Goal: Task Accomplishment & Management: Use online tool/utility

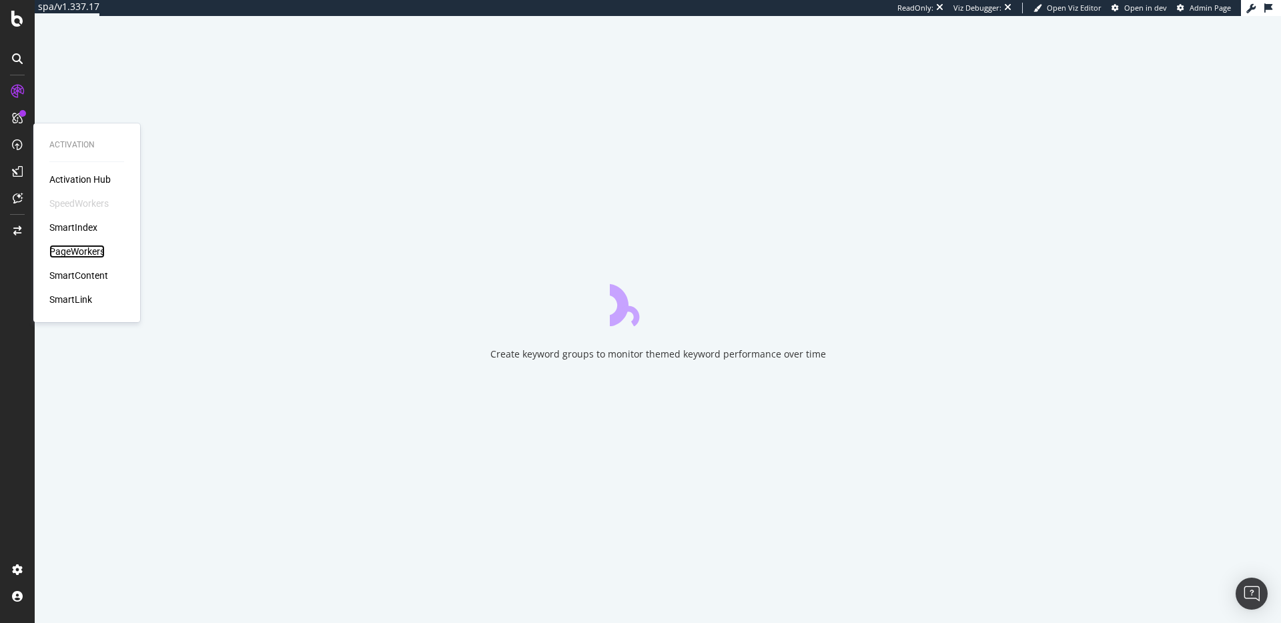
click at [72, 249] on div "PageWorkers" at bounding box center [76, 251] width 55 height 13
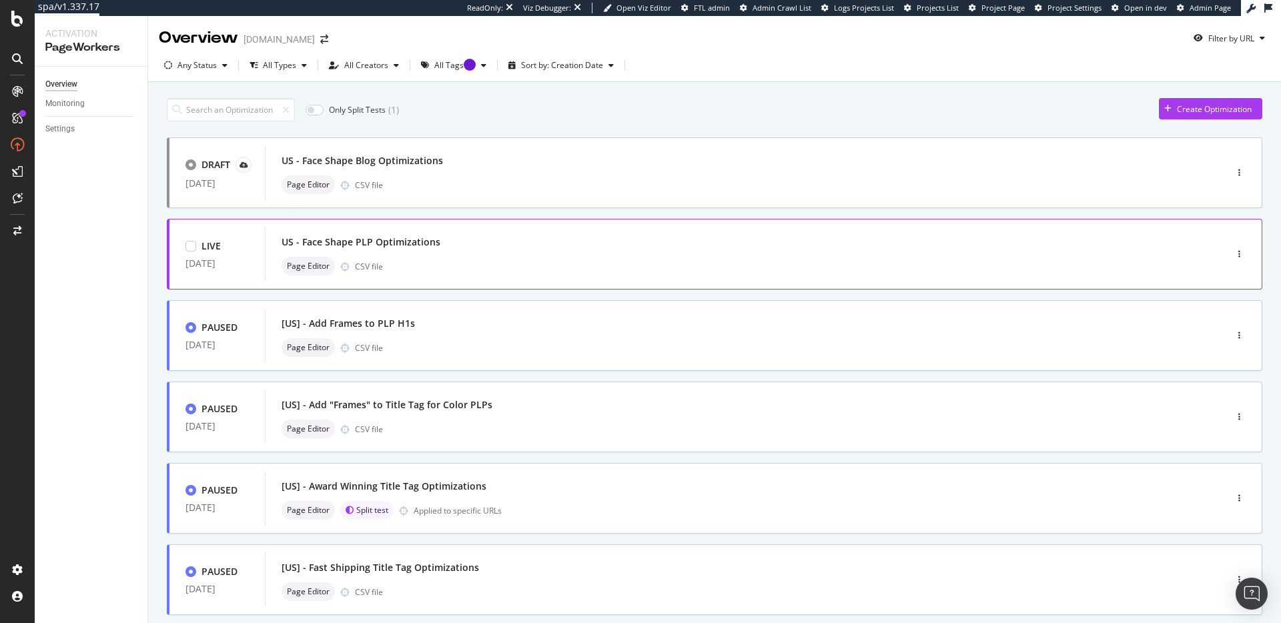
click at [482, 262] on div "Page Editor CSV file" at bounding box center [725, 266] width 887 height 19
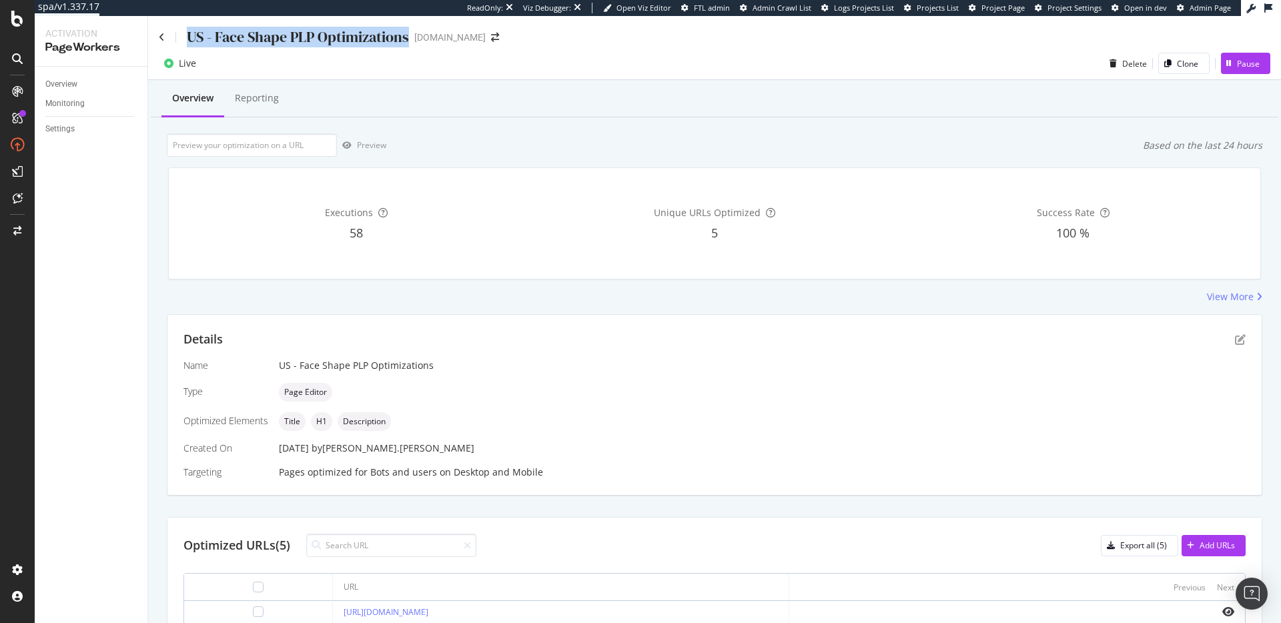
drag, startPoint x: 187, startPoint y: 35, endPoint x: 410, endPoint y: 47, distance: 222.4
click at [410, 47] on div "US - Face Shape PLP Optimizations www.zennioptical.com" at bounding box center [336, 37] width 354 height 21
copy div "US - Face Shape PLP Optimizations"
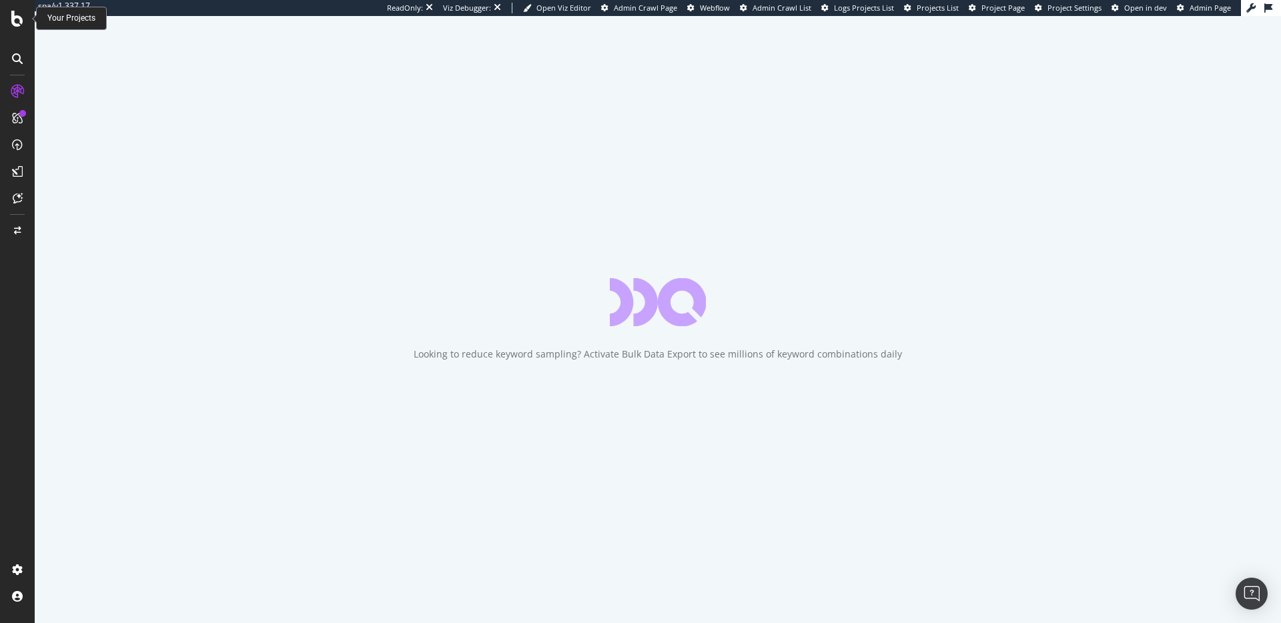
click at [15, 18] on icon at bounding box center [17, 19] width 12 height 16
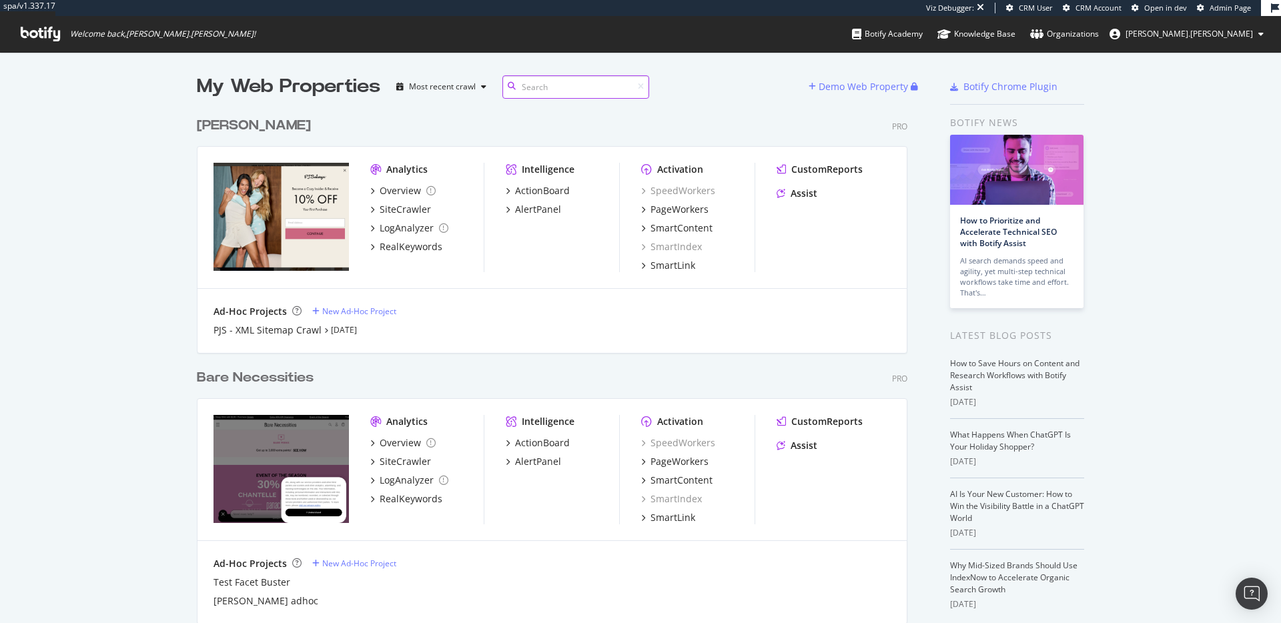
scroll to position [513, 711]
click at [386, 203] on div "SiteCrawler" at bounding box center [405, 209] width 51 height 13
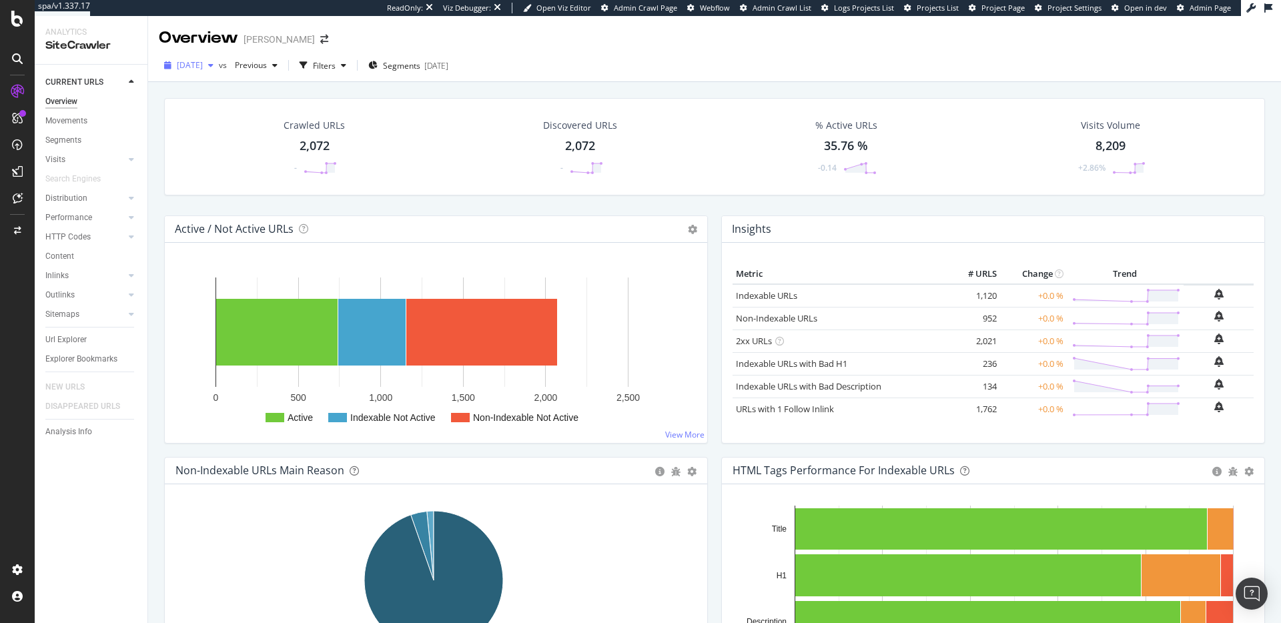
click at [203, 62] on span "[DATE]" at bounding box center [190, 64] width 26 height 11
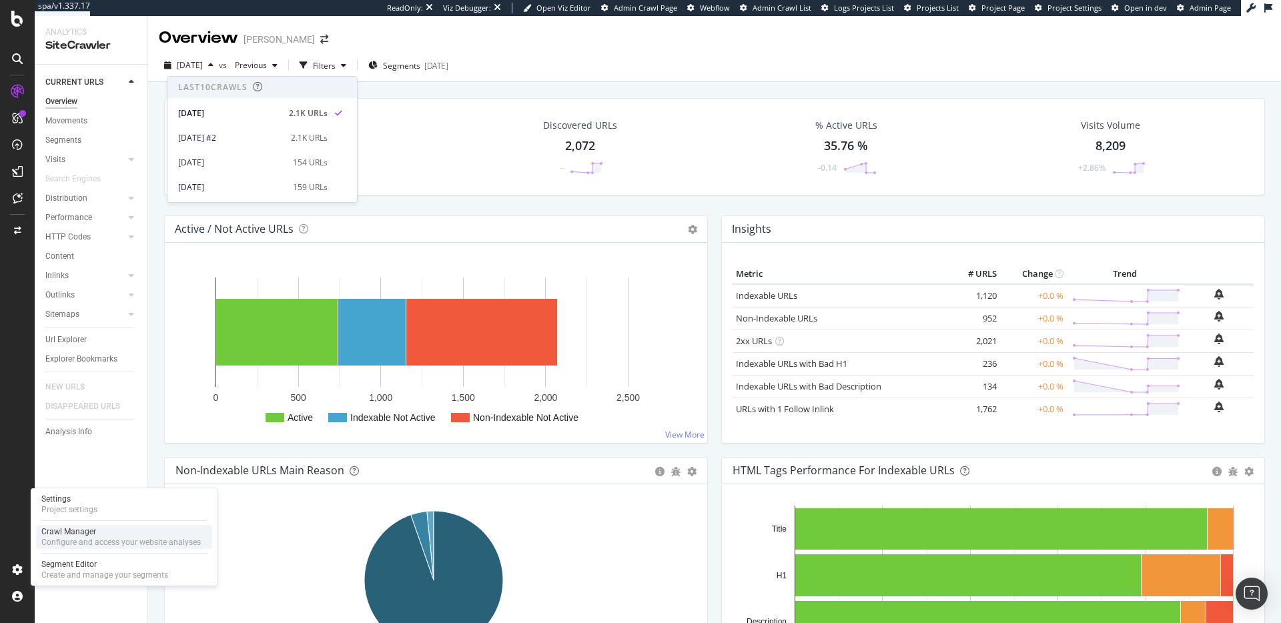
click at [80, 540] on div "Configure and access your website analyses" at bounding box center [120, 542] width 159 height 11
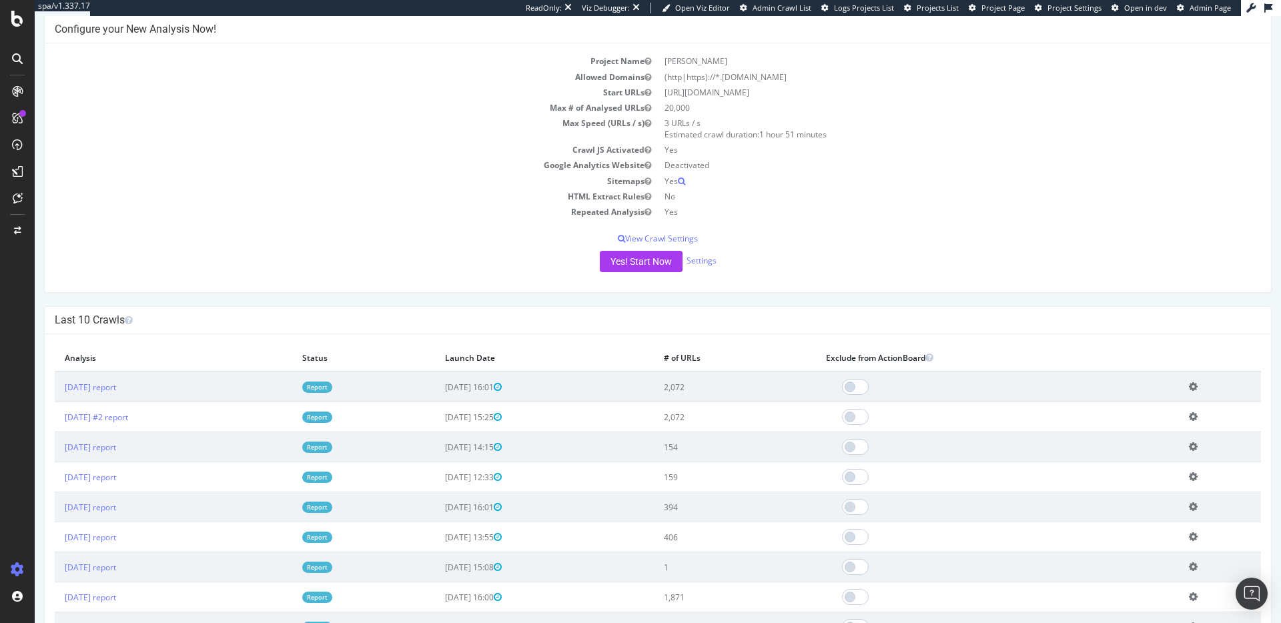
scroll to position [270, 0]
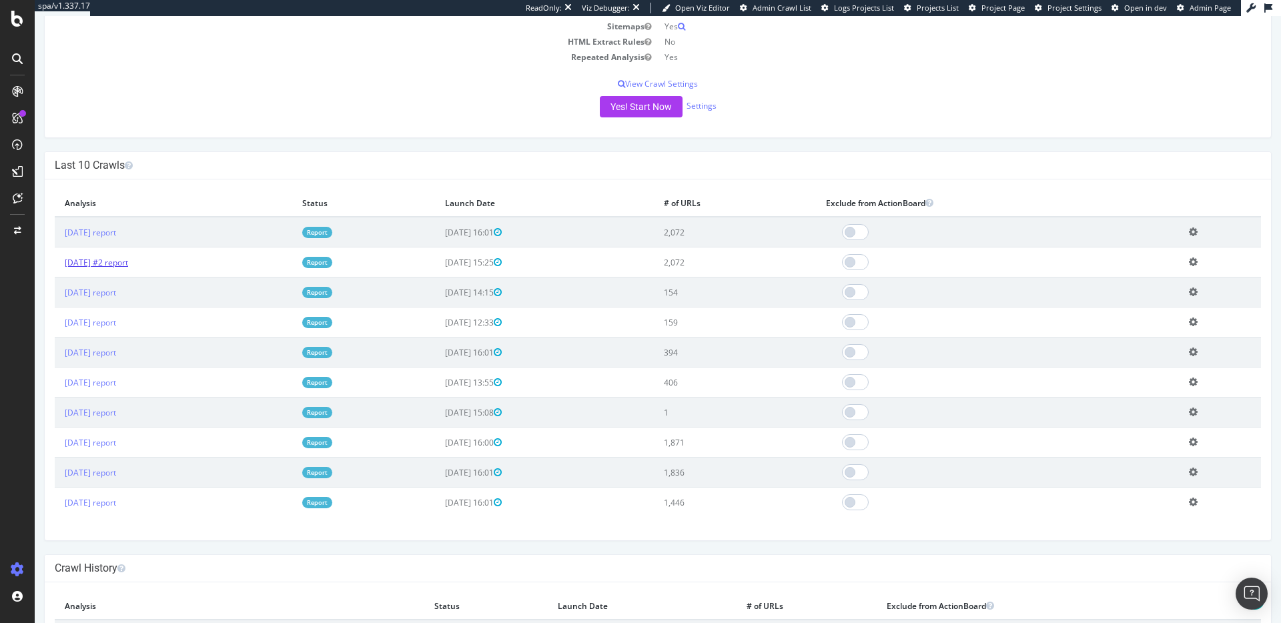
click at [91, 264] on link "2025 Sep. 5th #2 report" at bounding box center [96, 262] width 63 height 11
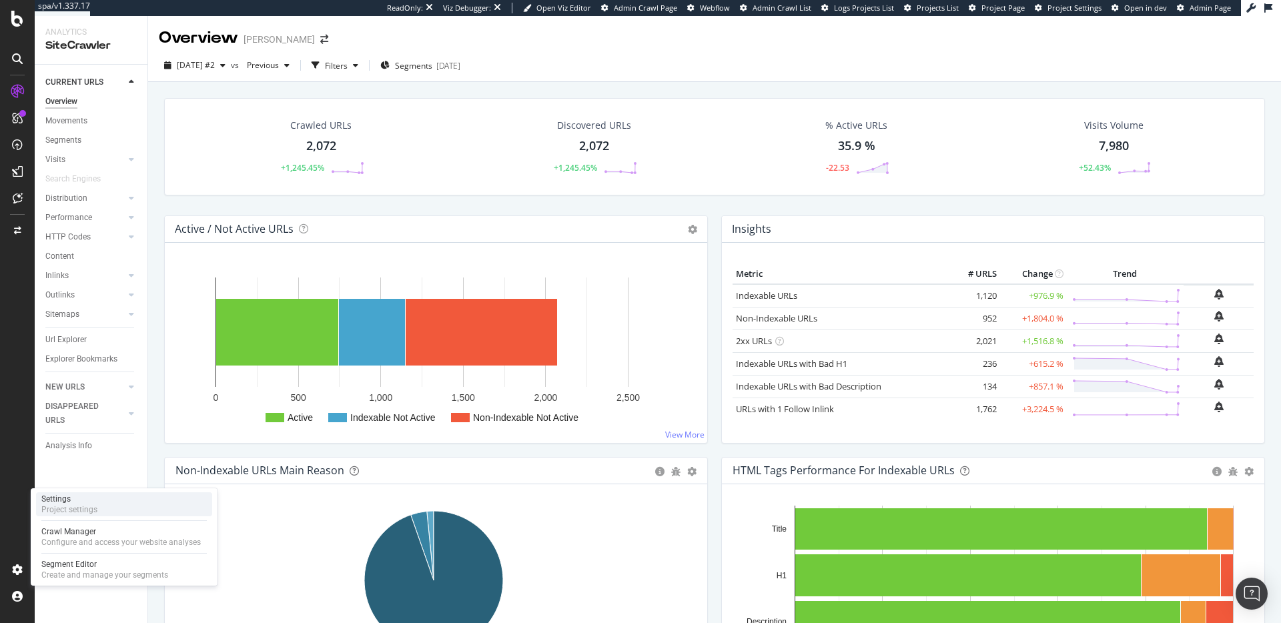
click at [119, 499] on div "Settings Project settings" at bounding box center [124, 504] width 176 height 24
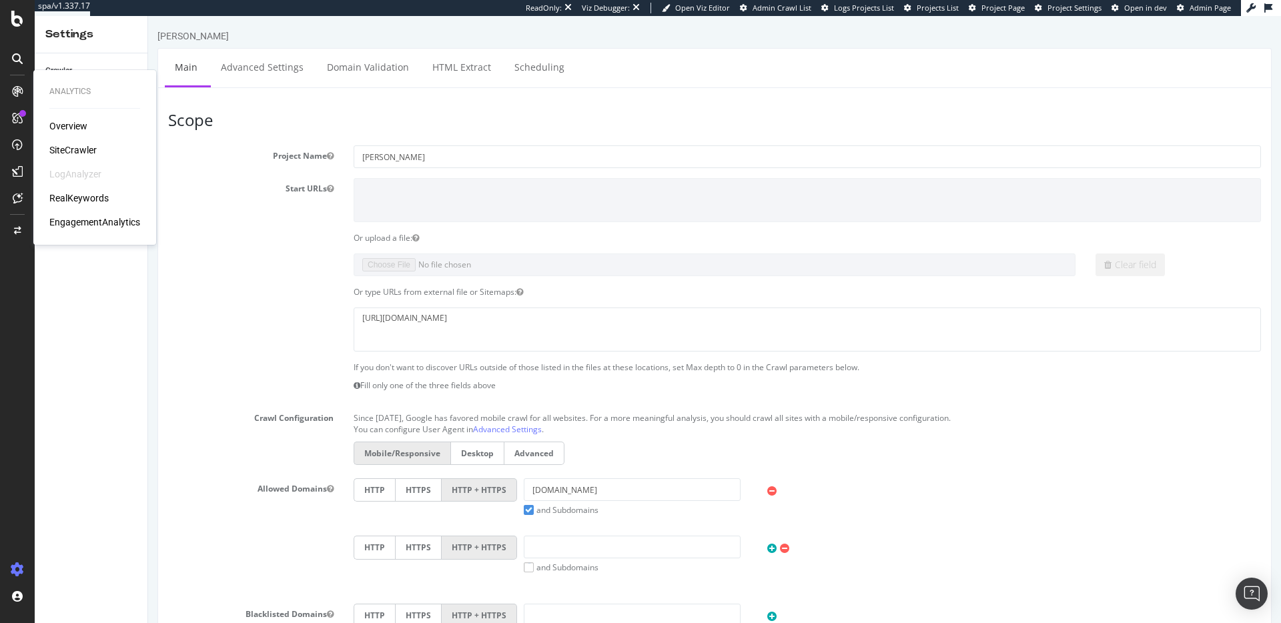
click at [77, 150] on div "SiteCrawler" at bounding box center [72, 149] width 47 height 13
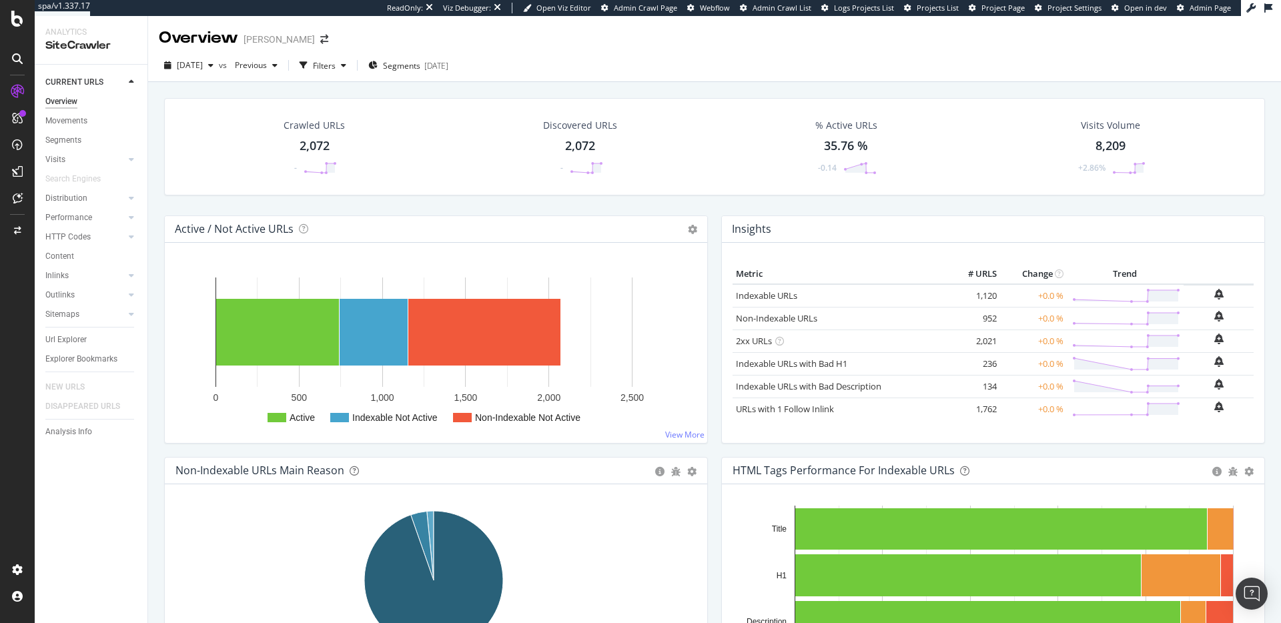
click at [53, 99] on div "Overview" at bounding box center [61, 102] width 32 height 14
click at [83, 153] on div "ActionBoard" at bounding box center [75, 152] width 52 height 13
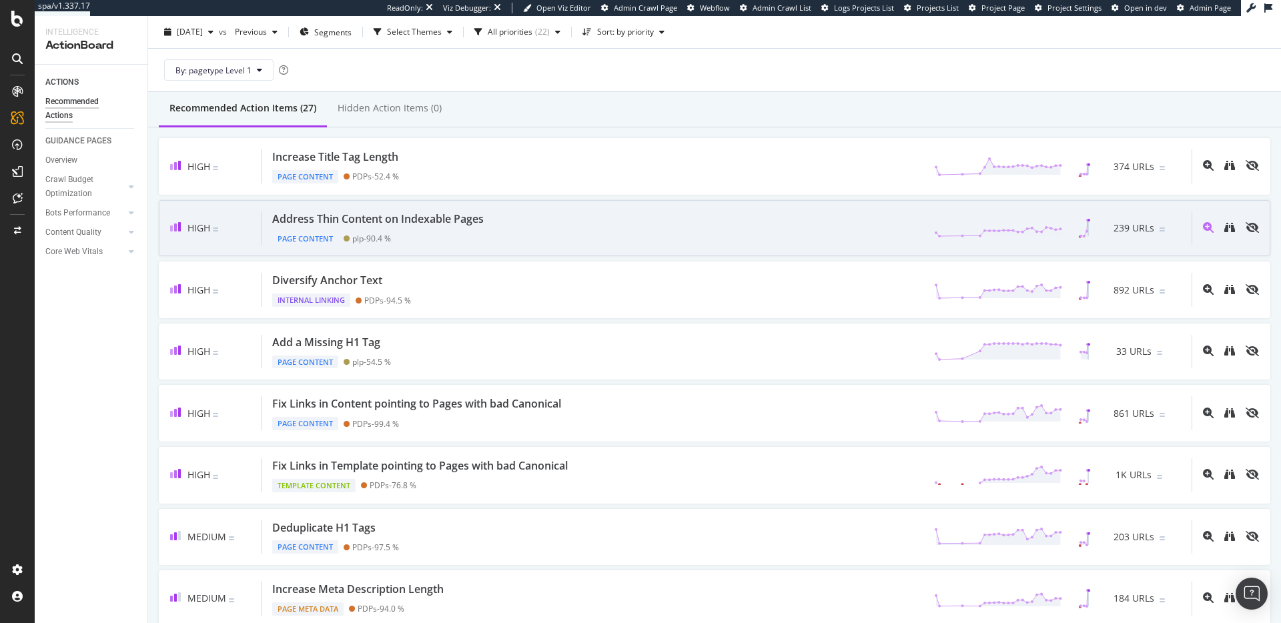
scroll to position [60, 0]
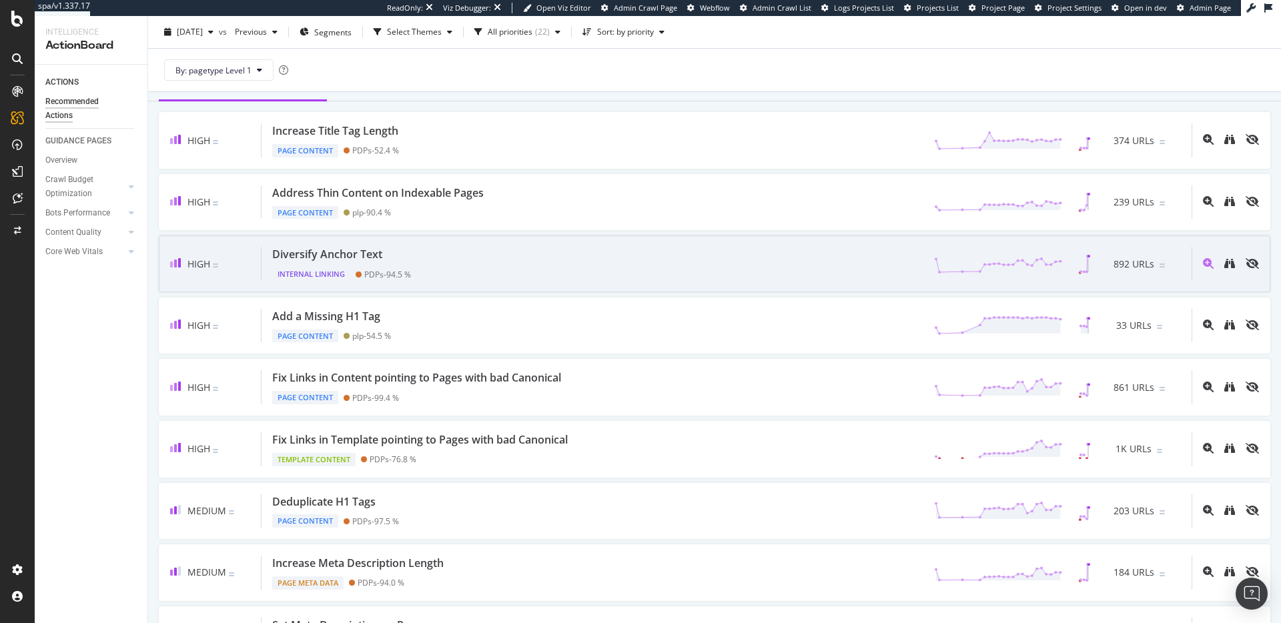
click at [542, 262] on div "Diversify Anchor Text Internal Linking PDPs - 94.5 % 892 URLs" at bounding box center [727, 264] width 930 height 34
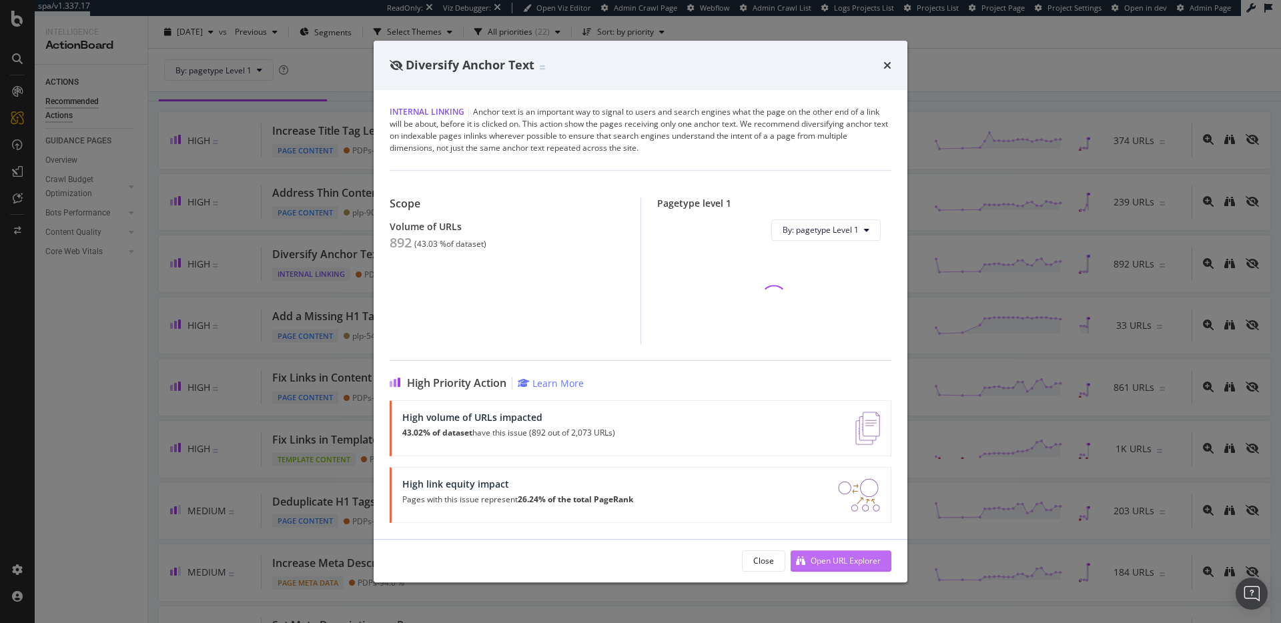
click at [829, 558] on div "Open URL Explorer" at bounding box center [846, 560] width 70 height 11
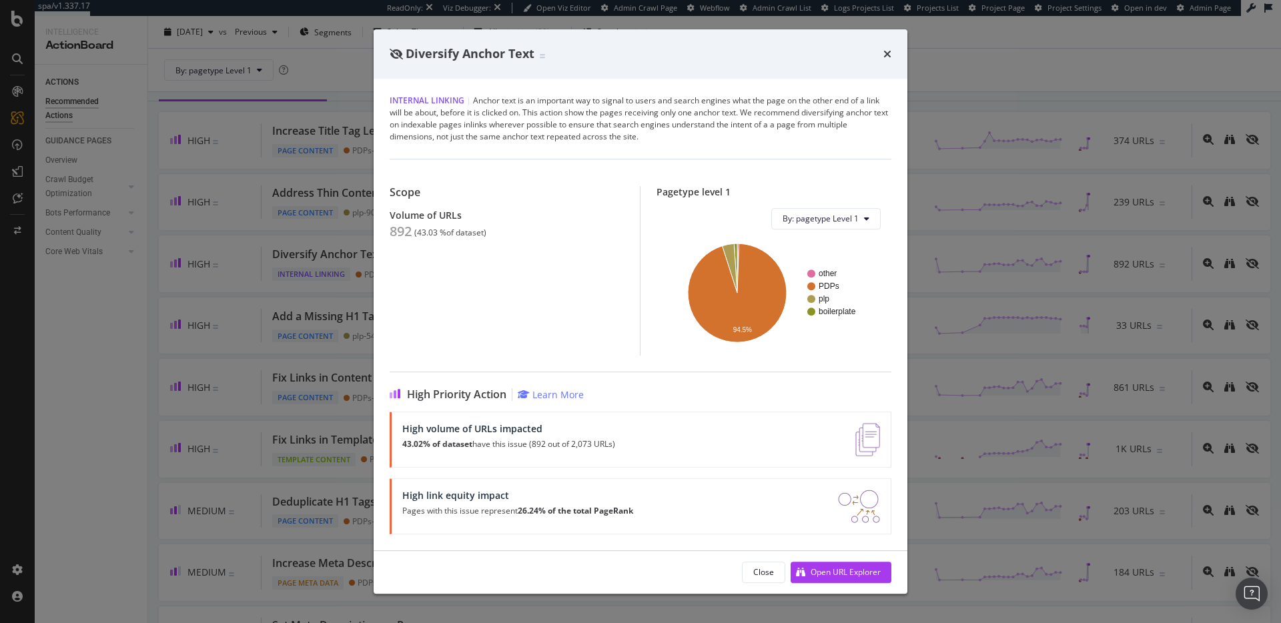
click at [278, 266] on div "Diversify Anchor Text Internal Linking | Anchor text is an important way to sig…" at bounding box center [640, 311] width 1281 height 623
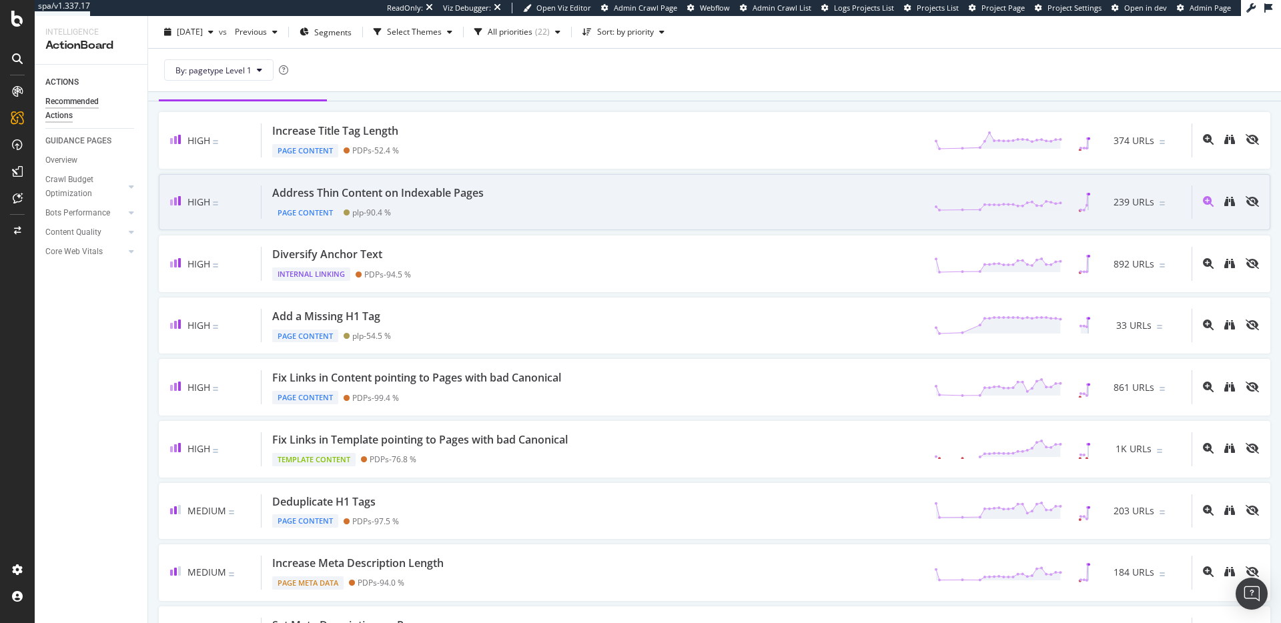
click at [418, 205] on div "Page Content plp - 90.4 %" at bounding box center [380, 210] width 217 height 19
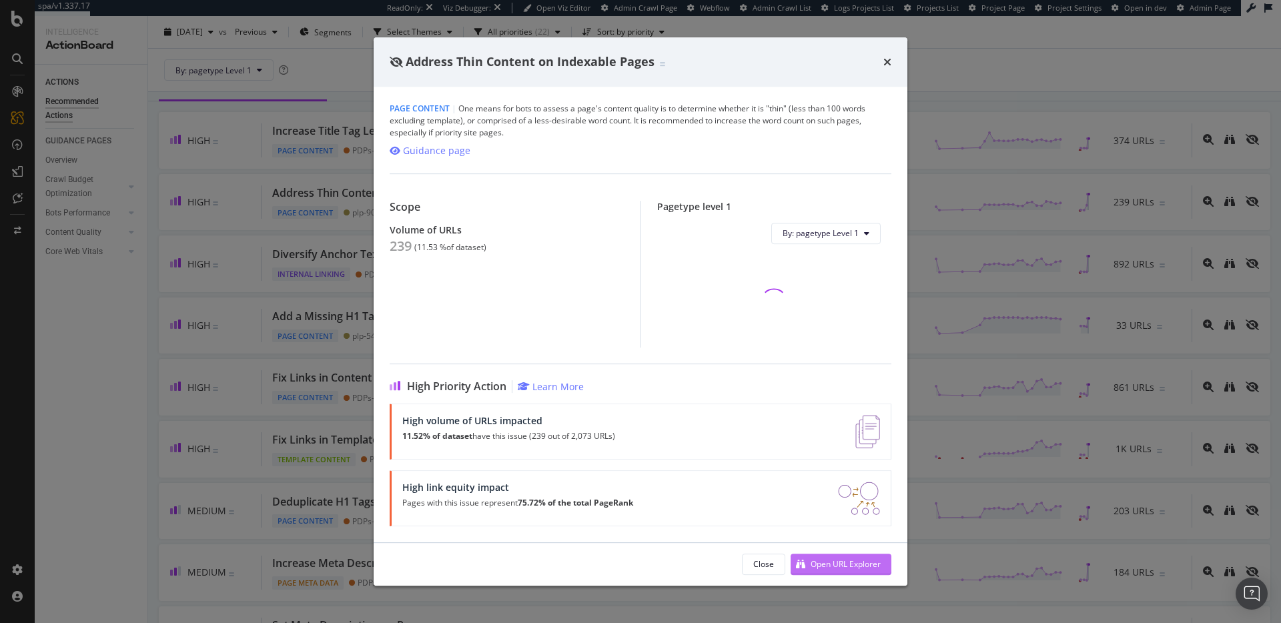
click at [845, 555] on div "Open URL Explorer" at bounding box center [836, 564] width 90 height 20
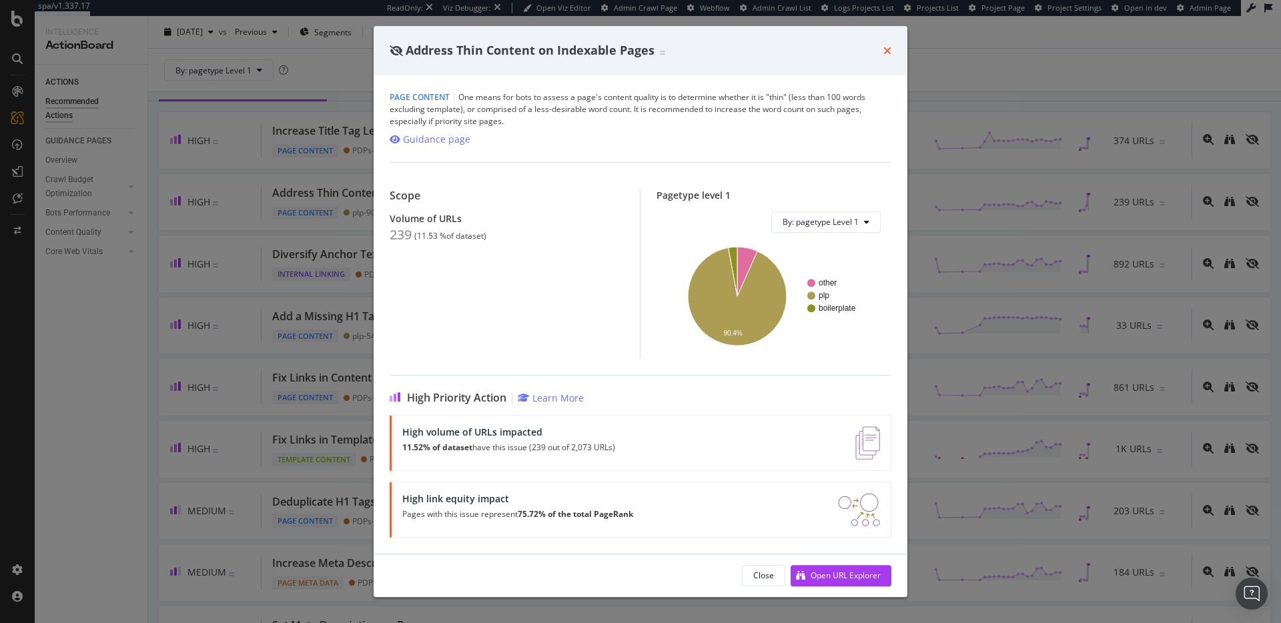
click at [888, 54] on icon "times" at bounding box center [887, 50] width 8 height 11
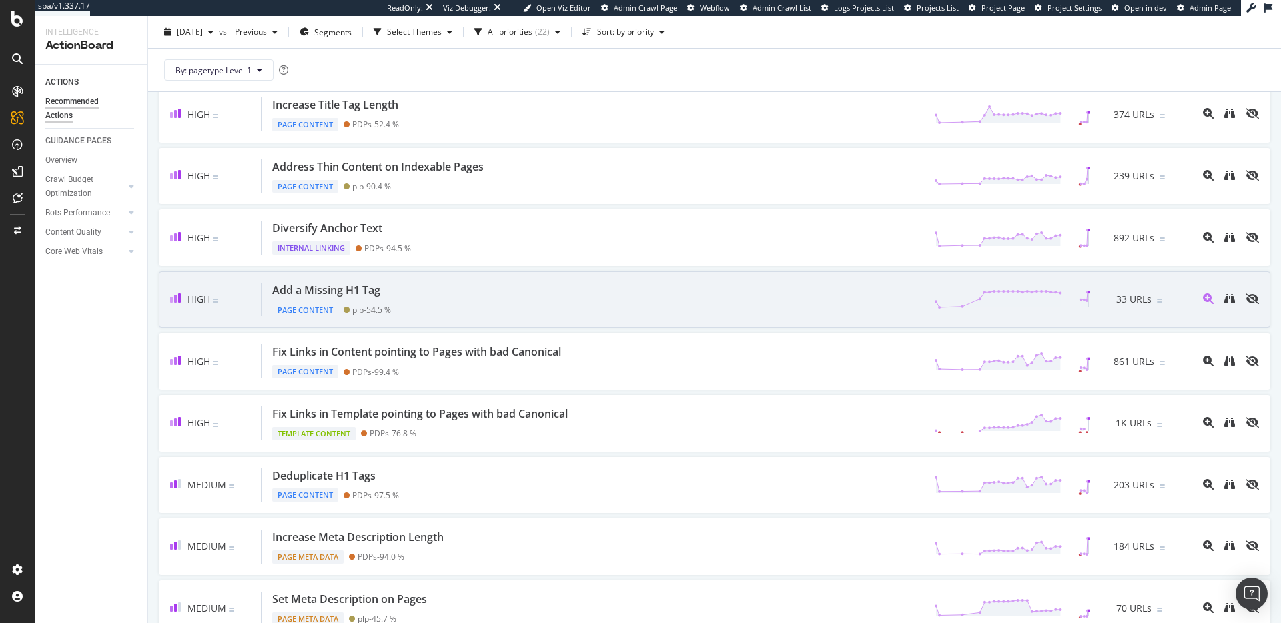
scroll to position [95, 0]
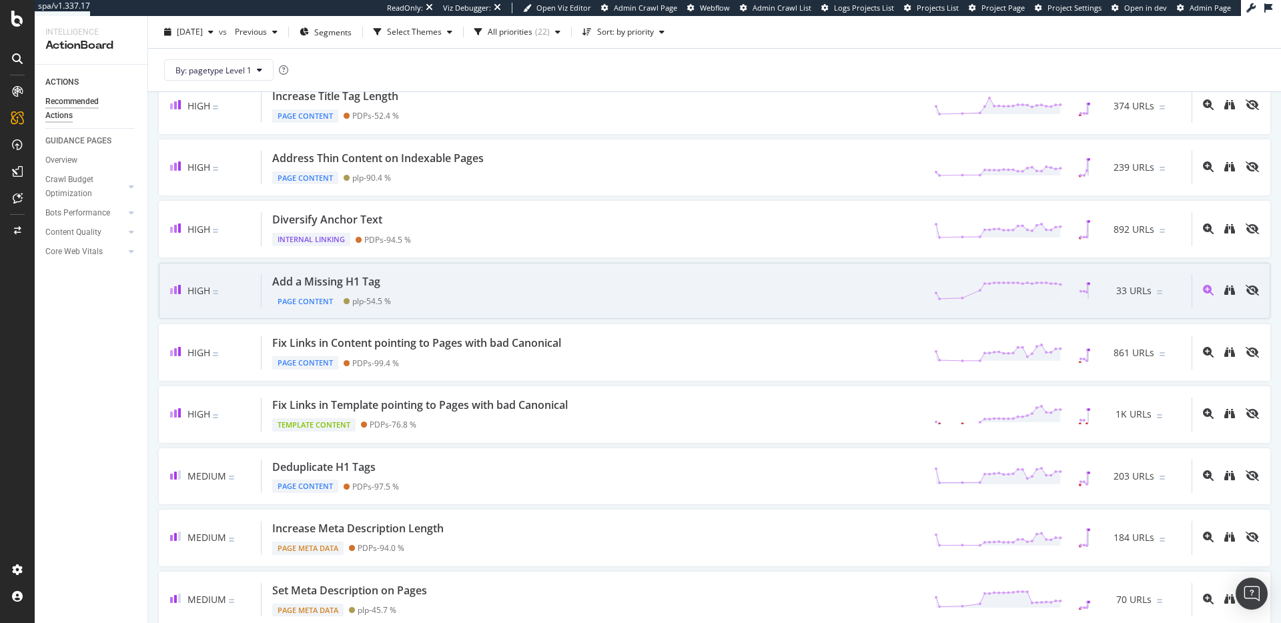
click at [486, 287] on div "Add a Missing H1 Tag Page Content plp - 54.5 % 33 URLs" at bounding box center [727, 291] width 930 height 34
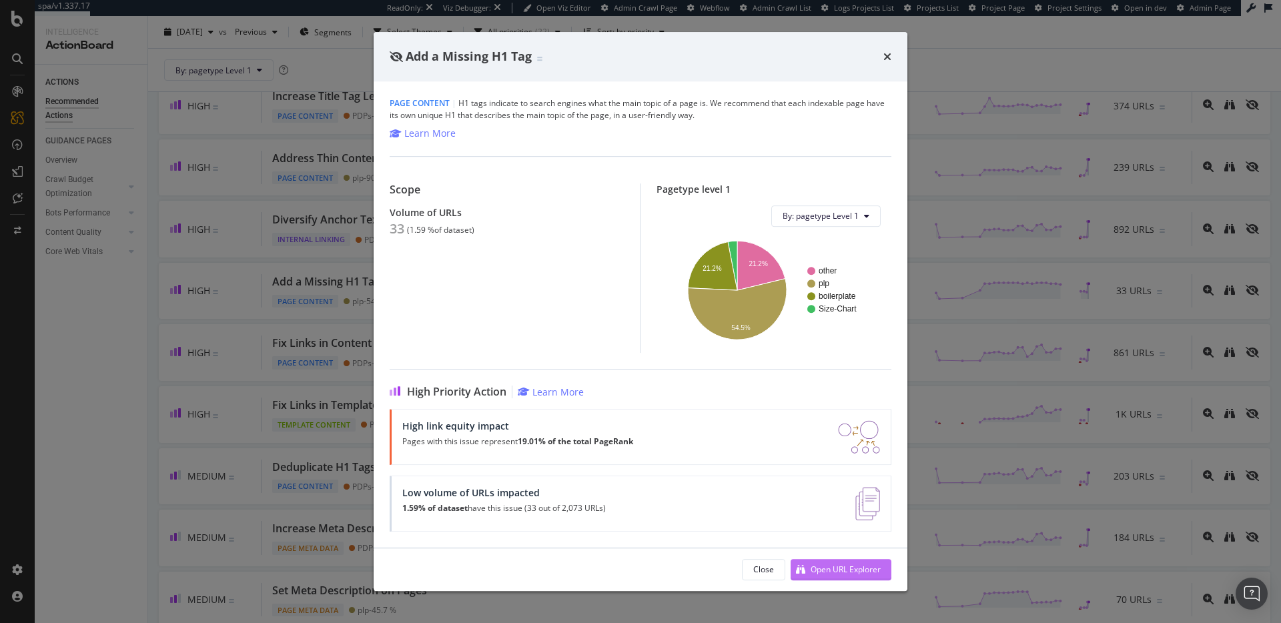
click at [825, 566] on div "Open URL Explorer" at bounding box center [846, 569] width 70 height 11
drag, startPoint x: 887, startPoint y: 53, endPoint x: 853, endPoint y: 81, distance: 44.6
click at [887, 53] on icon "times" at bounding box center [887, 56] width 8 height 11
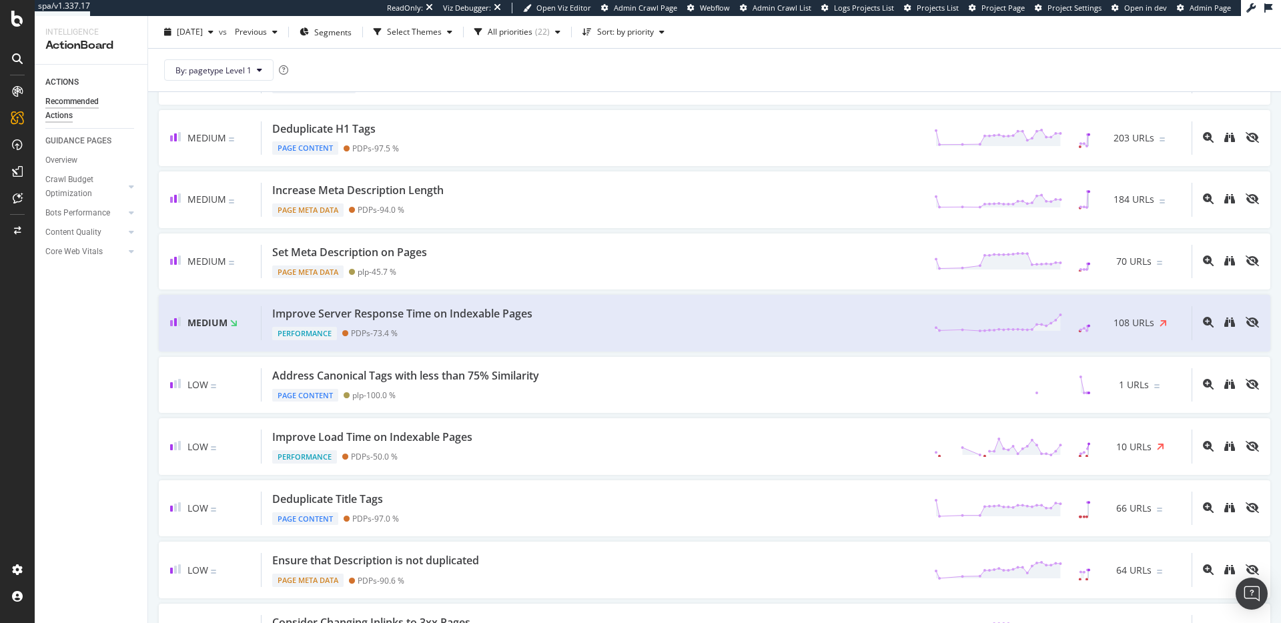
scroll to position [442, 0]
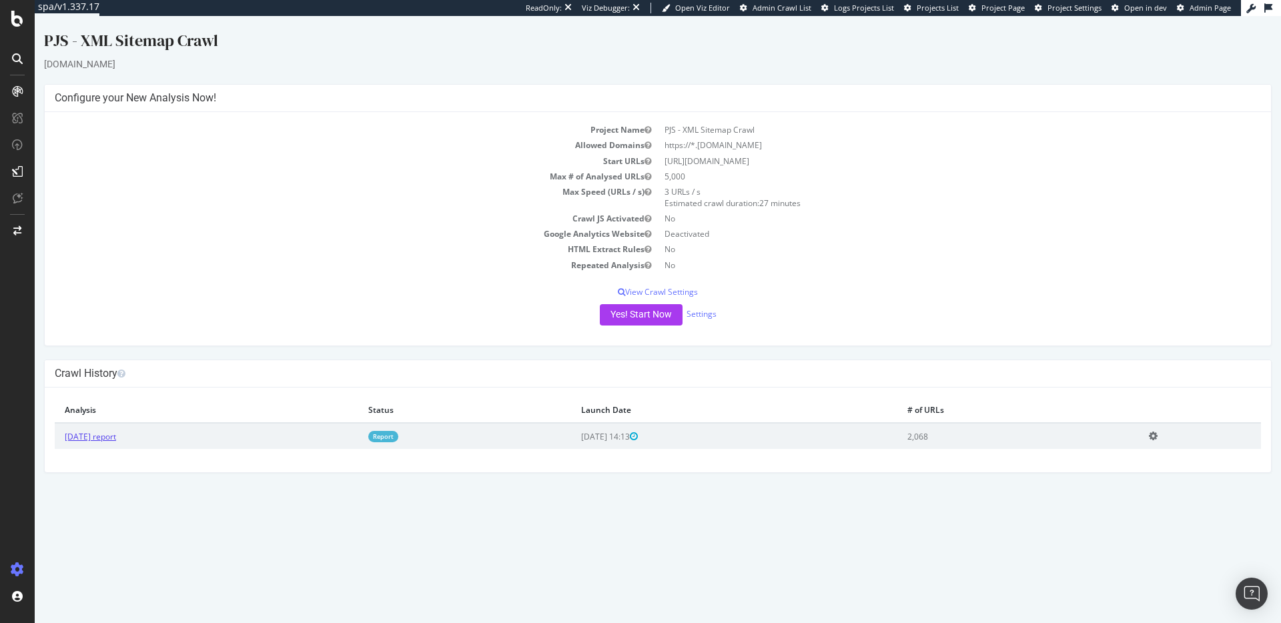
click at [87, 437] on link "[DATE] report" at bounding box center [90, 436] width 51 height 11
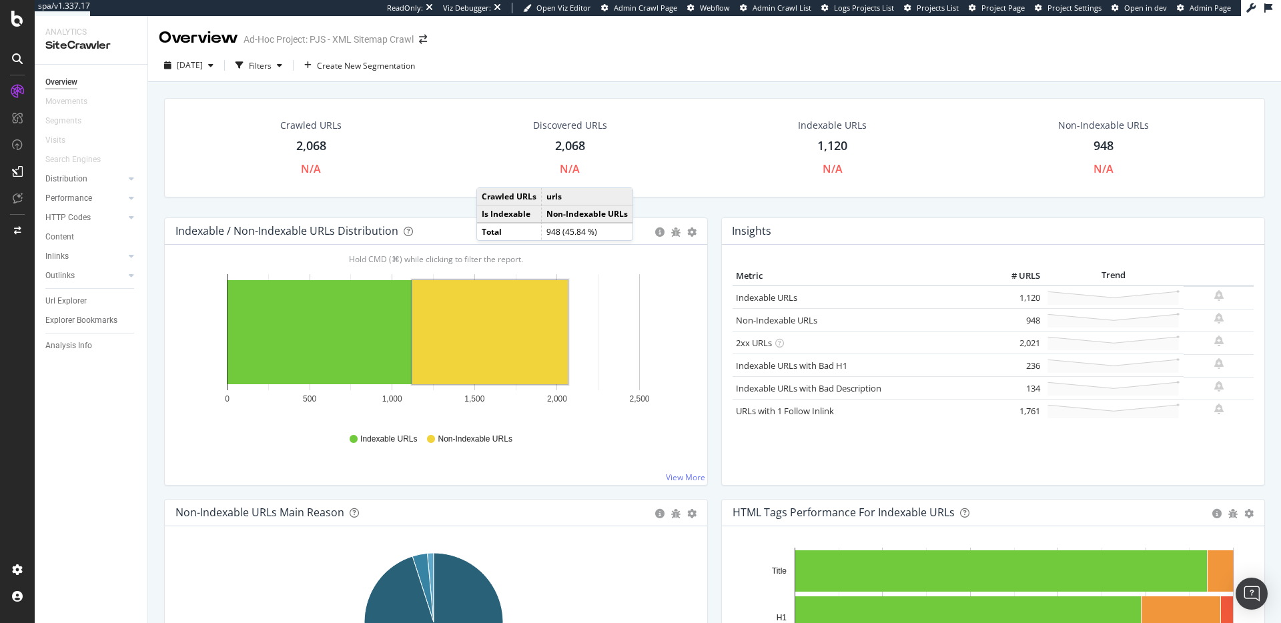
click at [59, 79] on div "Overview" at bounding box center [61, 82] width 32 height 14
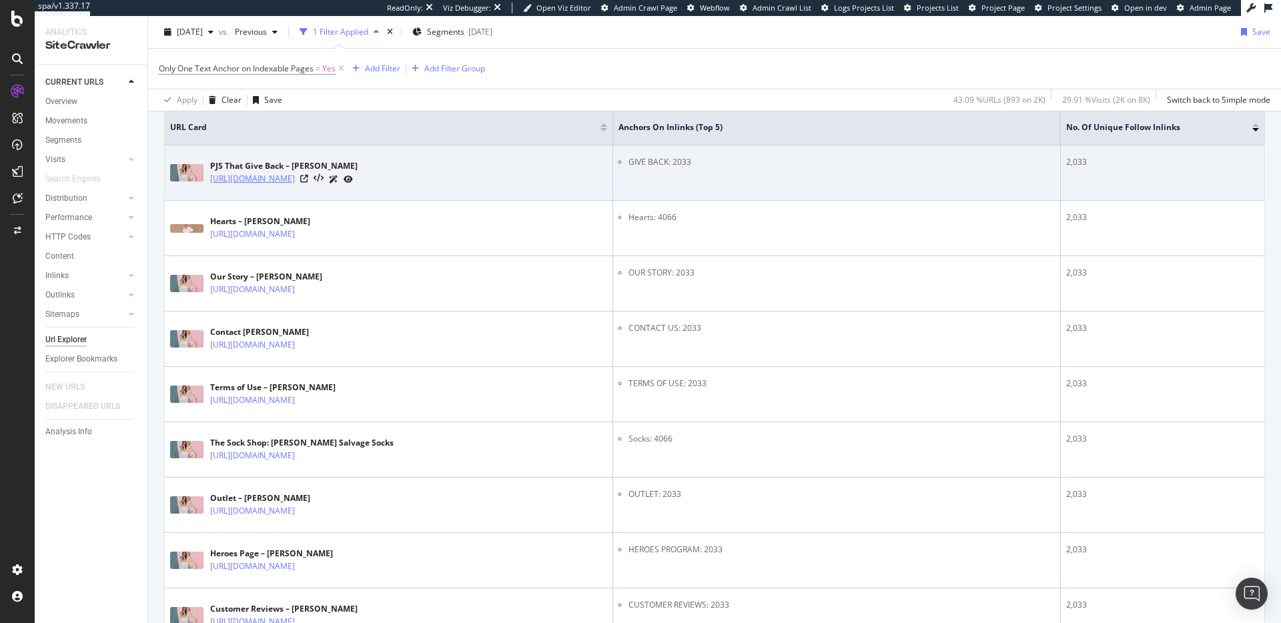
scroll to position [300, 0]
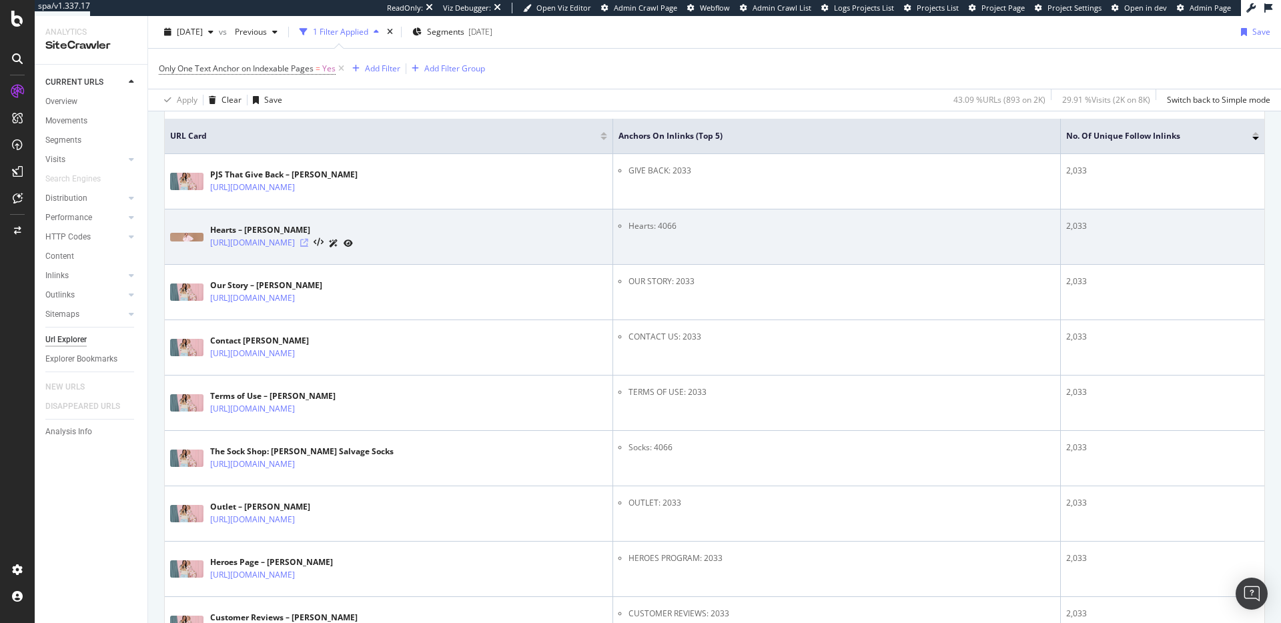
click at [308, 243] on icon at bounding box center [304, 243] width 8 height 8
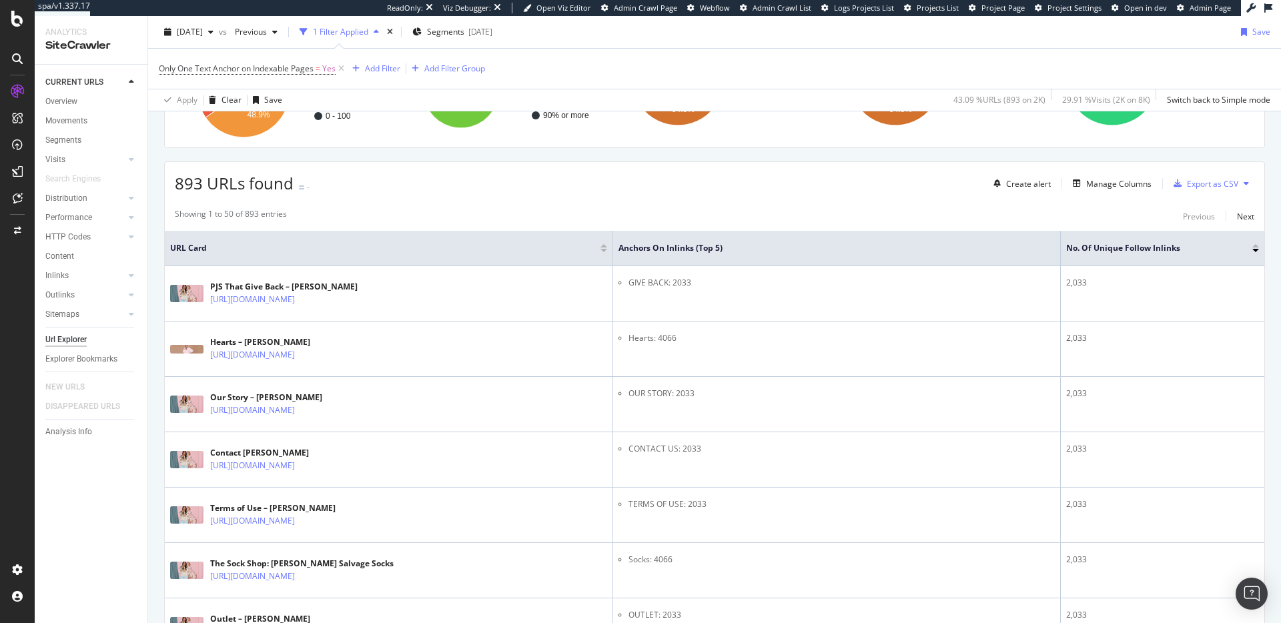
scroll to position [257, 0]
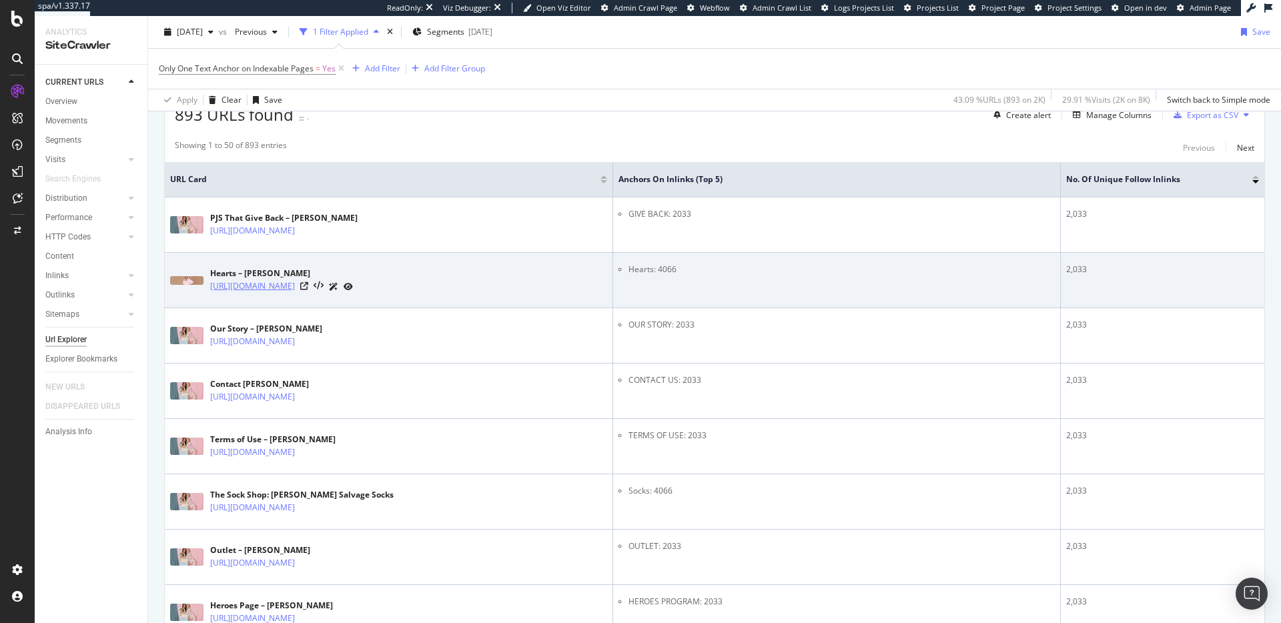
click at [295, 286] on link "https://www.pjsalvage.com/collections/hearts" at bounding box center [252, 286] width 85 height 13
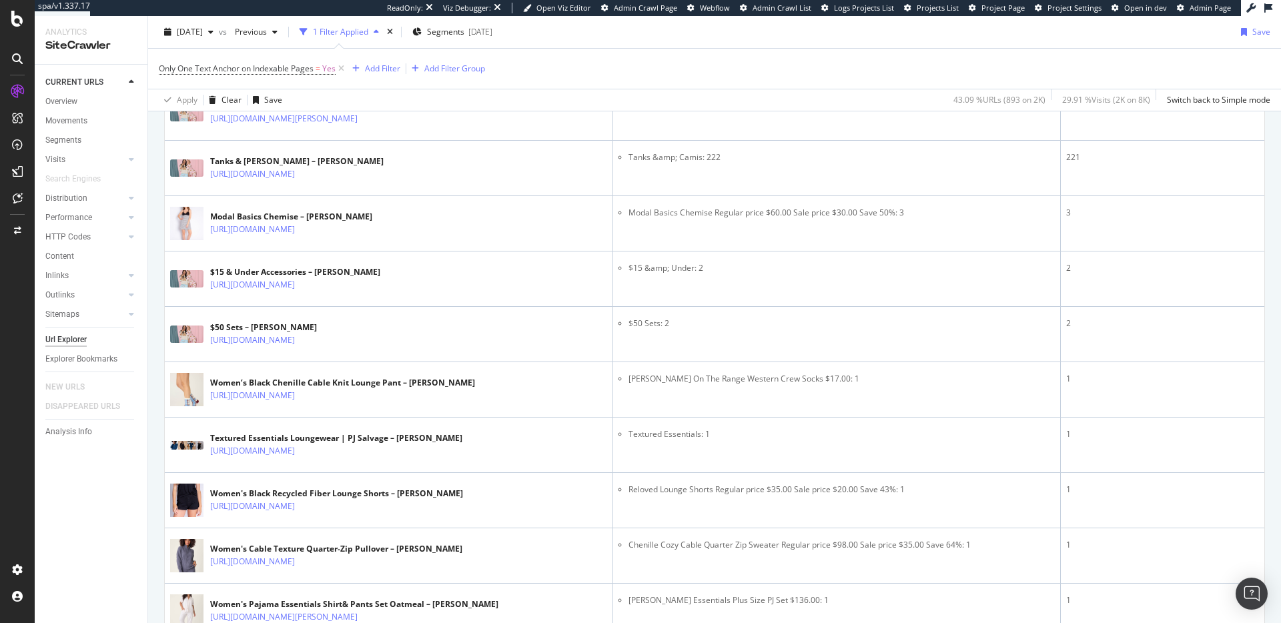
scroll to position [1347, 0]
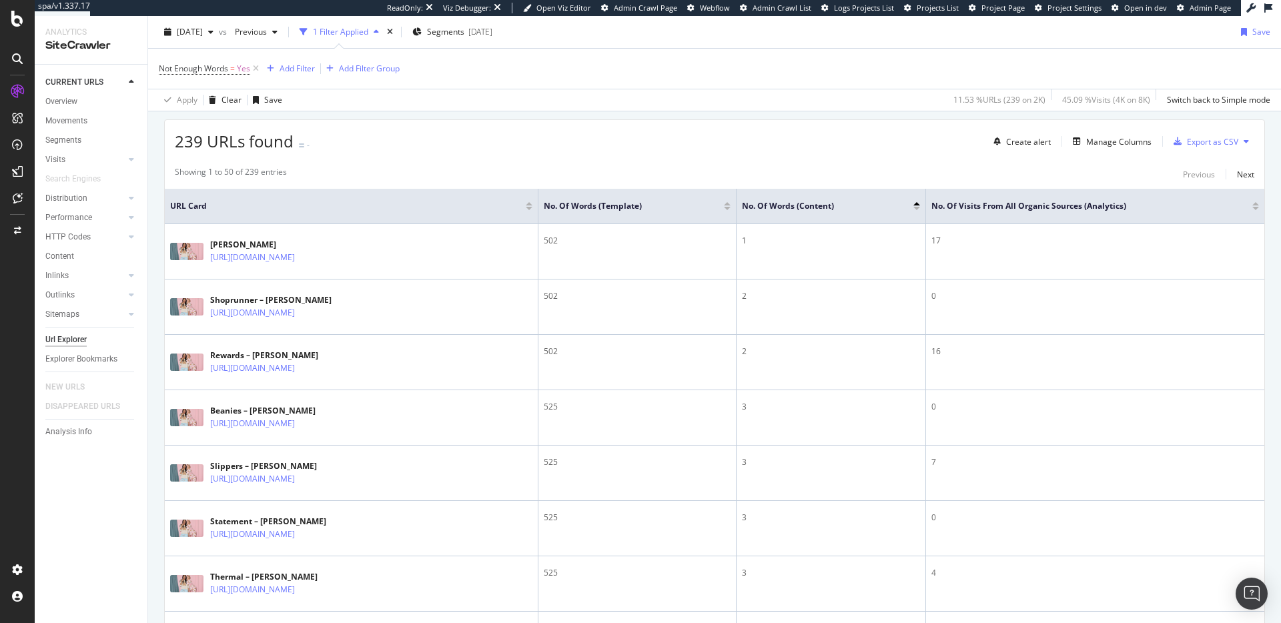
scroll to position [243, 0]
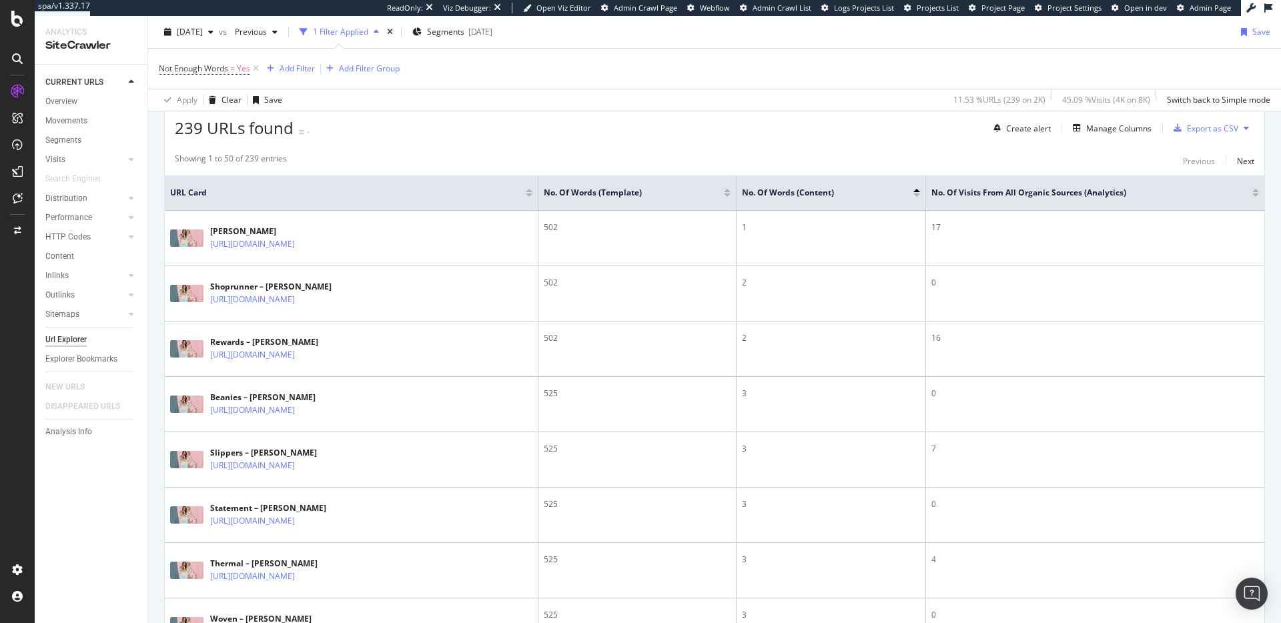
click at [1078, 205] on th "No. of Visits from All Organic Sources (Analytics)" at bounding box center [1095, 192] width 338 height 35
click at [1080, 198] on span "No. of Visits from All Organic Sources (Analytics)" at bounding box center [1081, 193] width 301 height 12
click at [1252, 194] on div at bounding box center [1255, 194] width 7 height 3
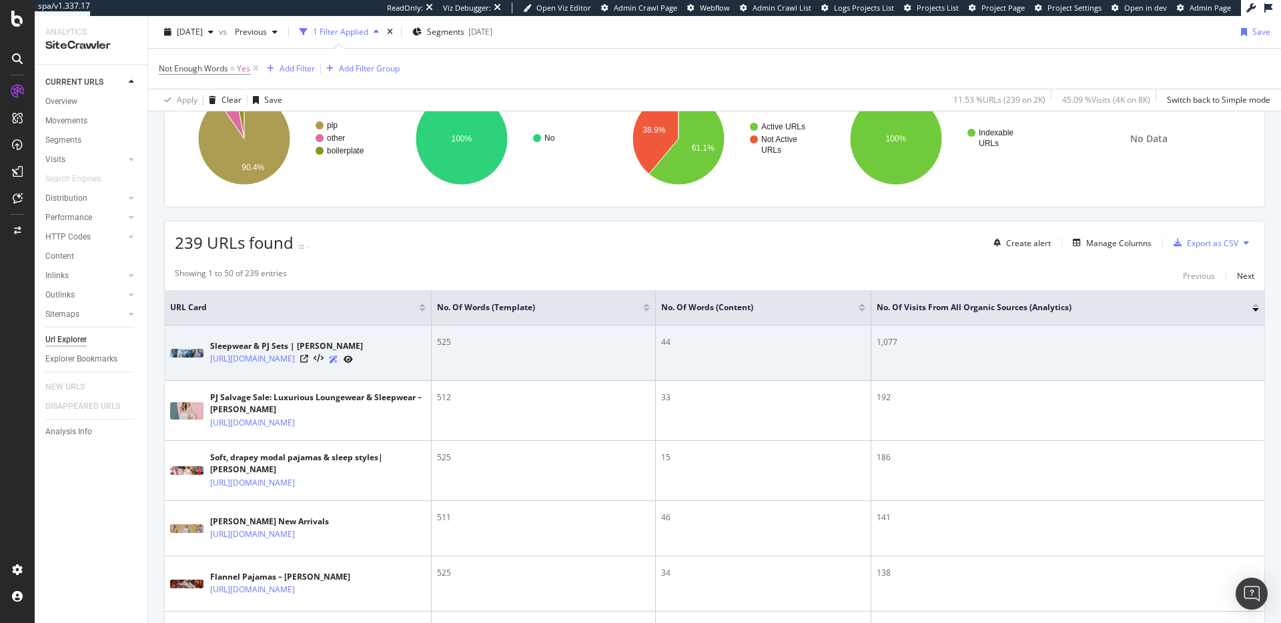
scroll to position [145, 0]
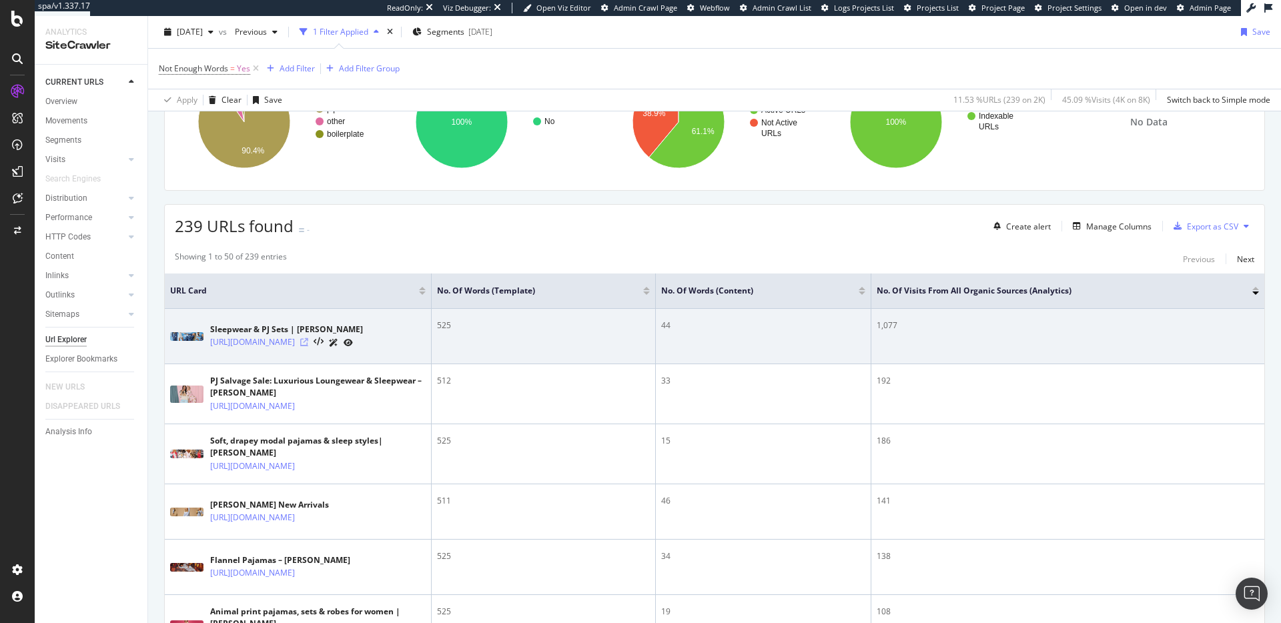
click at [308, 345] on icon at bounding box center [304, 342] width 8 height 8
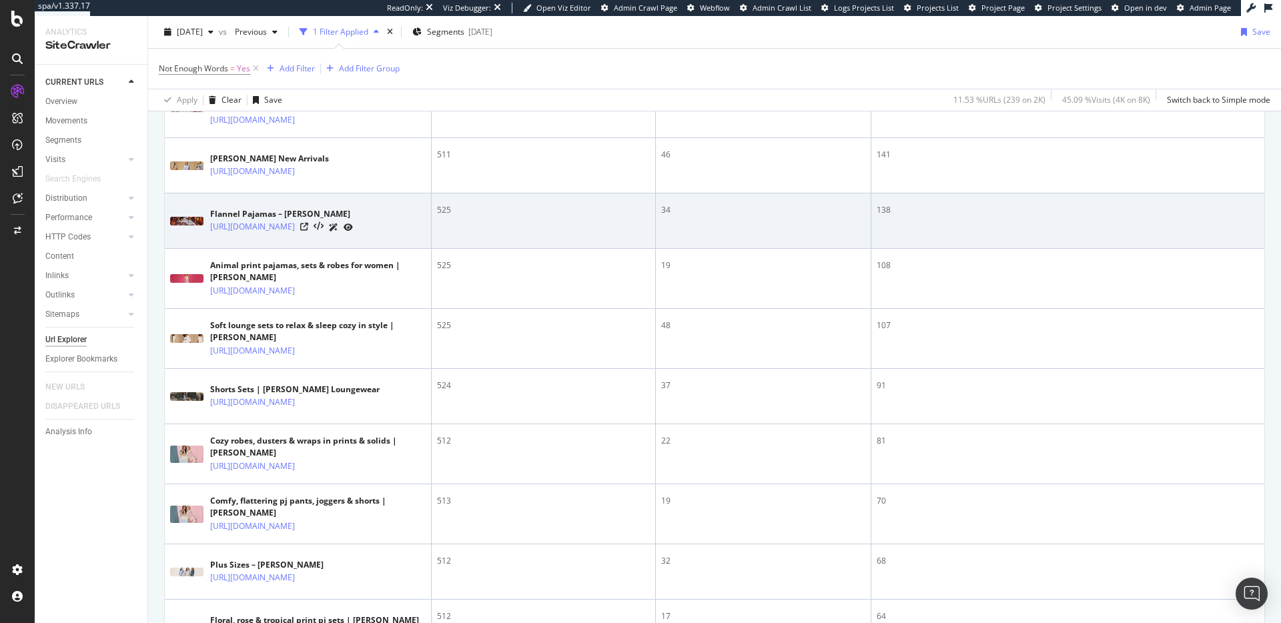
scroll to position [0, 0]
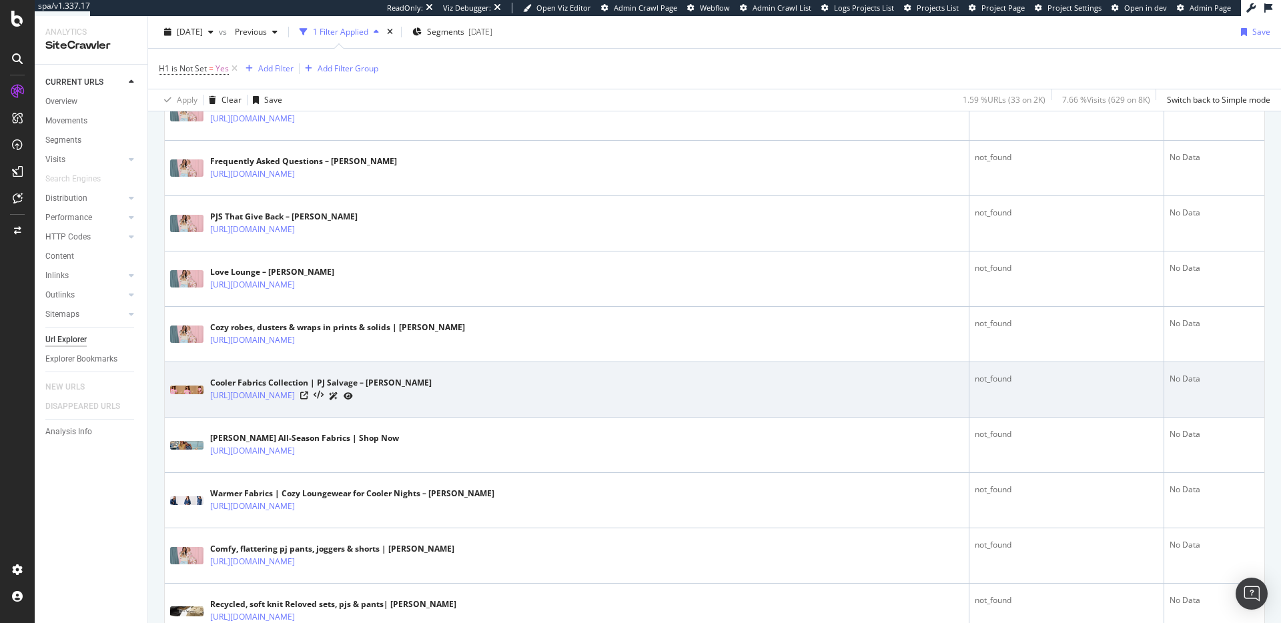
scroll to position [972, 0]
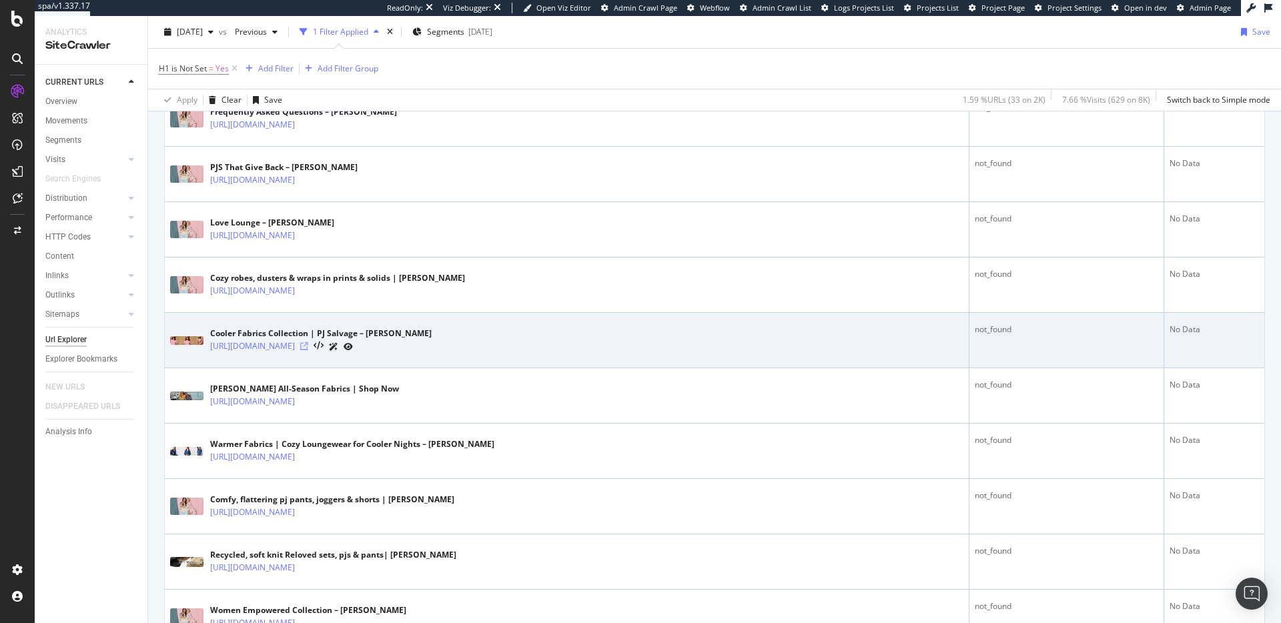
click at [308, 344] on icon at bounding box center [304, 346] width 8 height 8
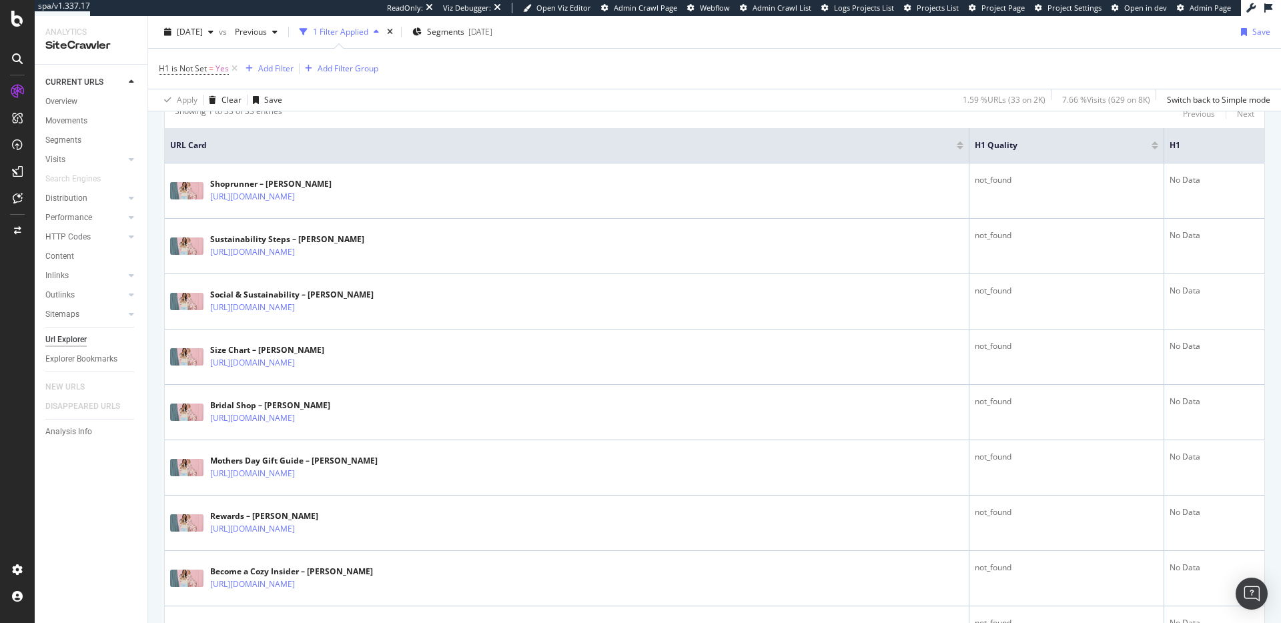
scroll to position [0, 0]
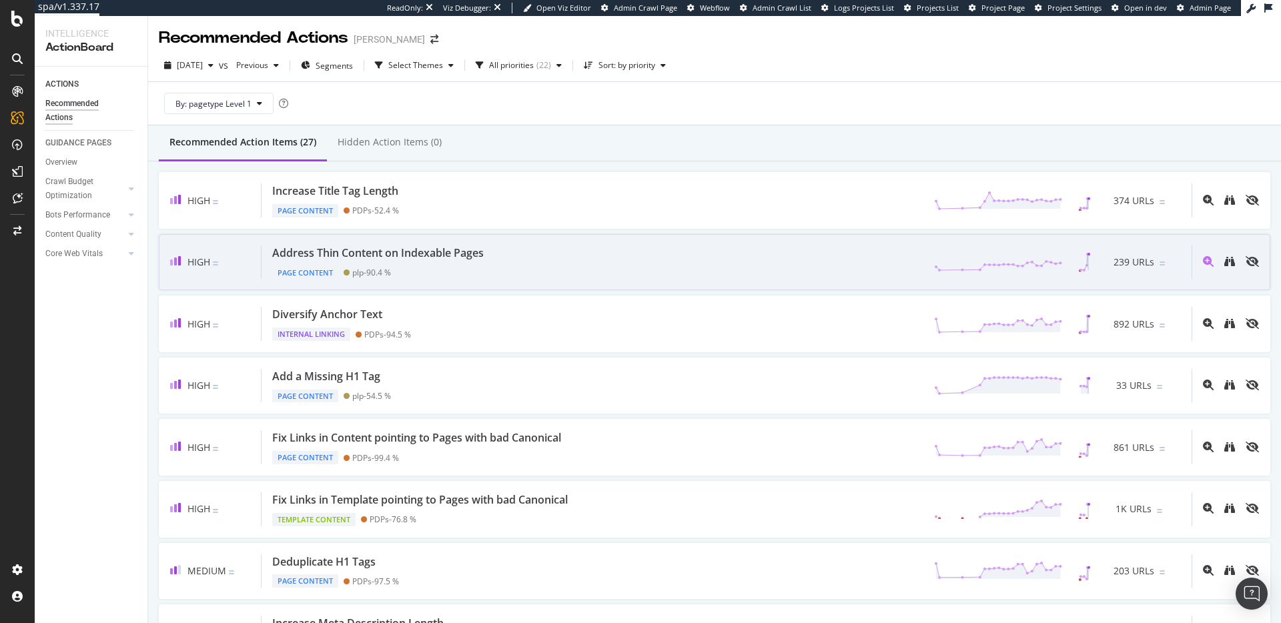
click at [423, 254] on div "Address Thin Content on Indexable Pages" at bounding box center [377, 252] width 211 height 15
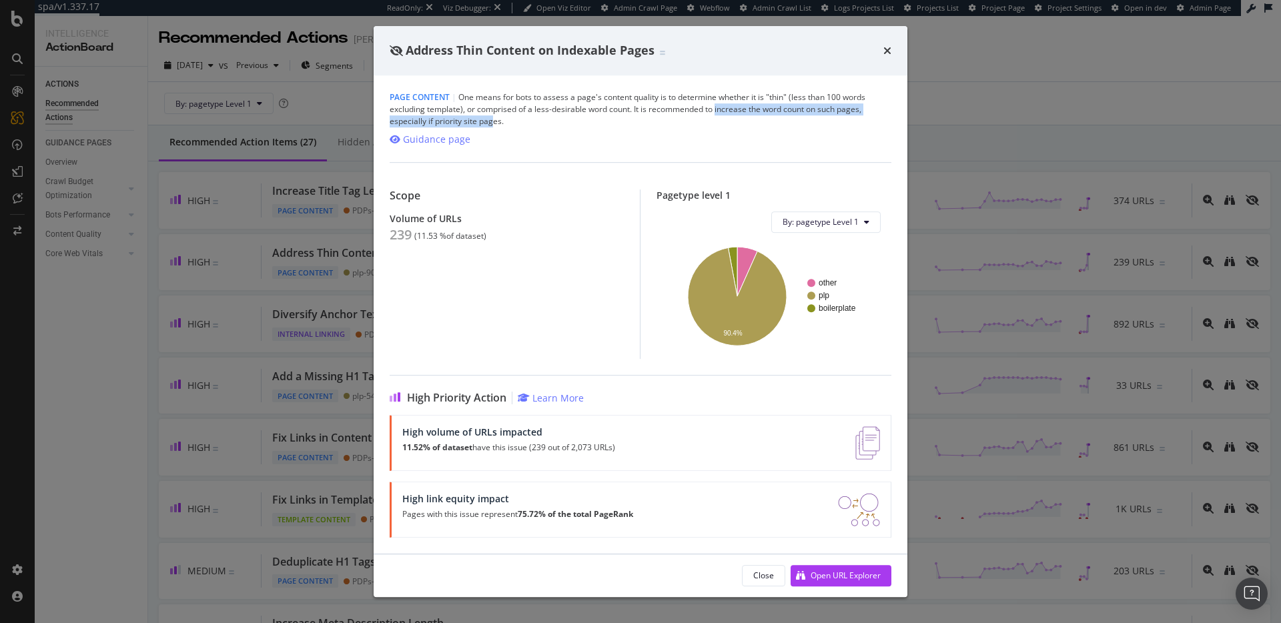
drag, startPoint x: 718, startPoint y: 109, endPoint x: 494, endPoint y: 123, distance: 223.9
click at [494, 123] on div "Page Content | One means for bots to assess a page's content quality is to dete…" at bounding box center [641, 109] width 502 height 36
copy div "increase the word count on such pages, especially if priority site pag"
drag, startPoint x: 887, startPoint y: 45, endPoint x: 879, endPoint y: 54, distance: 11.4
click at [887, 45] on icon "times" at bounding box center [887, 50] width 8 height 11
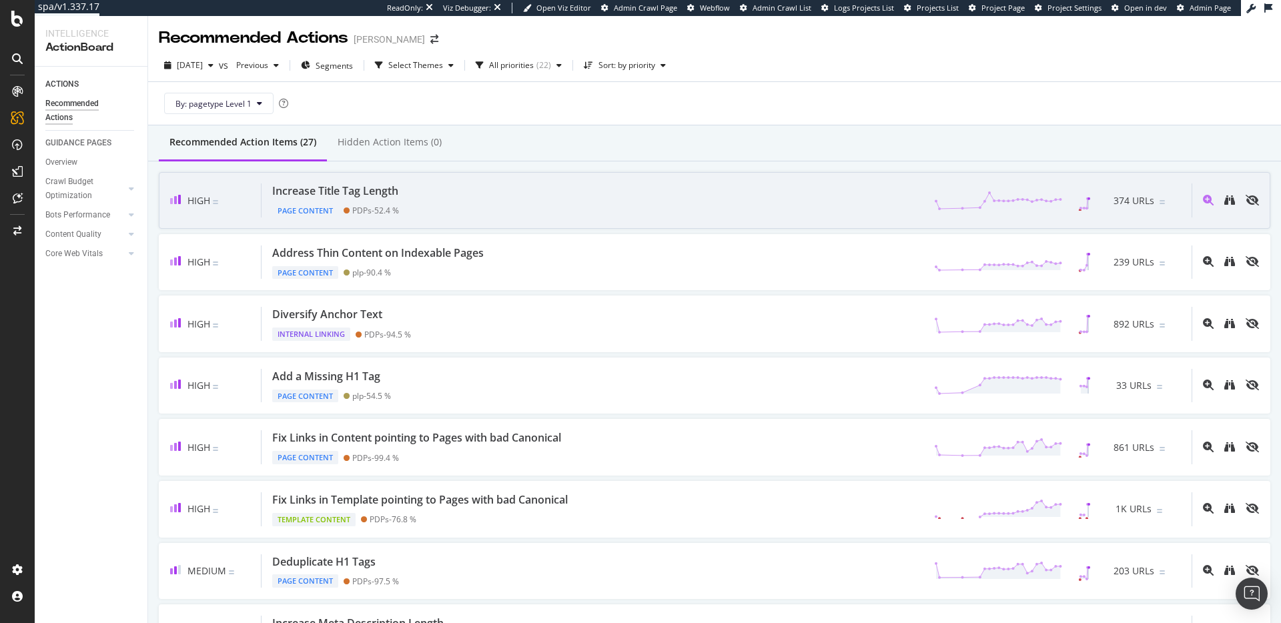
click at [496, 198] on div "Increase Title Tag Length Page Content PDPs - 52.4 % 374 URLs" at bounding box center [727, 200] width 930 height 34
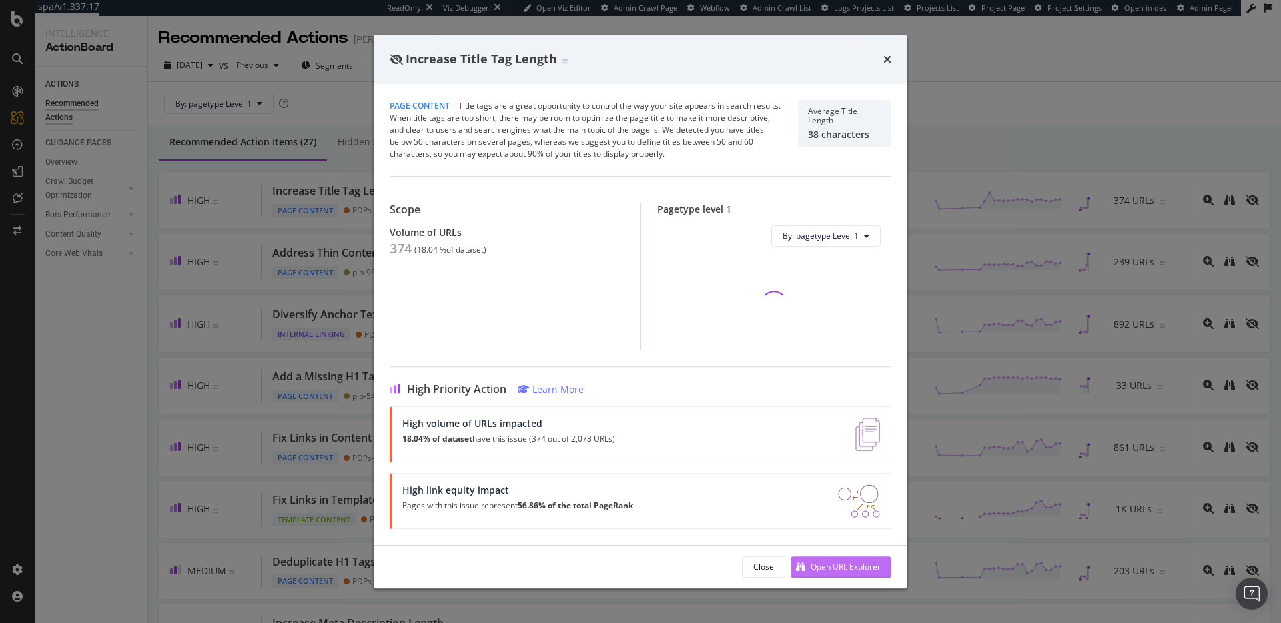
click at [834, 566] on div "Open URL Explorer" at bounding box center [846, 566] width 70 height 11
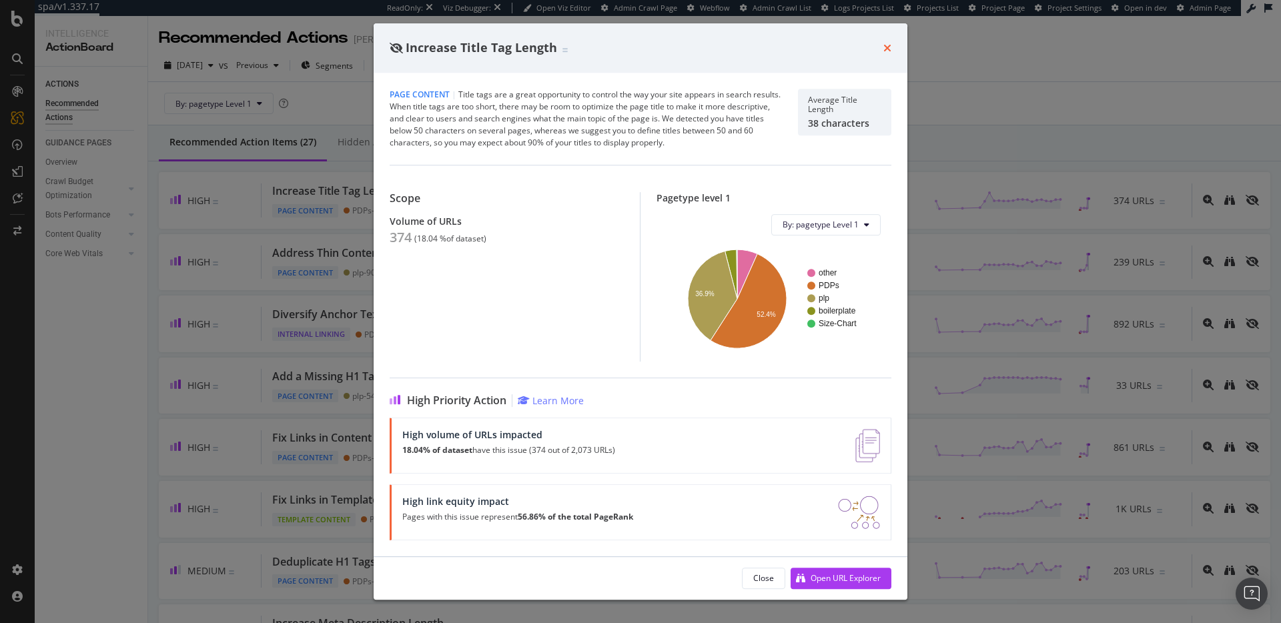
click at [887, 47] on icon "times" at bounding box center [887, 48] width 8 height 11
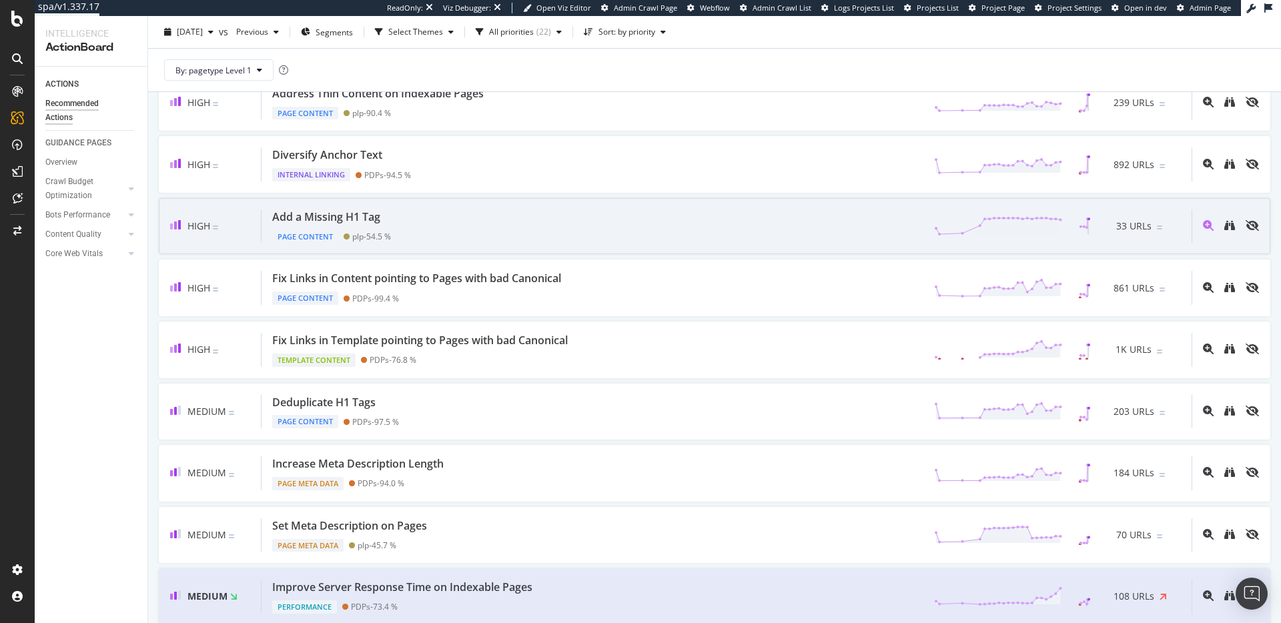
scroll to position [168, 0]
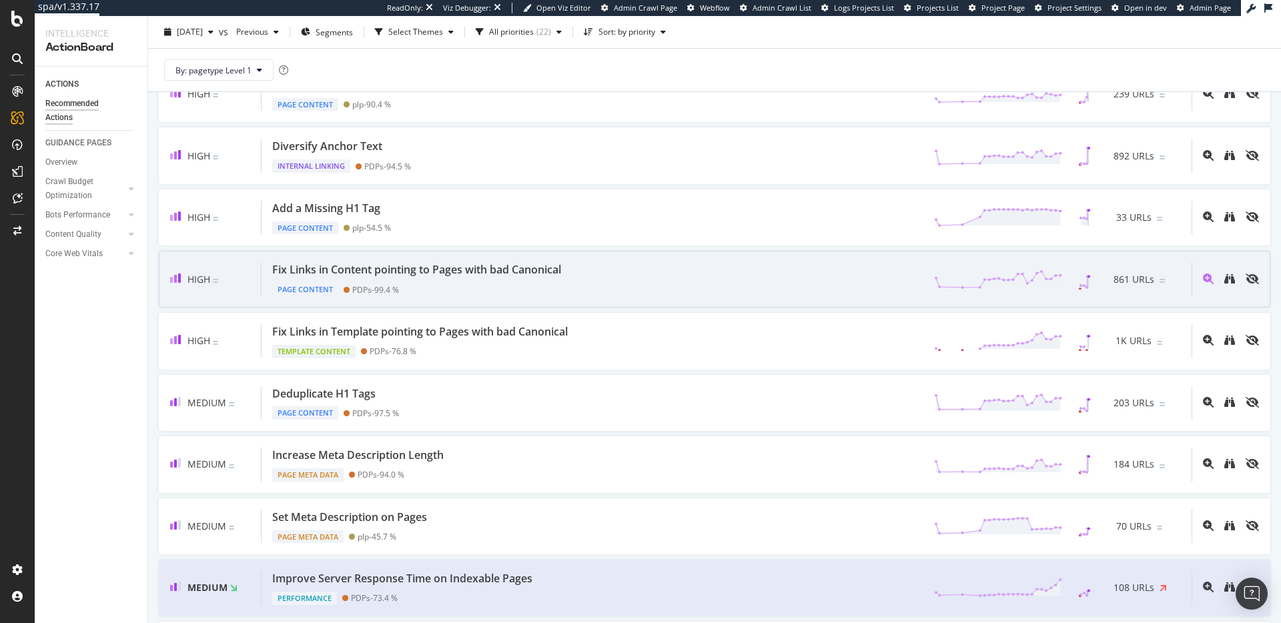
click at [458, 270] on div "Fix Links in Content pointing to Pages with bad Canonical" at bounding box center [416, 269] width 289 height 15
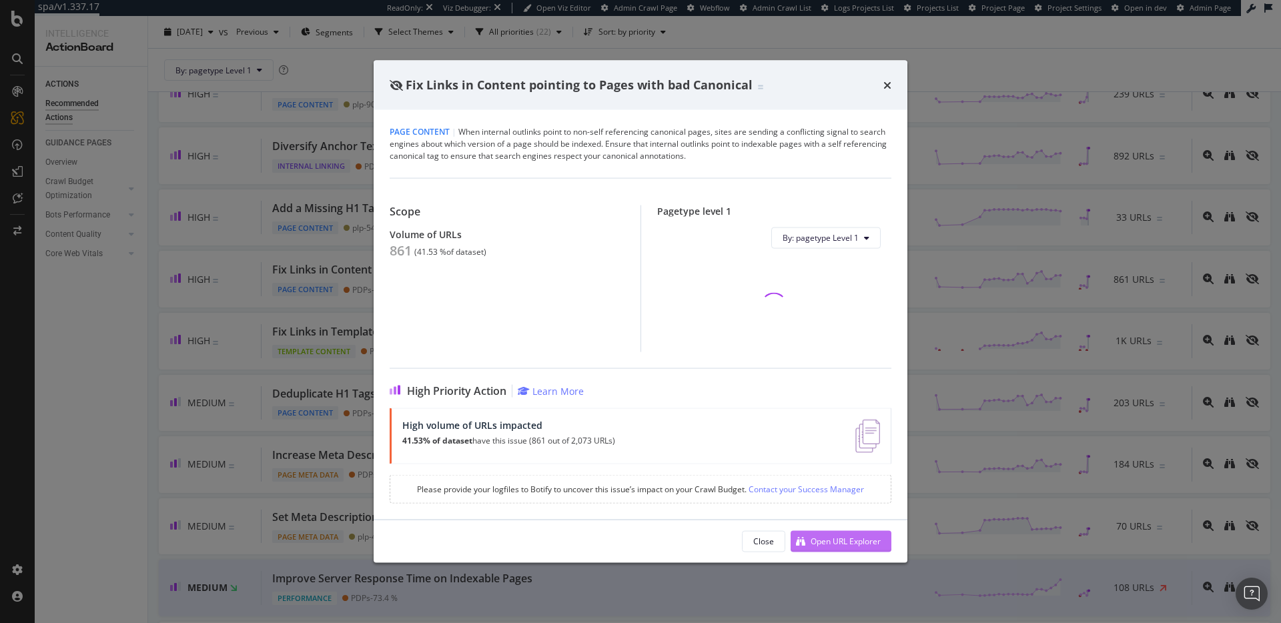
click at [847, 542] on div "Open URL Explorer" at bounding box center [846, 541] width 70 height 11
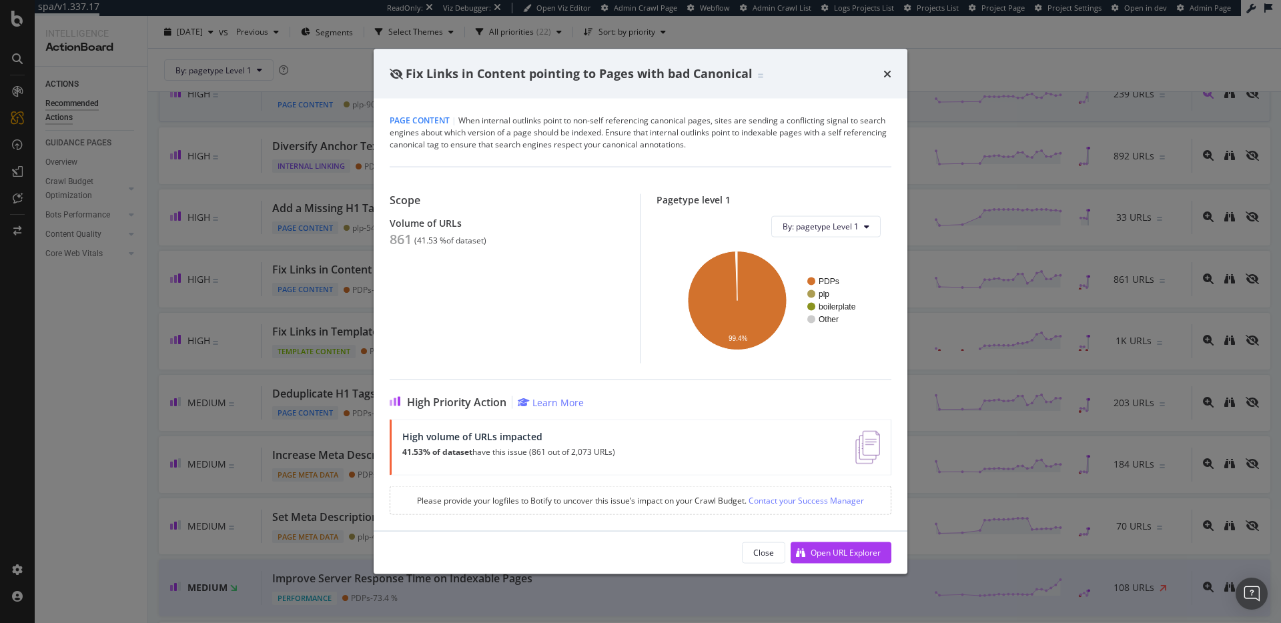
drag, startPoint x: 883, startPoint y: 75, endPoint x: 861, endPoint y: 104, distance: 36.7
click at [883, 74] on icon "times" at bounding box center [887, 73] width 8 height 11
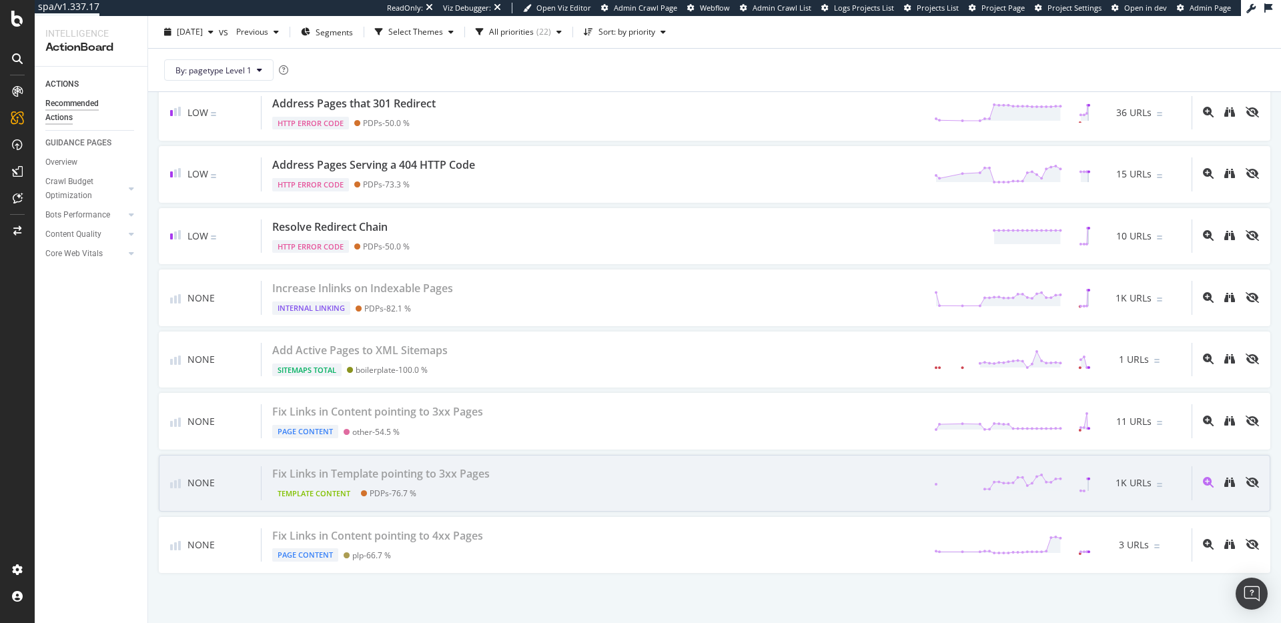
scroll to position [1268, 0]
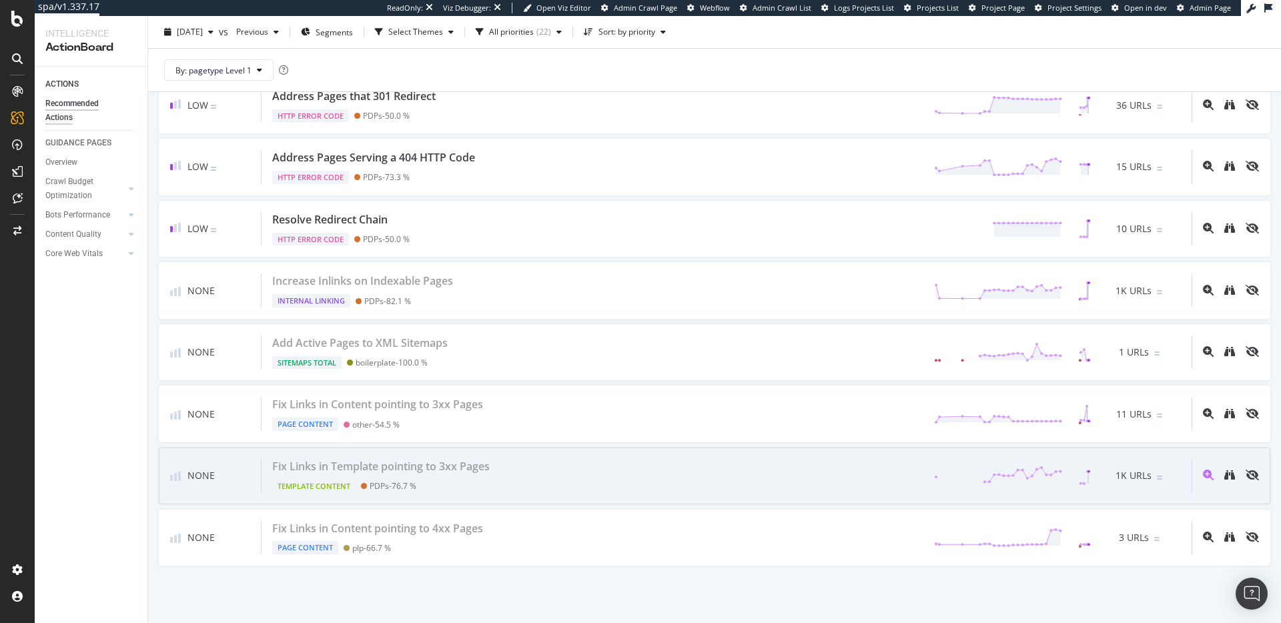
click at [573, 475] on div "Fix Links in Template pointing to 3xx Pages Template Content PDPs - 76.7 % 1K U…" at bounding box center [727, 476] width 930 height 34
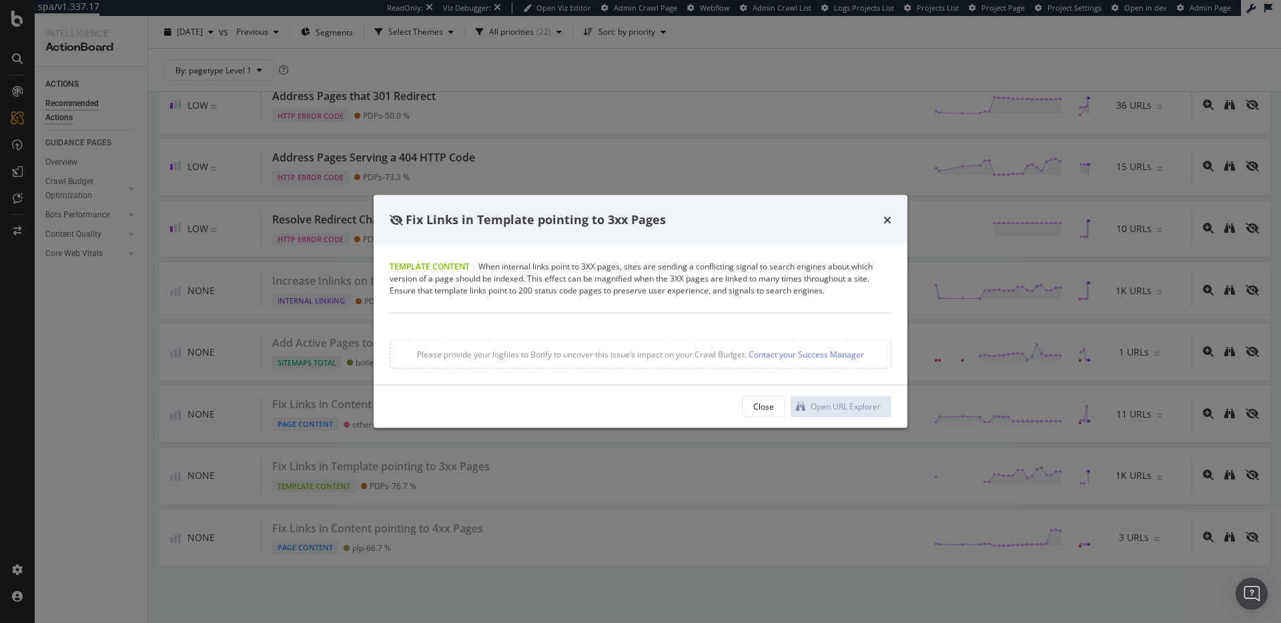
click at [672, 398] on div "Close Open URL Explorer" at bounding box center [641, 406] width 502 height 21
click at [889, 213] on div "times" at bounding box center [887, 219] width 8 height 17
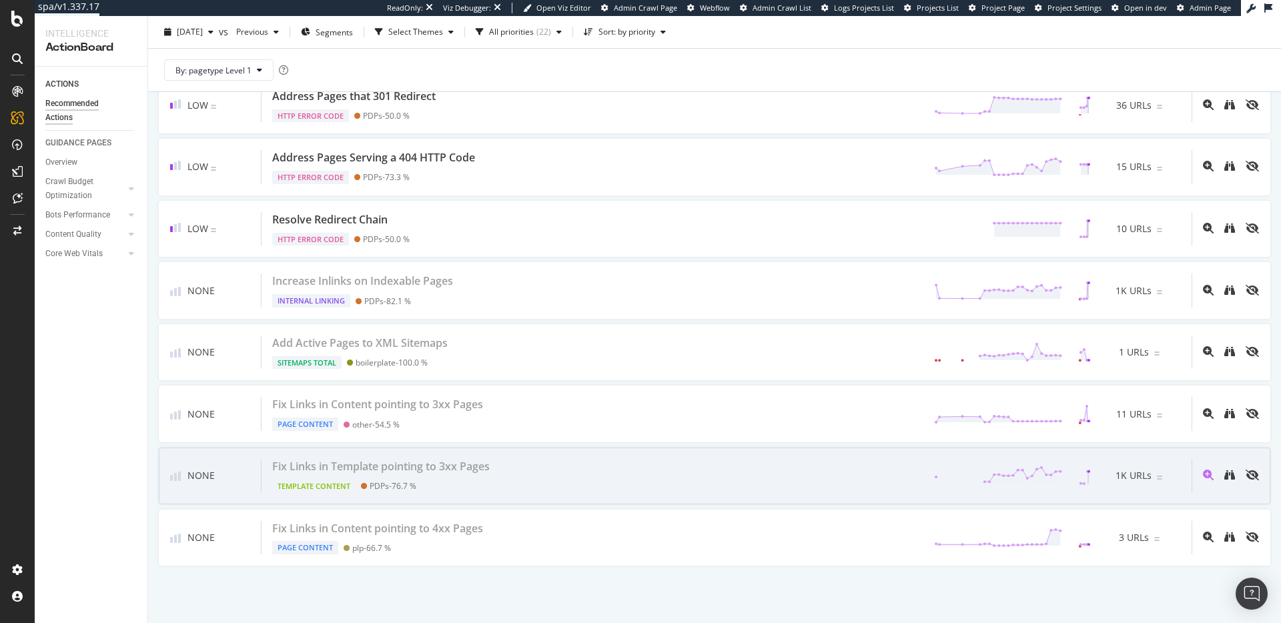
click at [451, 464] on div "Fix Links in Template pointing to 3xx Pages" at bounding box center [380, 466] width 217 height 15
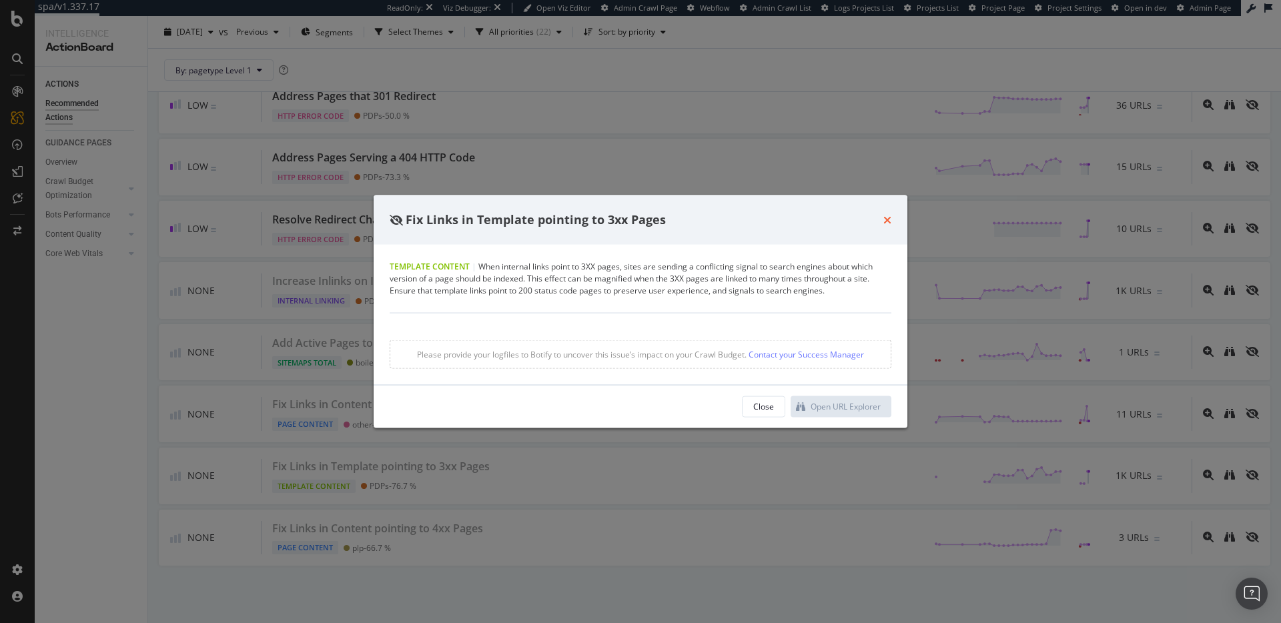
click at [885, 223] on icon "times" at bounding box center [887, 219] width 8 height 11
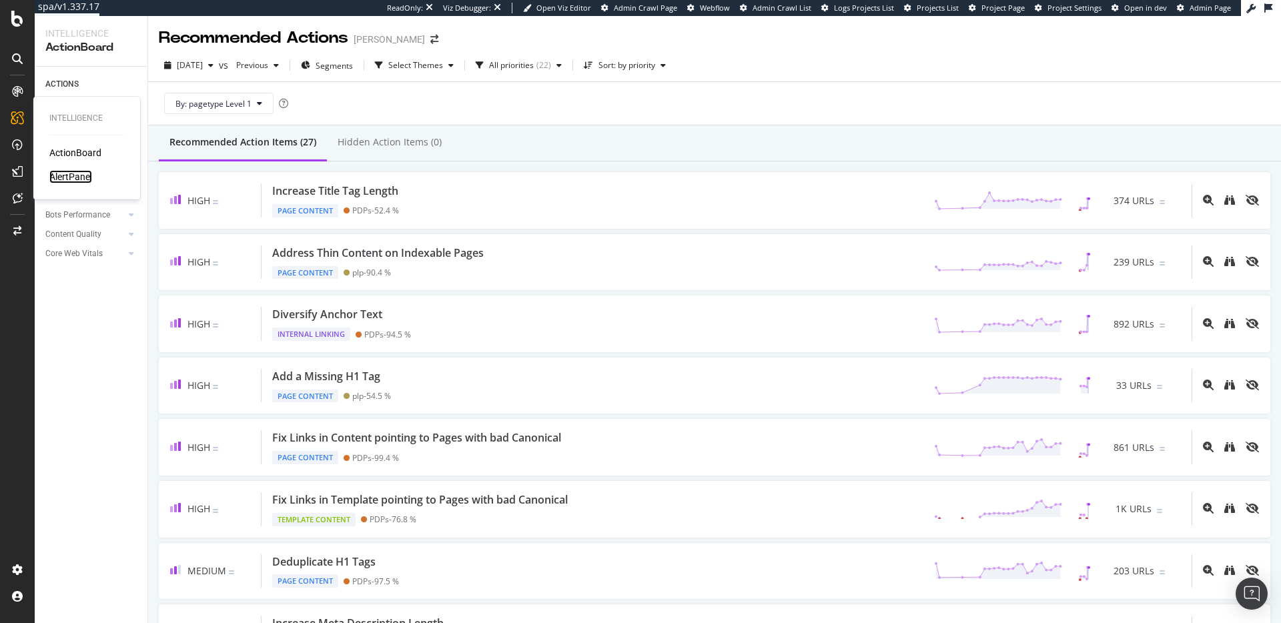
click at [65, 183] on div "AlertPanel" at bounding box center [70, 176] width 43 height 13
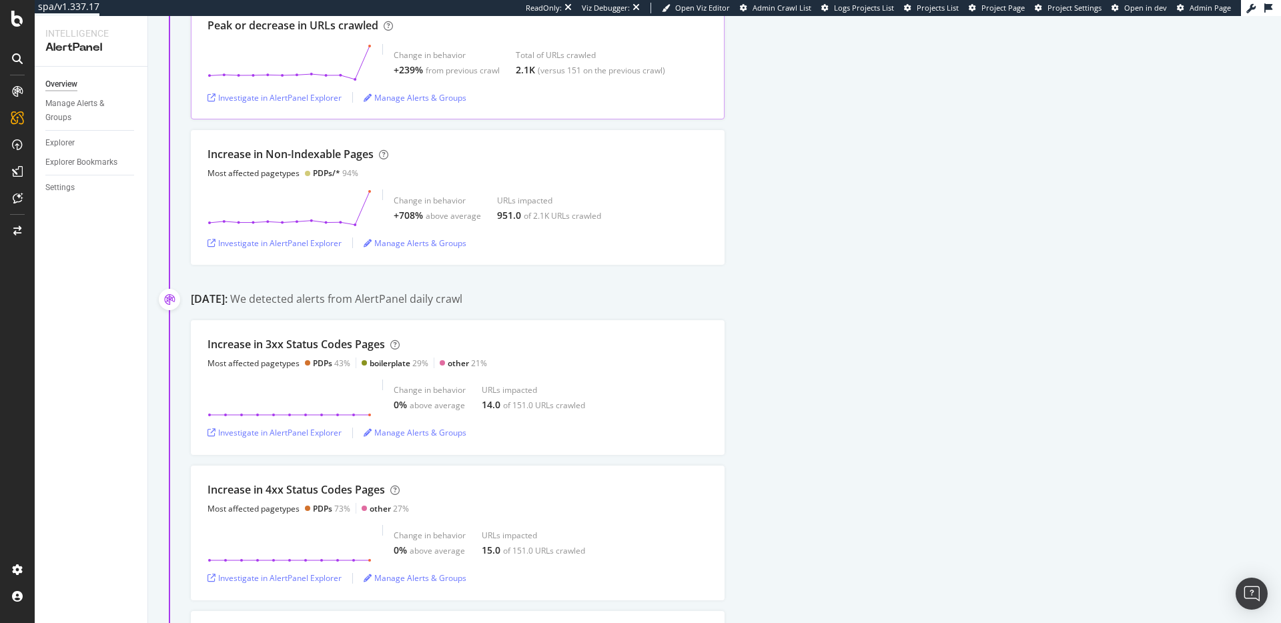
scroll to position [369, 0]
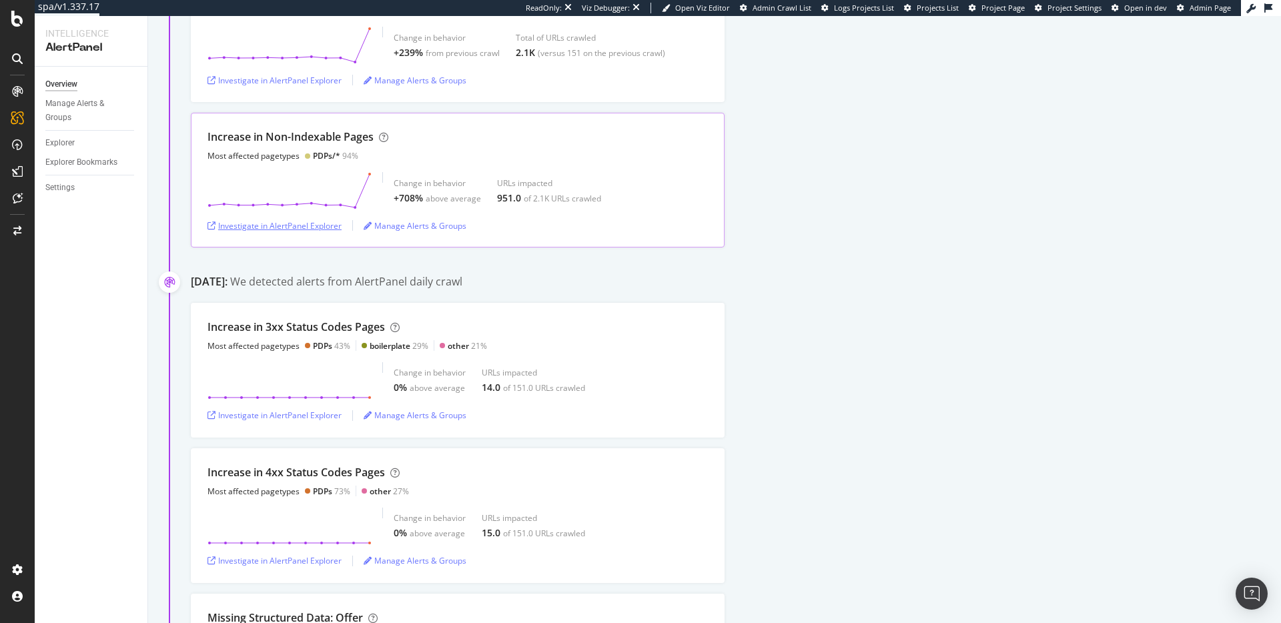
click at [300, 230] on div "Investigate in AlertPanel Explorer" at bounding box center [274, 225] width 134 height 11
click at [341, 225] on div "Investigate in AlertPanel Explorer" at bounding box center [274, 225] width 134 height 11
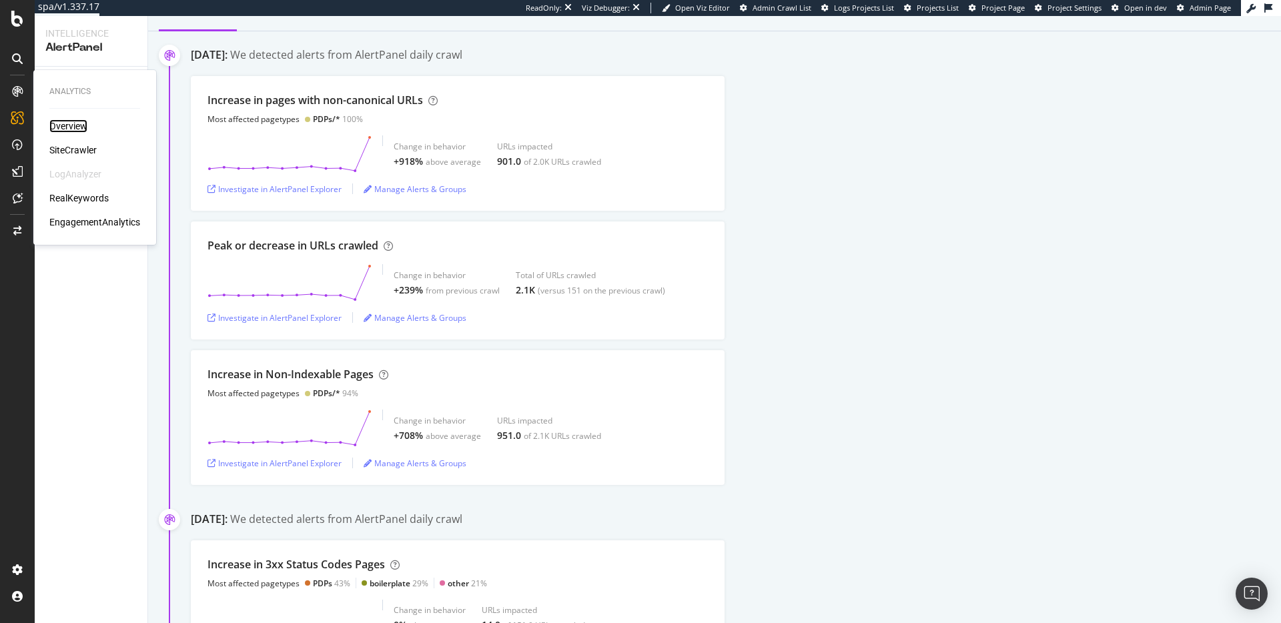
click at [82, 123] on div "Overview" at bounding box center [68, 125] width 38 height 13
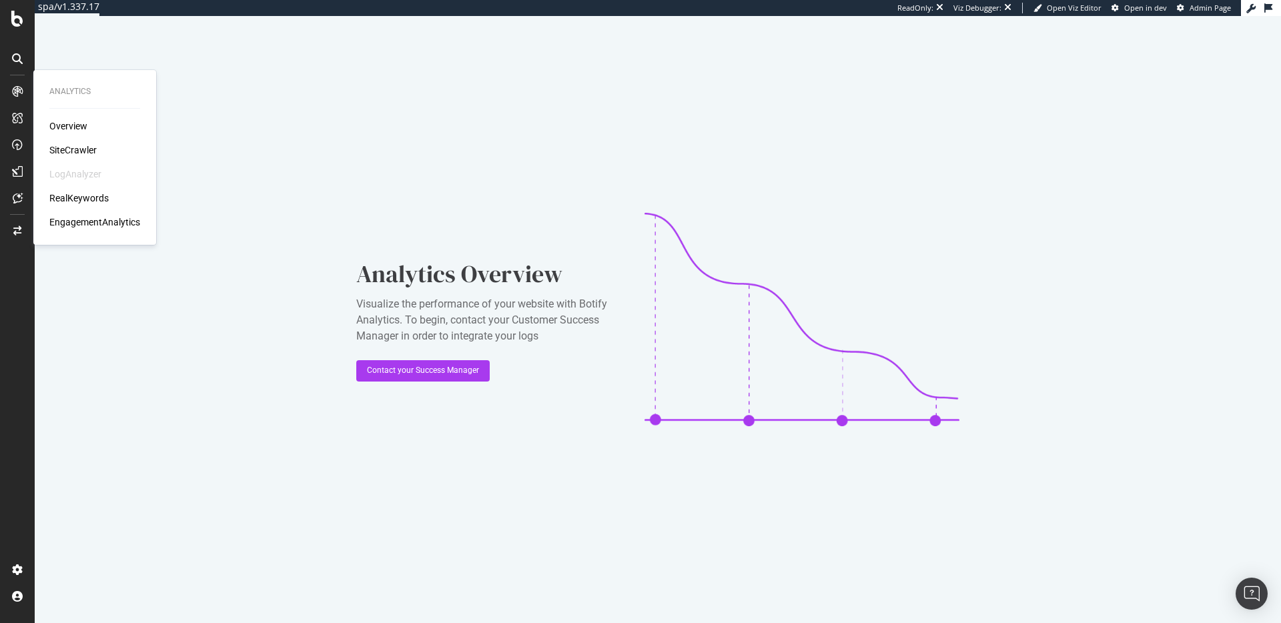
click at [77, 143] on div "Overview SiteCrawler LogAnalyzer RealKeywords EngagementAnalytics" at bounding box center [94, 173] width 91 height 109
click at [79, 145] on div "SiteCrawler" at bounding box center [72, 149] width 47 height 13
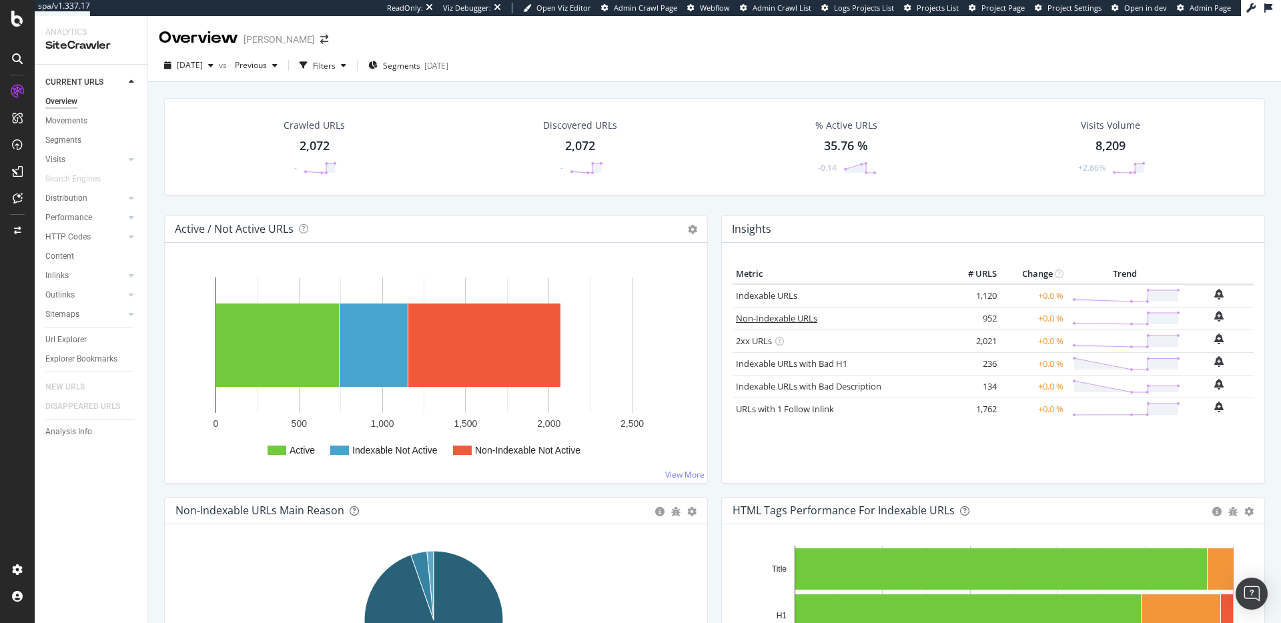
click at [759, 315] on link "Non-Indexable URLs" at bounding box center [776, 318] width 81 height 12
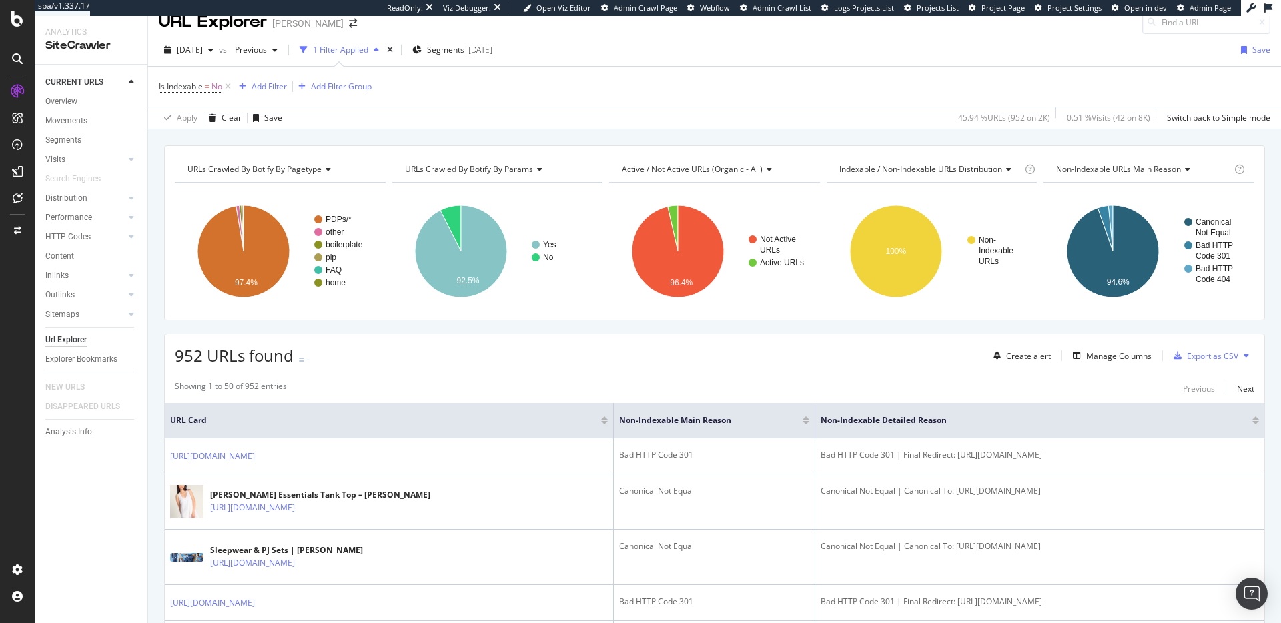
scroll to position [101, 0]
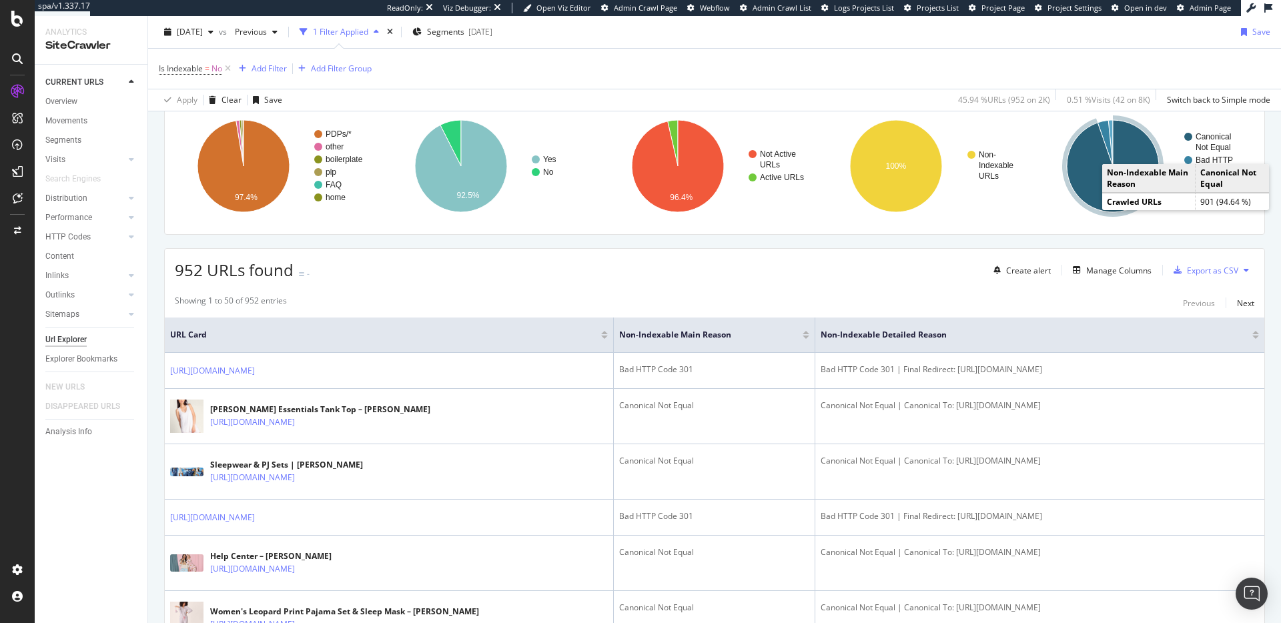
click at [1080, 194] on icon "A chart." at bounding box center [1113, 166] width 92 height 92
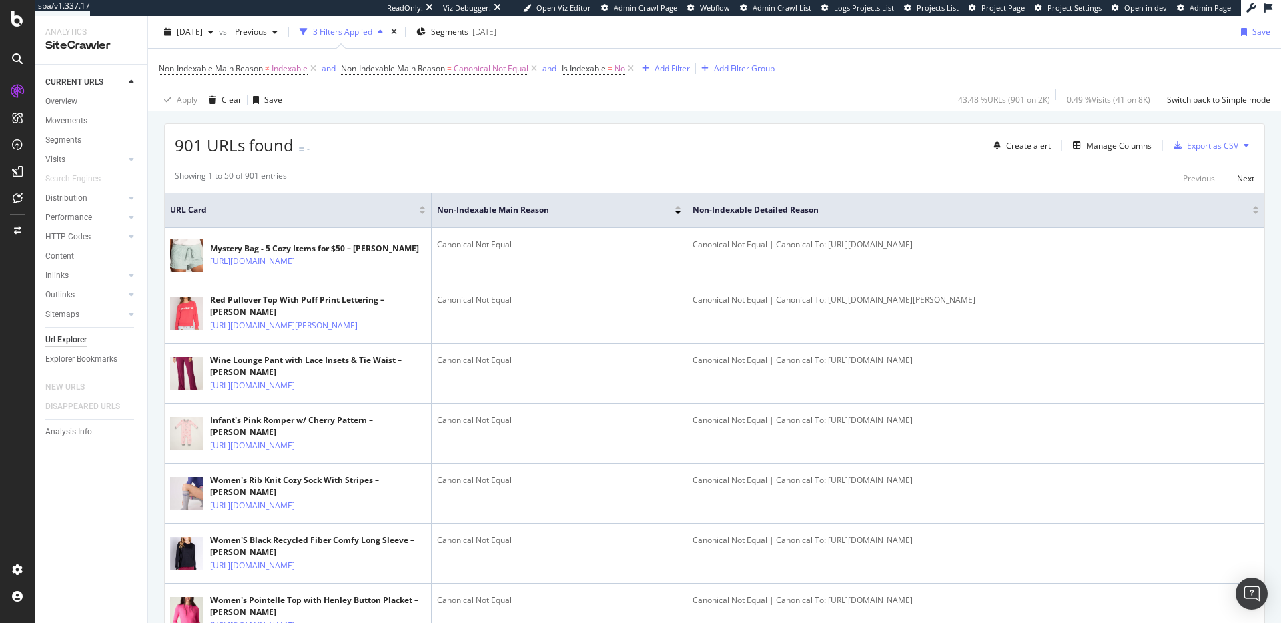
scroll to position [217, 0]
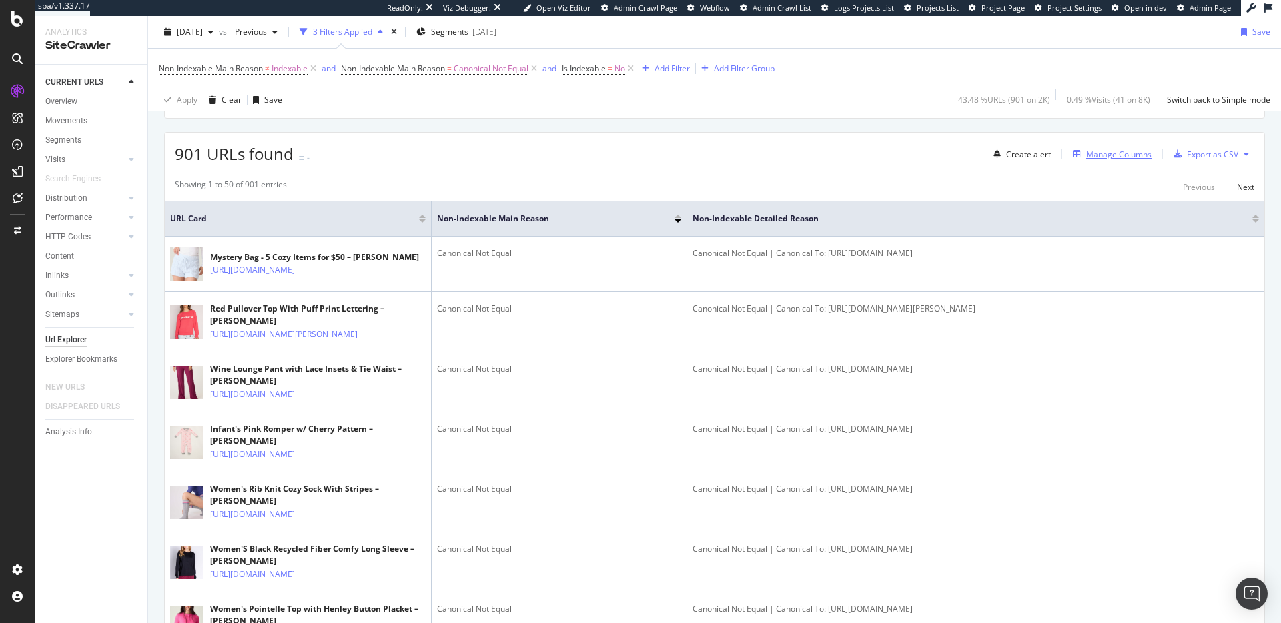
click at [1121, 149] on div "Manage Columns" at bounding box center [1118, 154] width 65 height 11
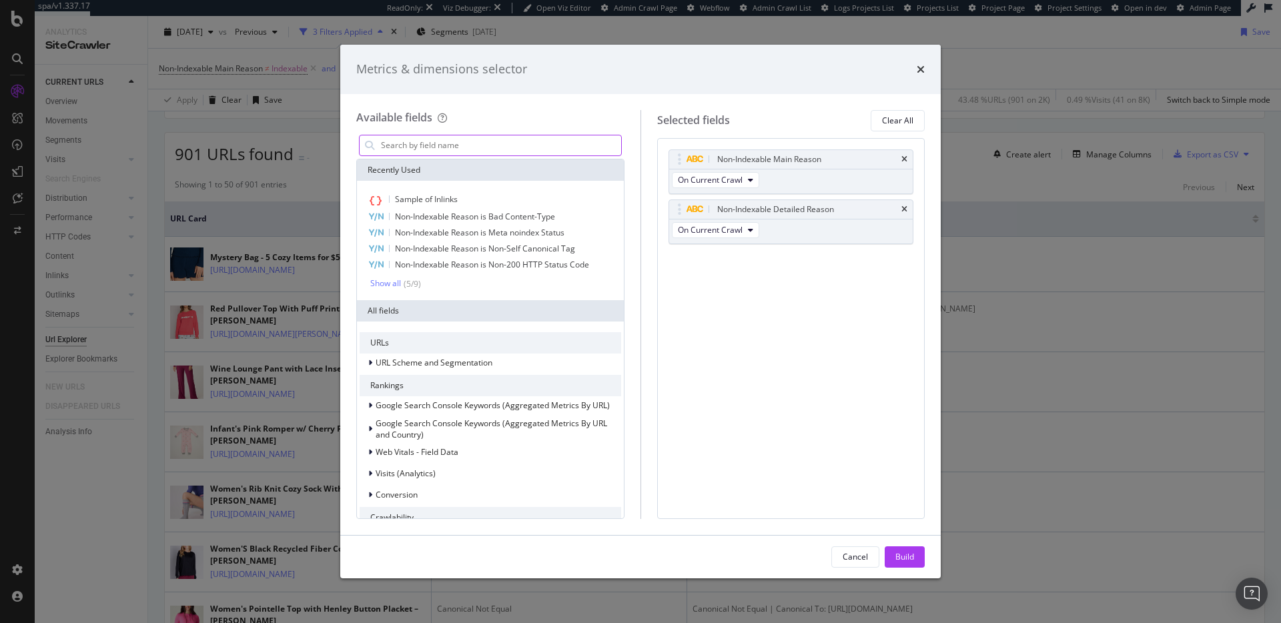
click at [572, 148] on input "modal" at bounding box center [500, 145] width 241 height 20
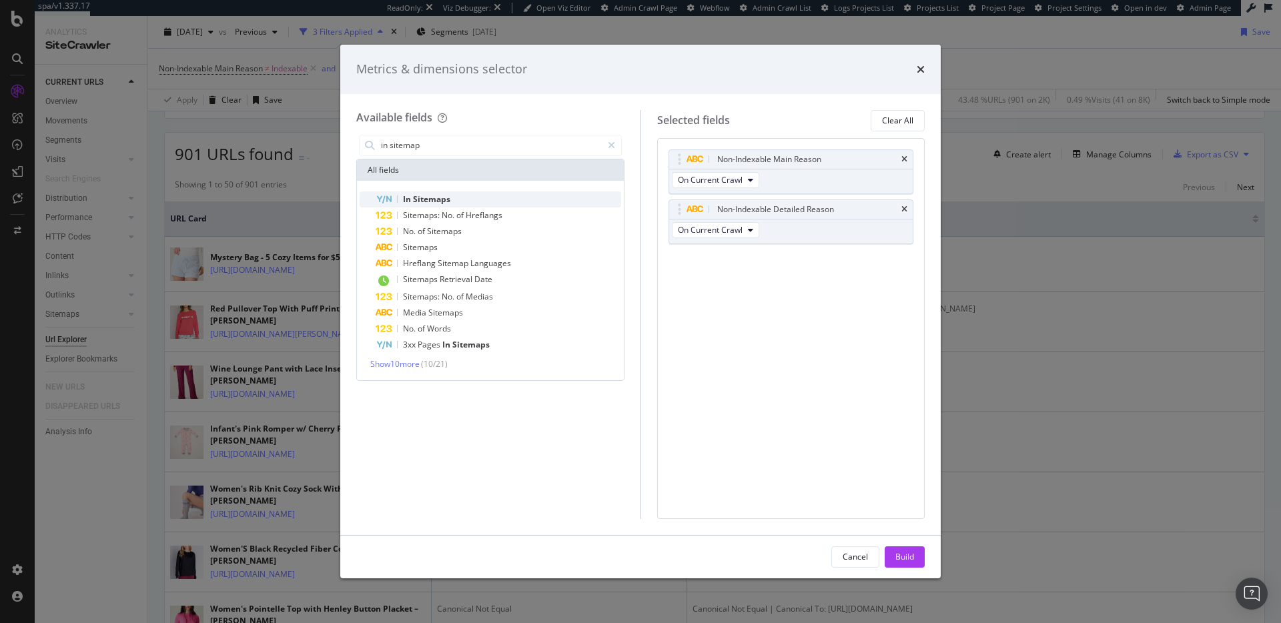
type input "in sitemap"
click at [494, 201] on div "In Sitemaps" at bounding box center [498, 199] width 245 height 16
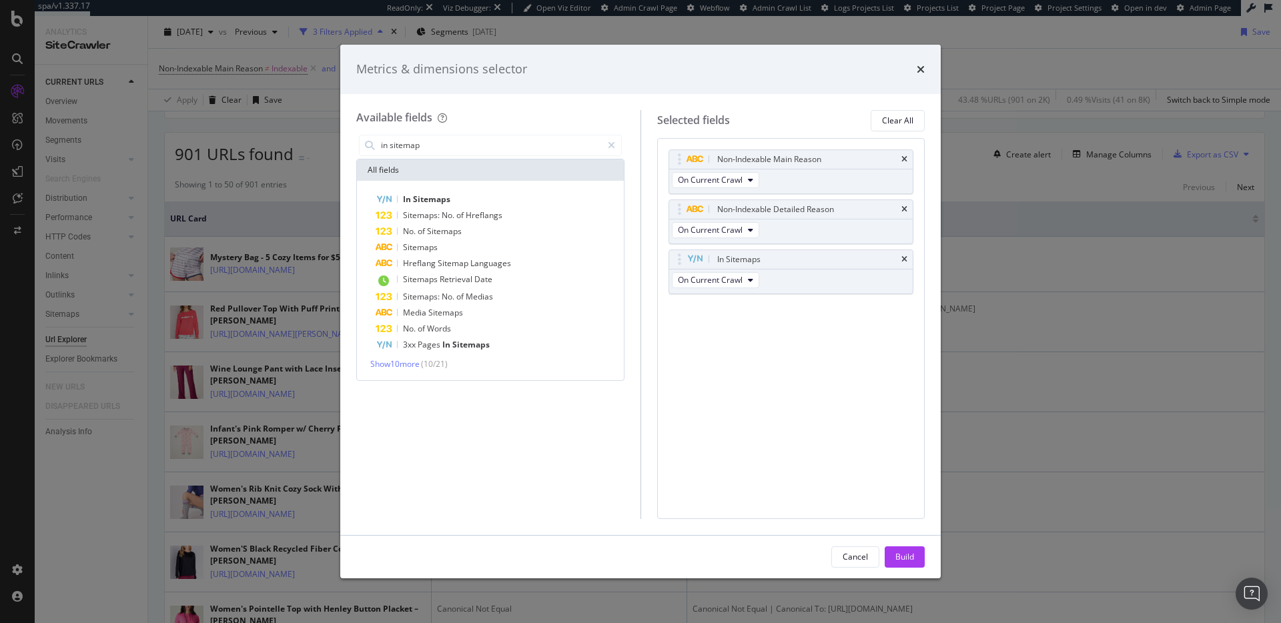
drag, startPoint x: 917, startPoint y: 559, endPoint x: 948, endPoint y: 488, distance: 77.1
click at [917, 559] on button "Build" at bounding box center [905, 556] width 40 height 21
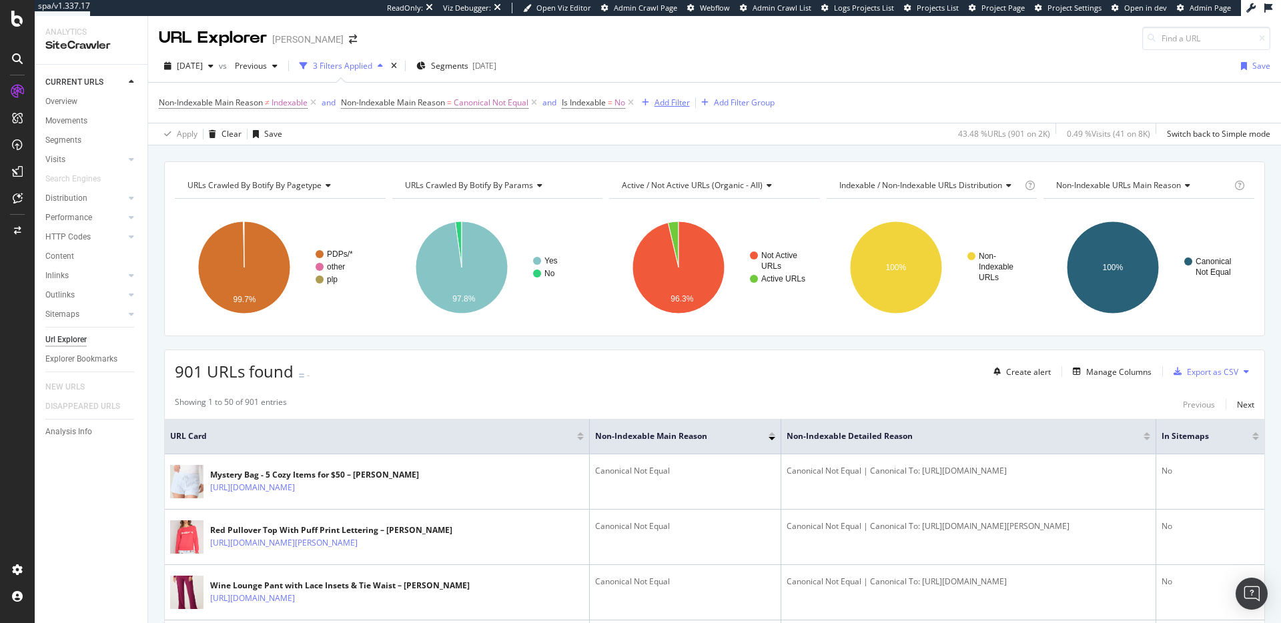
click at [678, 97] on div "Add Filter" at bounding box center [671, 102] width 35 height 11
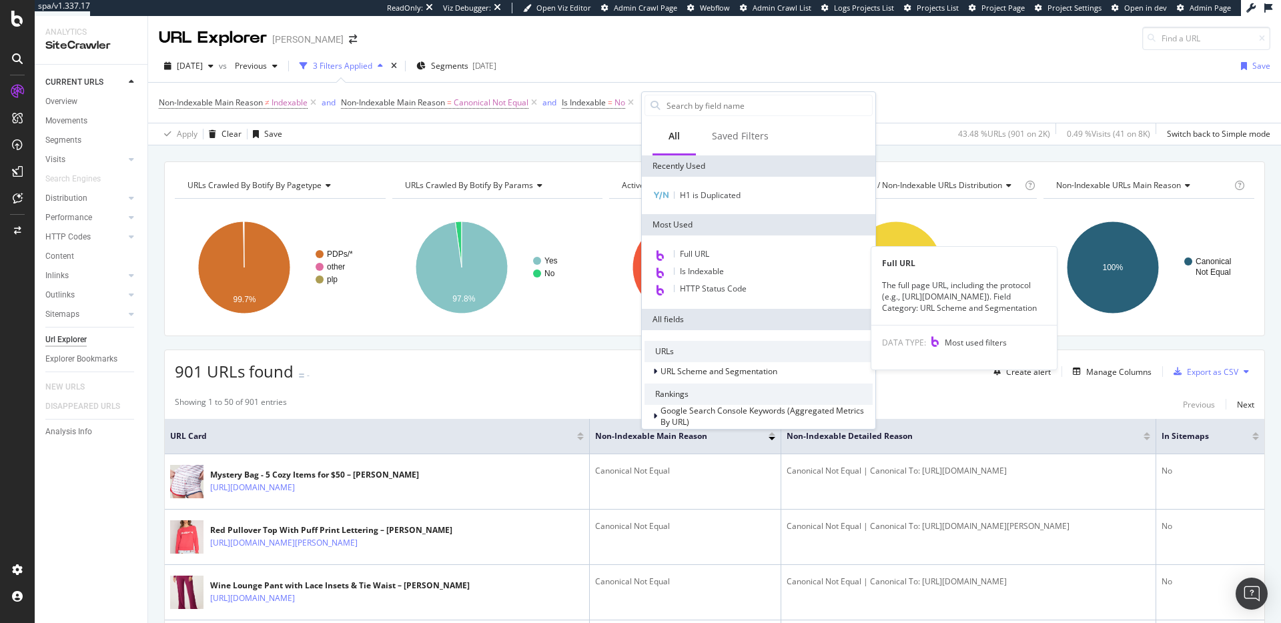
click at [709, 257] on span "Full URL" at bounding box center [694, 253] width 29 height 11
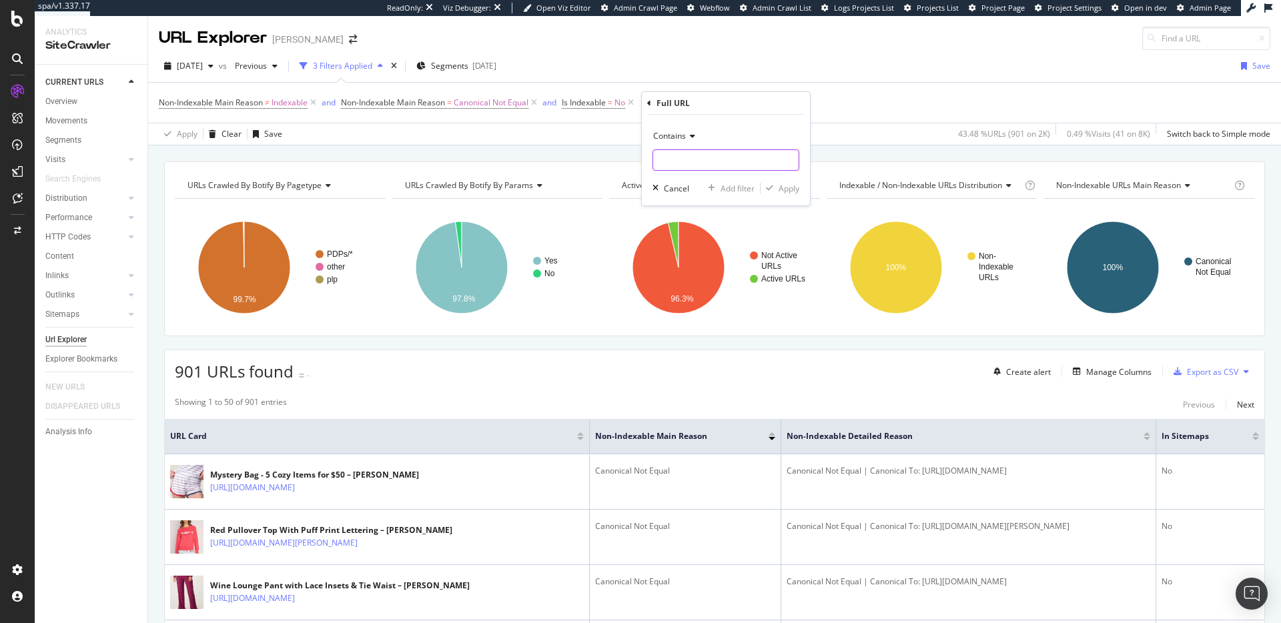
click at [694, 153] on input "text" at bounding box center [725, 159] width 145 height 21
type input "?"
click at [784, 192] on div "Apply" at bounding box center [789, 188] width 21 height 11
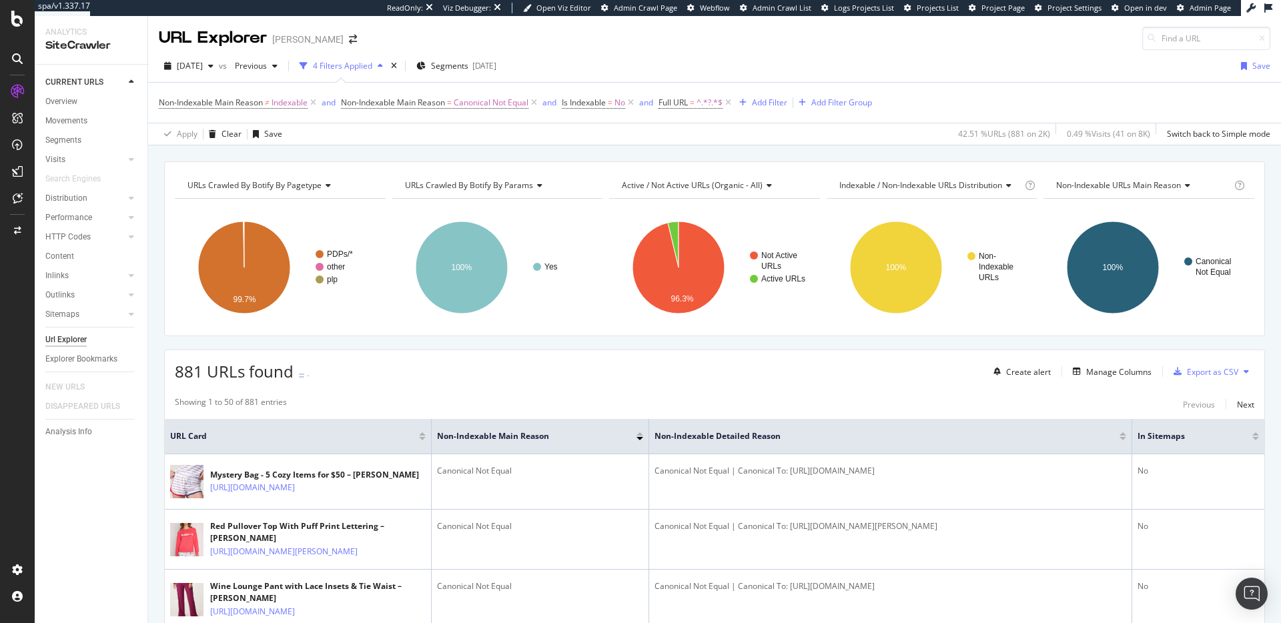
click at [971, 185] on span "Indexable / Non-Indexable URLs distribution" at bounding box center [920, 184] width 163 height 11
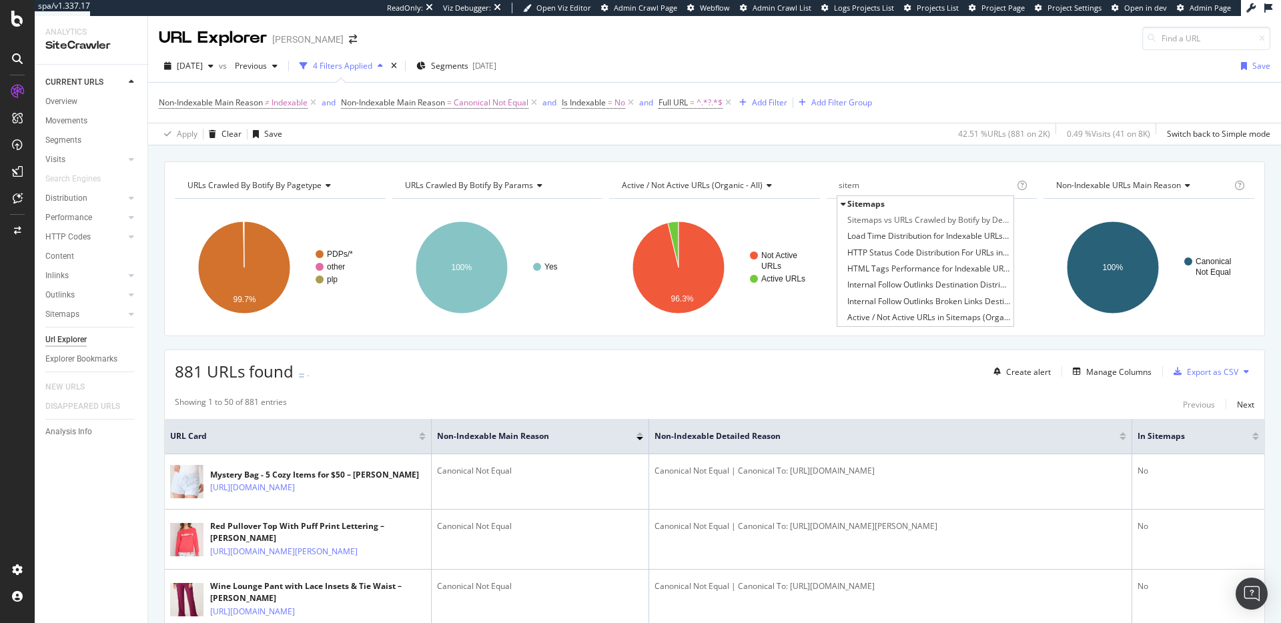
type input "sitema"
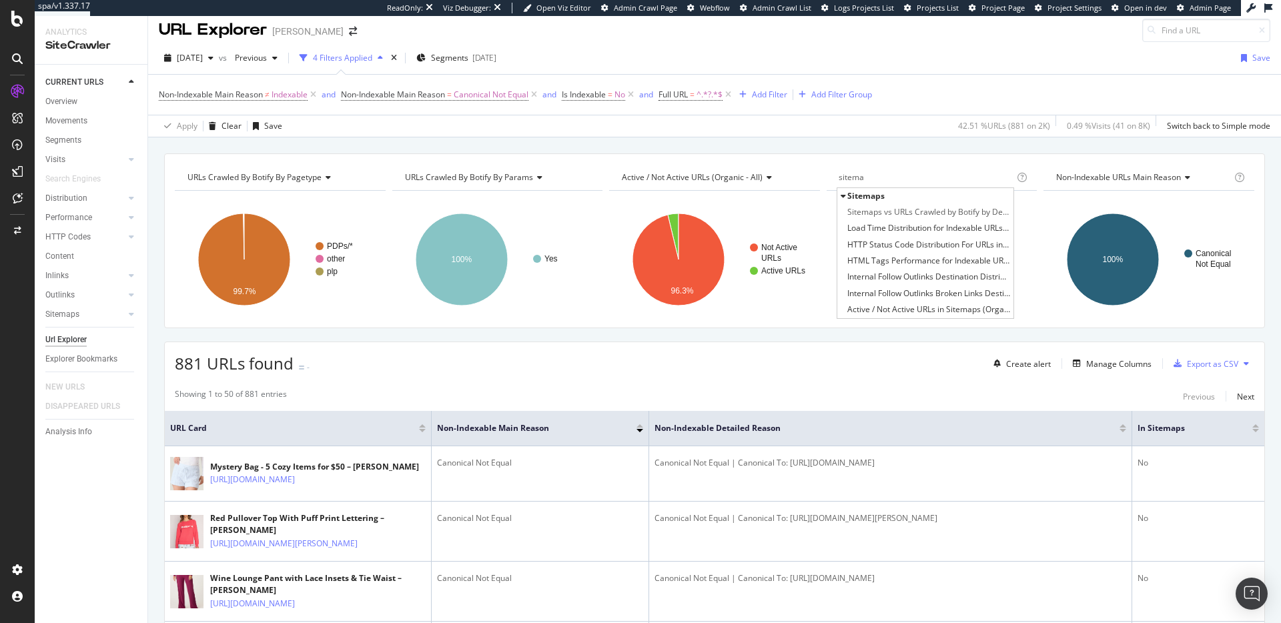
click at [881, 178] on input "sitema" at bounding box center [883, 177] width 89 height 21
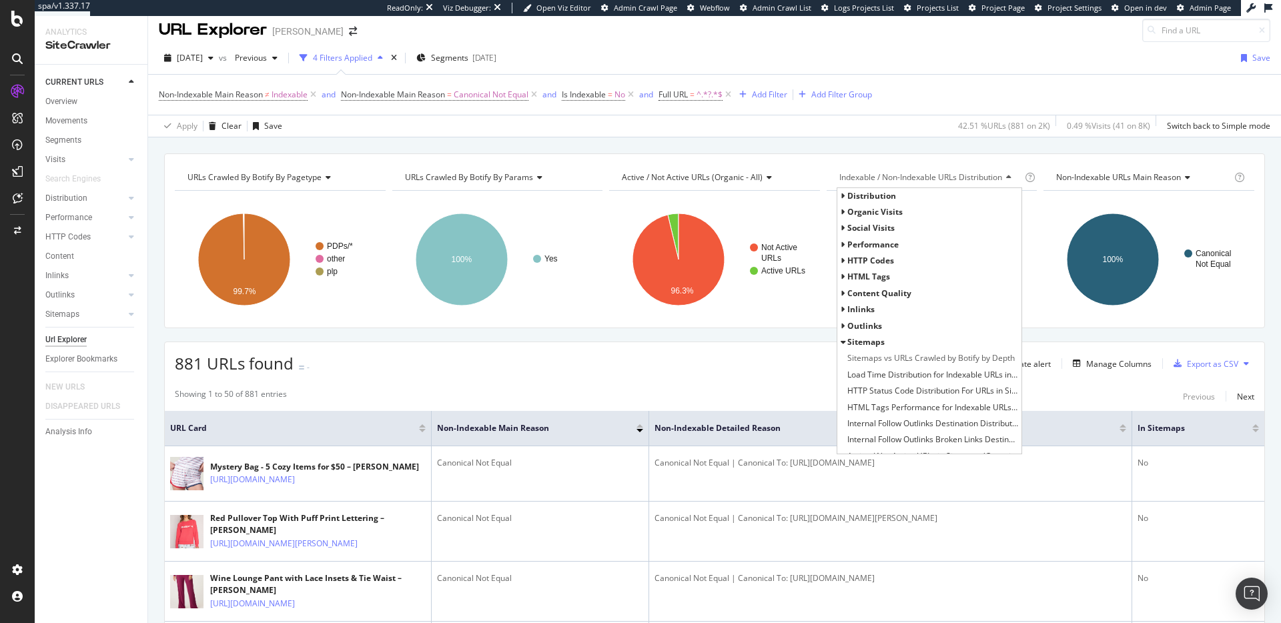
click at [881, 178] on span "Indexable / Non-Indexable URLs distribution" at bounding box center [920, 176] width 163 height 11
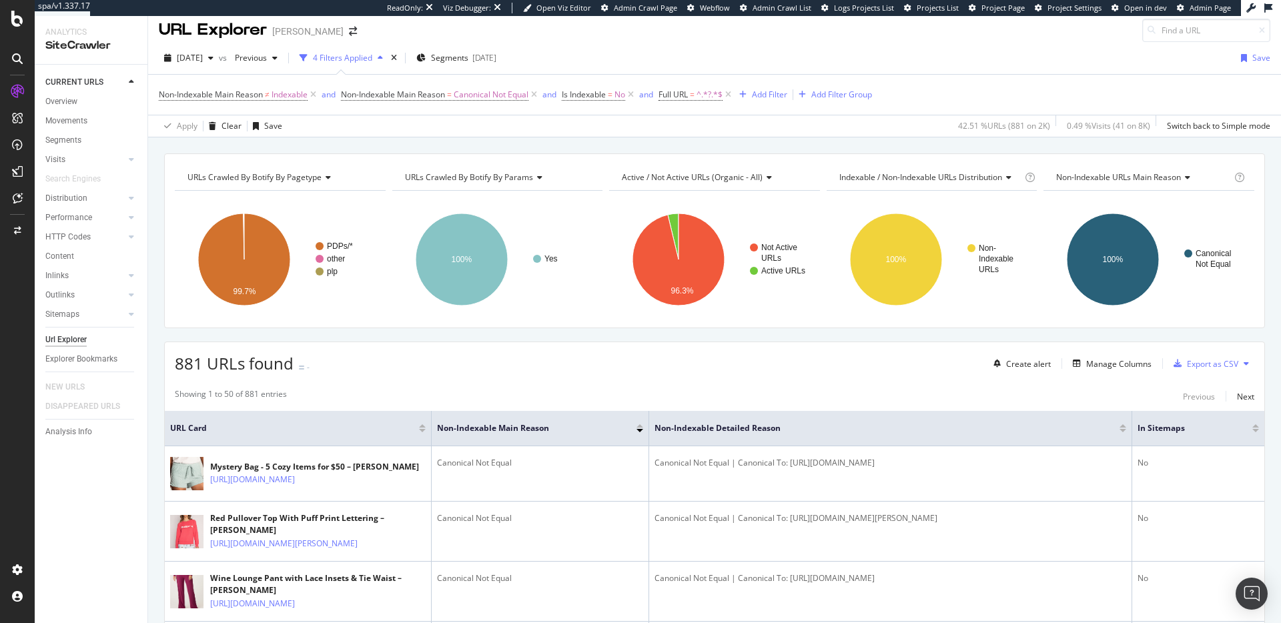
click at [940, 178] on span "Indexable / Non-Indexable URLs distribution" at bounding box center [920, 176] width 163 height 11
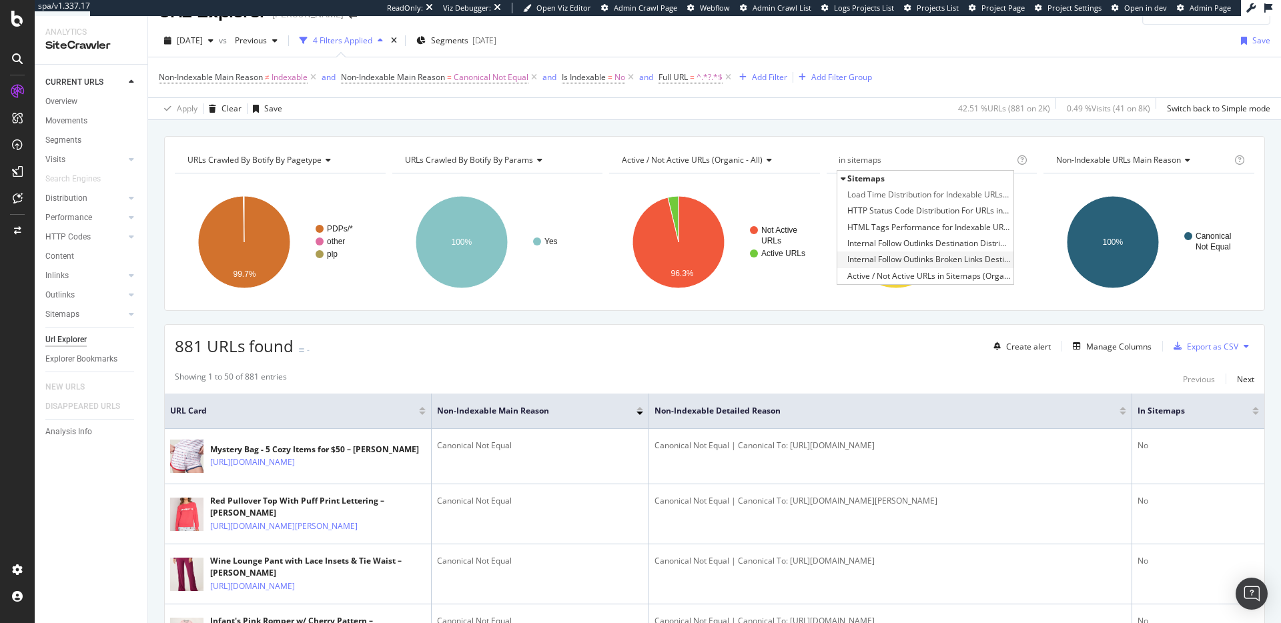
scroll to position [34, 0]
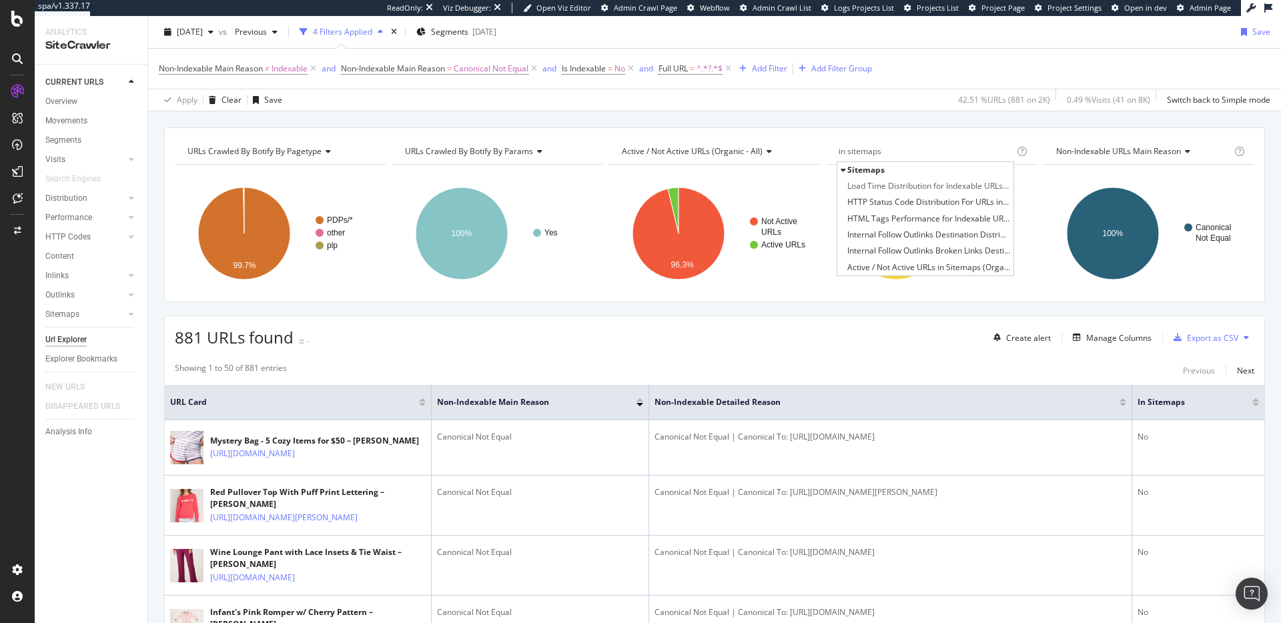
type input "in sitemaps"
click at [958, 112] on div "URLs Crawled By Botify By pagetype Chart (by Value) Table Expand Export as CSV …" at bounding box center [714, 127] width 1133 height 32
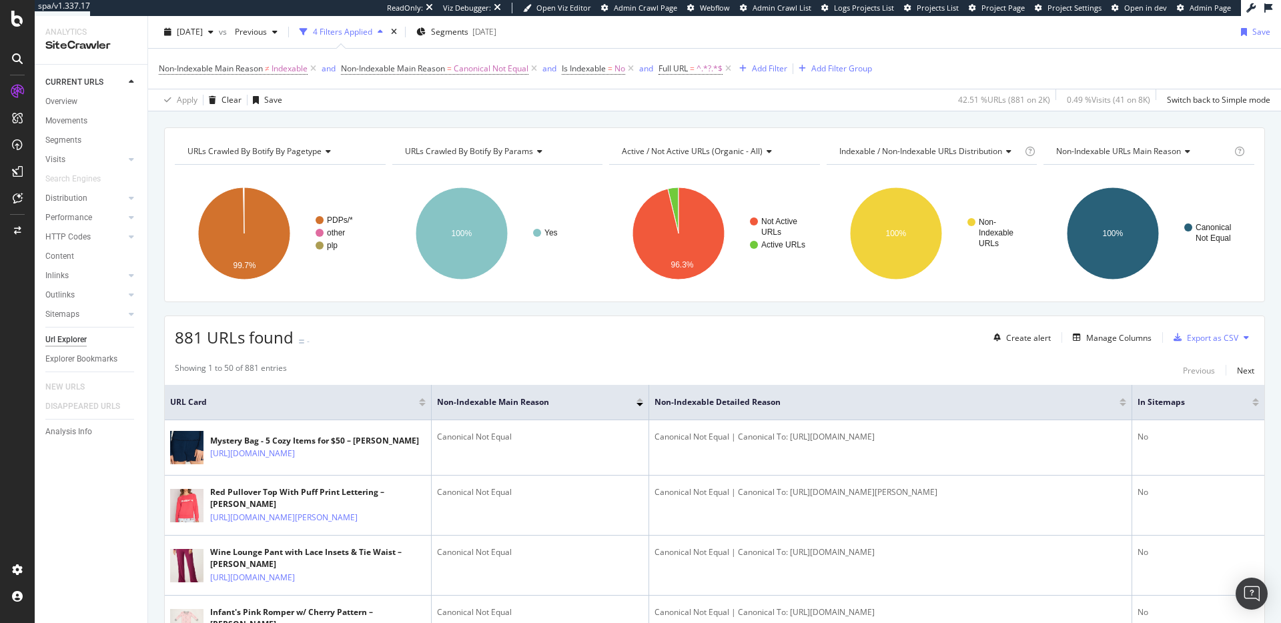
scroll to position [0, 0]
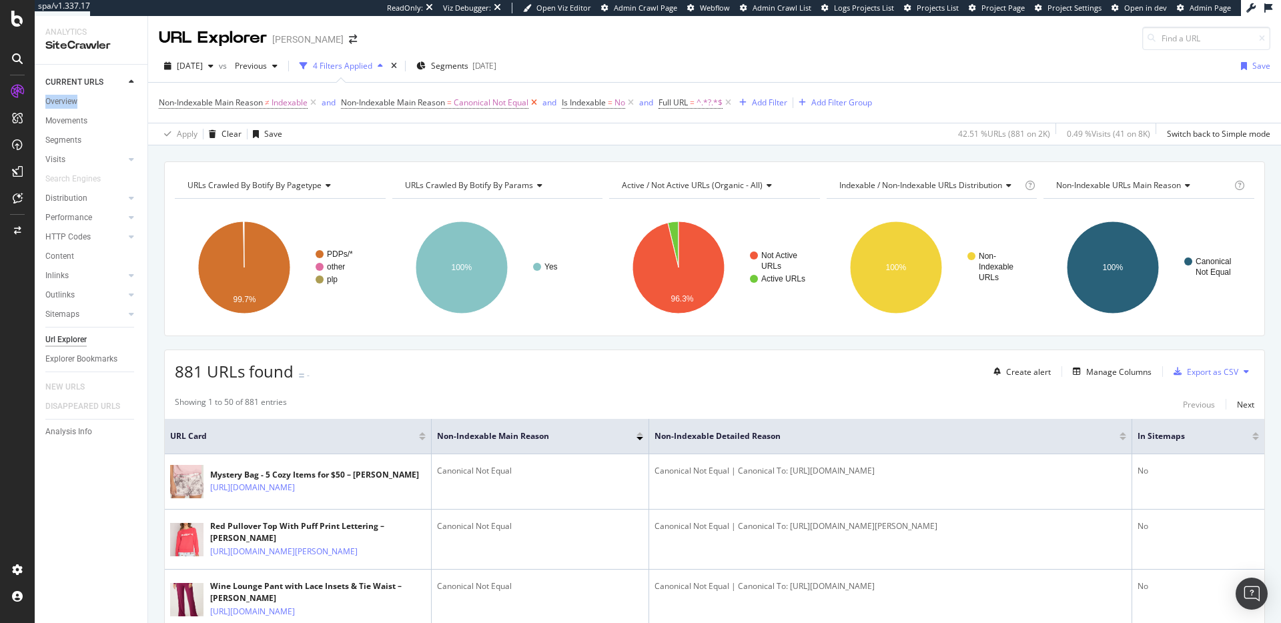
click at [539, 101] on icon at bounding box center [533, 102] width 11 height 13
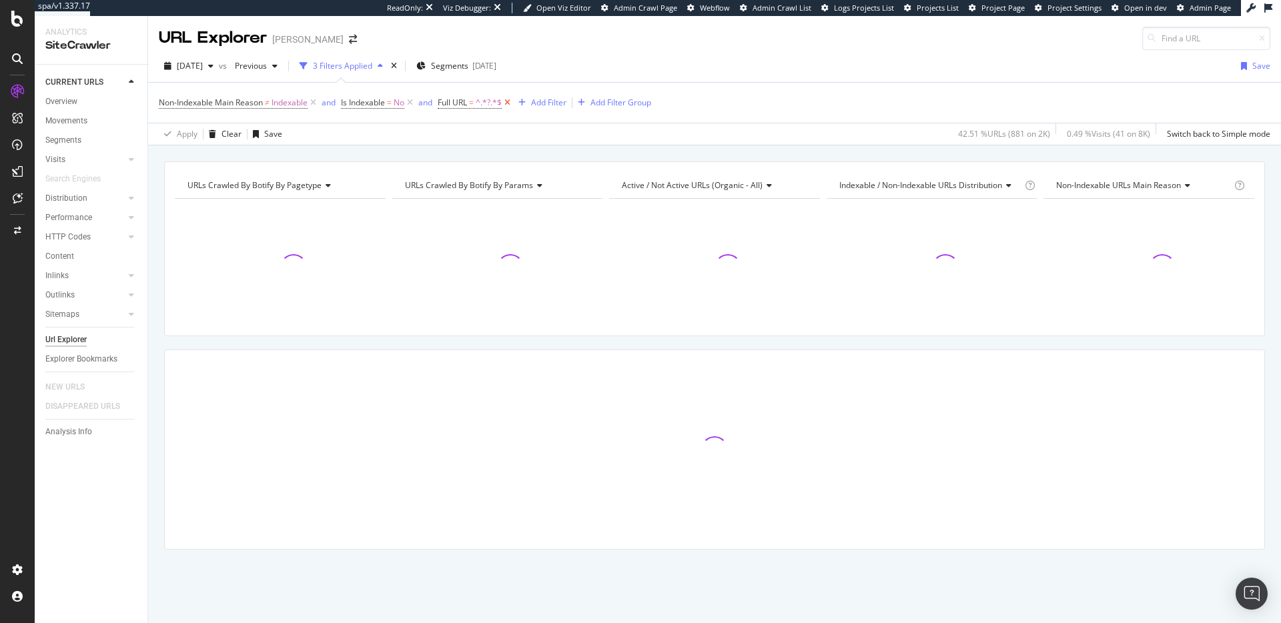
click at [512, 102] on icon at bounding box center [507, 102] width 11 height 13
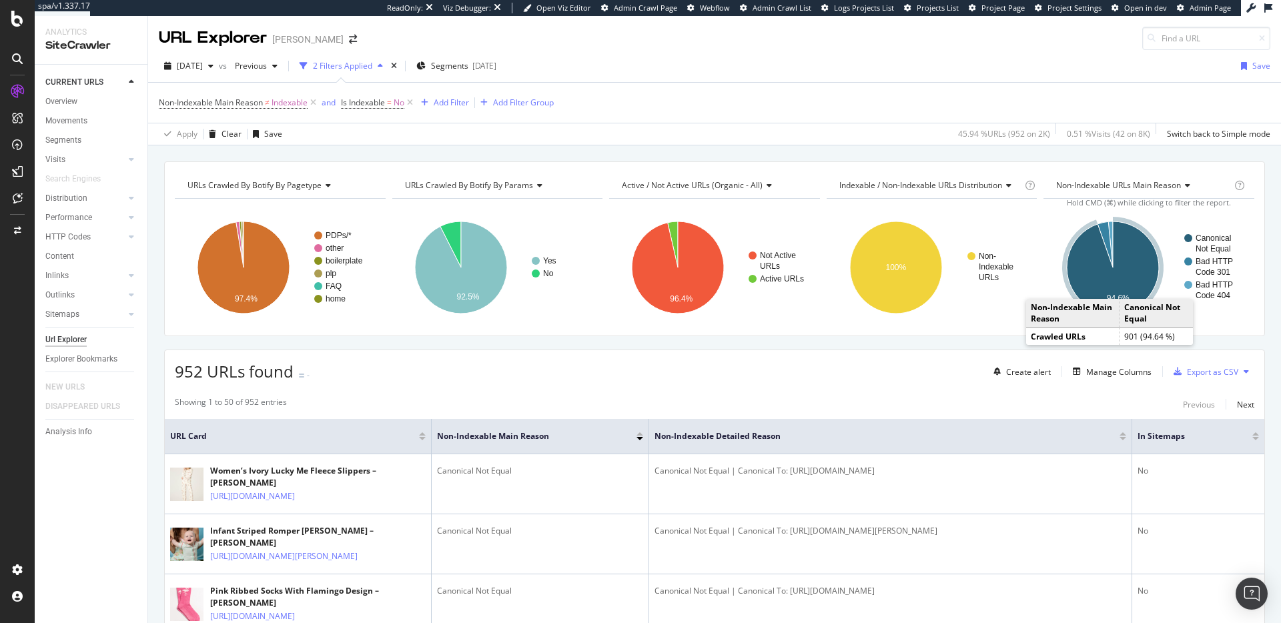
click at [1106, 284] on icon "A chart." at bounding box center [1113, 267] width 92 height 92
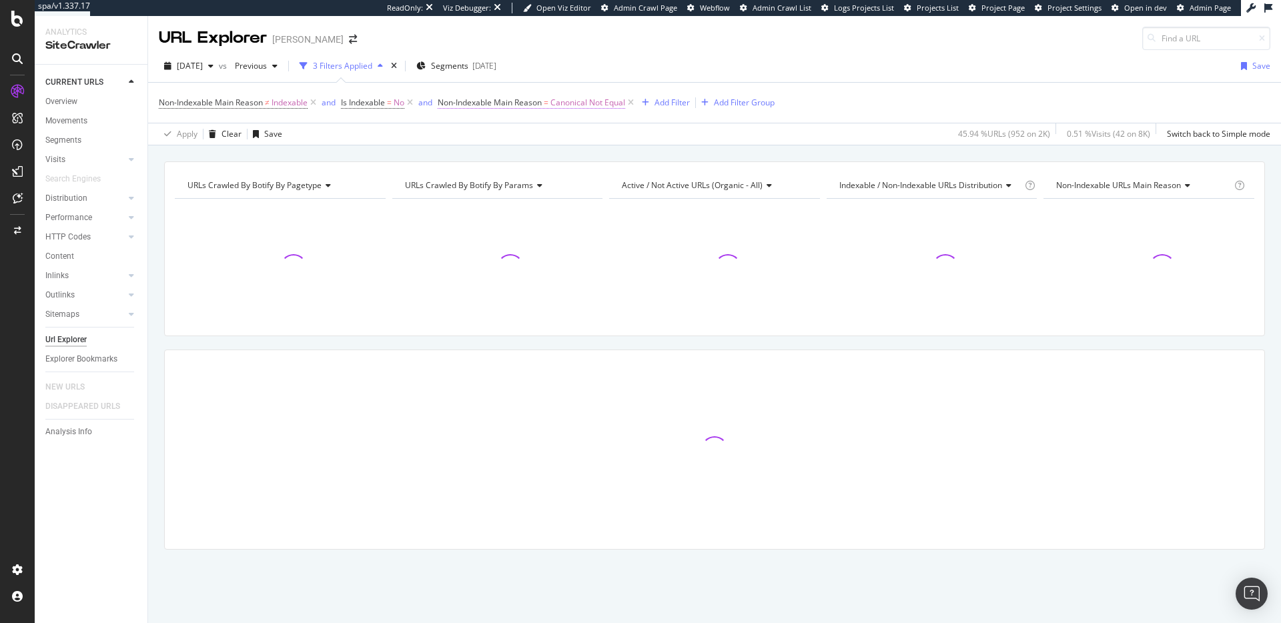
click at [553, 105] on span "Non-Indexable Main Reason = Canonical Not Equal" at bounding box center [531, 103] width 187 height 12
click at [487, 153] on icon at bounding box center [487, 155] width 9 height 8
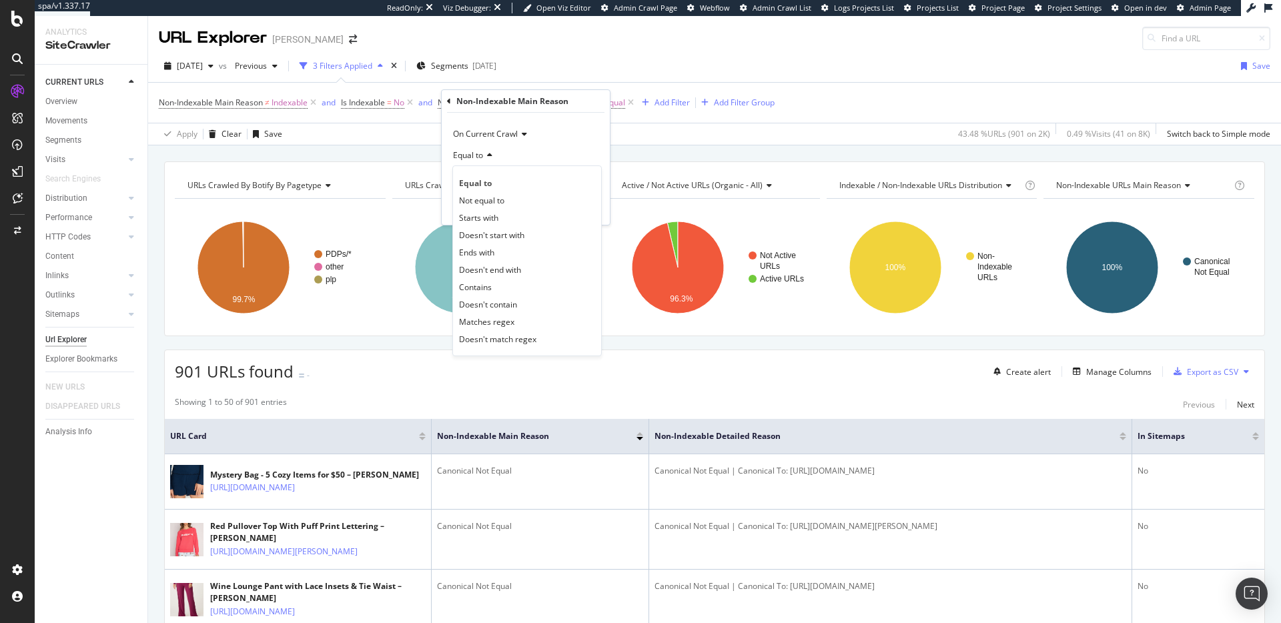
drag, startPoint x: 496, startPoint y: 203, endPoint x: 512, endPoint y: 197, distance: 16.9
click at [496, 203] on span "Not equal to" at bounding box center [481, 200] width 45 height 11
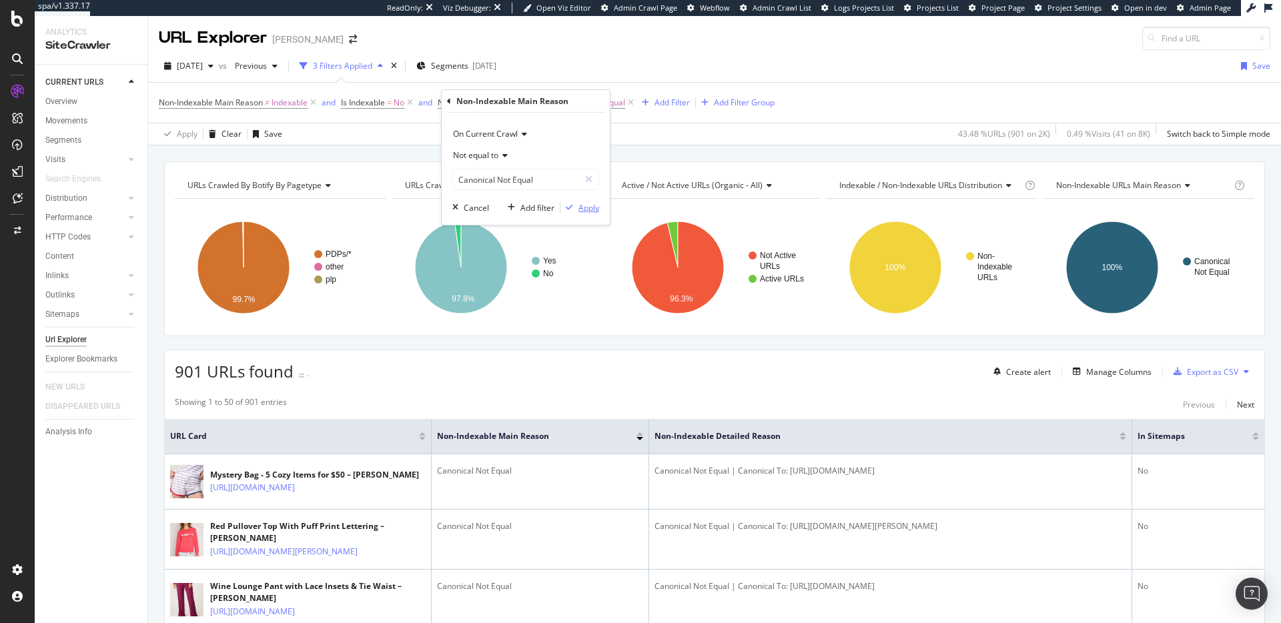
click at [590, 210] on div "Apply" at bounding box center [588, 207] width 21 height 11
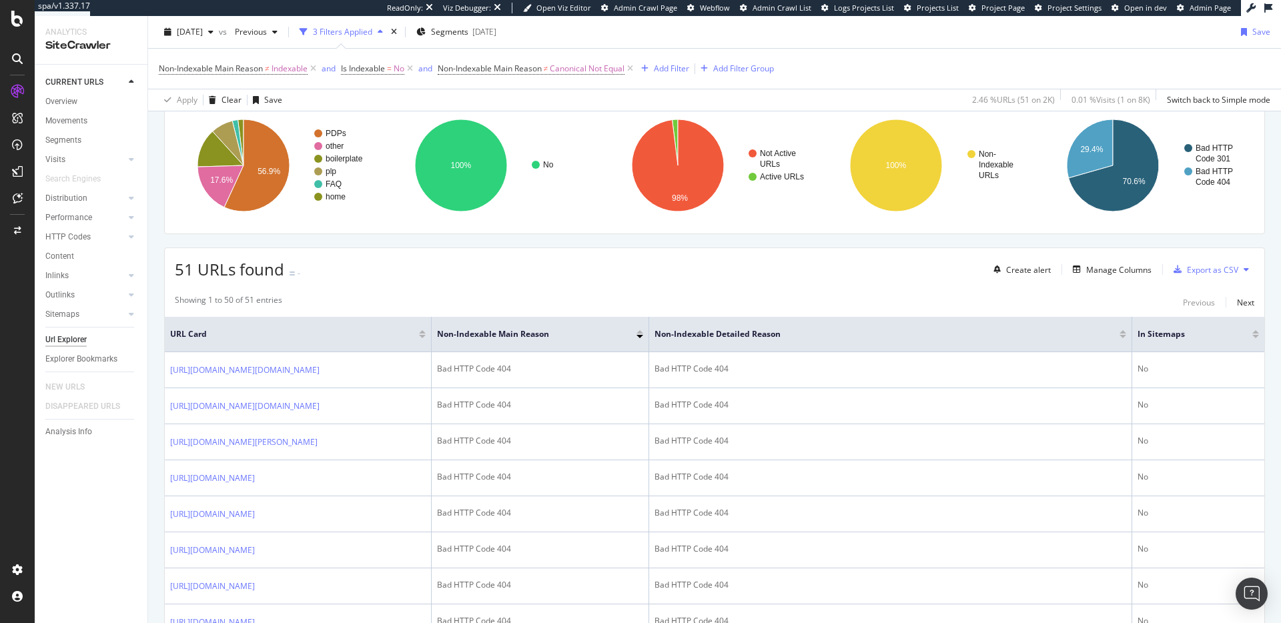
scroll to position [85, 0]
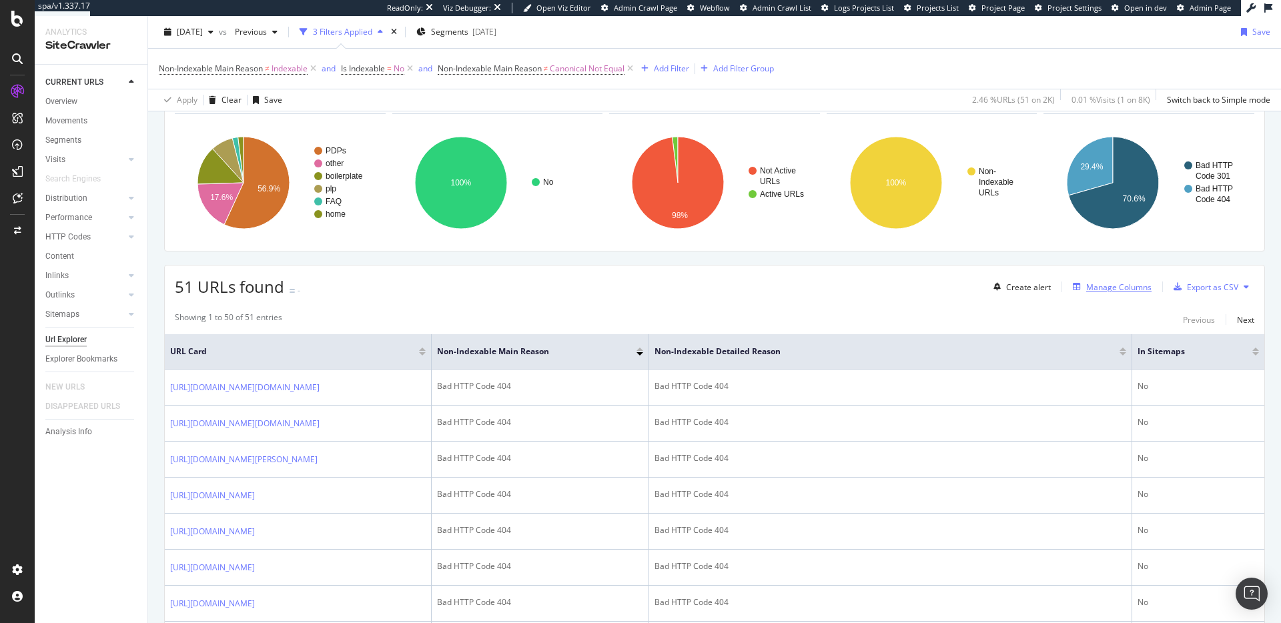
click at [1110, 286] on div "Manage Columns" at bounding box center [1118, 287] width 65 height 11
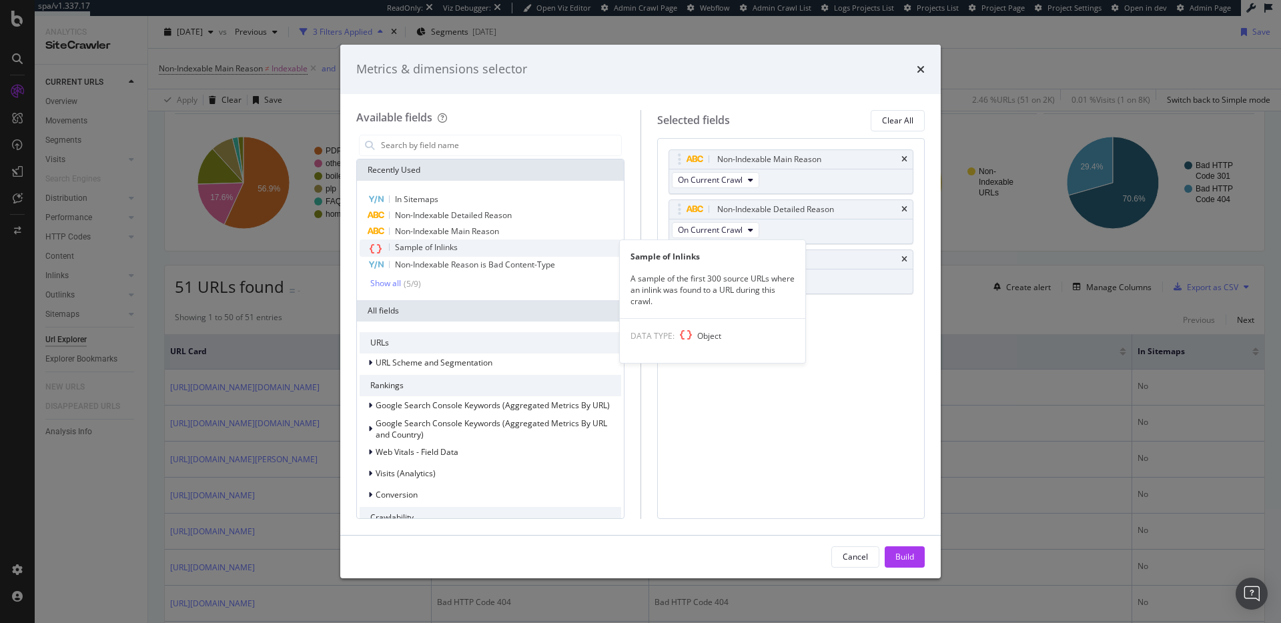
click at [467, 247] on div "Sample of Inlinks" at bounding box center [491, 247] width 262 height 17
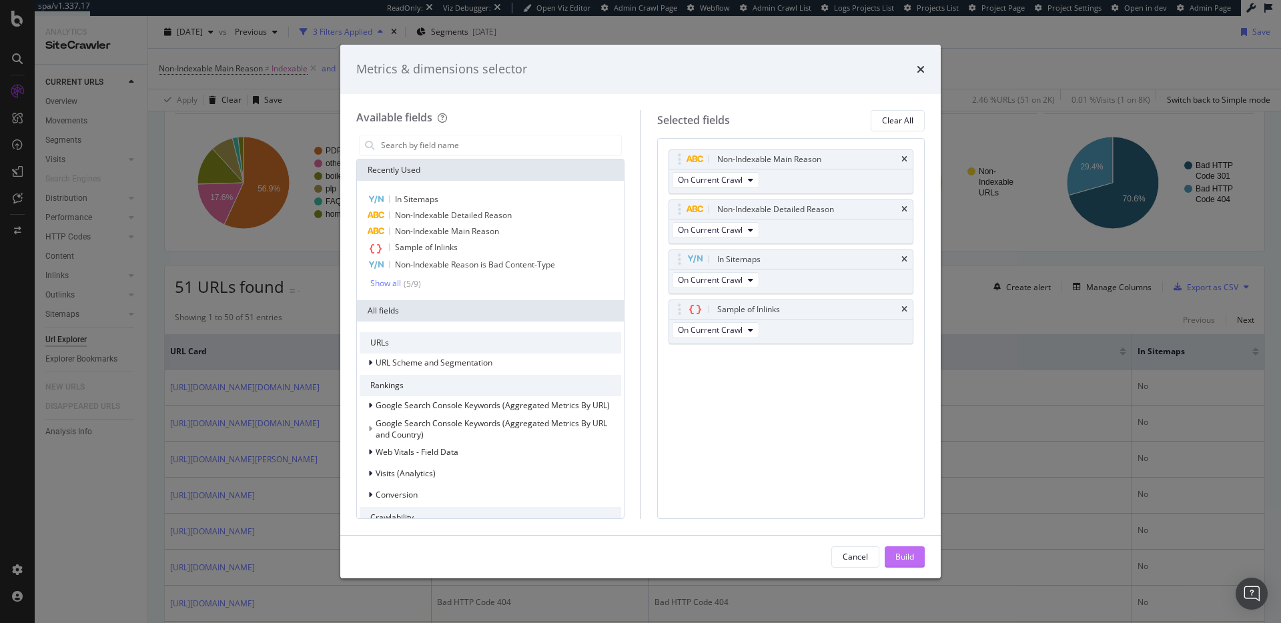
click at [902, 557] on div "Build" at bounding box center [904, 556] width 19 height 11
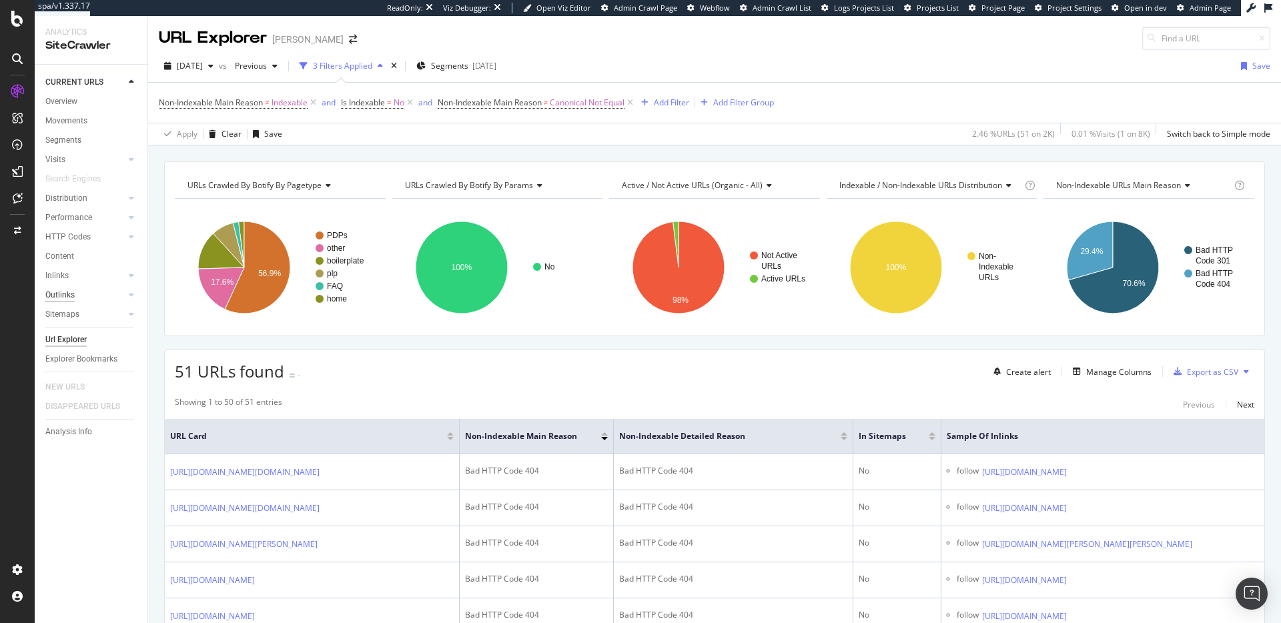
click at [62, 296] on div "Outlinks" at bounding box center [59, 295] width 29 height 14
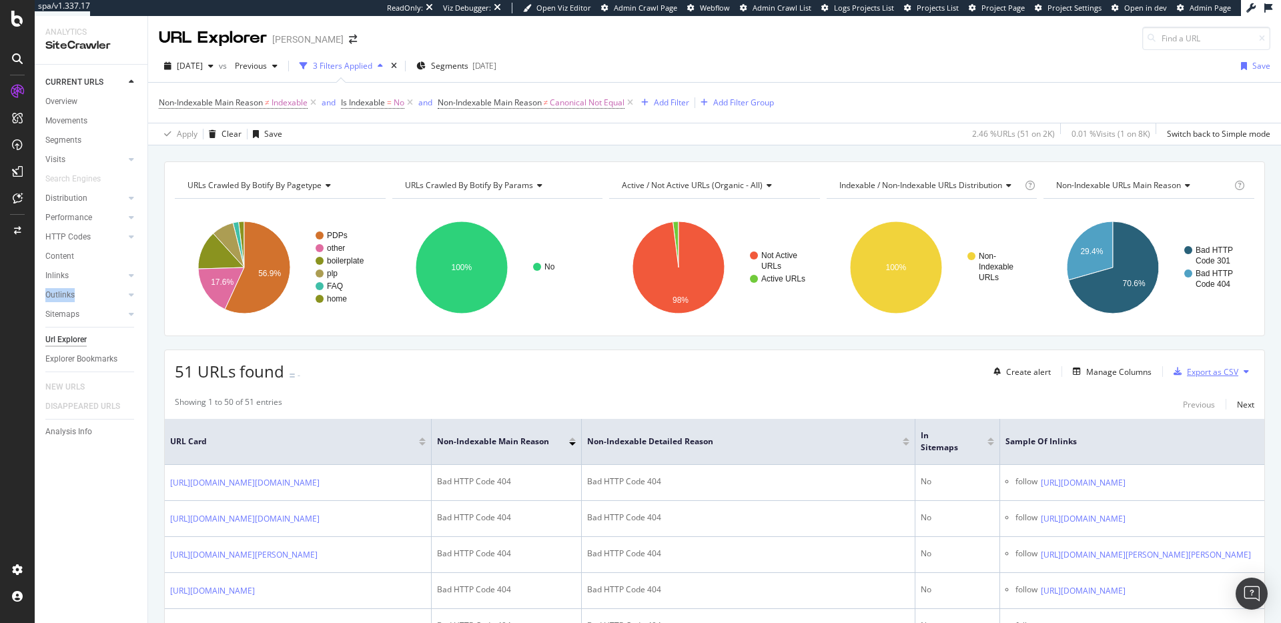
click at [1197, 378] on div "Export as CSV" at bounding box center [1203, 372] width 70 height 20
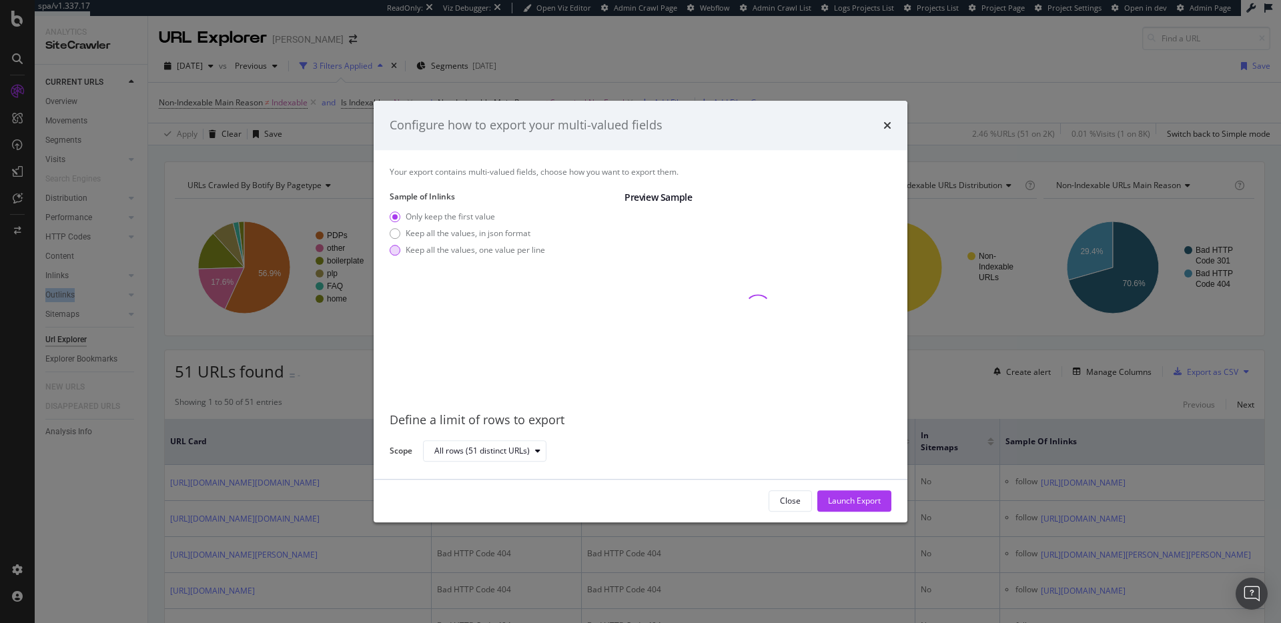
click at [476, 247] on div "Keep all the values, one value per line" at bounding box center [475, 249] width 139 height 11
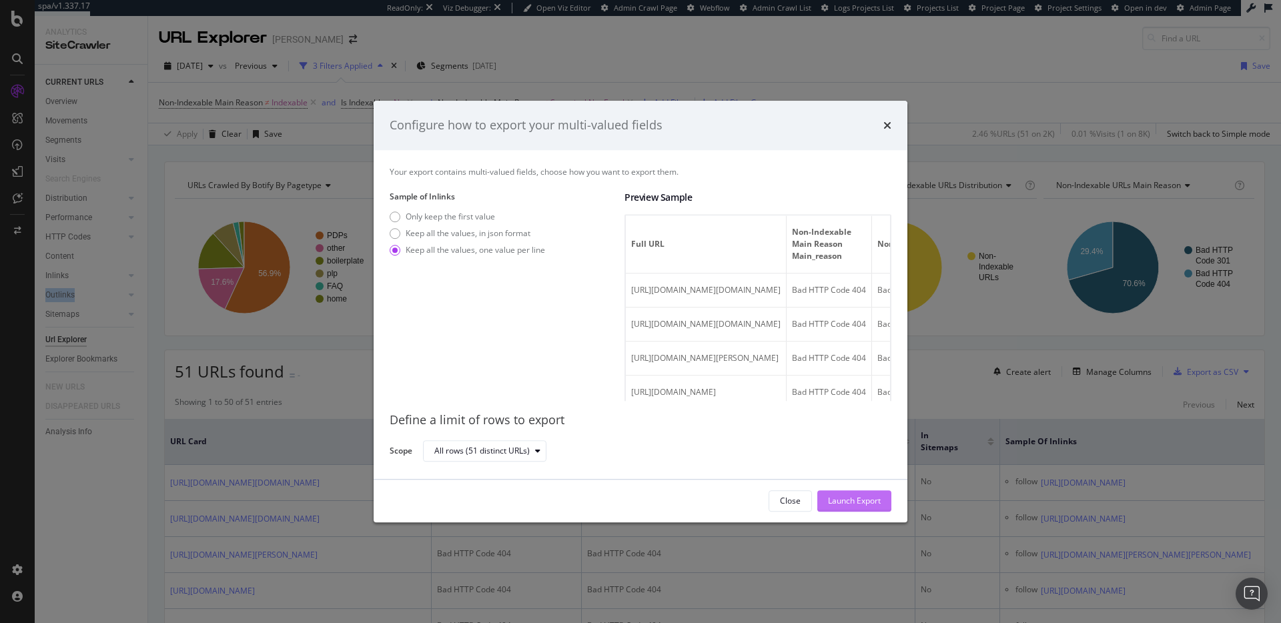
click at [828, 499] on div "Launch Export" at bounding box center [854, 500] width 53 height 11
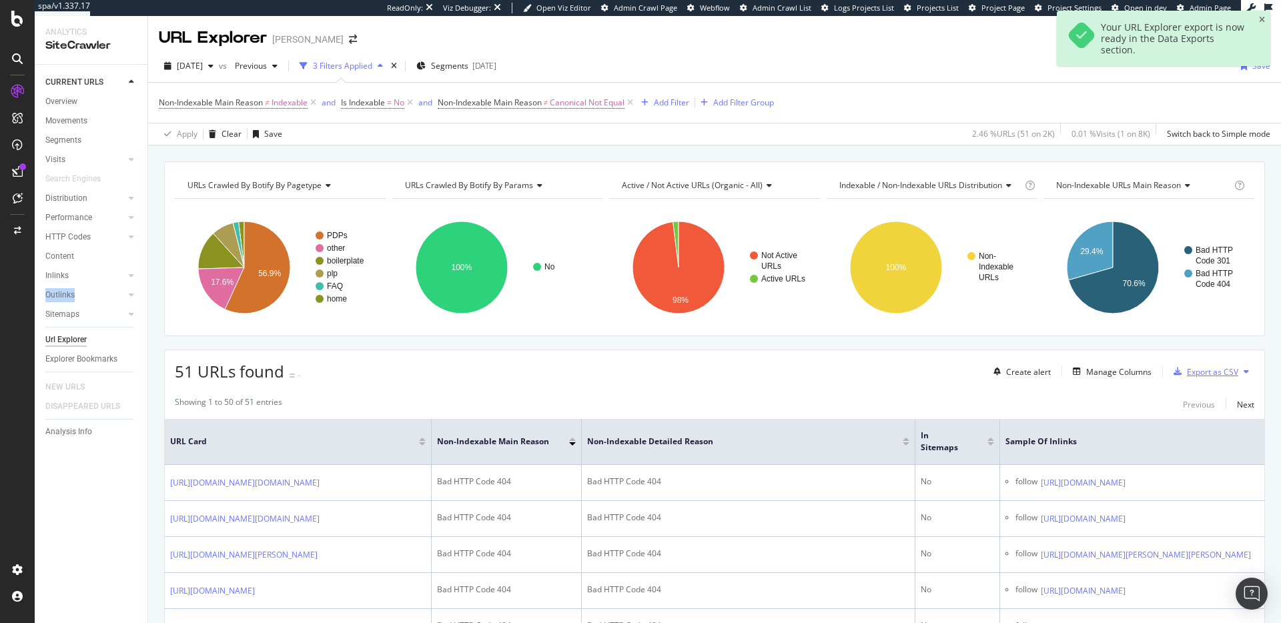
click at [1168, 361] on button "Export as CSV" at bounding box center [1203, 371] width 70 height 21
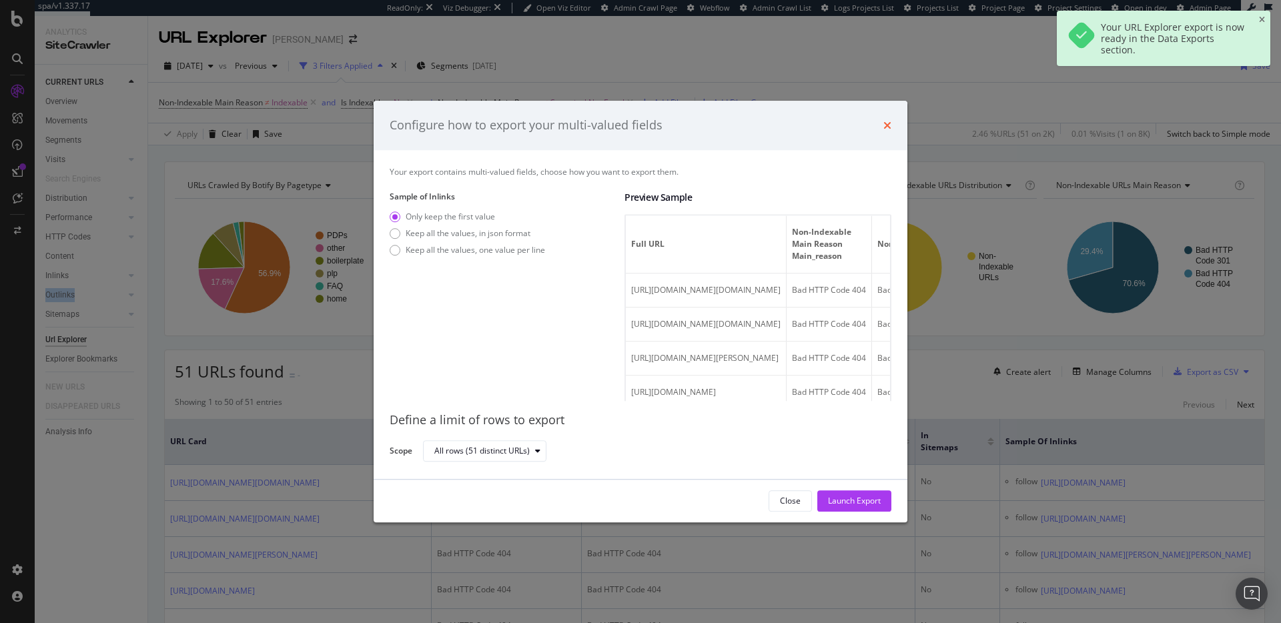
click at [889, 127] on icon "times" at bounding box center [887, 125] width 8 height 11
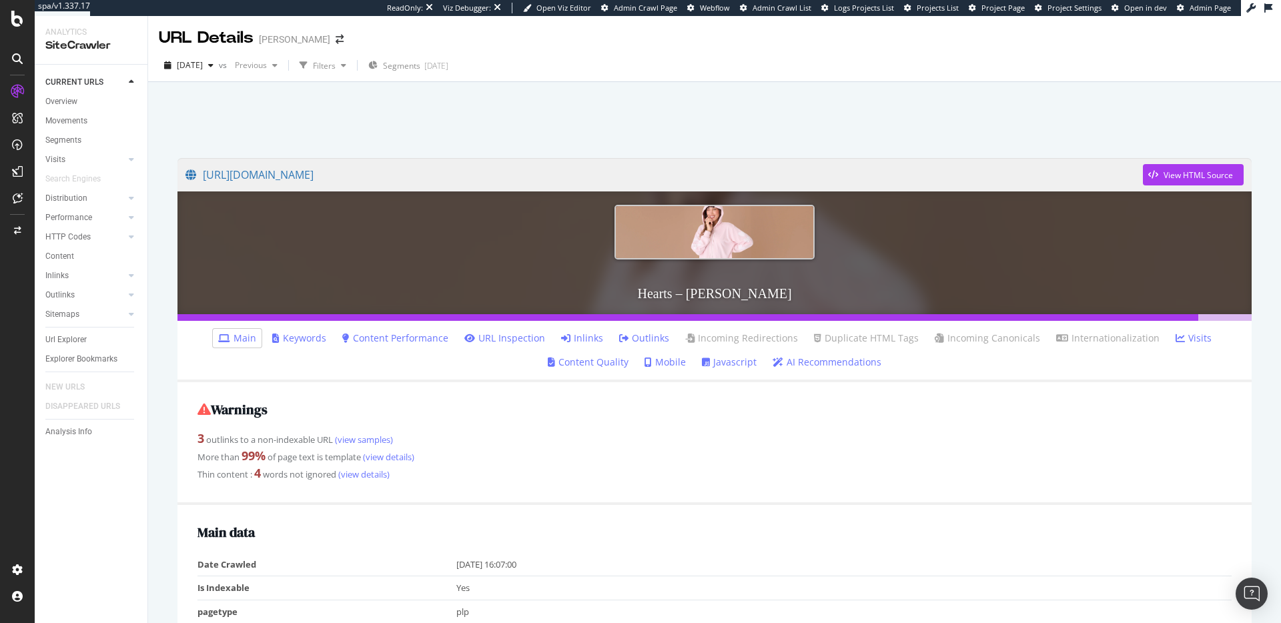
click at [574, 332] on link "Inlinks" at bounding box center [582, 338] width 42 height 13
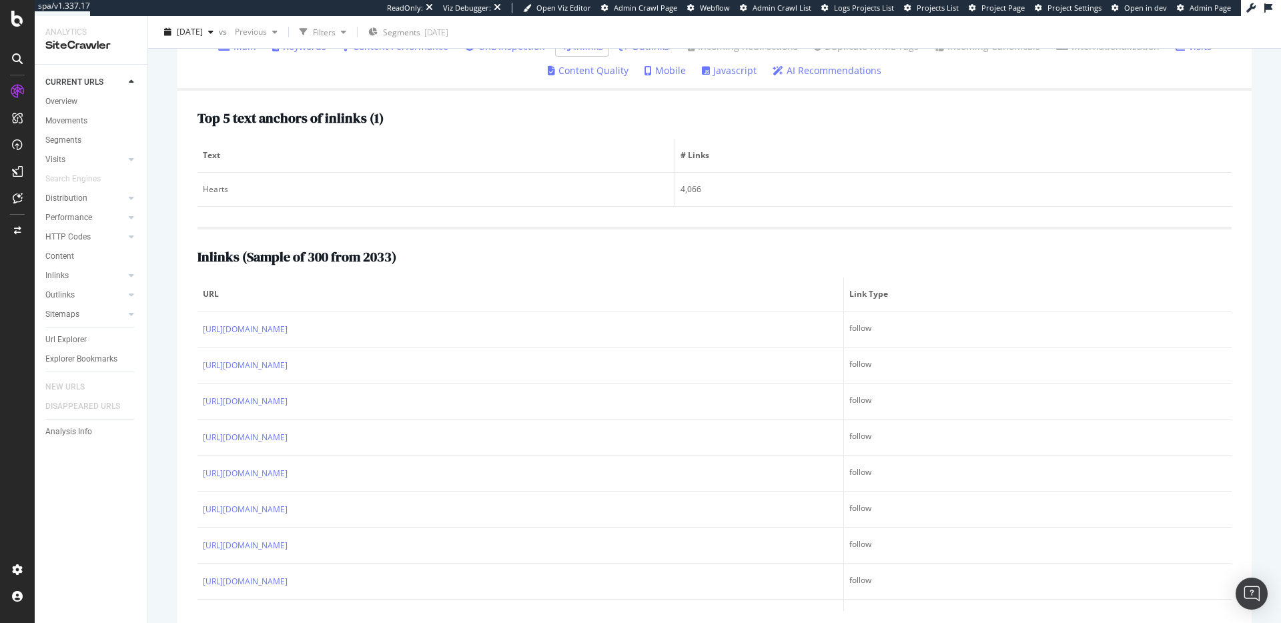
scroll to position [313, 0]
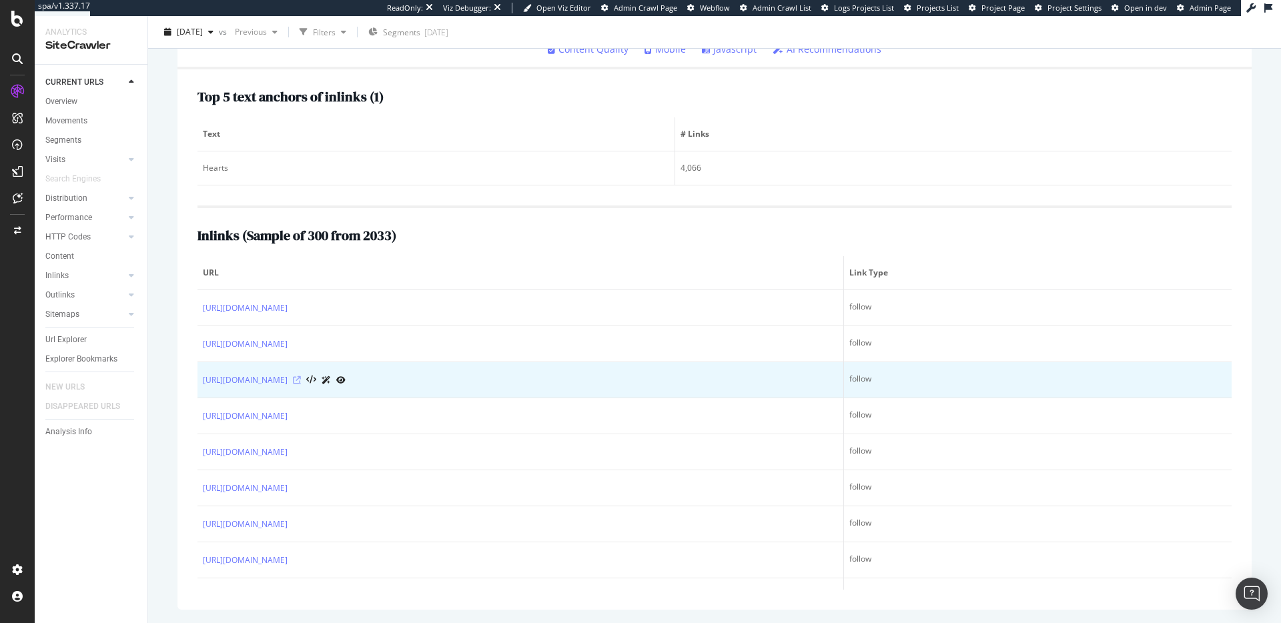
click at [301, 380] on icon at bounding box center [297, 380] width 8 height 8
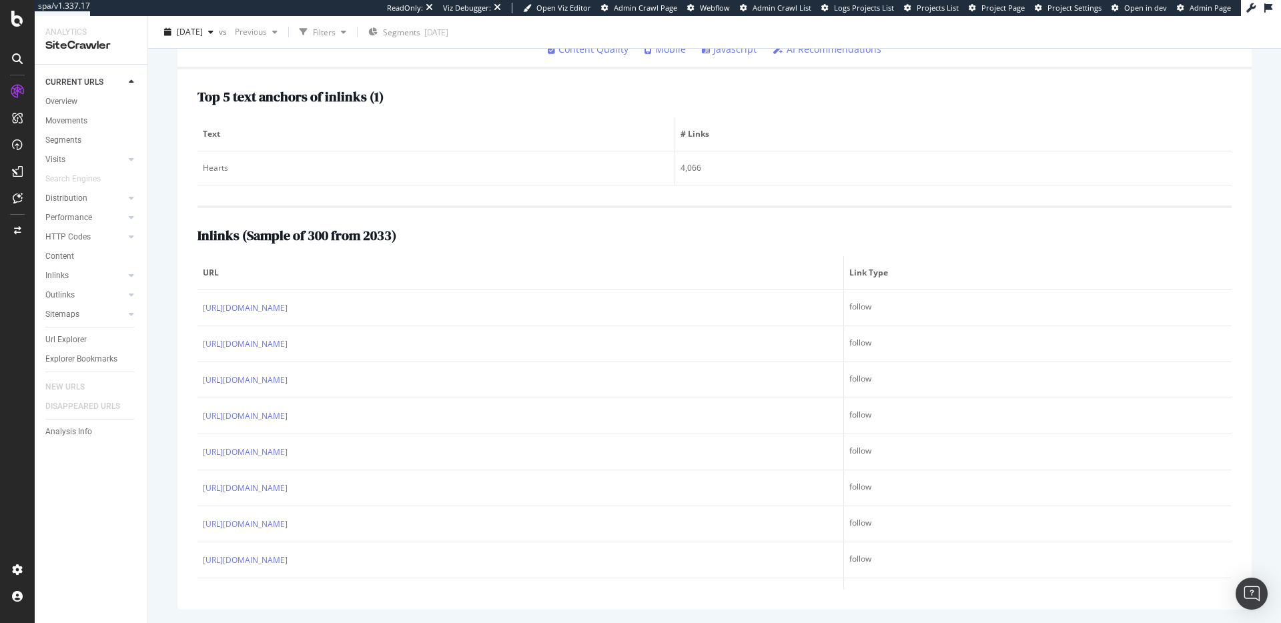
scroll to position [0, 0]
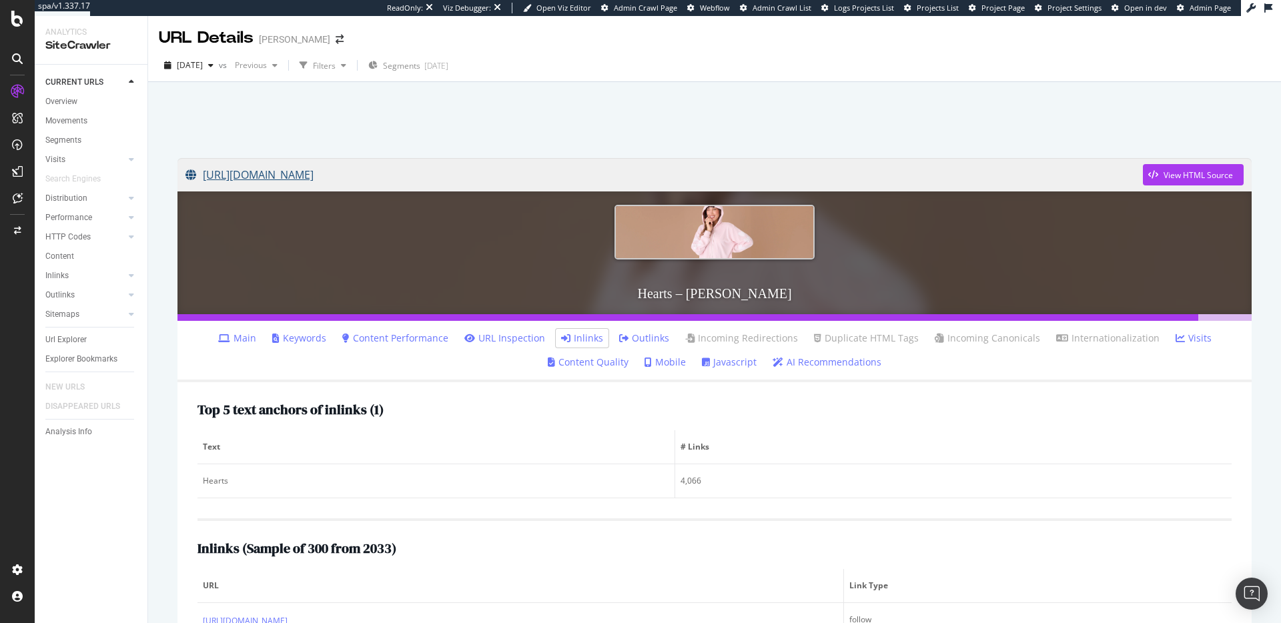
click at [405, 176] on link "[URL][DOMAIN_NAME]" at bounding box center [663, 174] width 957 height 33
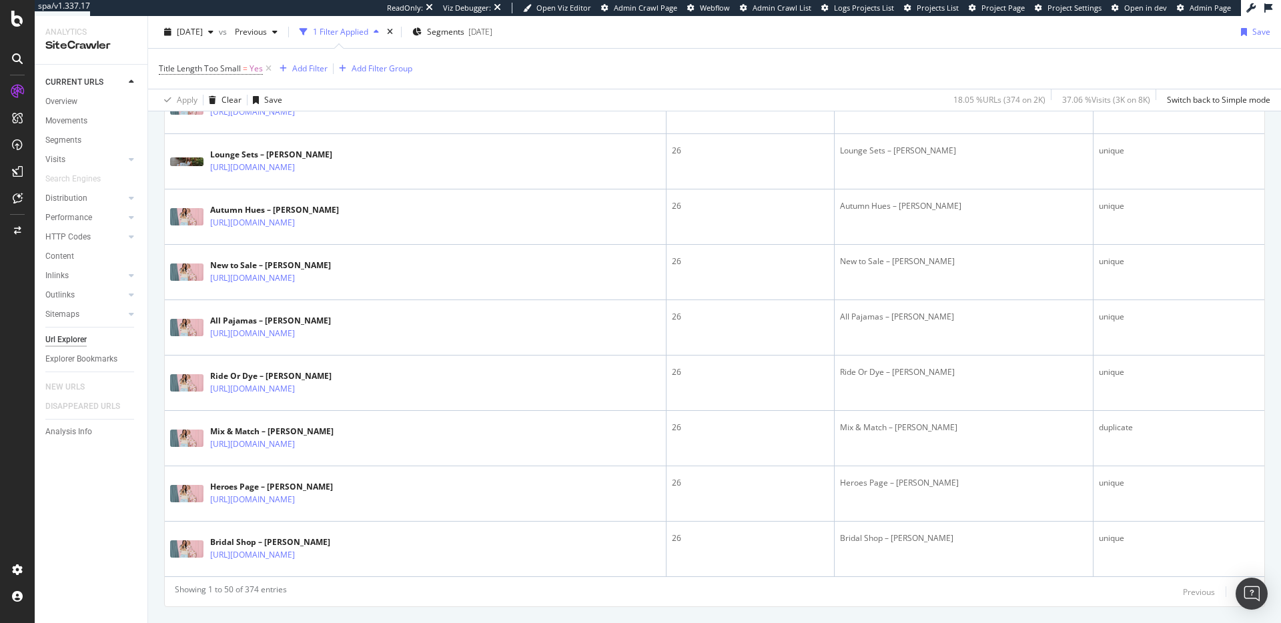
scroll to position [2654, 0]
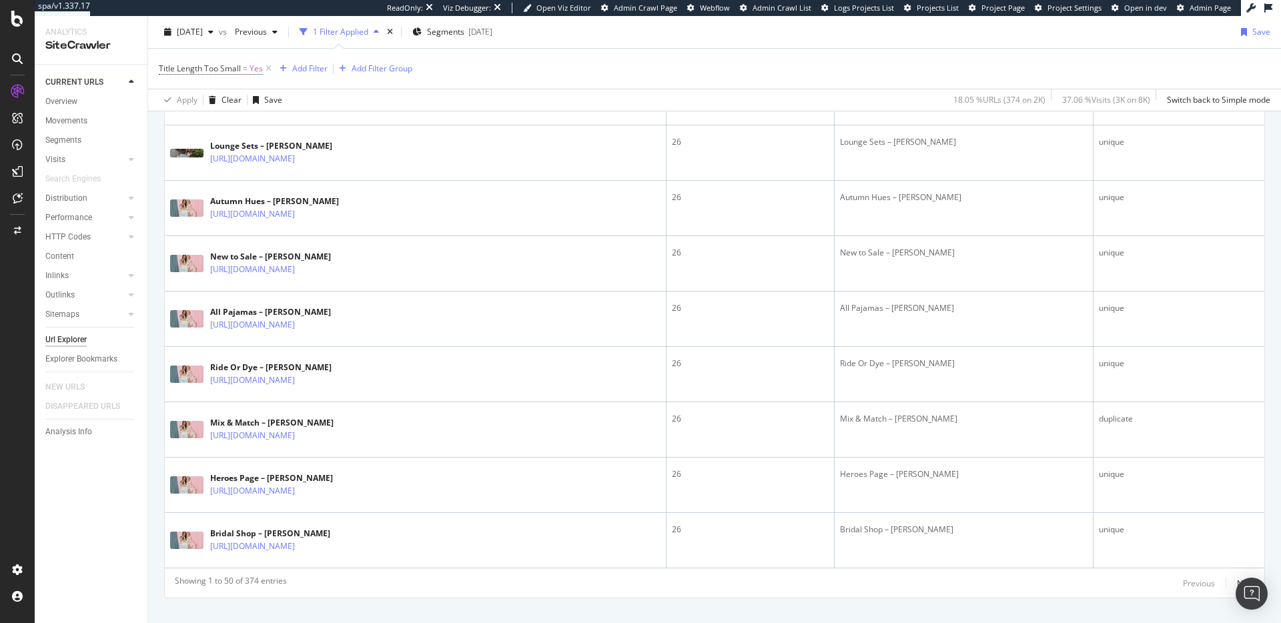
click at [1224, 580] on div "Previous Next" at bounding box center [1218, 583] width 71 height 16
click at [1225, 582] on div "Previous Next" at bounding box center [1218, 583] width 71 height 16
click at [1237, 583] on div "Next" at bounding box center [1245, 583] width 17 height 11
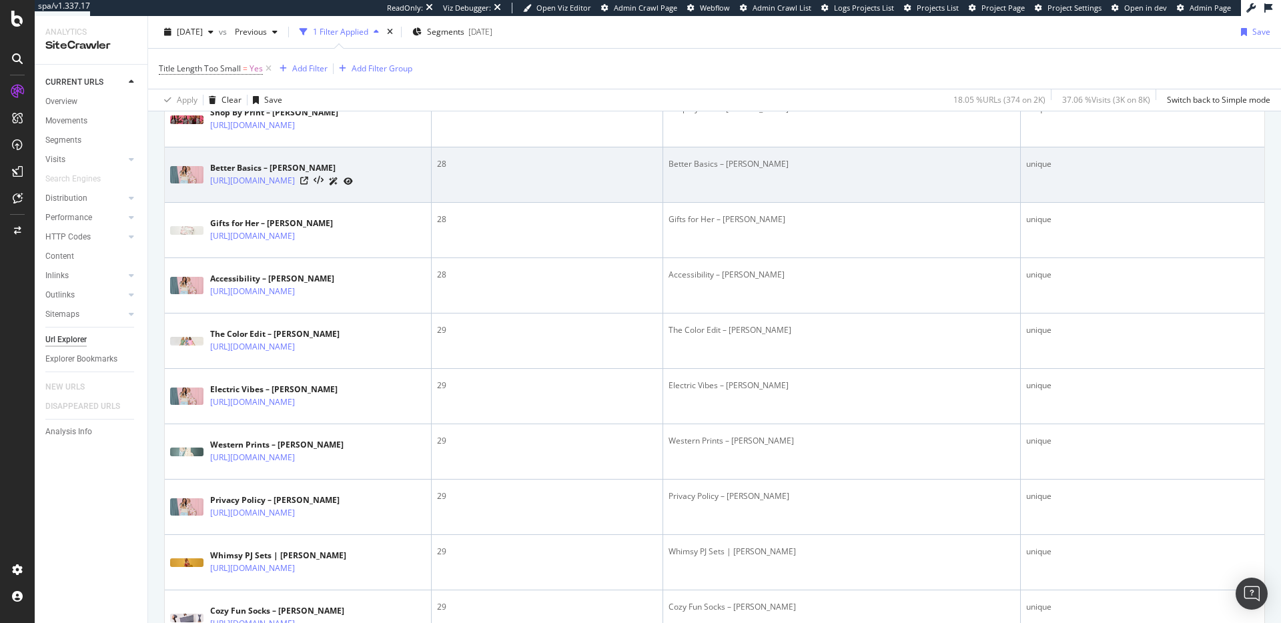
scroll to position [1120, 0]
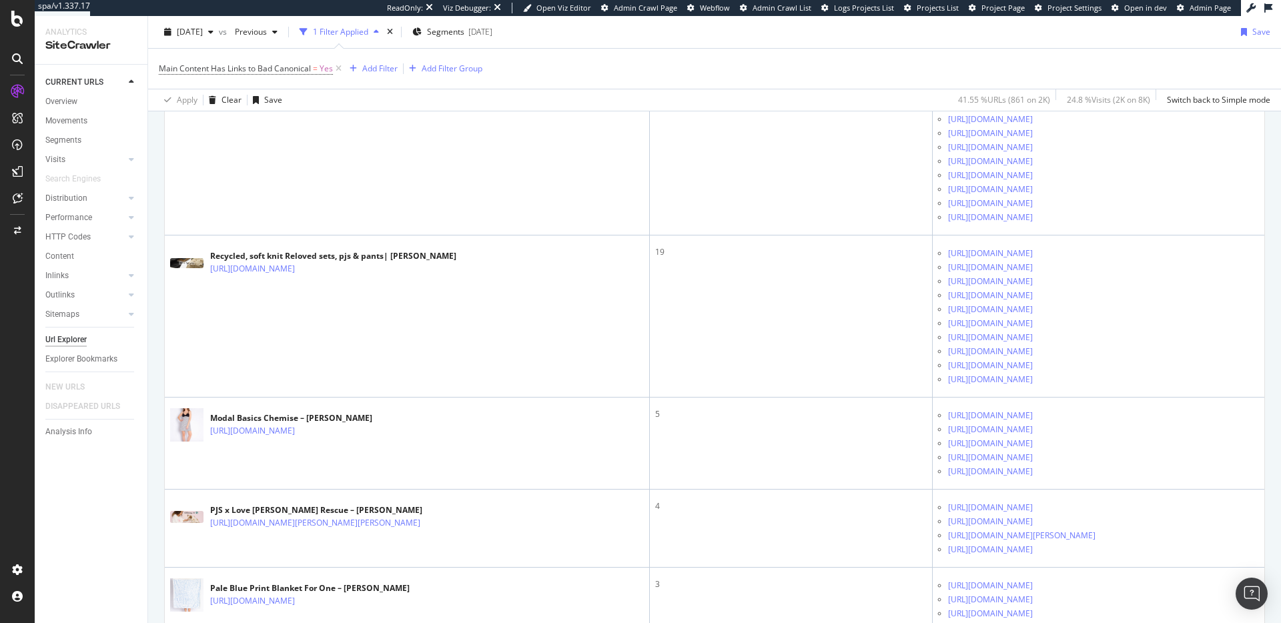
scroll to position [437, 0]
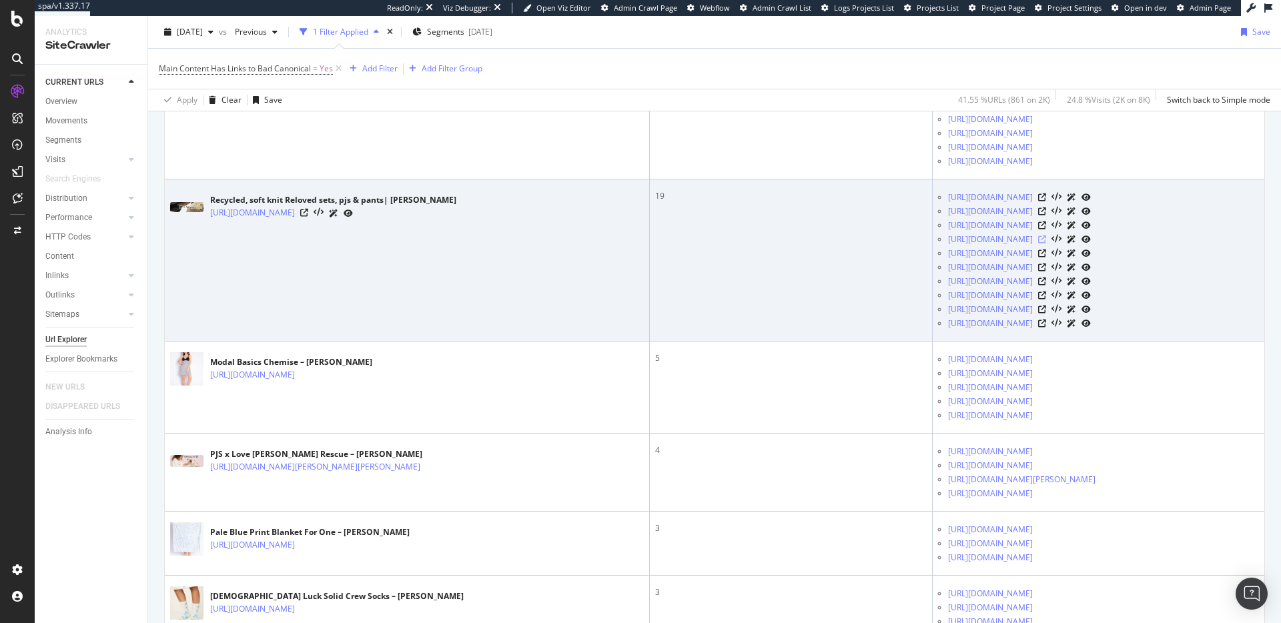
click at [1046, 243] on icon at bounding box center [1042, 239] width 8 height 8
click at [308, 217] on icon at bounding box center [304, 213] width 8 height 8
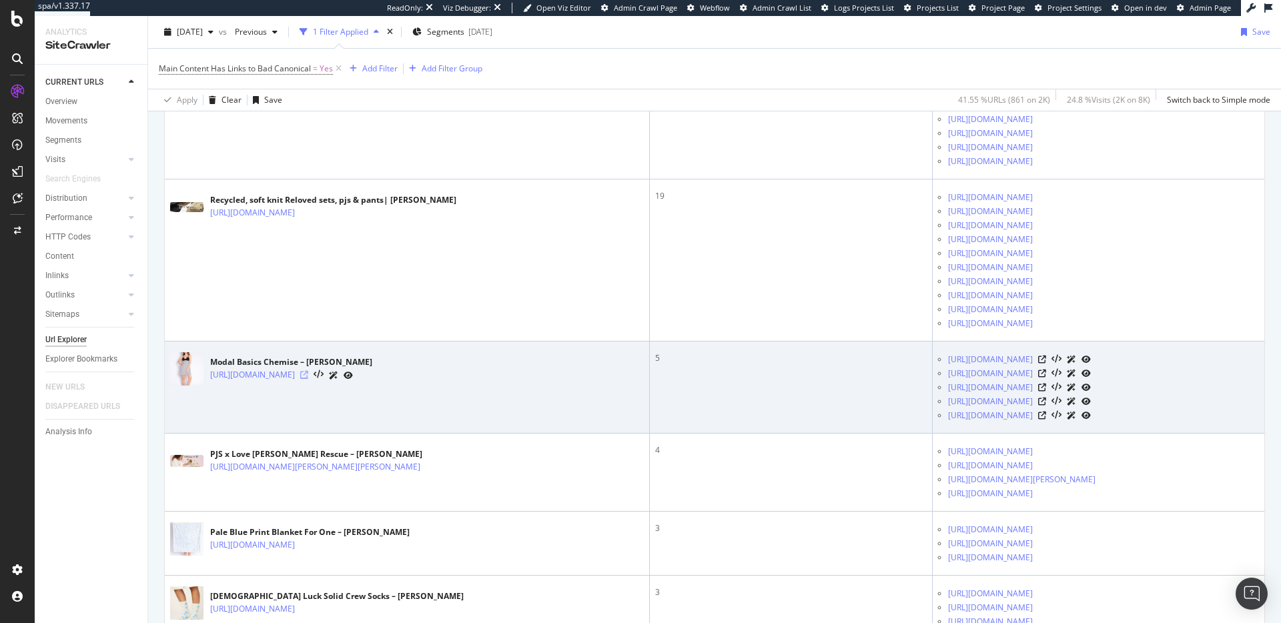
click at [308, 379] on icon at bounding box center [304, 375] width 8 height 8
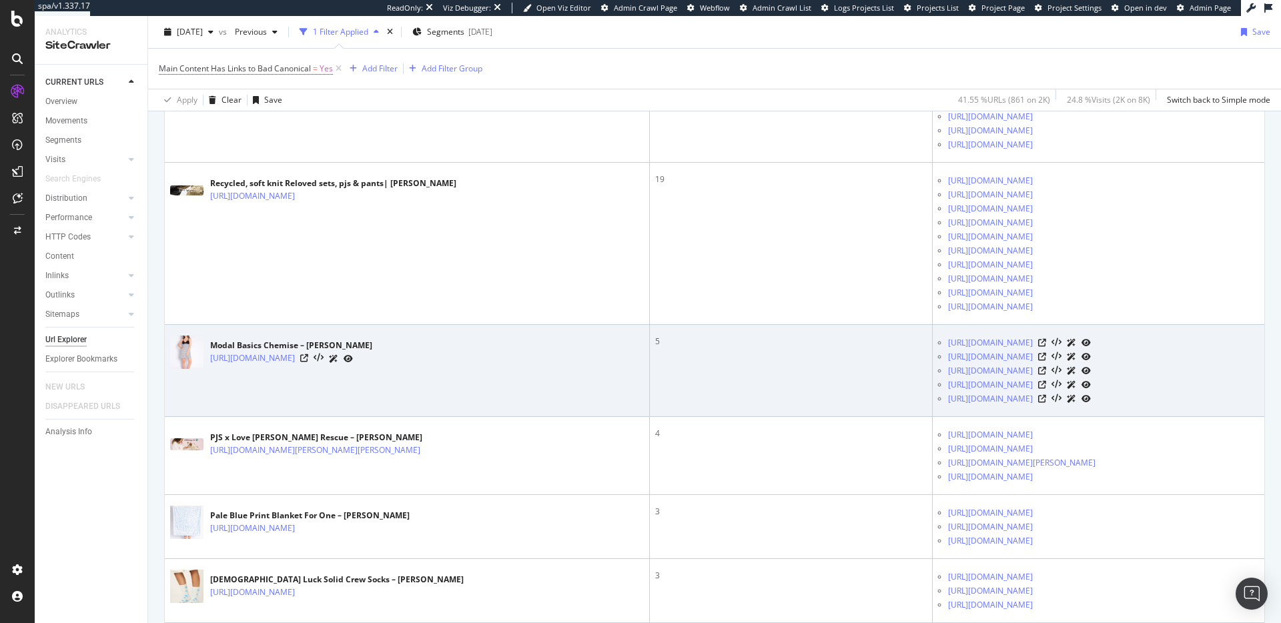
scroll to position [462, 0]
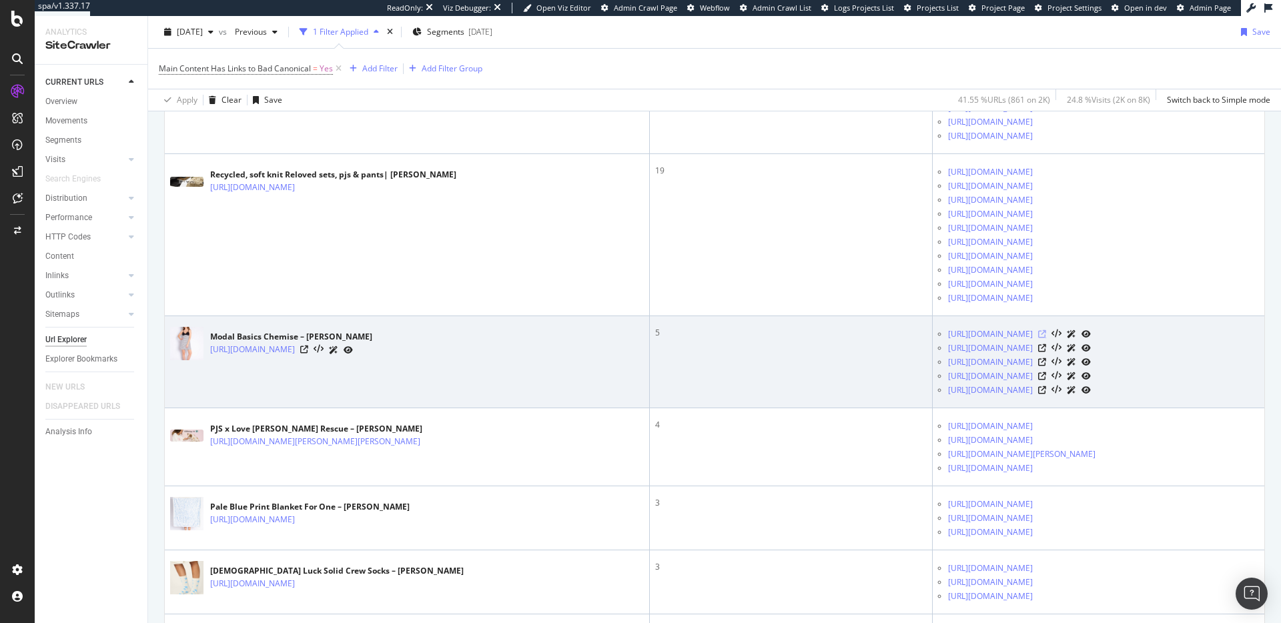
click at [1046, 338] on icon at bounding box center [1042, 334] width 8 height 8
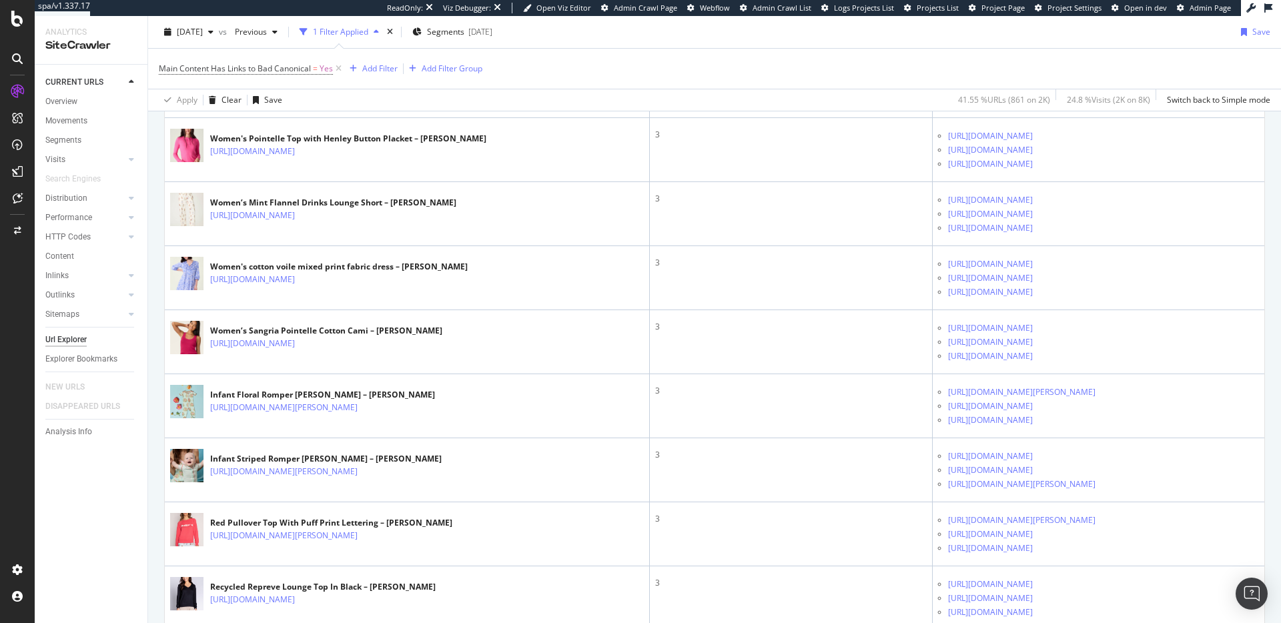
scroll to position [1672, 0]
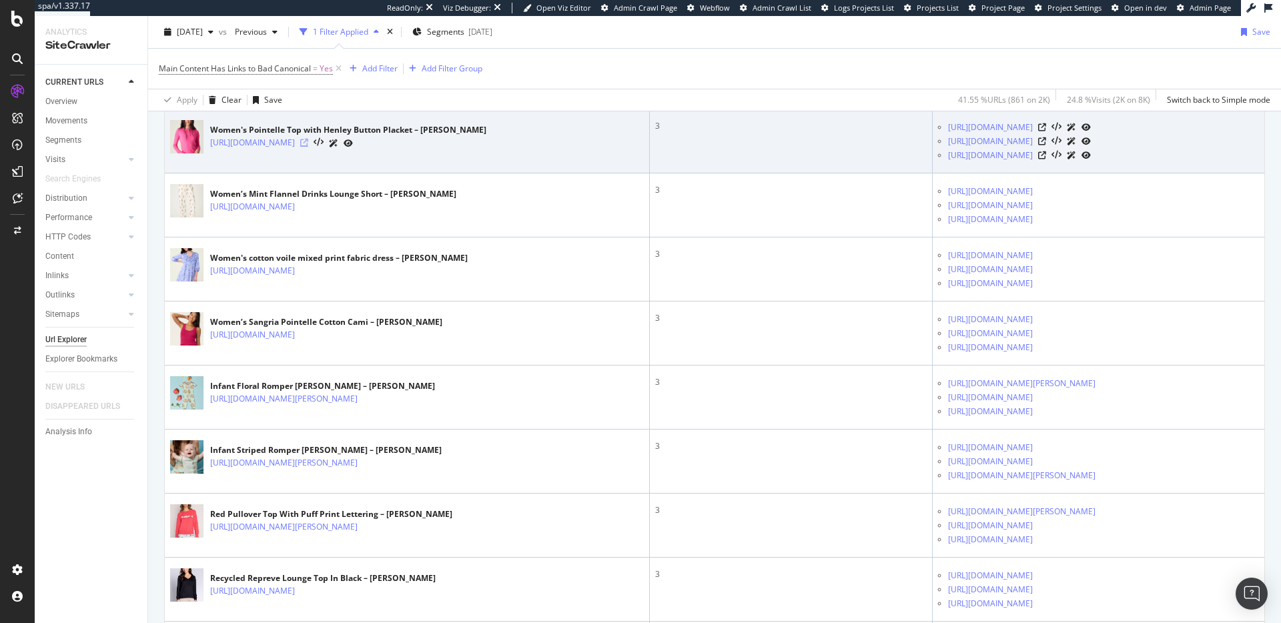
click at [308, 147] on icon at bounding box center [304, 143] width 8 height 8
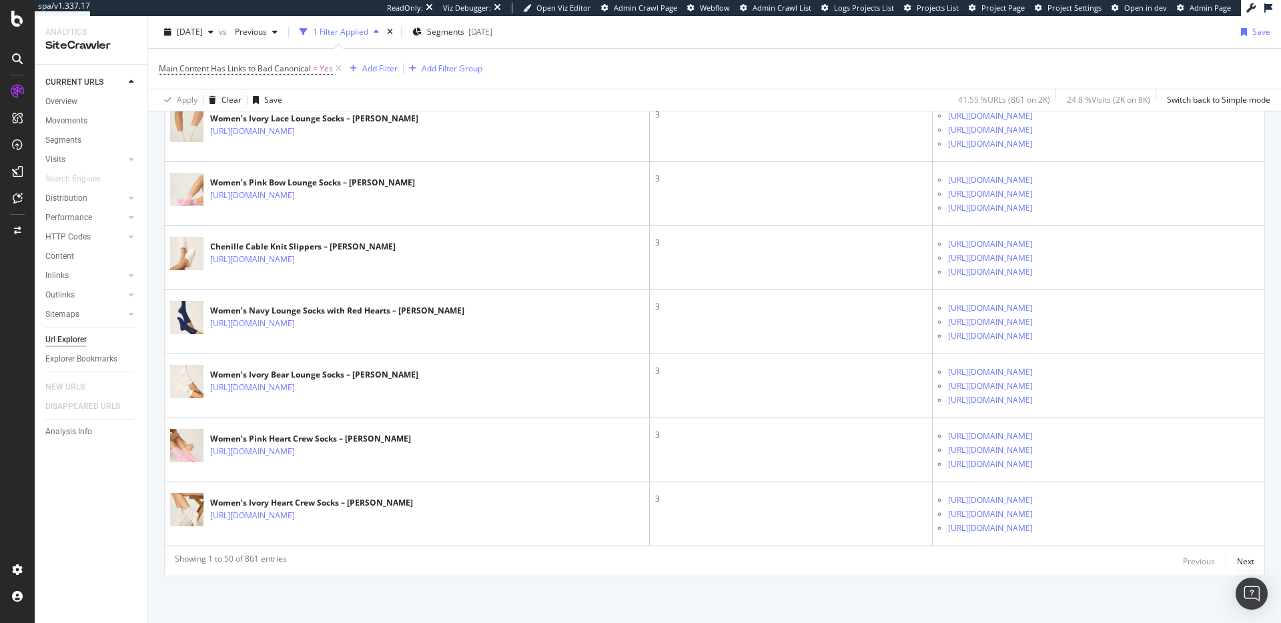
scroll to position [3652, 0]
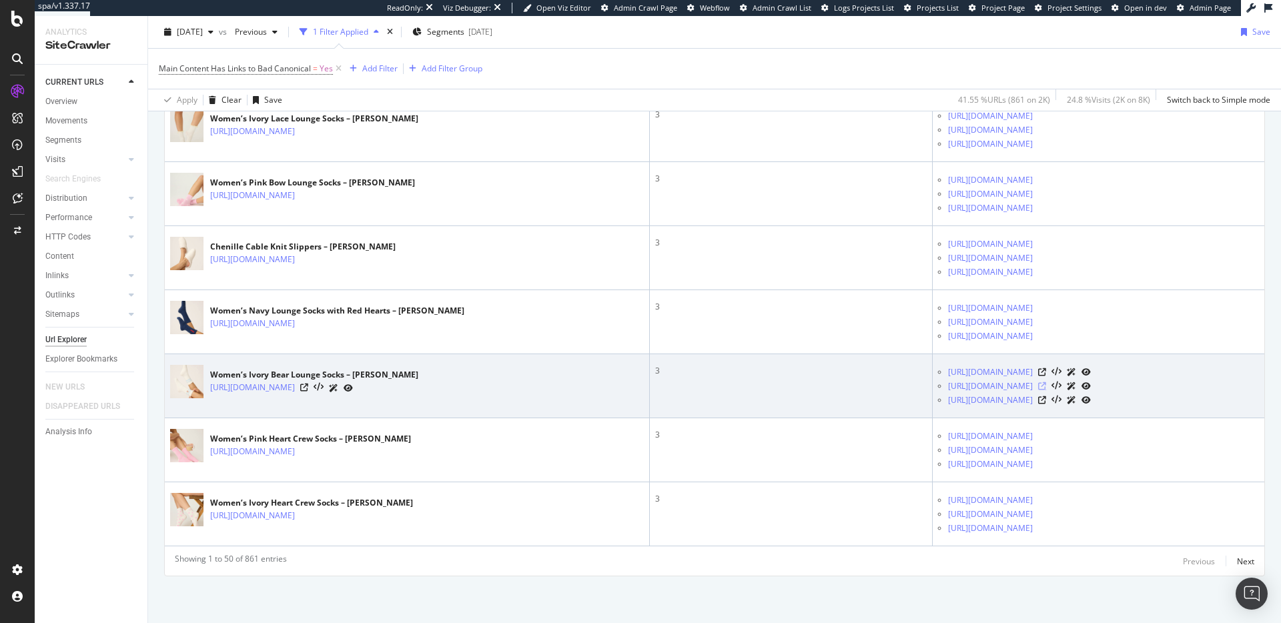
click at [1046, 388] on icon at bounding box center [1042, 386] width 8 height 8
click at [308, 388] on icon at bounding box center [304, 388] width 8 height 8
click at [1046, 387] on icon at bounding box center [1042, 386] width 8 height 8
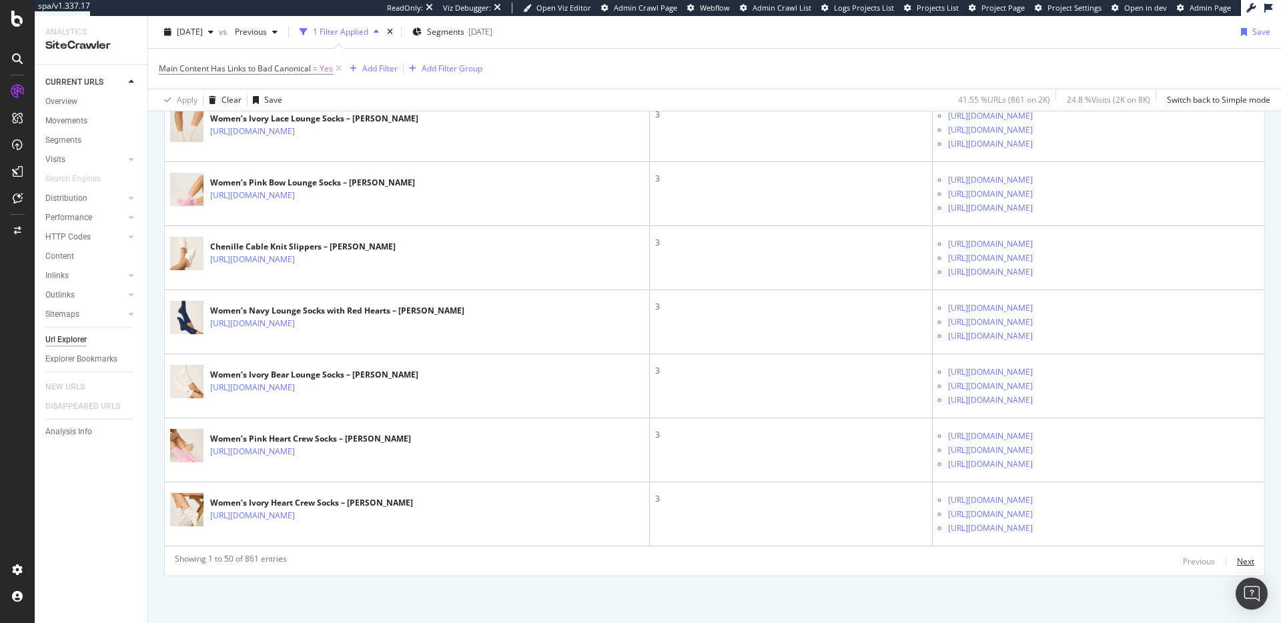
click at [1237, 557] on div "Next" at bounding box center [1245, 561] width 17 height 11
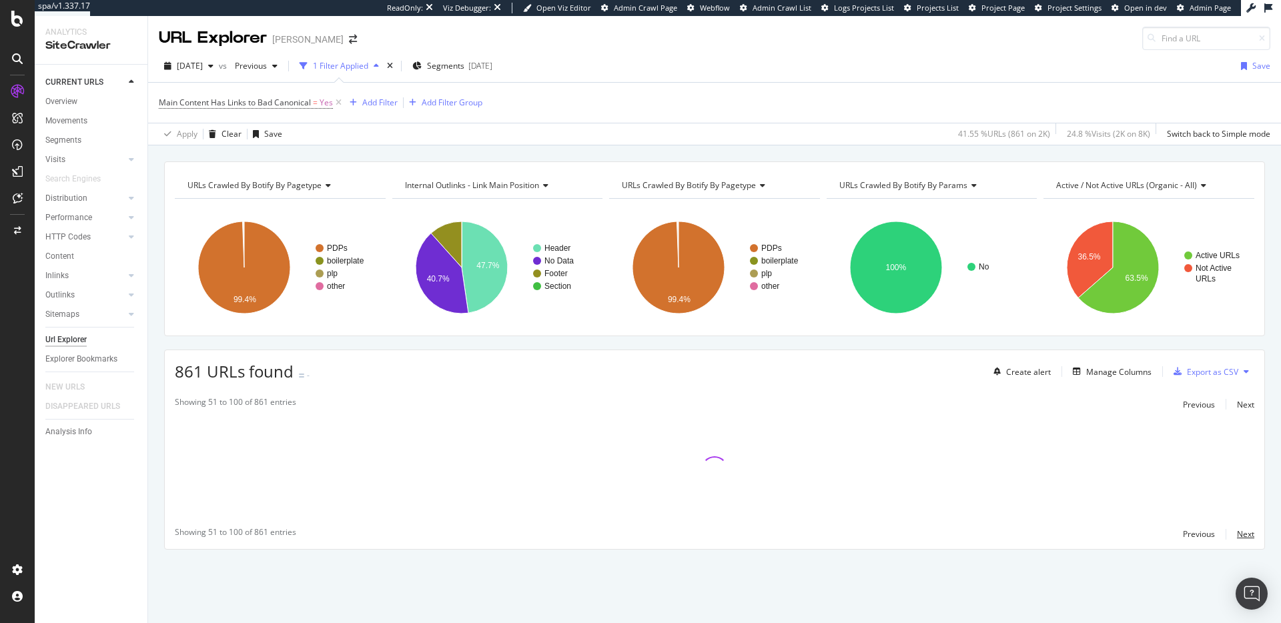
scroll to position [0, 0]
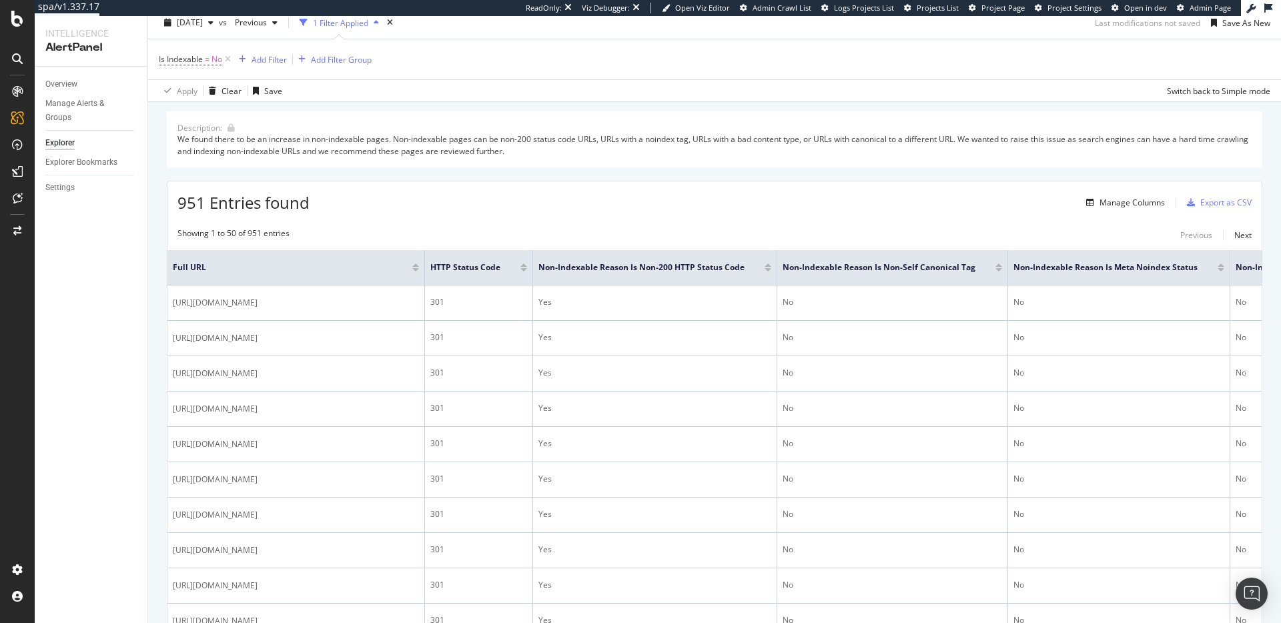
scroll to position [51, 0]
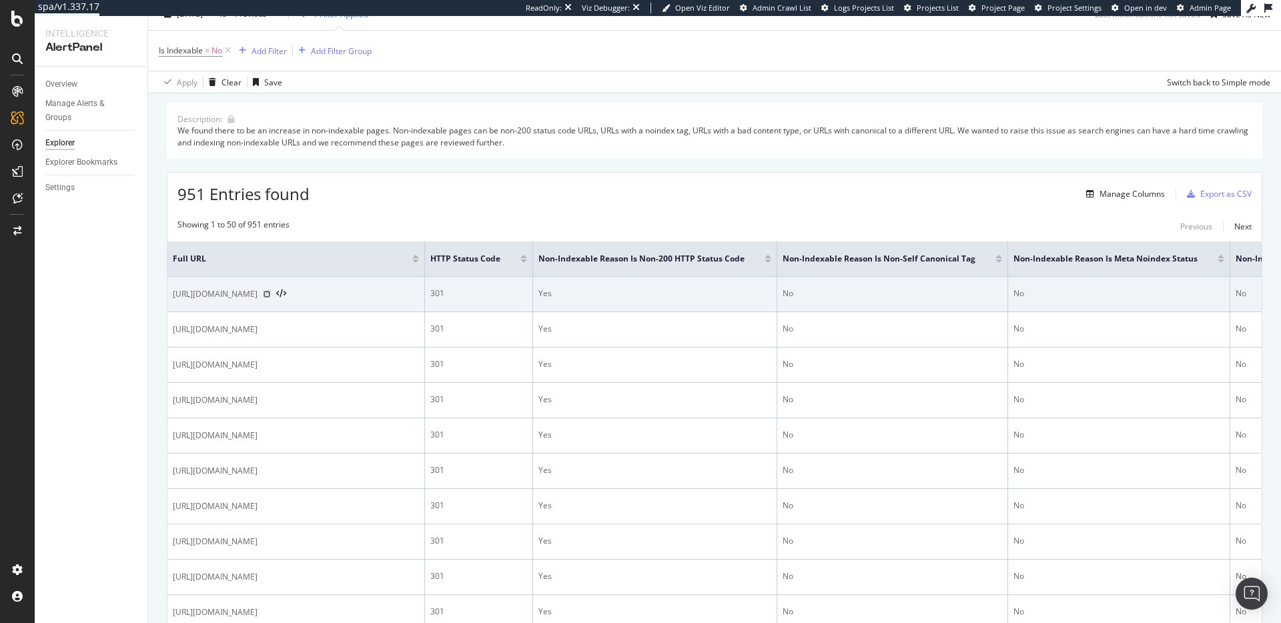
click at [271, 296] on icon at bounding box center [267, 294] width 8 height 8
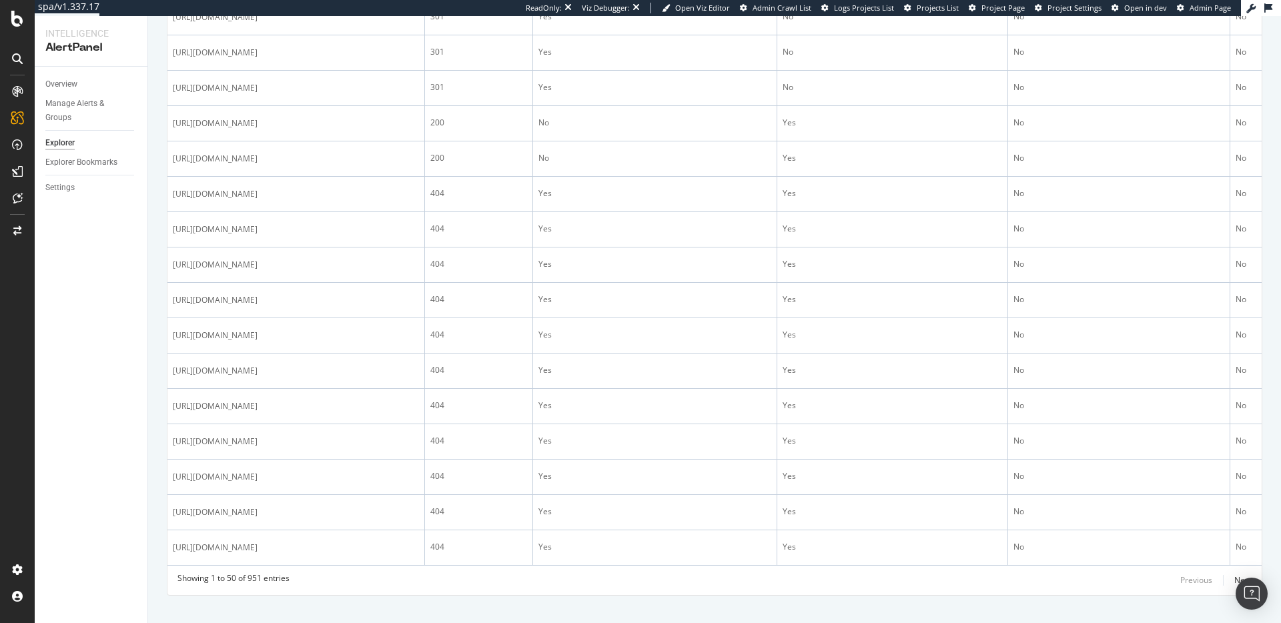
scroll to position [1586, 0]
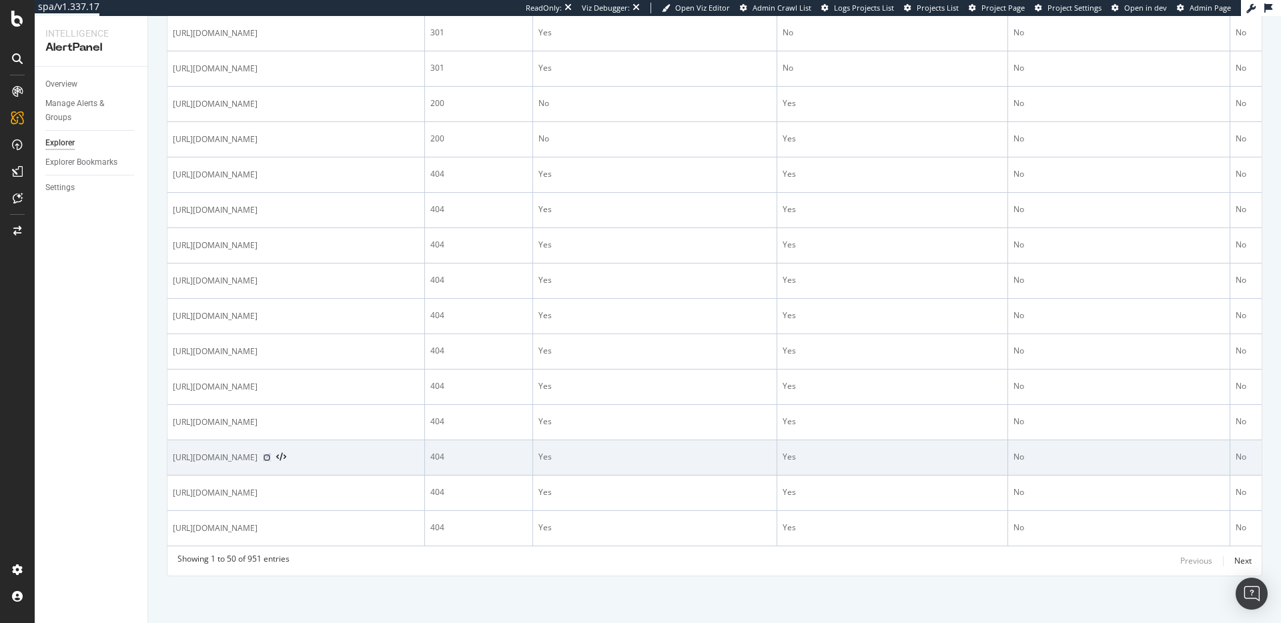
click at [271, 454] on icon at bounding box center [267, 458] width 8 height 8
click at [419, 451] on div "[URL][DOMAIN_NAME]" at bounding box center [296, 457] width 246 height 13
copy div "[URL][DOMAIN_NAME]"
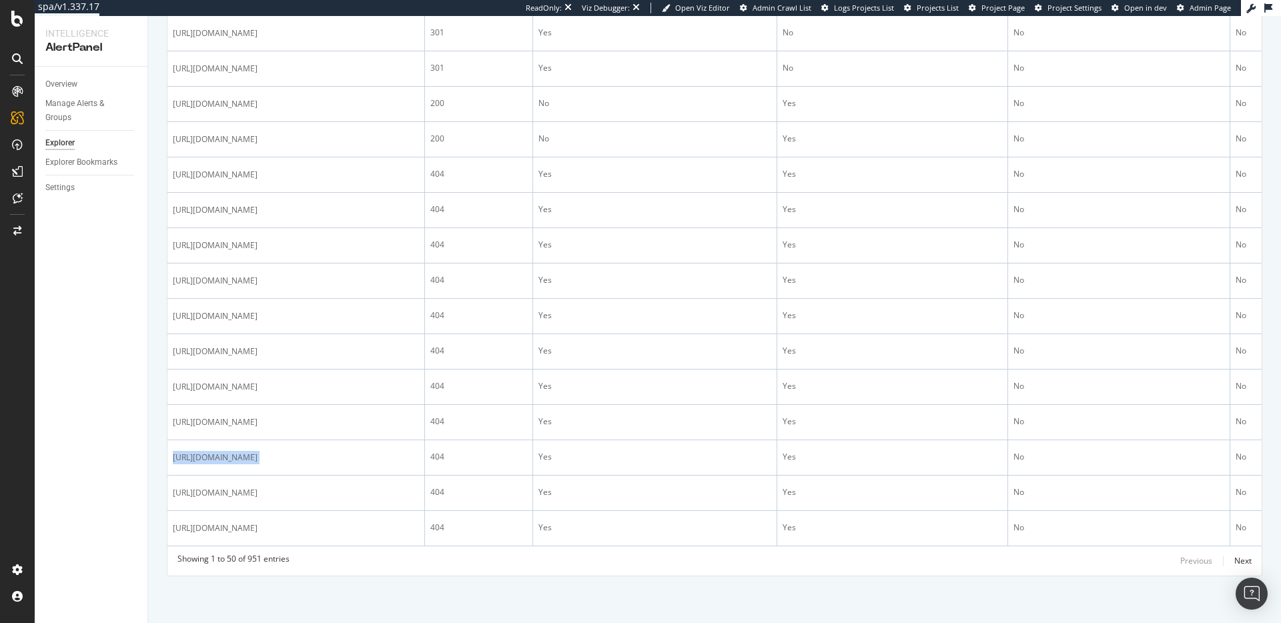
scroll to position [1286, 0]
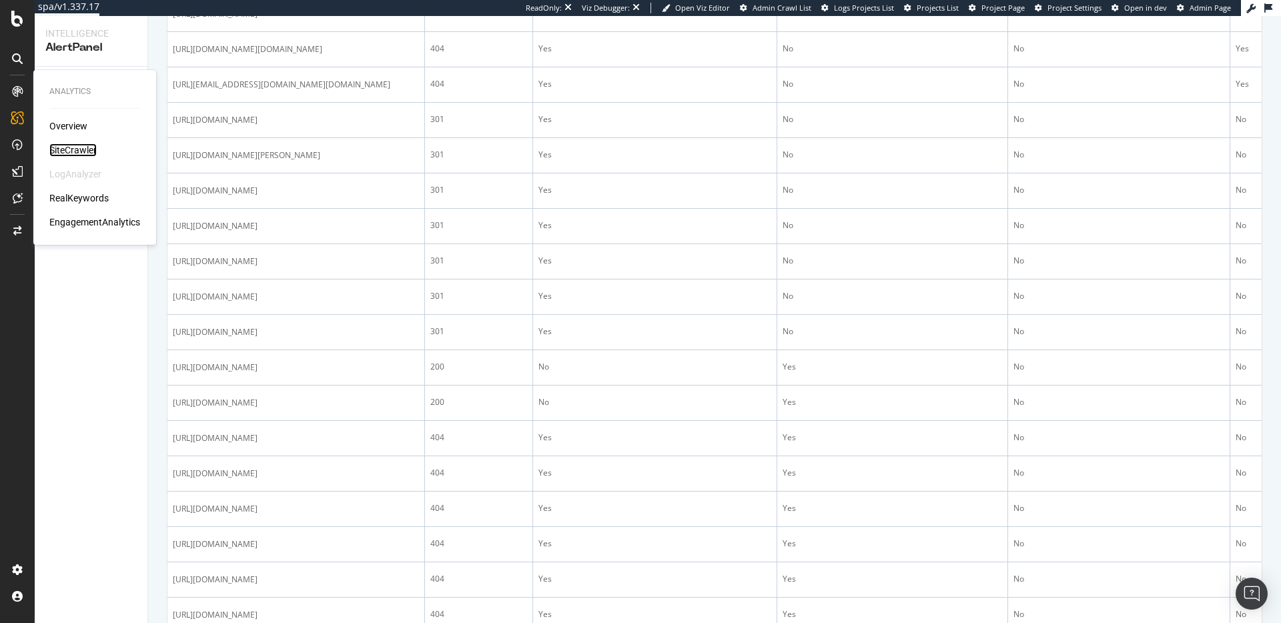
click at [61, 147] on div "SiteCrawler" at bounding box center [72, 149] width 47 height 13
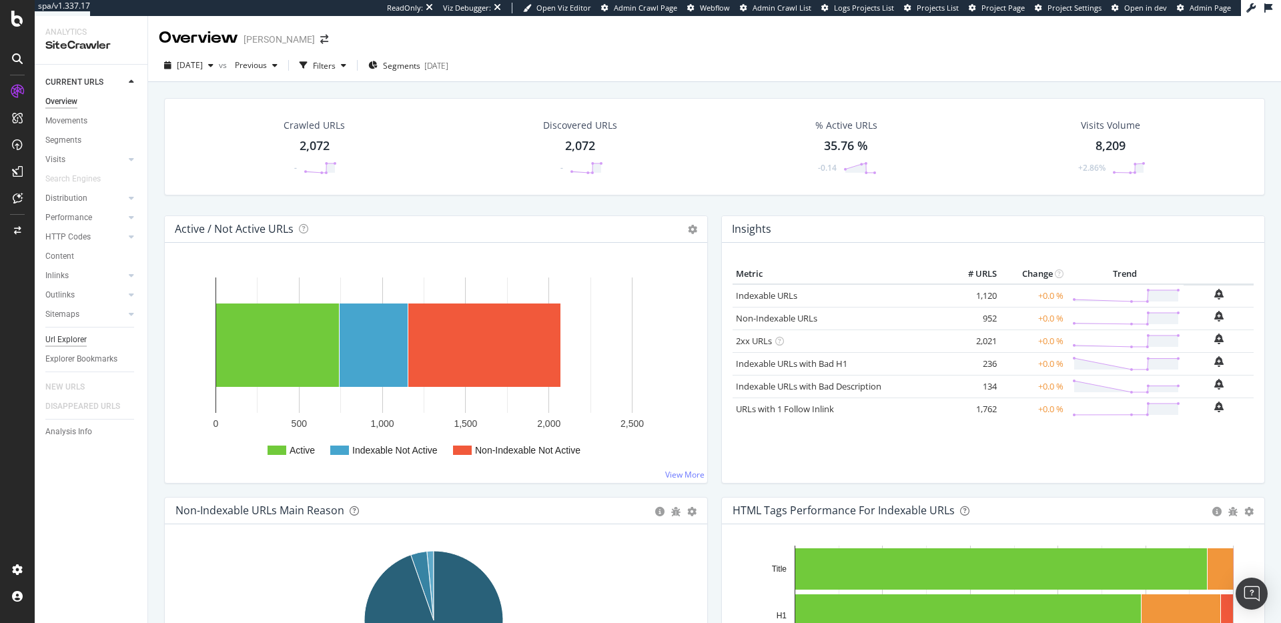
click at [77, 342] on div "Url Explorer" at bounding box center [65, 340] width 41 height 14
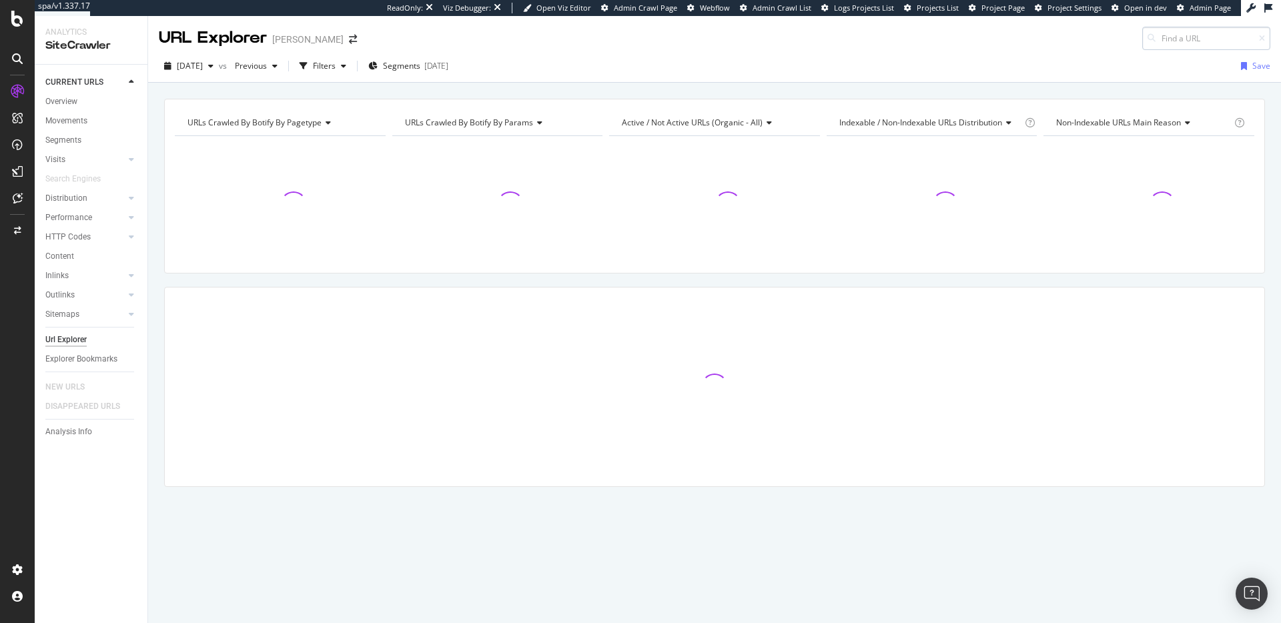
click at [1183, 44] on input at bounding box center [1206, 38] width 128 height 23
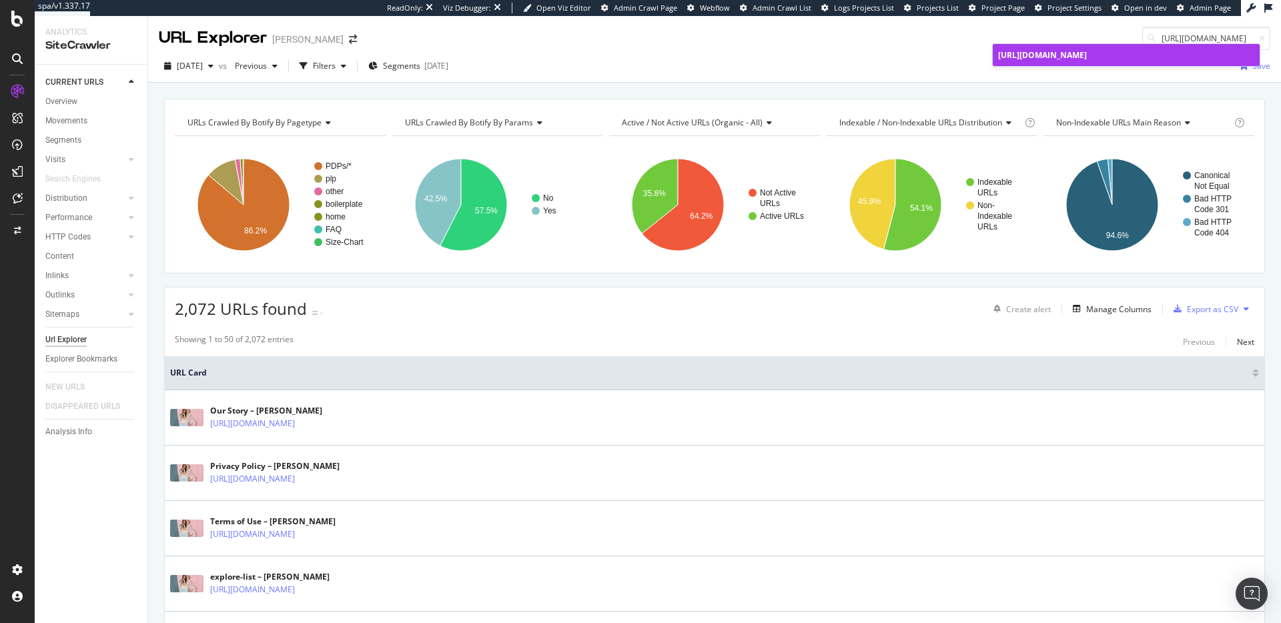
type input "[URL][DOMAIN_NAME]"
click at [1055, 61] on div "[URL][DOMAIN_NAME]" at bounding box center [1126, 54] width 256 height 11
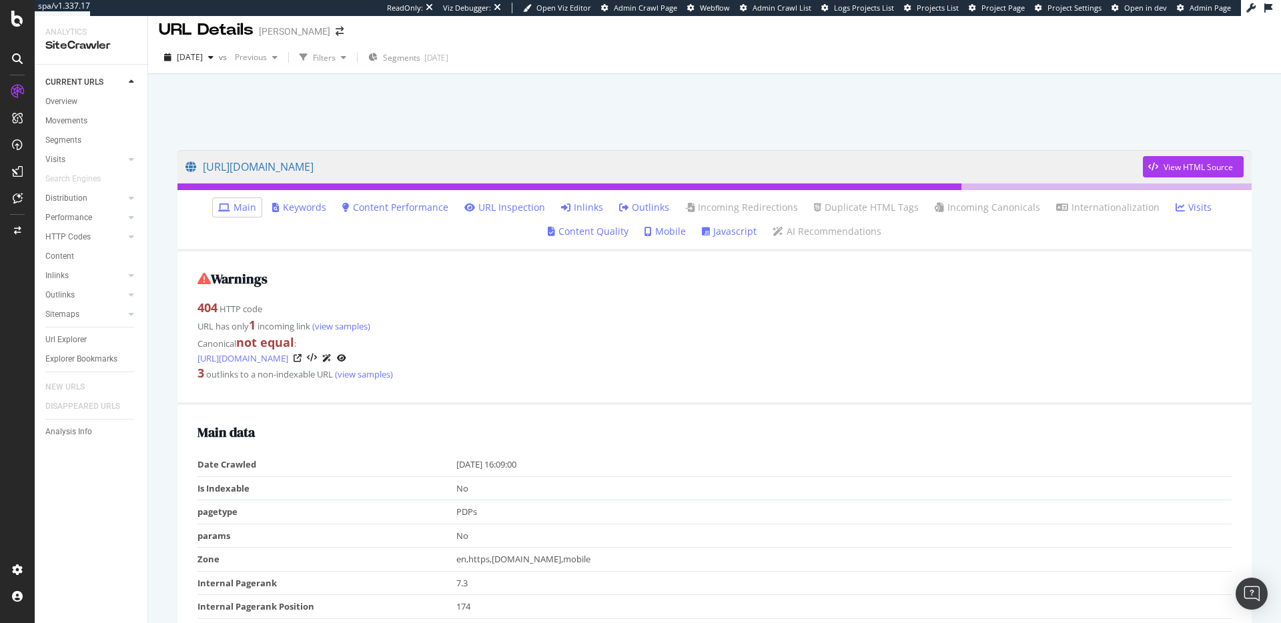
scroll to position [17, 0]
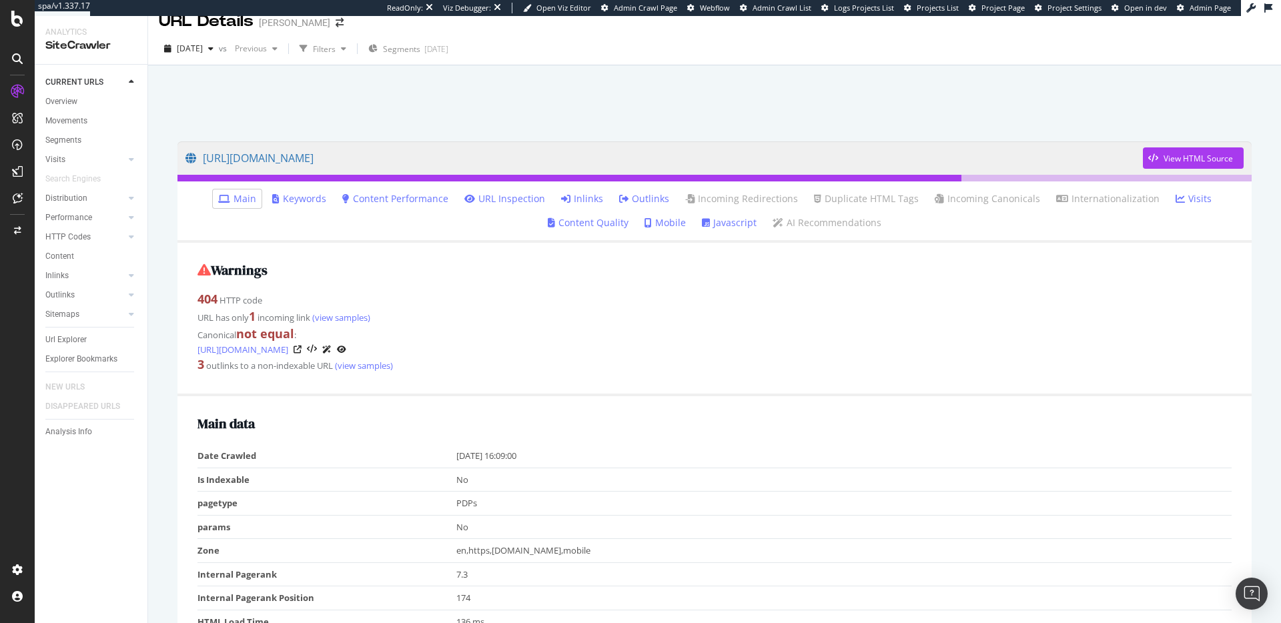
click at [588, 201] on link "Inlinks" at bounding box center [582, 198] width 42 height 13
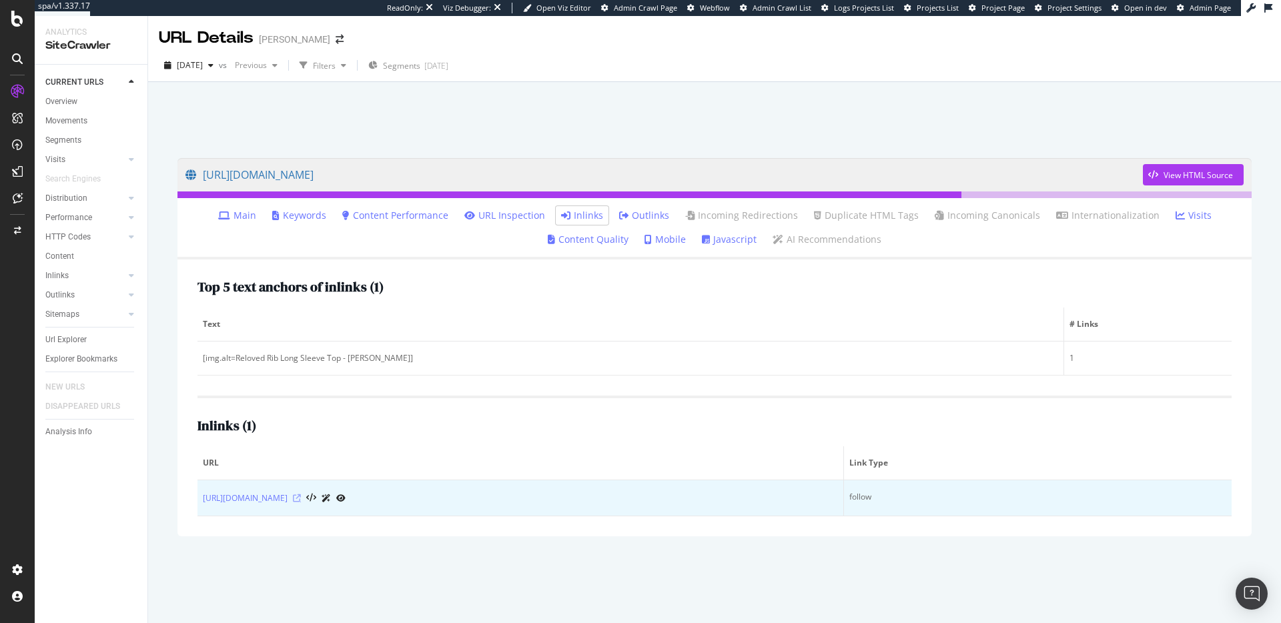
click at [301, 499] on icon at bounding box center [297, 498] width 8 height 8
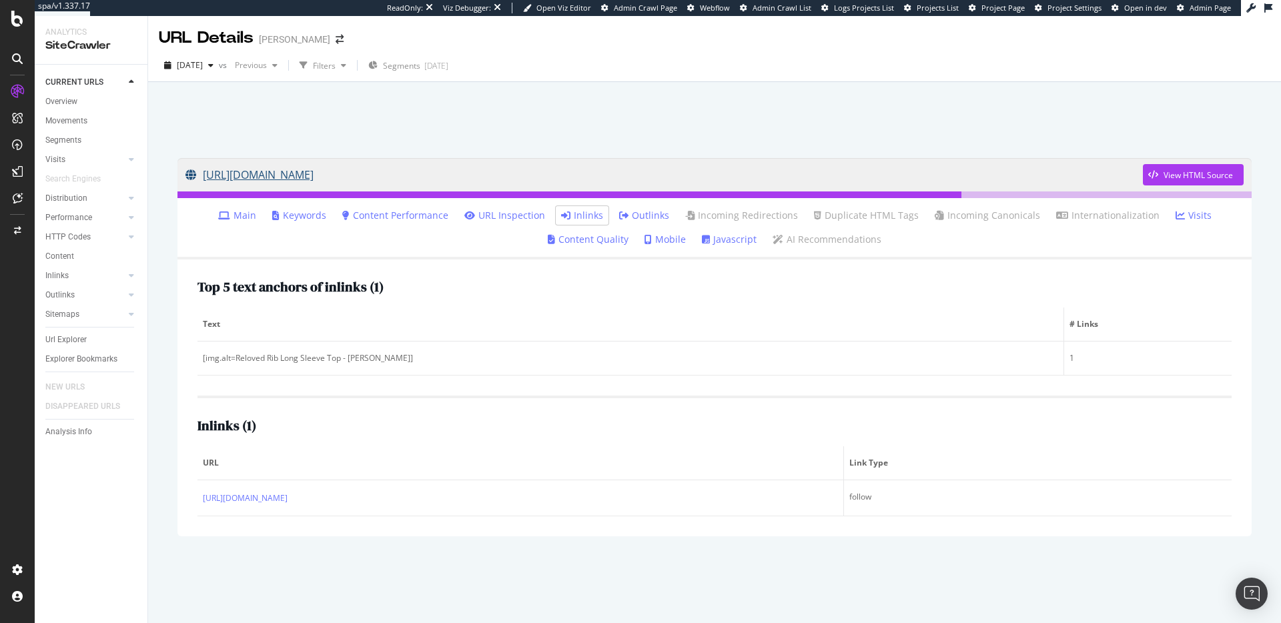
click at [544, 175] on link "[URL][DOMAIN_NAME]" at bounding box center [663, 174] width 957 height 33
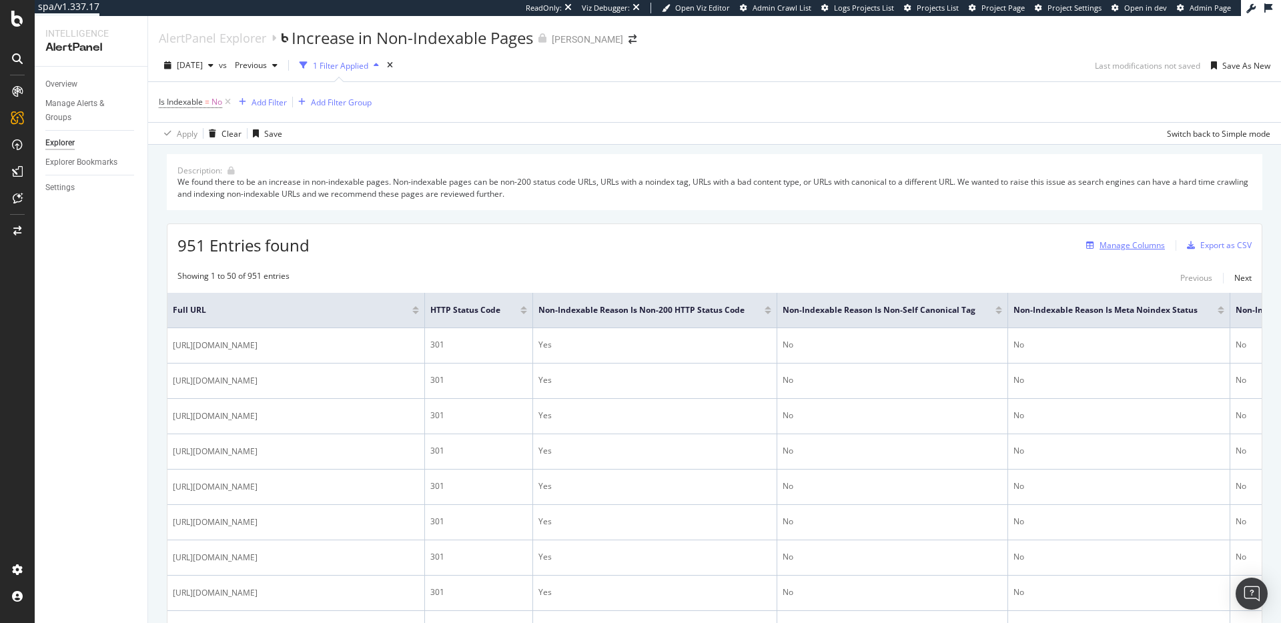
click at [1133, 243] on div "Manage Columns" at bounding box center [1131, 244] width 65 height 11
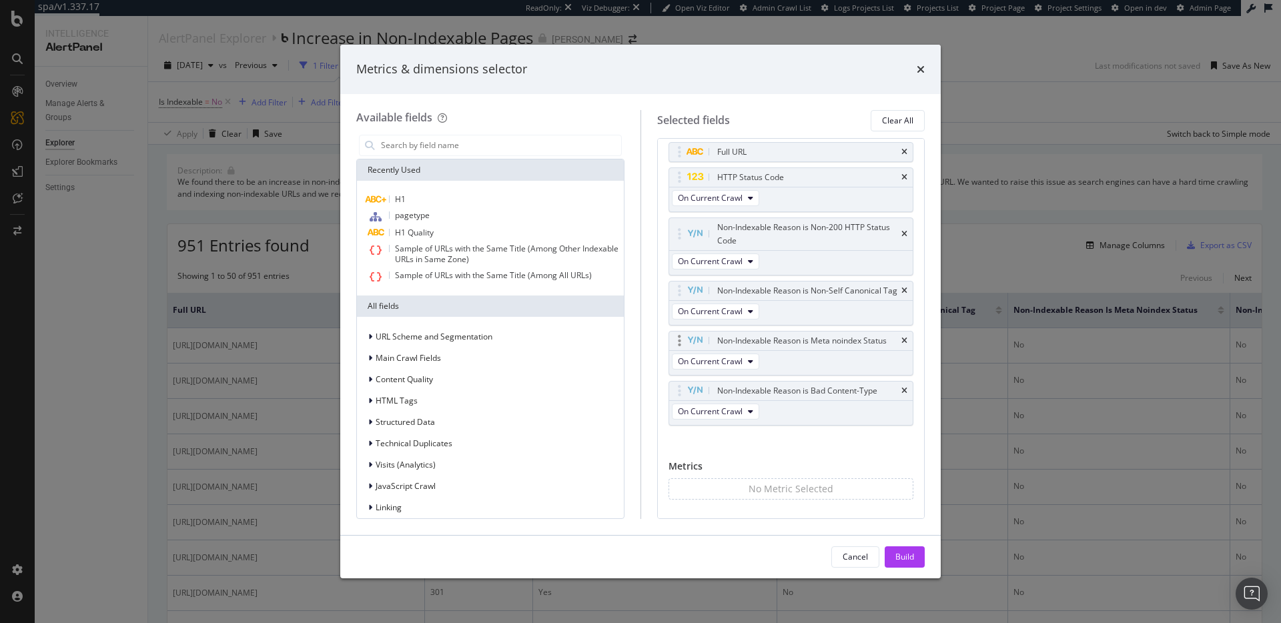
scroll to position [60, 0]
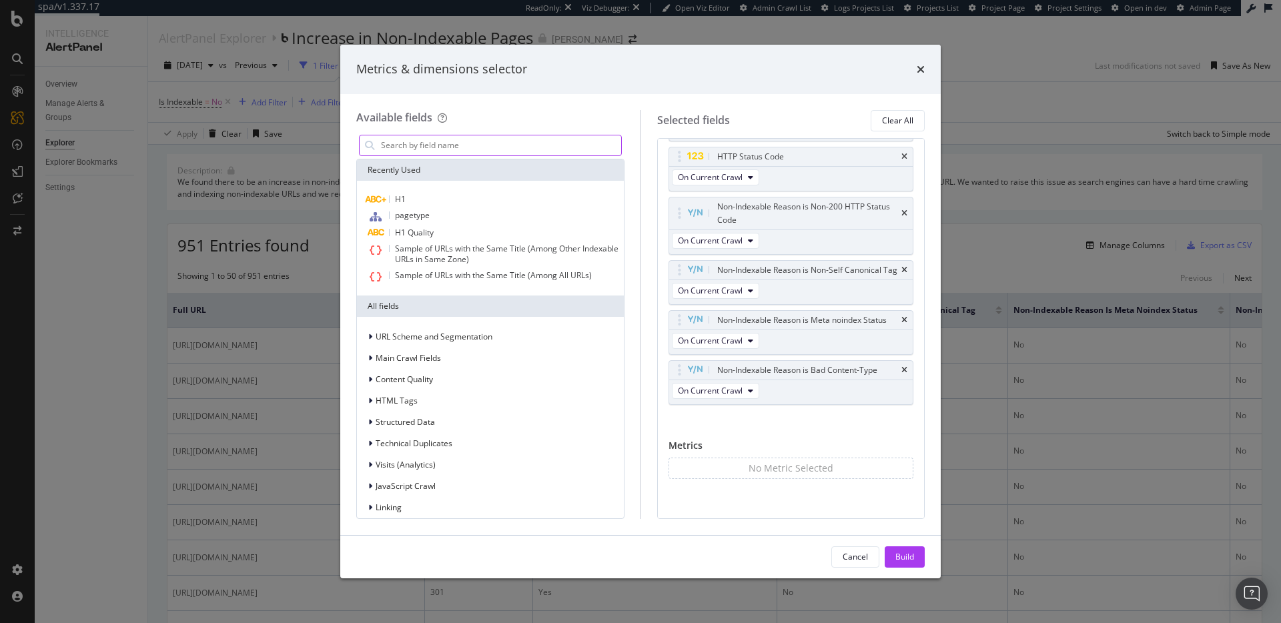
click at [464, 147] on input "modal" at bounding box center [500, 145] width 241 height 20
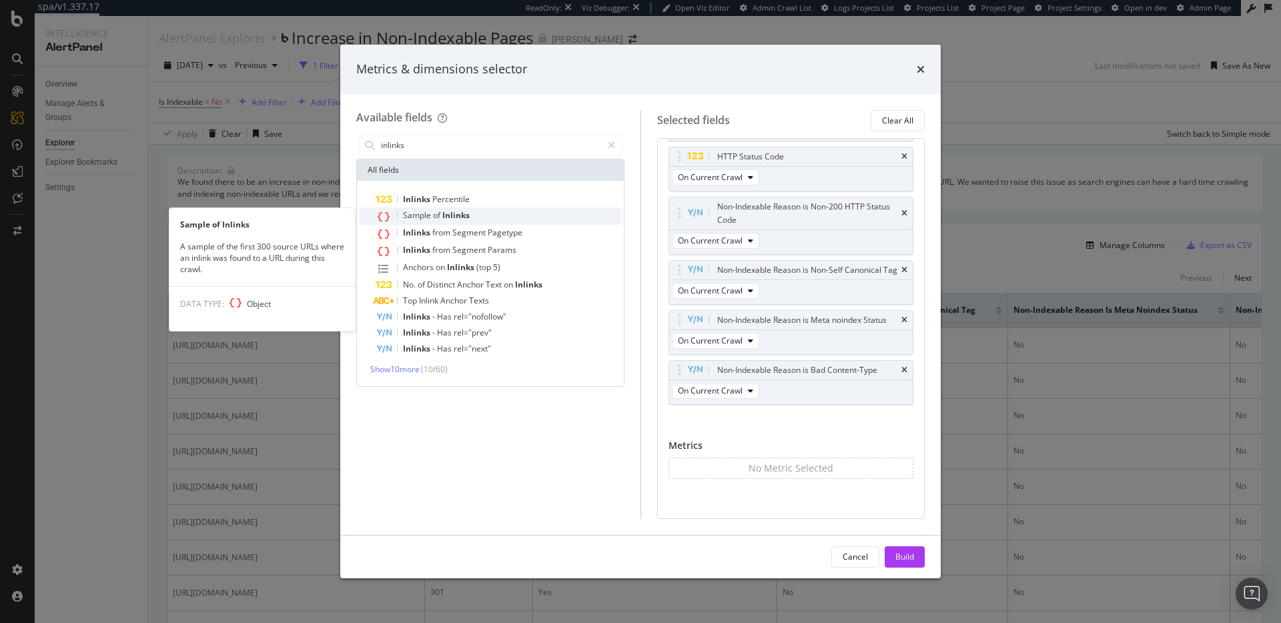
type input "inlinks"
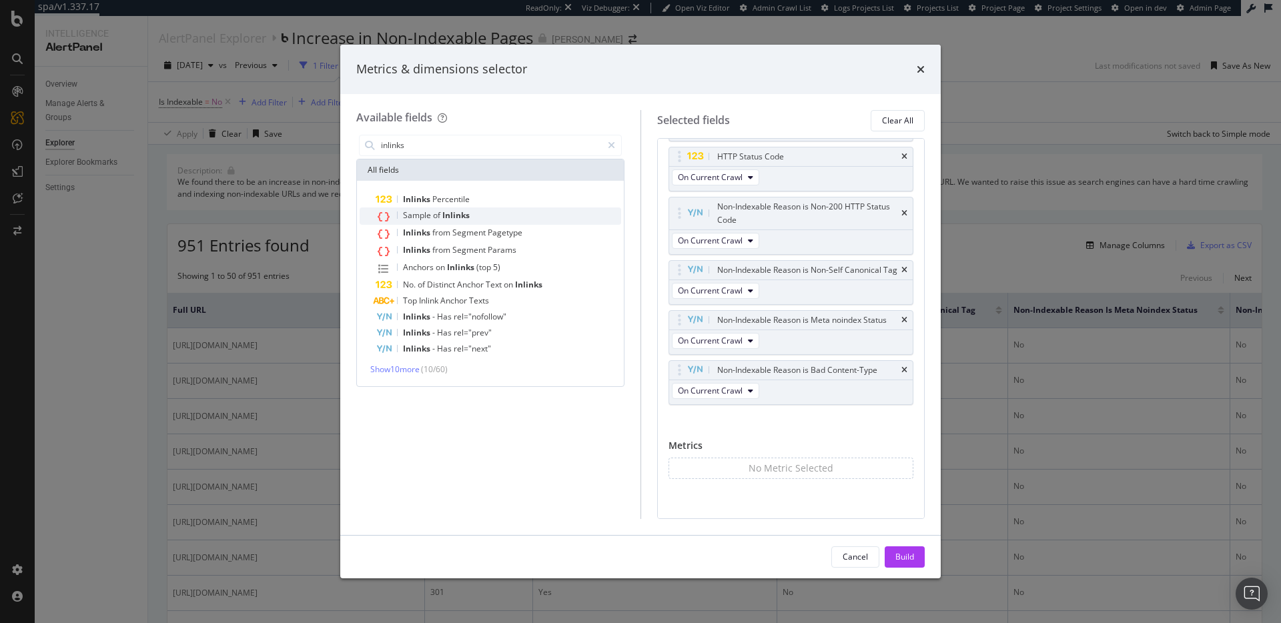
click at [477, 208] on div "Sample of Inlinks" at bounding box center [498, 215] width 245 height 17
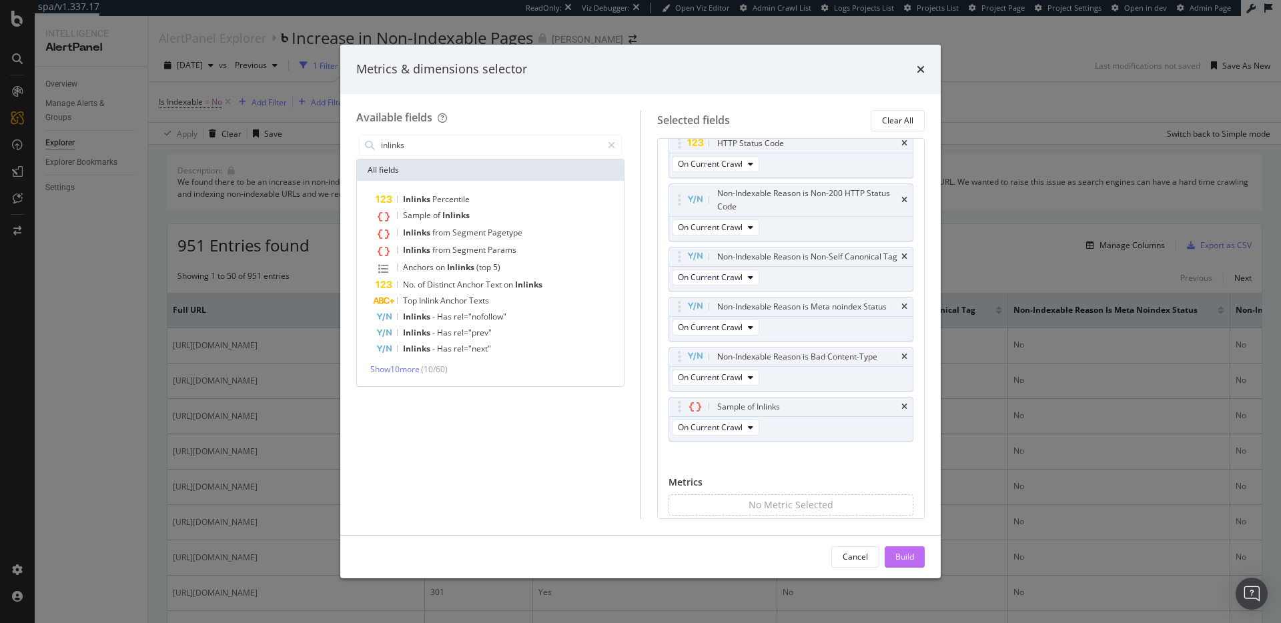
click at [896, 555] on div "Build" at bounding box center [904, 556] width 19 height 11
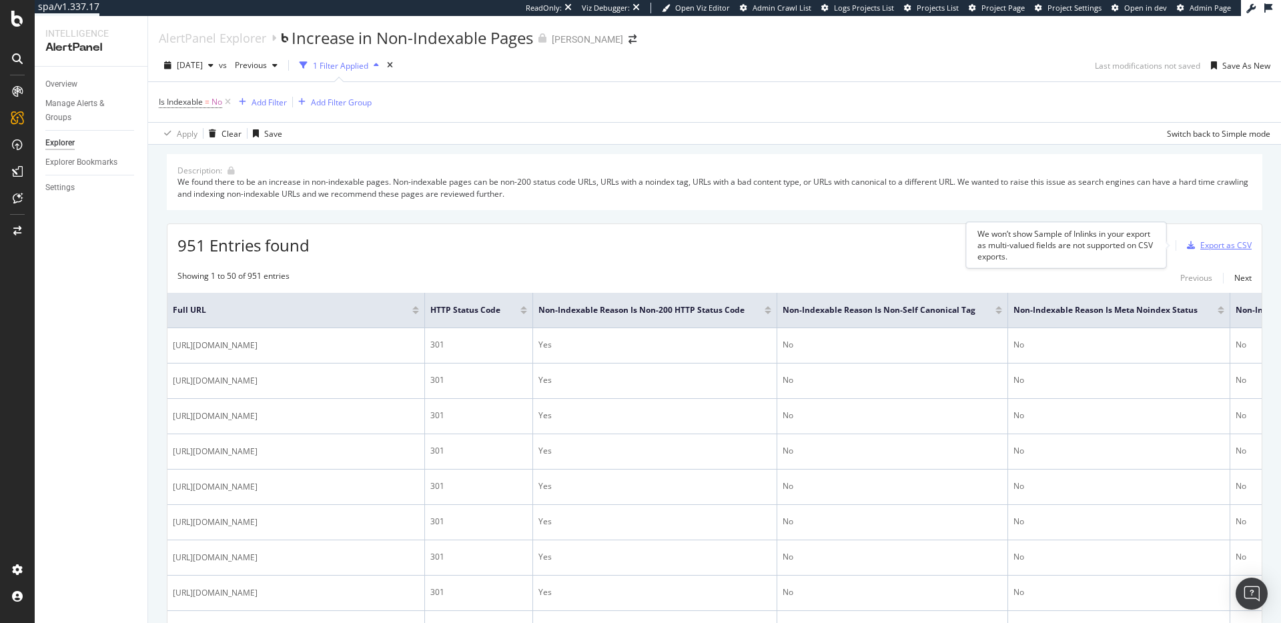
click at [1216, 244] on div "Export as CSV" at bounding box center [1225, 244] width 51 height 11
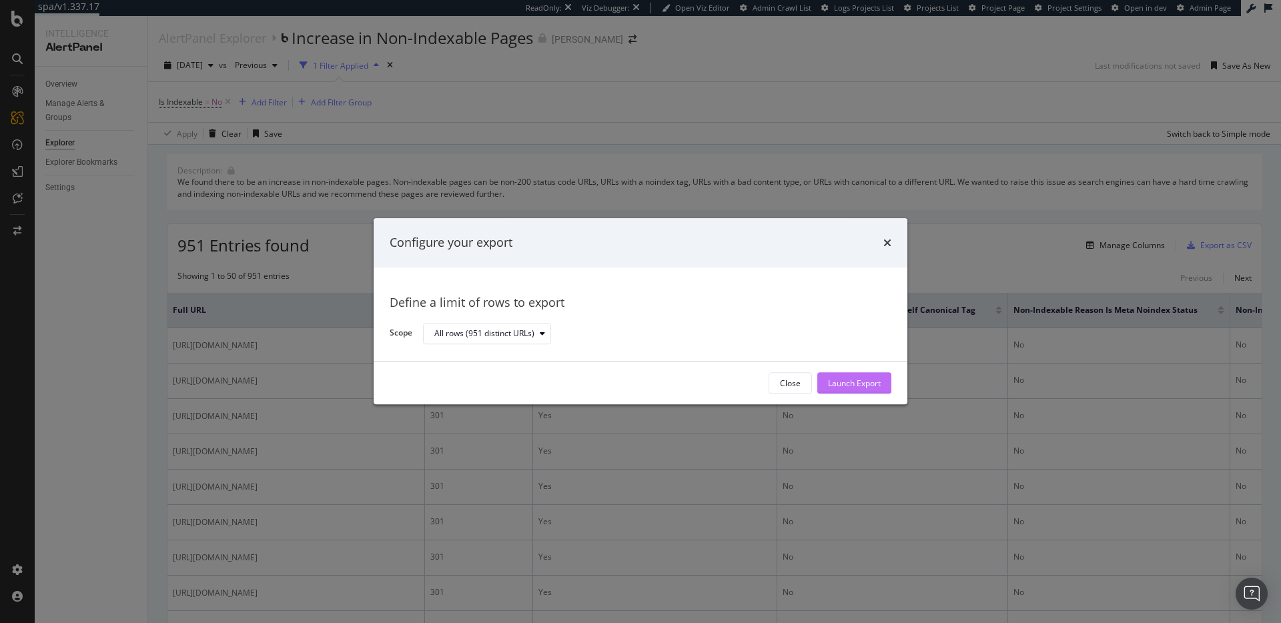
click at [859, 373] on button "Launch Export" at bounding box center [854, 383] width 74 height 21
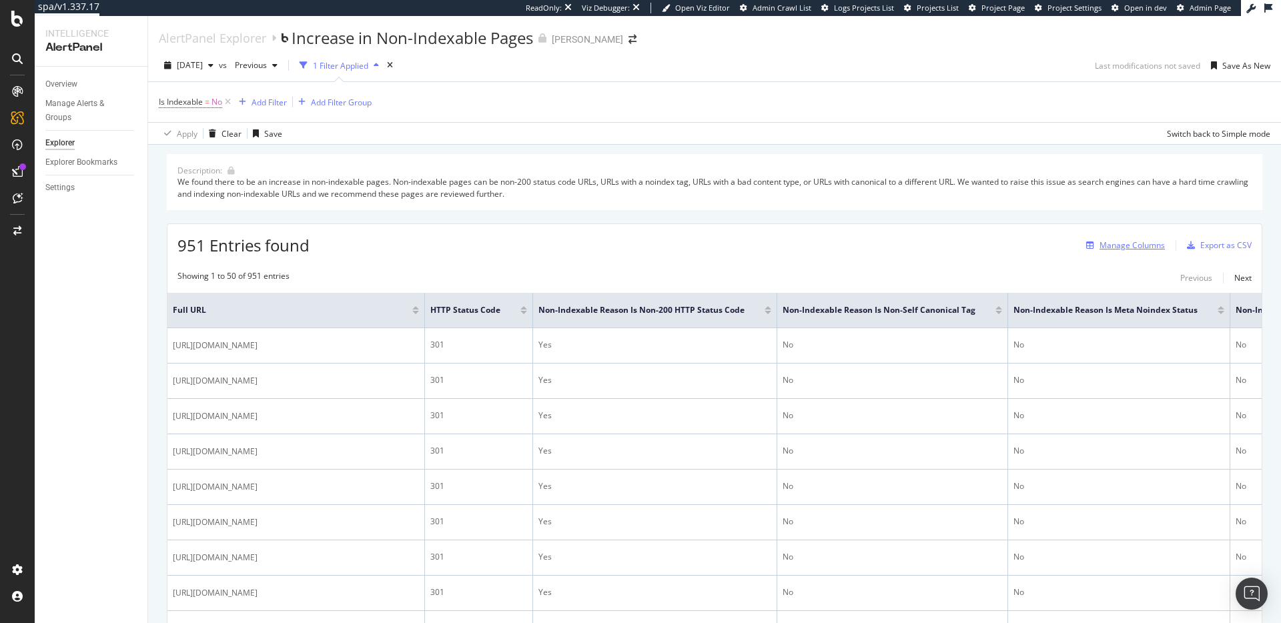
click at [1099, 249] on div "Manage Columns" at bounding box center [1131, 244] width 65 height 11
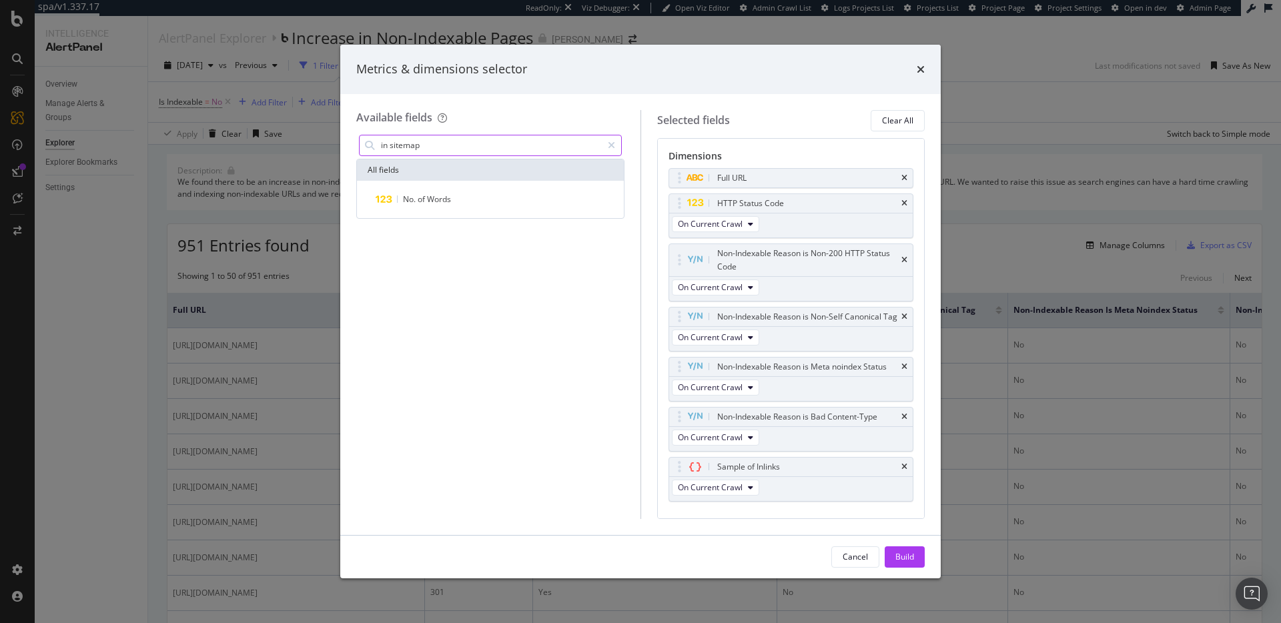
click at [464, 149] on input "in sitemap" at bounding box center [491, 145] width 222 height 20
click at [464, 148] on input "in sitemap" at bounding box center [491, 145] width 222 height 20
type input "sitemap"
click at [915, 67] on div "Metrics & dimensions selector" at bounding box center [640, 69] width 568 height 17
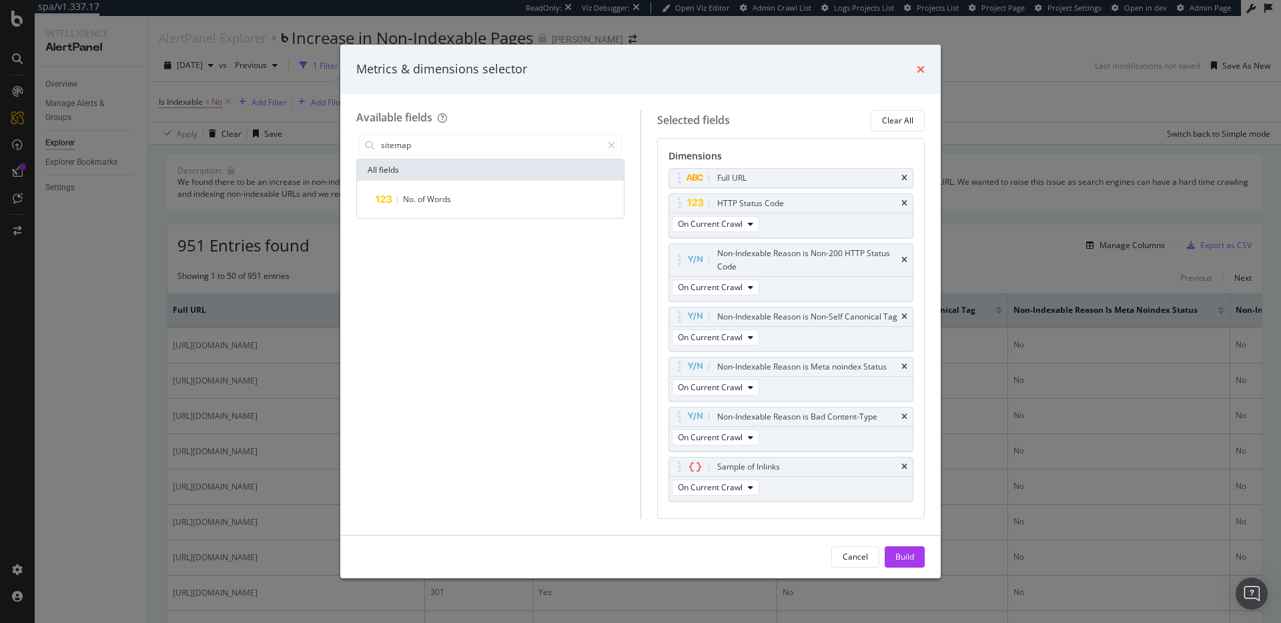
click at [924, 66] on icon "times" at bounding box center [921, 69] width 8 height 11
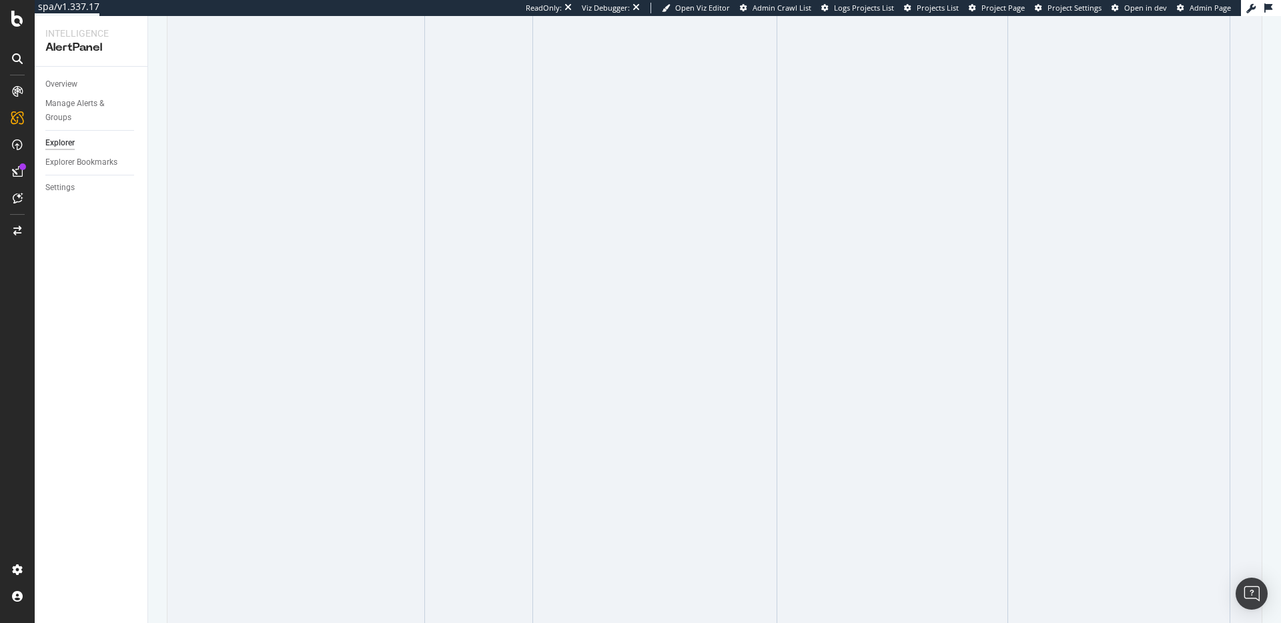
scroll to position [3055, 0]
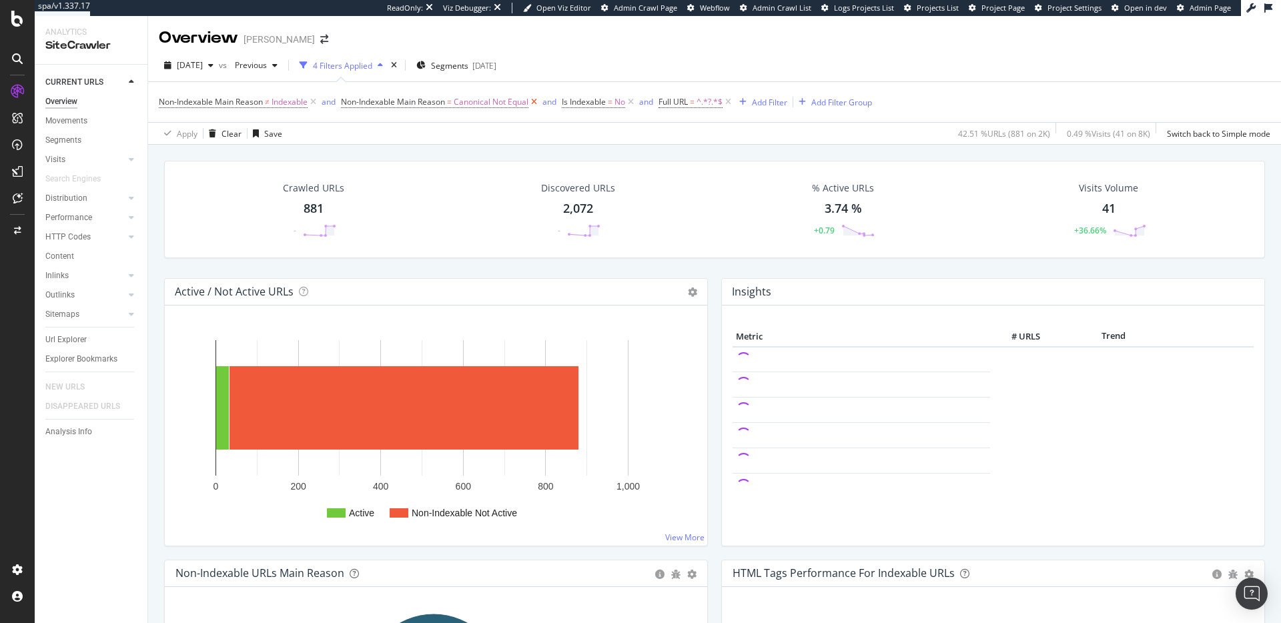
click at [538, 99] on icon at bounding box center [533, 101] width 11 height 13
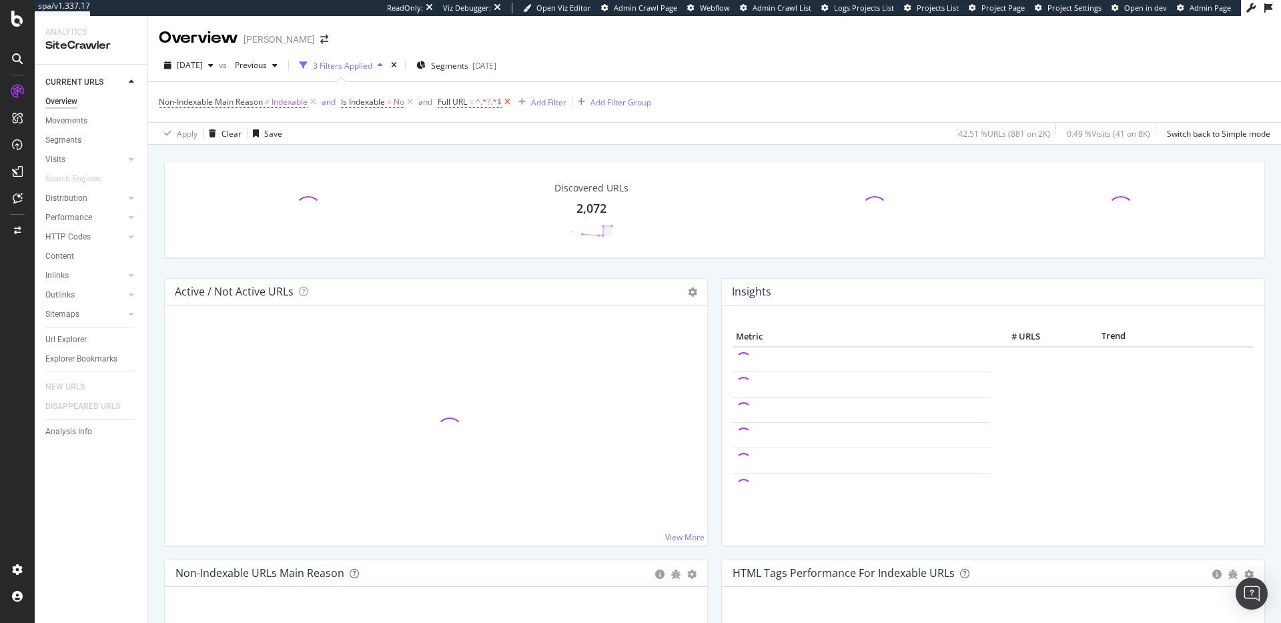
click at [506, 104] on icon at bounding box center [507, 101] width 11 height 13
click at [404, 104] on span "No" at bounding box center [399, 102] width 11 height 19
click at [314, 105] on icon at bounding box center [313, 101] width 11 height 13
click at [229, 103] on icon at bounding box center [227, 101] width 11 height 13
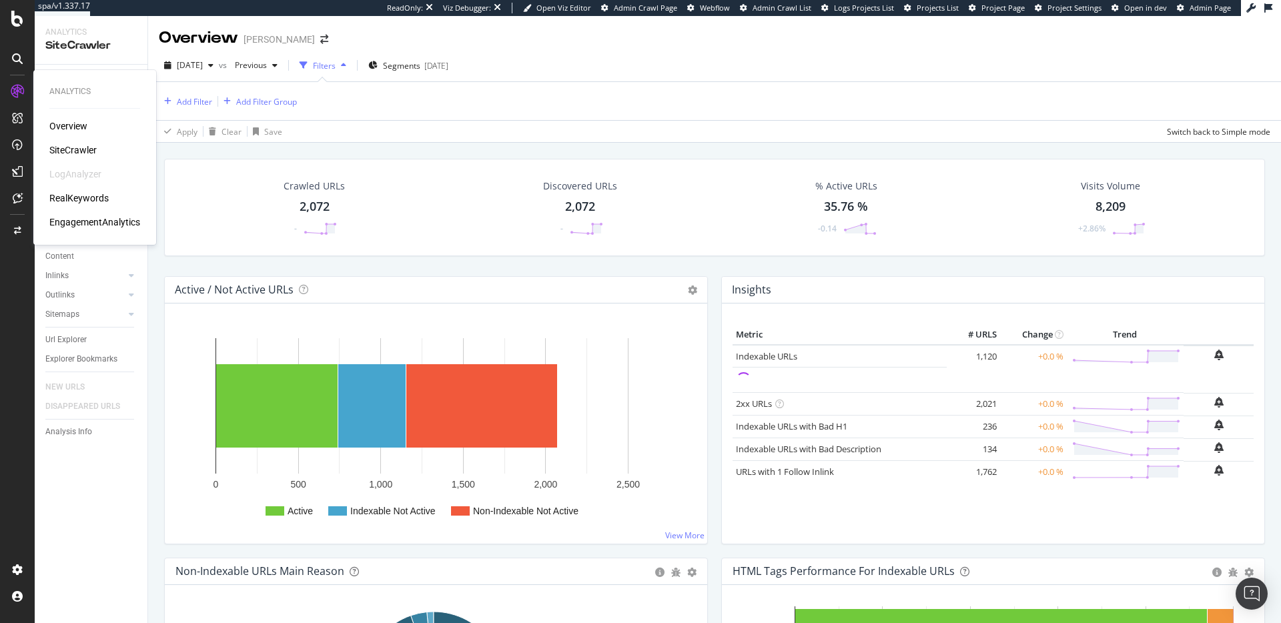
click at [13, 96] on icon at bounding box center [17, 91] width 13 height 13
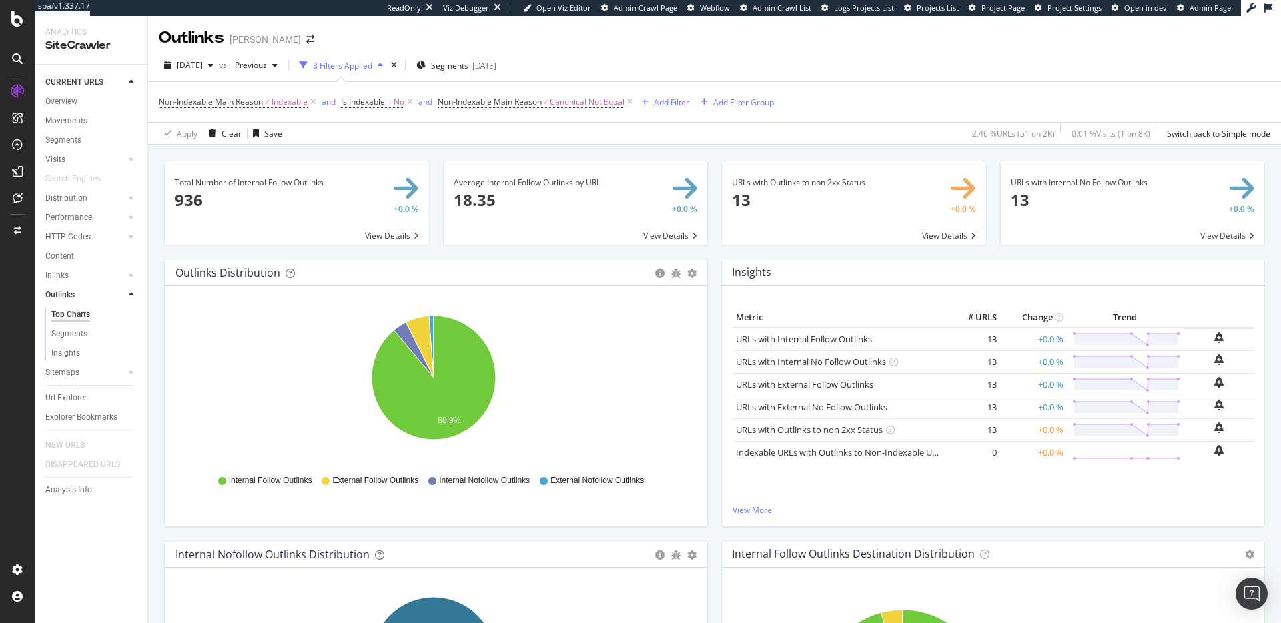
click at [948, 235] on span at bounding box center [854, 202] width 264 height 83
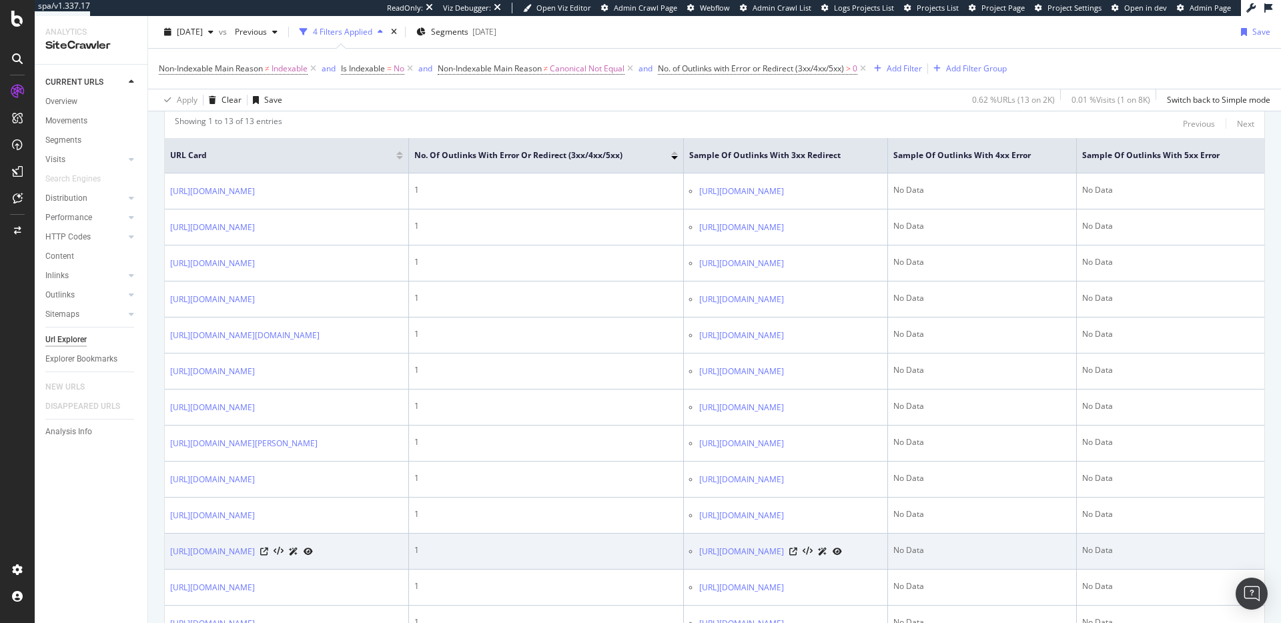
scroll to position [350, 0]
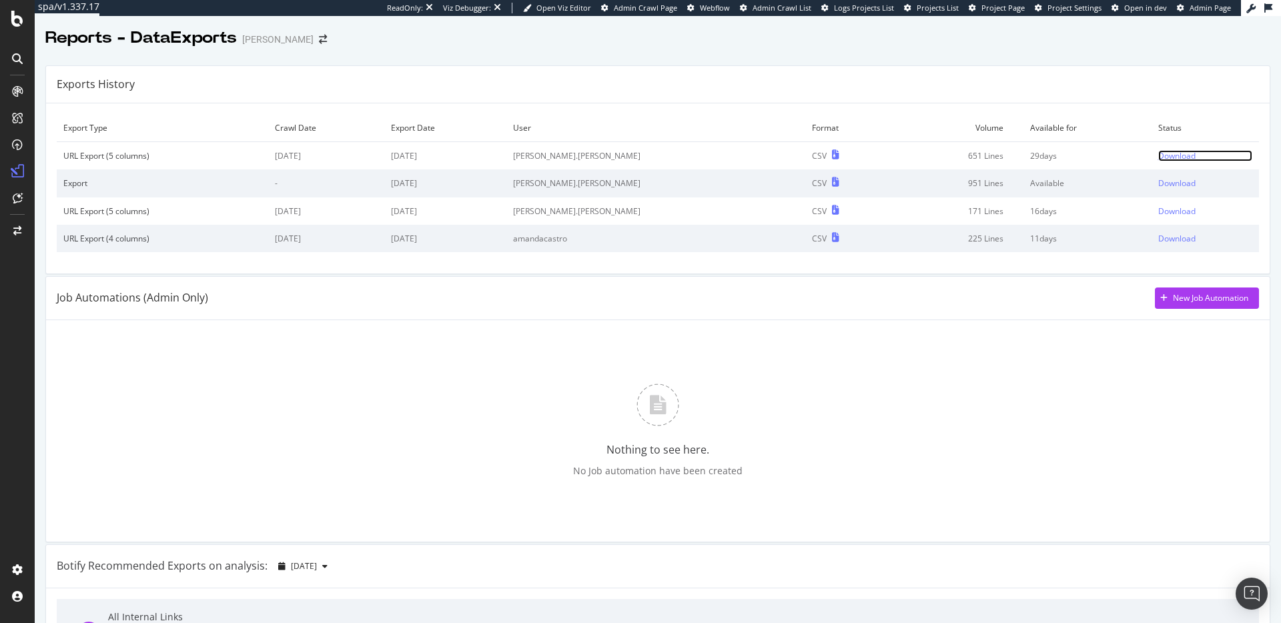
click at [1173, 157] on link "Download" at bounding box center [1205, 155] width 95 height 11
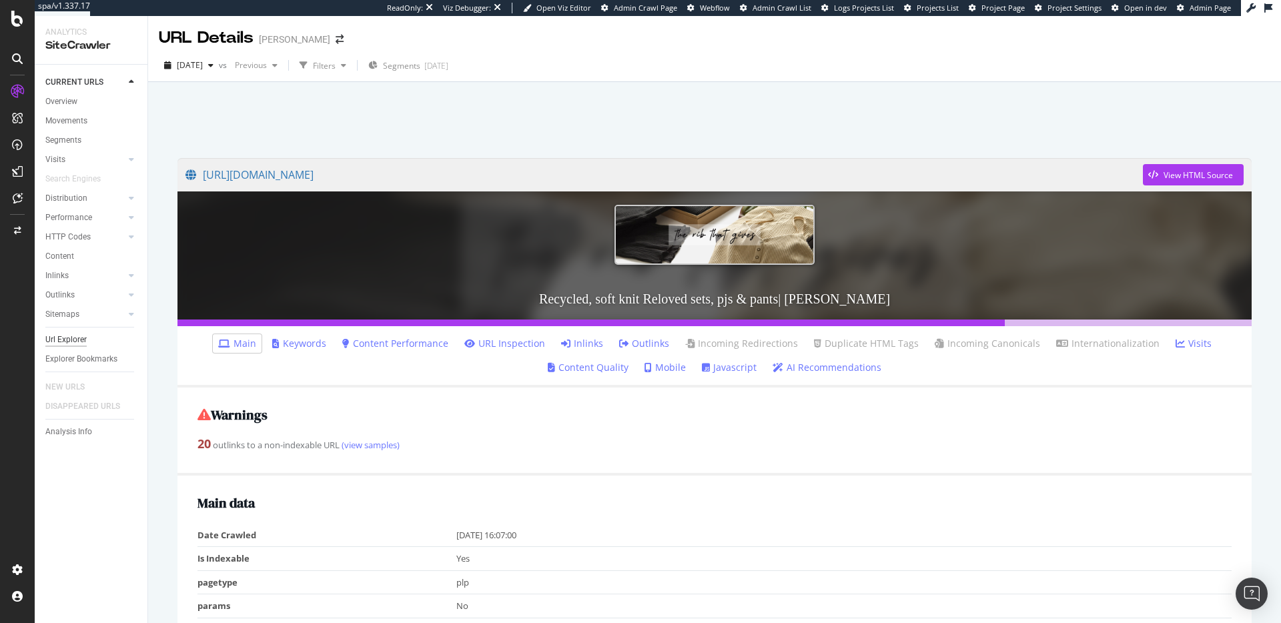
click at [71, 336] on div "Url Explorer" at bounding box center [65, 340] width 41 height 14
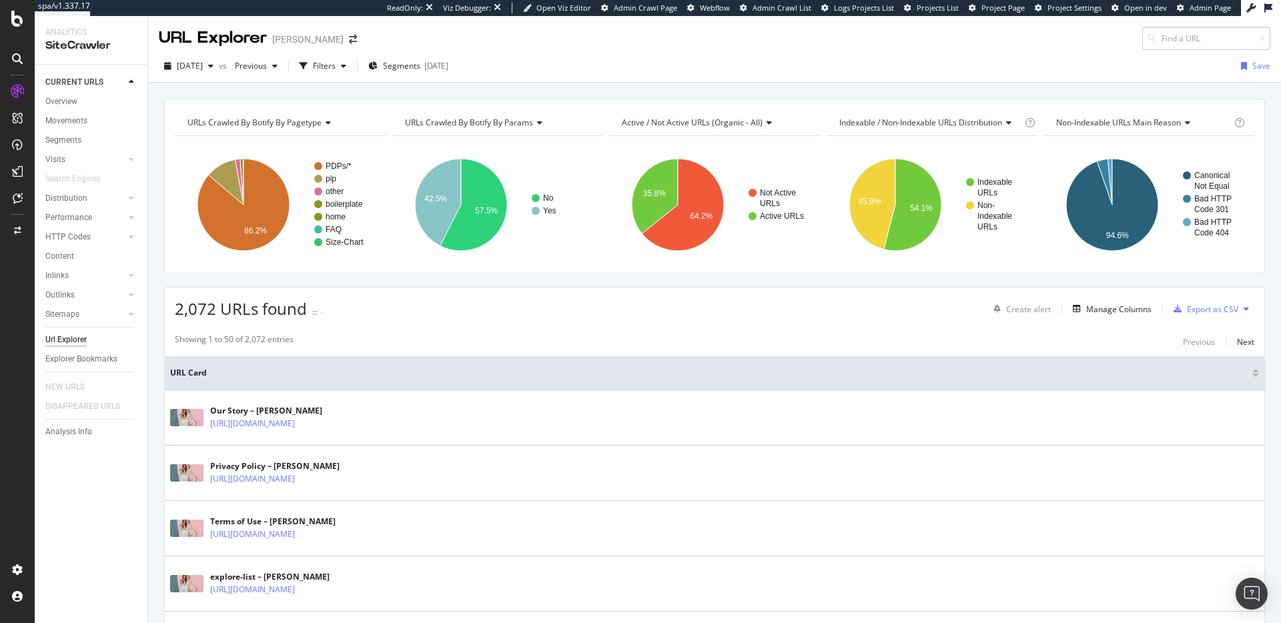
click at [1176, 45] on input at bounding box center [1206, 38] width 128 height 23
type input "[URL][DOMAIN_NAME]"
click at [1087, 56] on span "[URL][DOMAIN_NAME]" at bounding box center [1042, 54] width 89 height 11
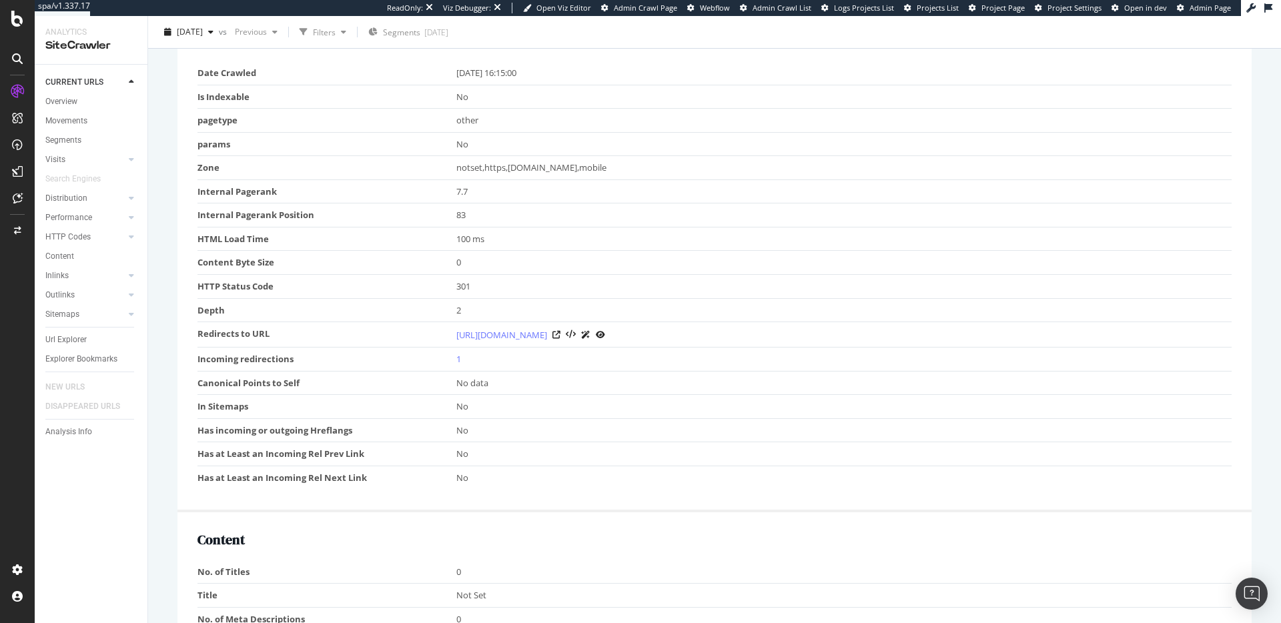
scroll to position [703, 0]
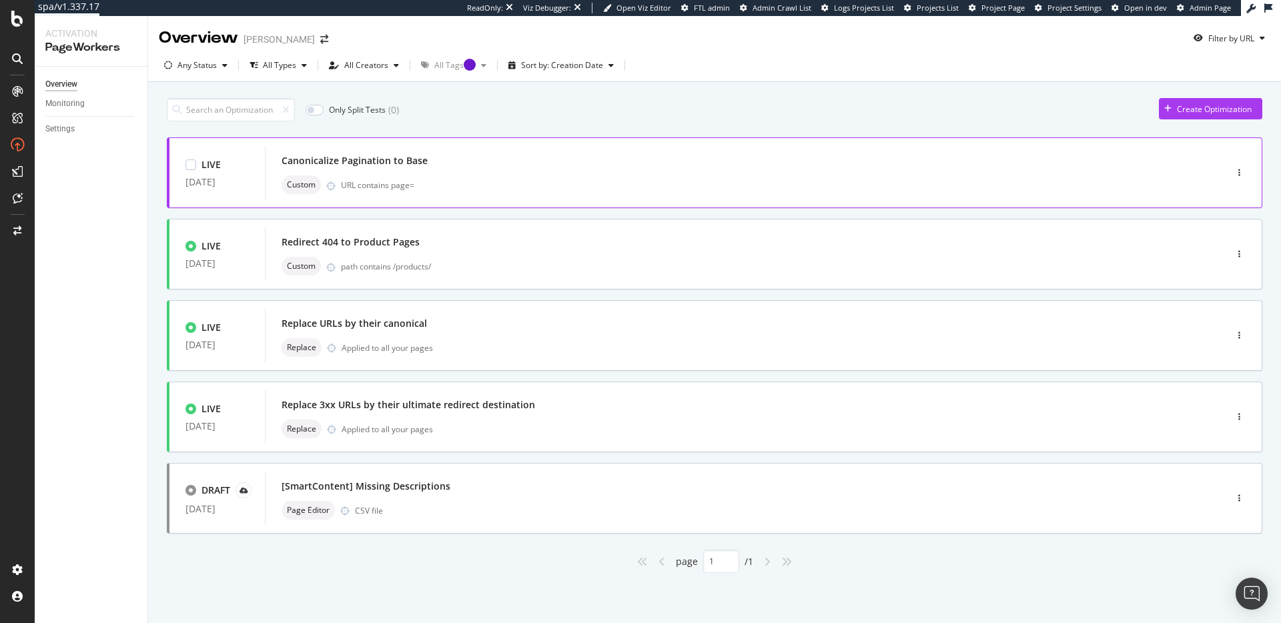
click at [444, 163] on div "Canonicalize Pagination to Base" at bounding box center [725, 160] width 887 height 19
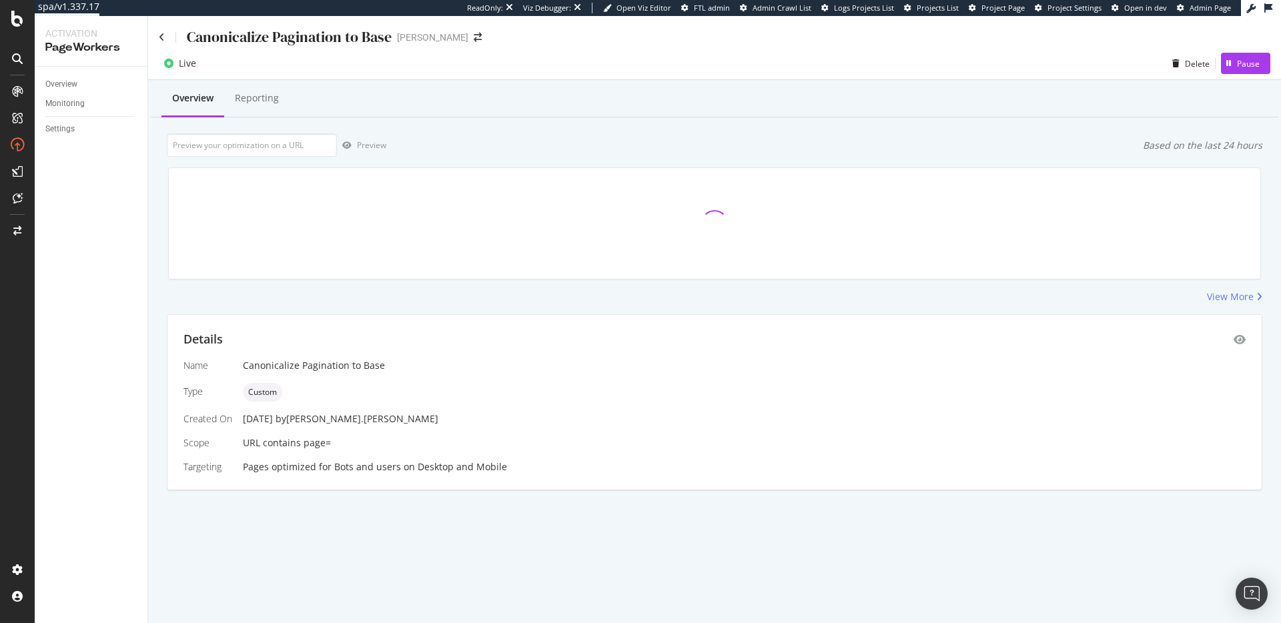
click at [510, 431] on div "Name Canonicalize Pagination to Base Type Custom Created On 07 Aug. 2025 by mic…" at bounding box center [714, 416] width 1062 height 115
click at [270, 394] on span "Custom" at bounding box center [262, 392] width 29 height 8
click at [458, 389] on div "Custom" at bounding box center [744, 392] width 1003 height 19
click at [166, 38] on div "Canonicalize Pagination to Base" at bounding box center [275, 37] width 233 height 21
click at [163, 37] on icon at bounding box center [162, 37] width 6 height 9
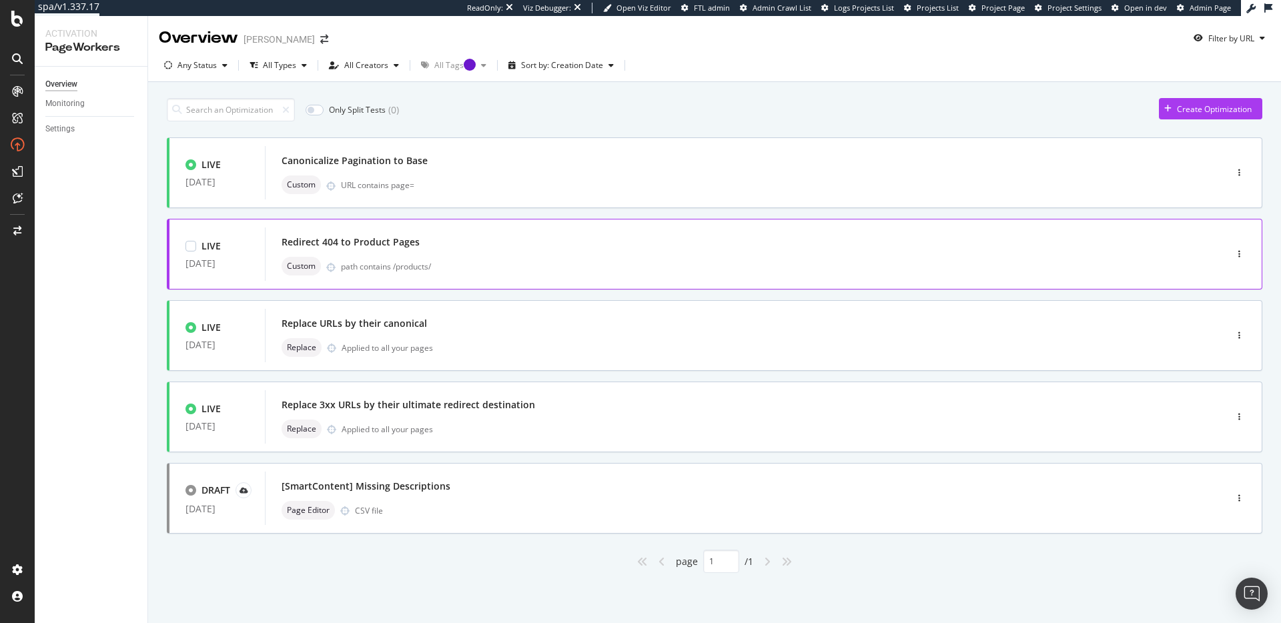
click at [517, 271] on div "path contains /products/" at bounding box center [755, 266] width 828 height 11
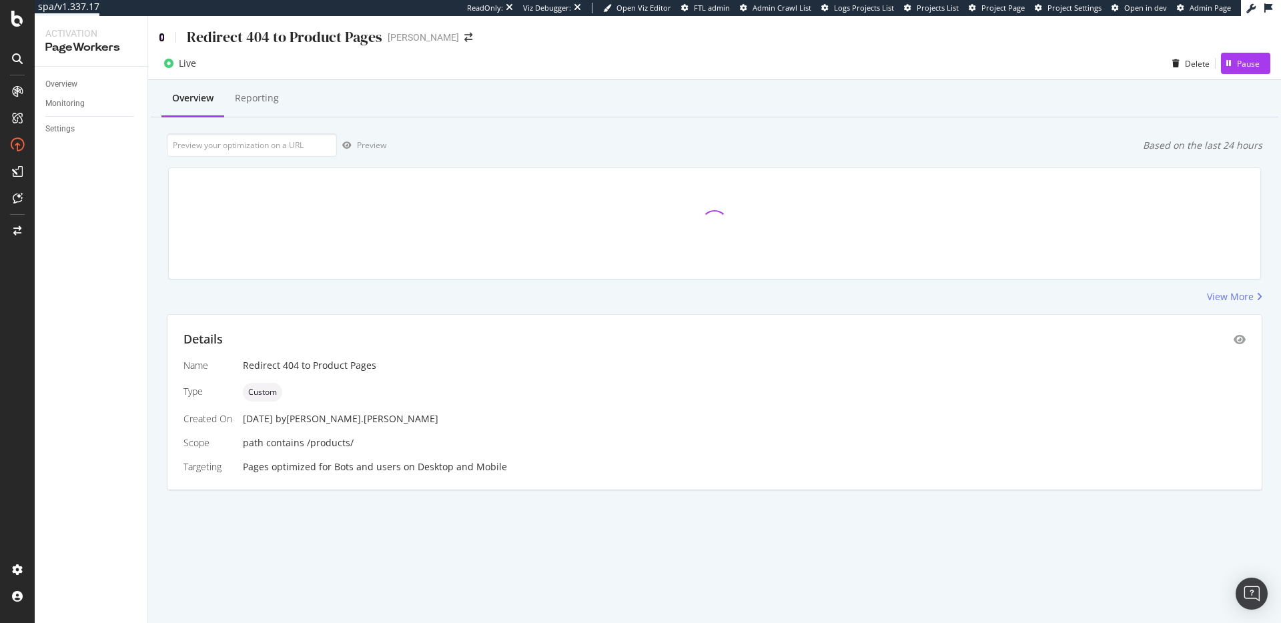
click at [161, 39] on icon at bounding box center [162, 37] width 6 height 9
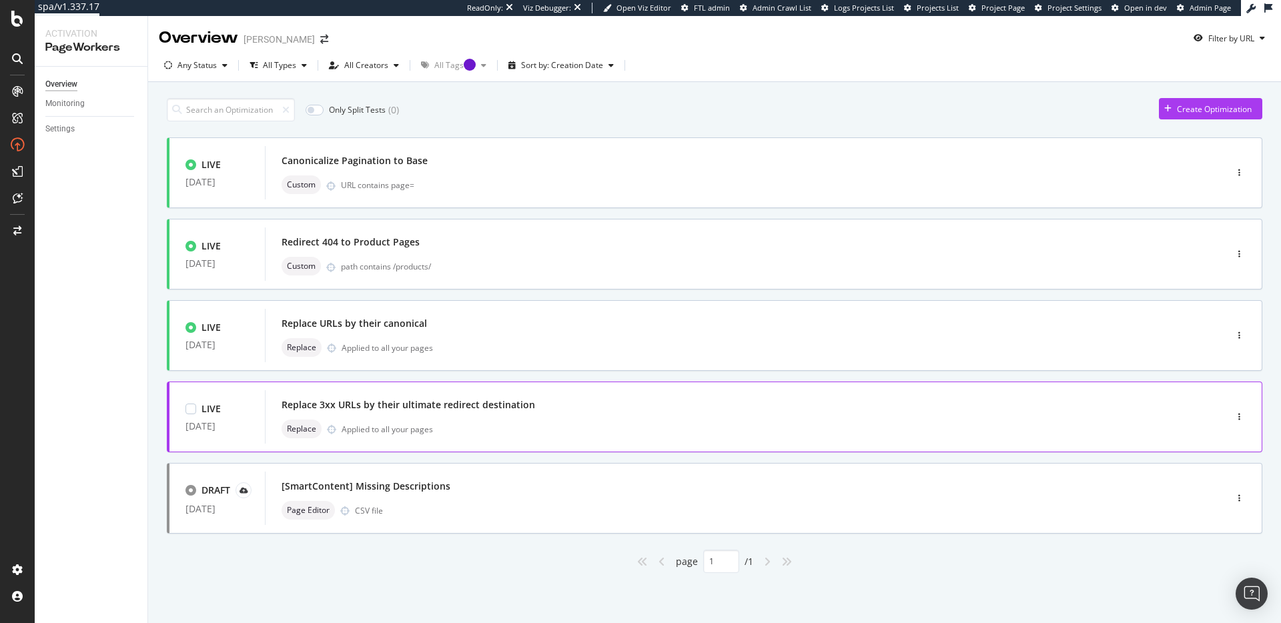
click at [564, 430] on div "Replace Applied to all your pages" at bounding box center [725, 429] width 887 height 19
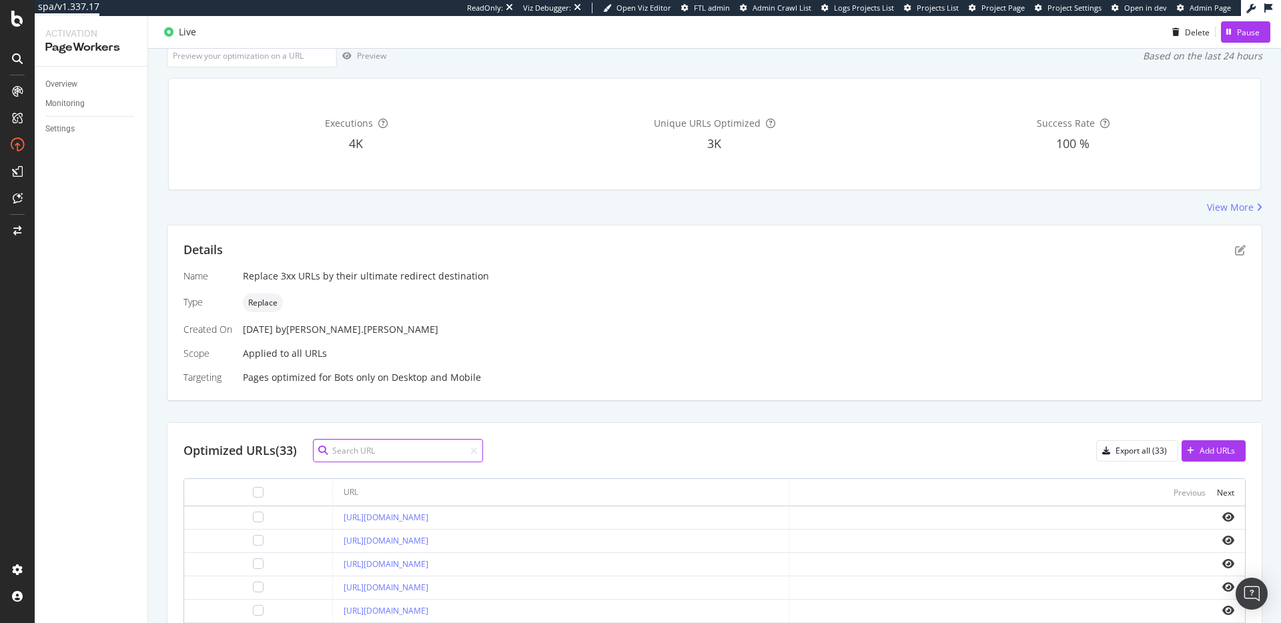
scroll to position [320, 0]
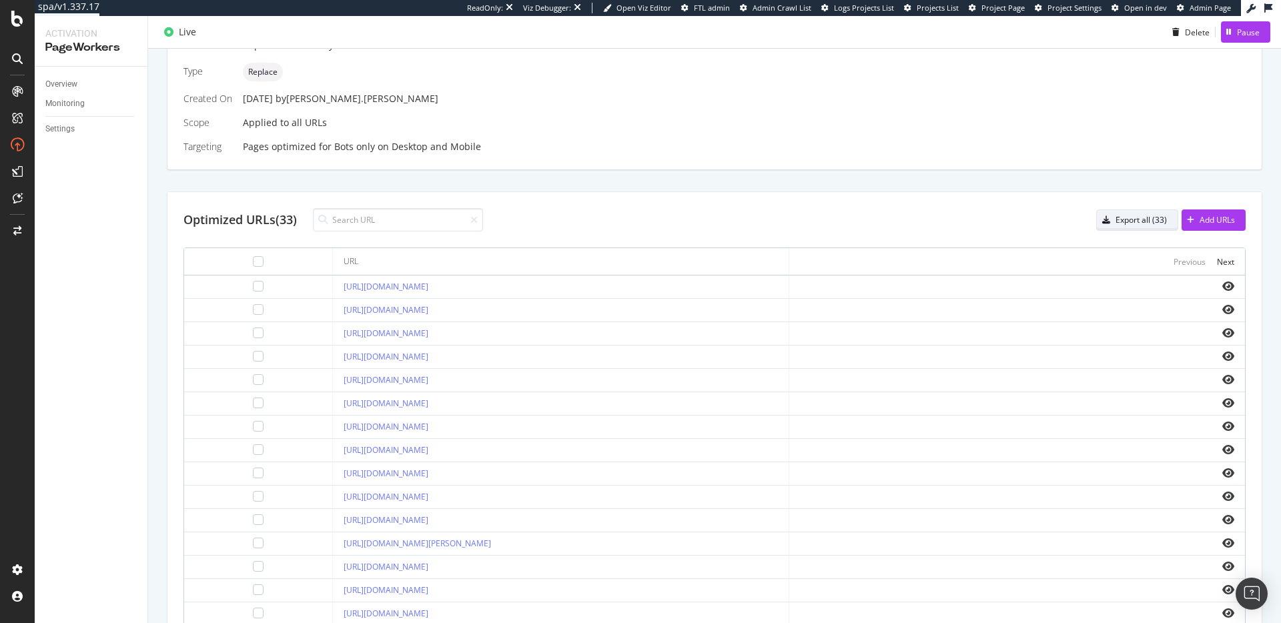
click at [1137, 222] on div "Export all (33)" at bounding box center [1140, 219] width 51 height 11
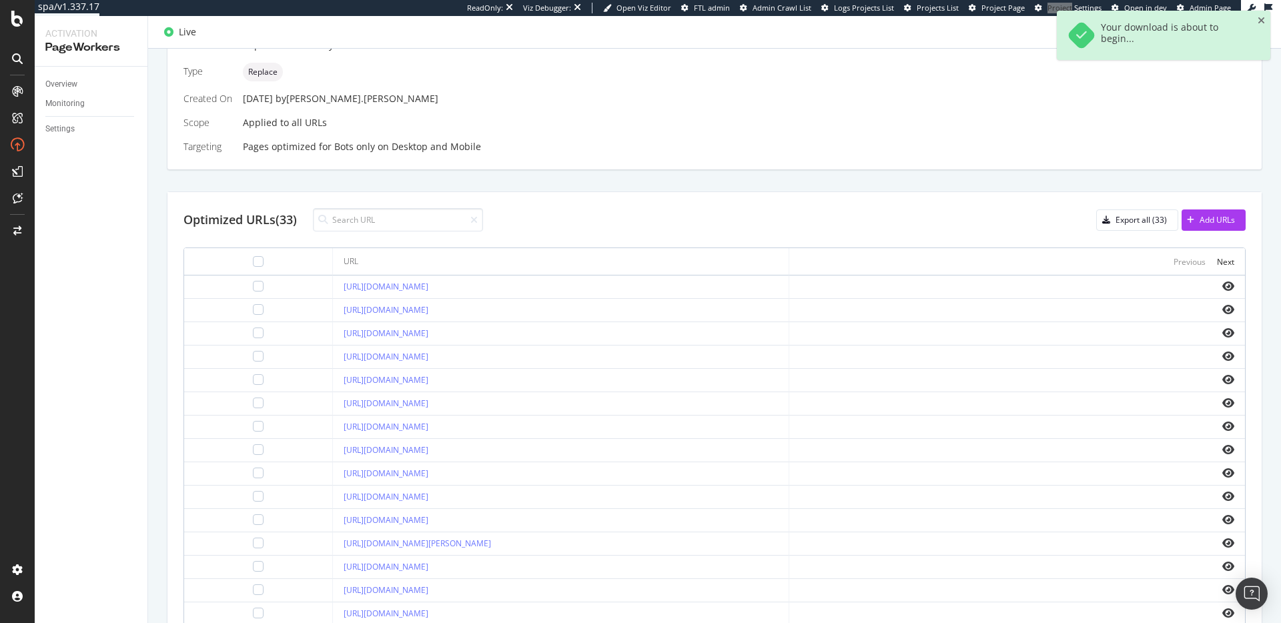
click at [1053, 1] on div "ReadOnly: Viz Debugger: Open Viz Editor FTL admin Admin Crawl List Logs Project…" at bounding box center [854, 8] width 774 height 16
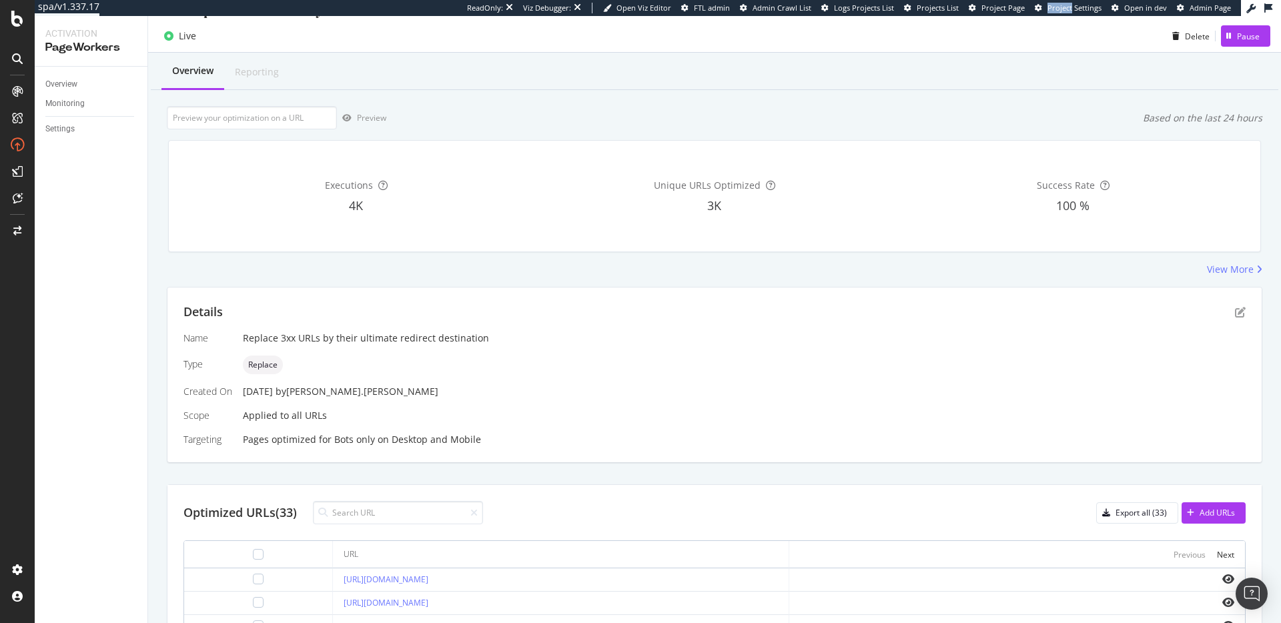
scroll to position [0, 0]
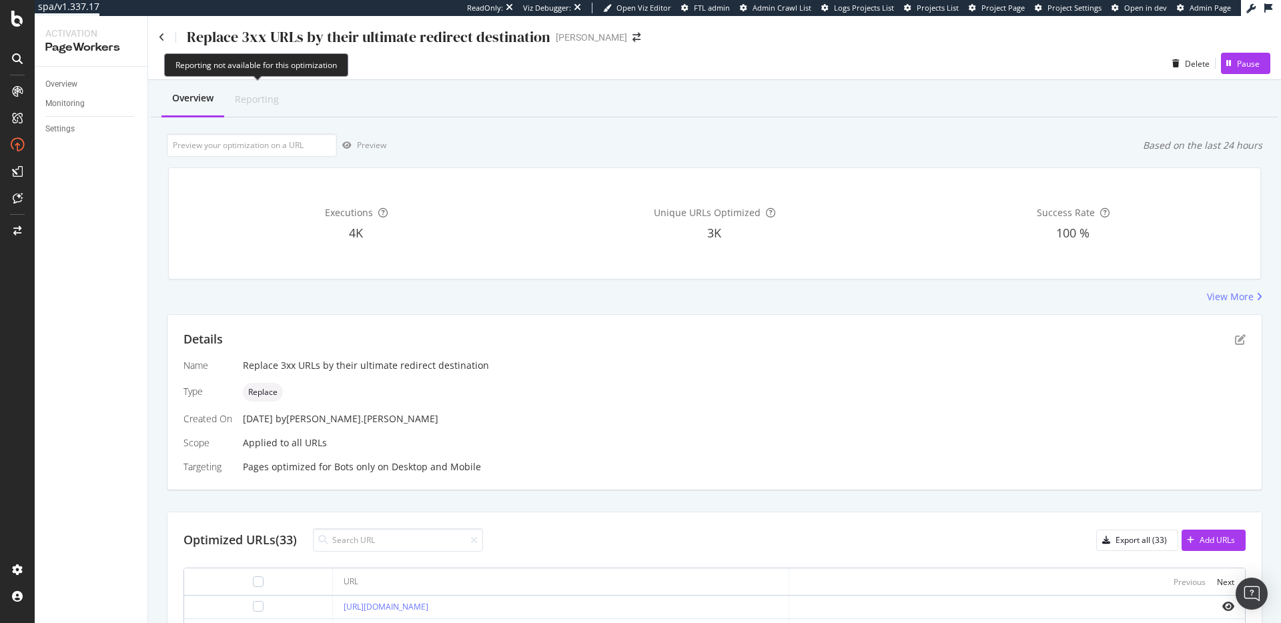
click at [276, 98] on div "Reporting" at bounding box center [257, 99] width 44 height 13
click at [269, 103] on div "Reporting" at bounding box center [257, 99] width 44 height 13
click at [201, 111] on div "Overview" at bounding box center [192, 99] width 63 height 37
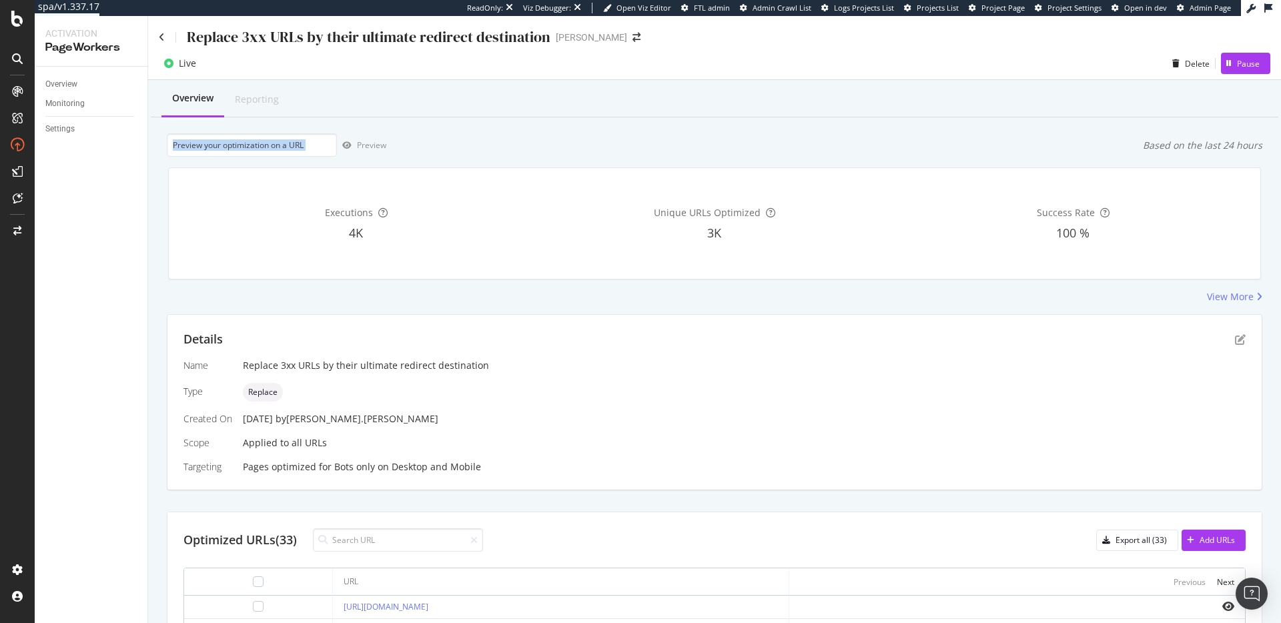
click at [736, 125] on div "Overview Reporting Preview Based on the last 24 hours Executions 4K Unique URLs…" at bounding box center [714, 545] width 1133 height 930
click at [528, 121] on div "Overview Reporting Preview Based on the last 24 hours Executions 4K Unique URLs…" at bounding box center [714, 545] width 1133 height 930
click at [159, 38] on icon at bounding box center [162, 37] width 6 height 9
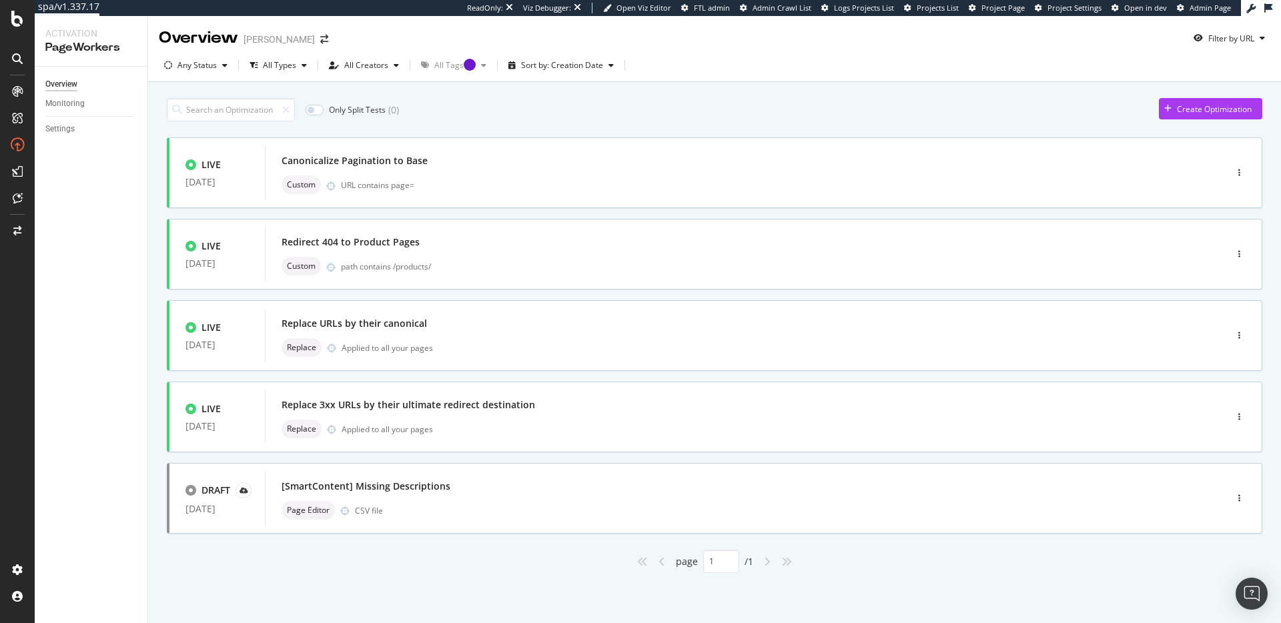
click at [622, 122] on div "Only Split Tests ( 0 ) Create Optimization LIVE 10 Jul. 2025 Canonicalize Pagin…" at bounding box center [714, 332] width 1095 height 482
click at [512, 332] on div "Replace URLs by their canonical" at bounding box center [725, 323] width 887 height 19
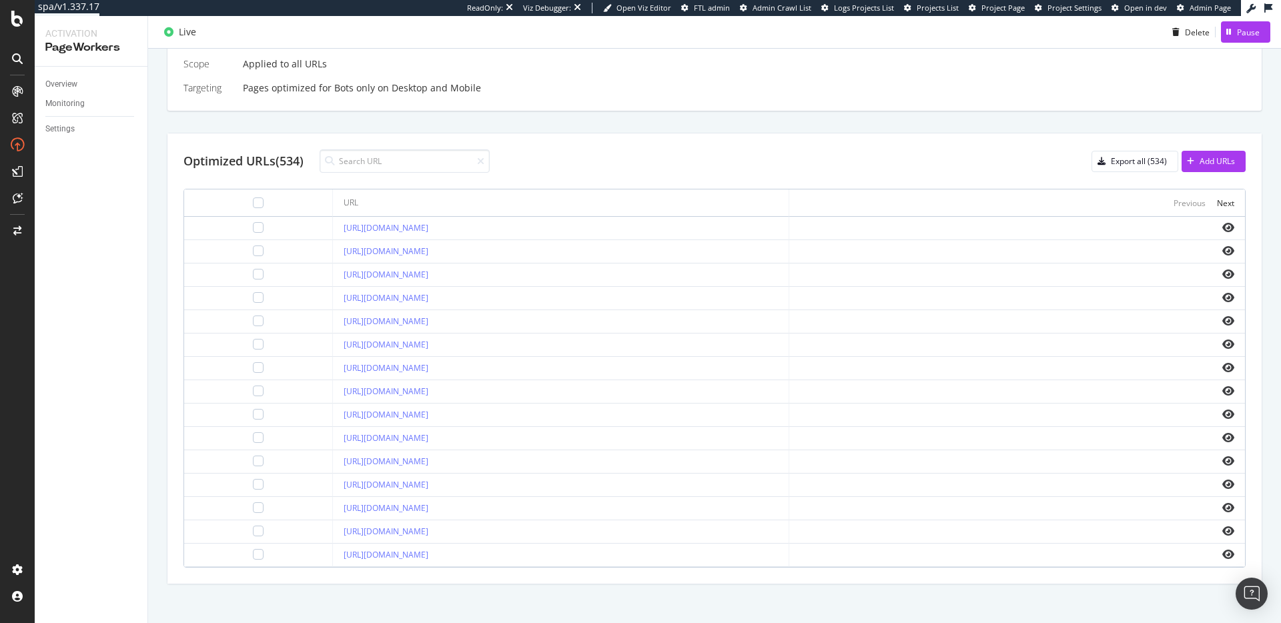
scroll to position [387, 0]
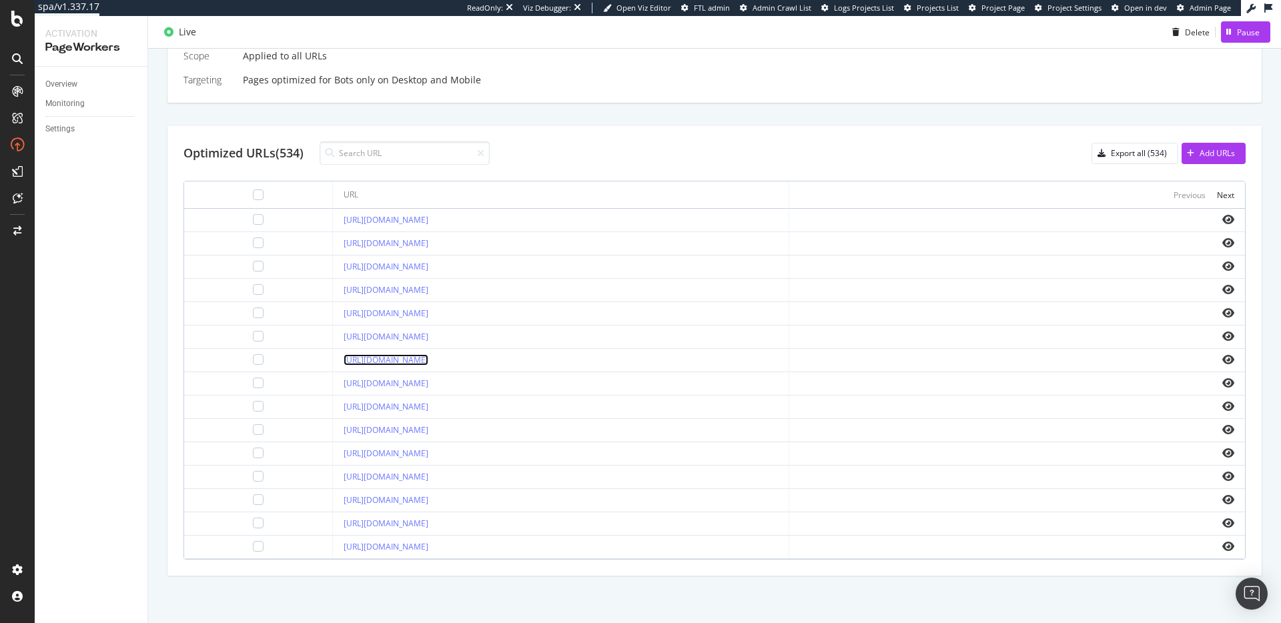
click at [428, 362] on link "https://www.pjsalvage.com//collections/loungewear" at bounding box center [386, 359] width 85 height 11
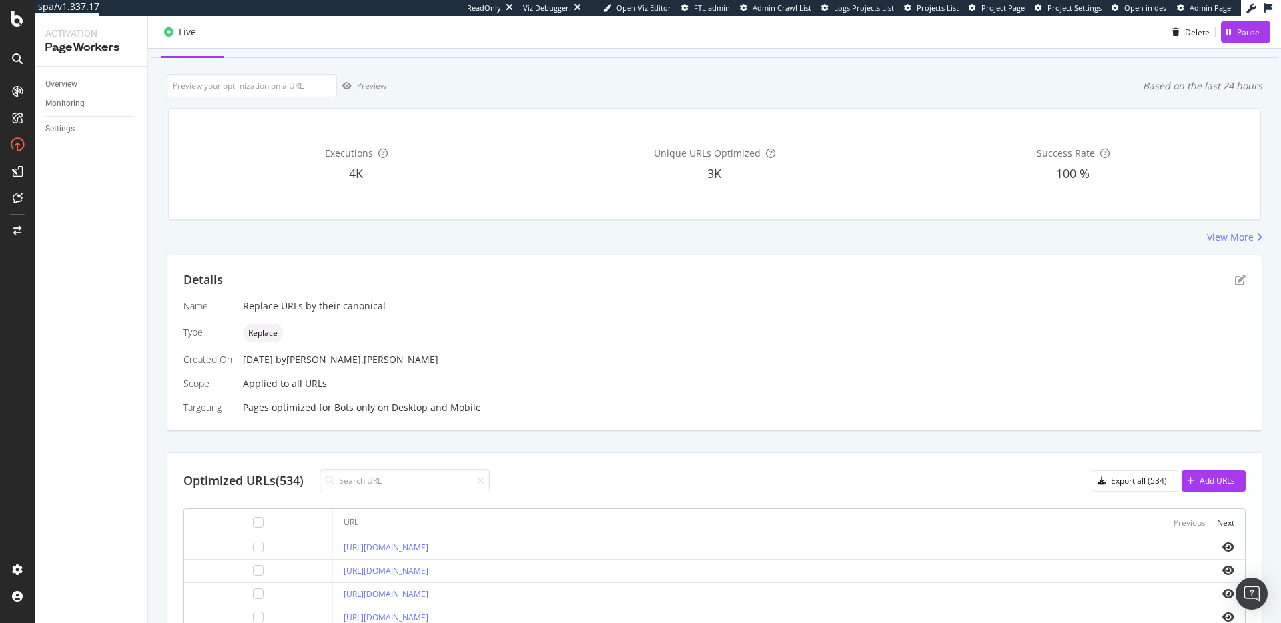
scroll to position [0, 0]
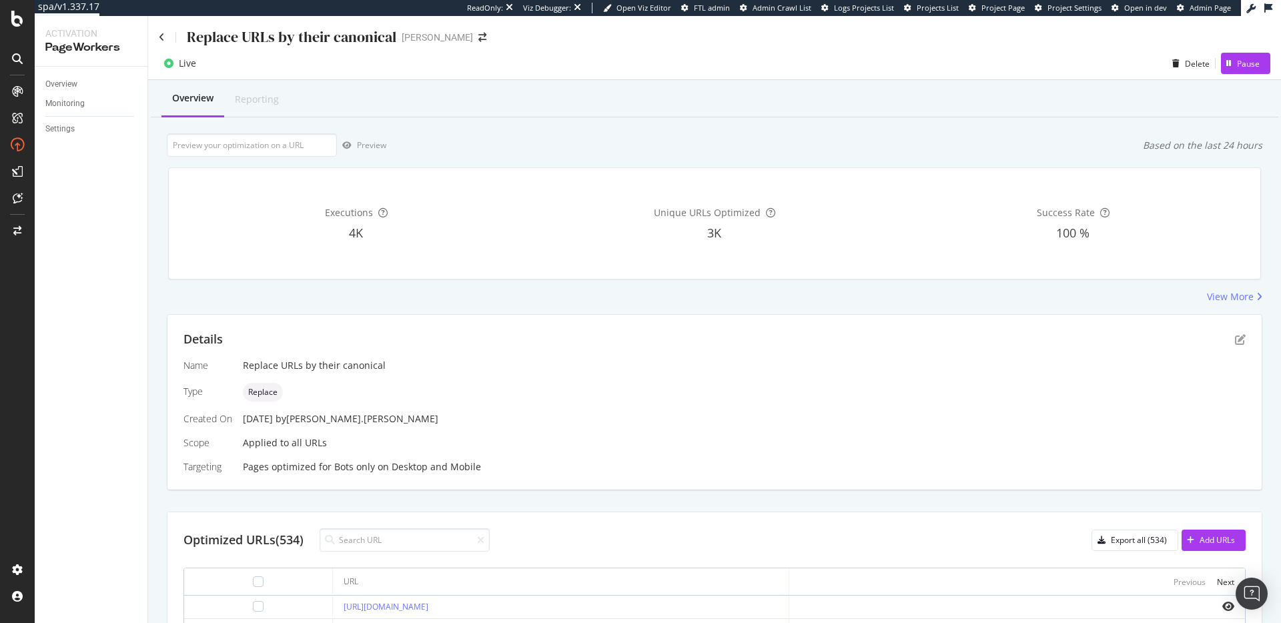
click at [670, 138] on div "Preview Based on the last 24 hours" at bounding box center [714, 144] width 1095 height 23
click at [159, 33] on icon at bounding box center [162, 37] width 6 height 9
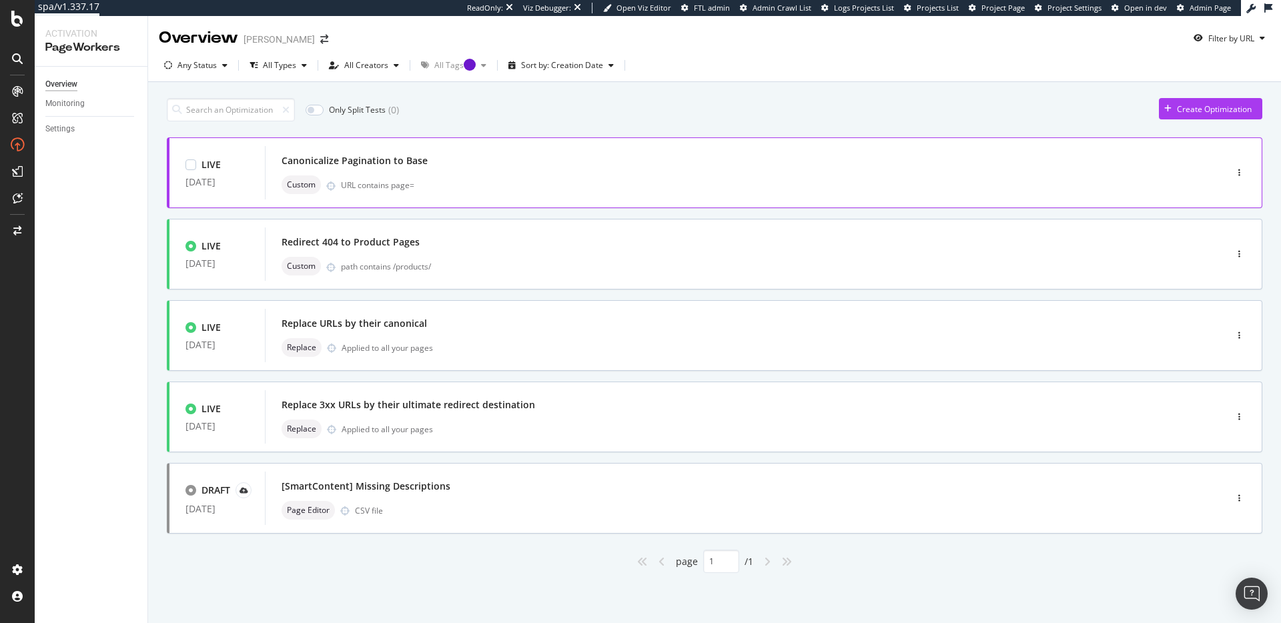
click at [554, 168] on div "Canonicalize Pagination to Base" at bounding box center [725, 160] width 887 height 19
click at [448, 326] on div "Replace URLs by their canonical" at bounding box center [725, 323] width 887 height 19
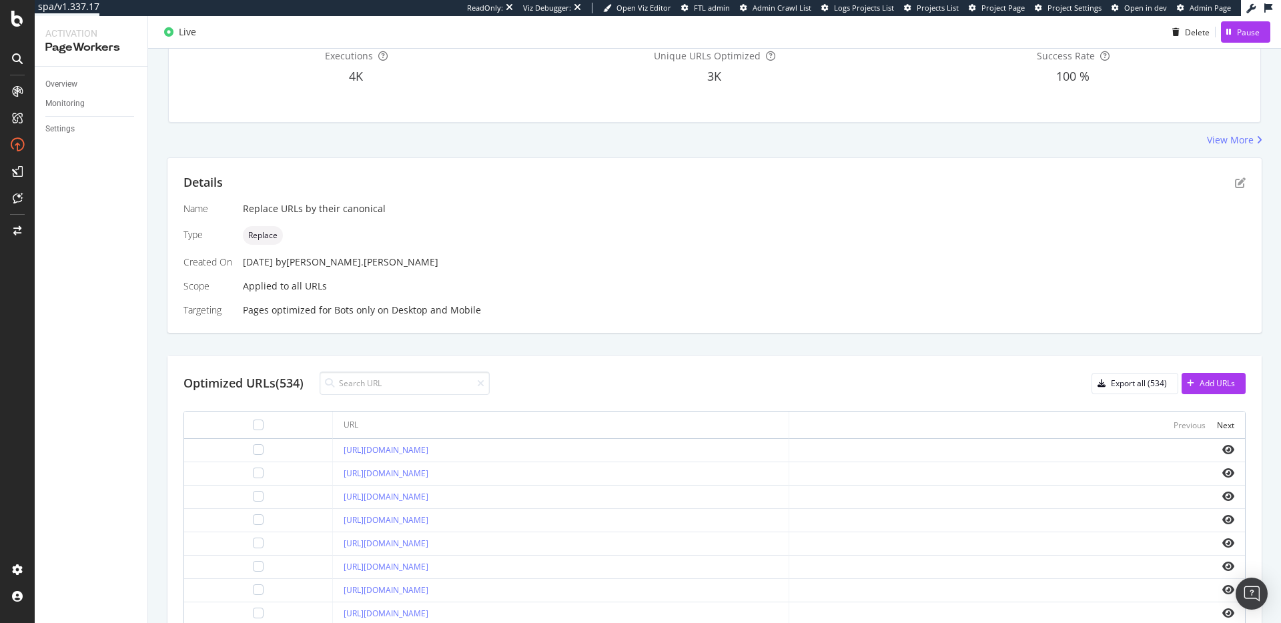
scroll to position [387, 0]
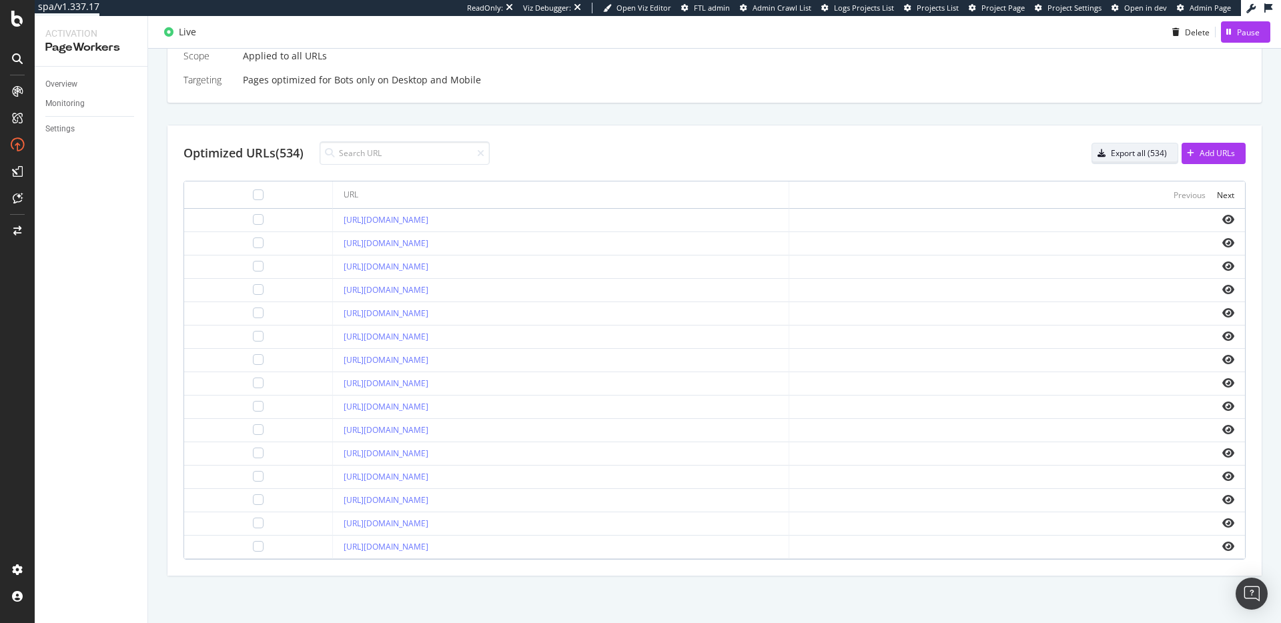
click at [1127, 157] on div "Export all (534)" at bounding box center [1139, 152] width 56 height 11
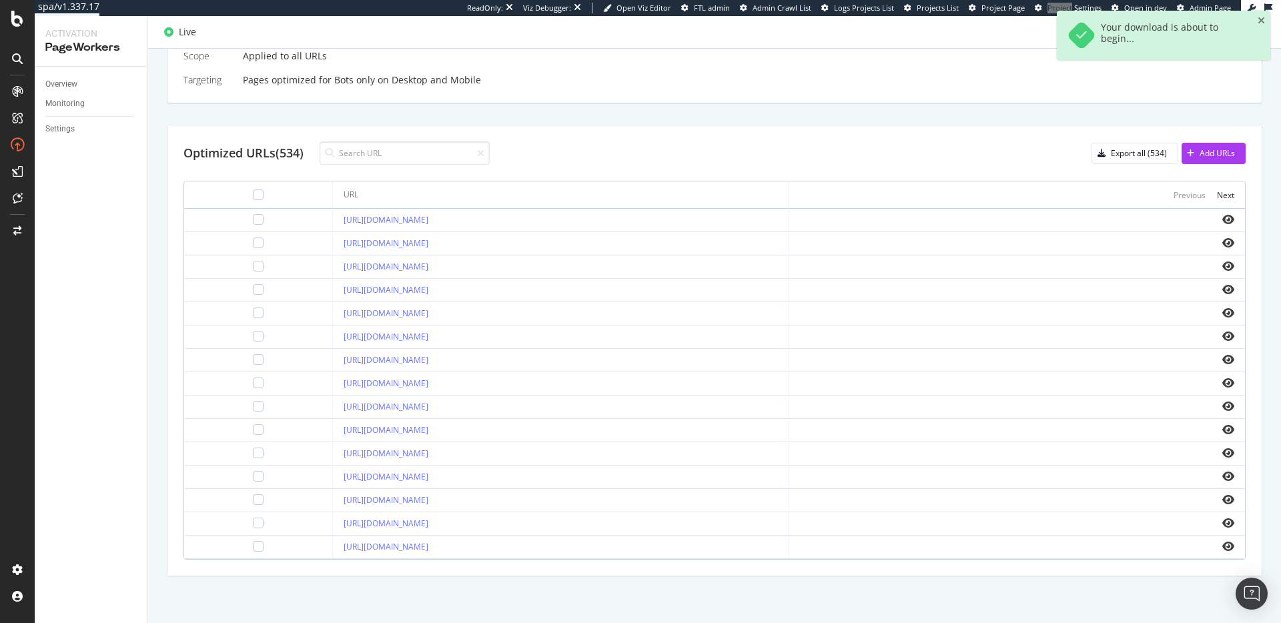
click at [1059, 1] on div "ReadOnly: Viz Debugger: Open Viz Editor FTL admin Admin Crawl List Logs Project…" at bounding box center [854, 8] width 774 height 16
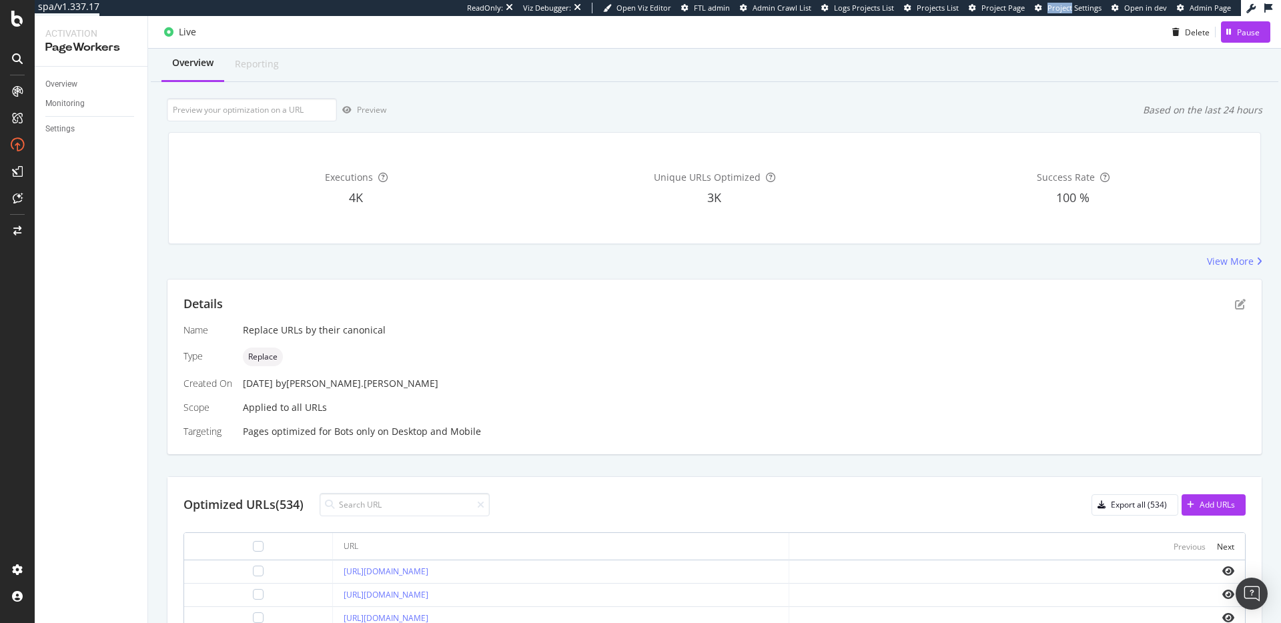
scroll to position [0, 0]
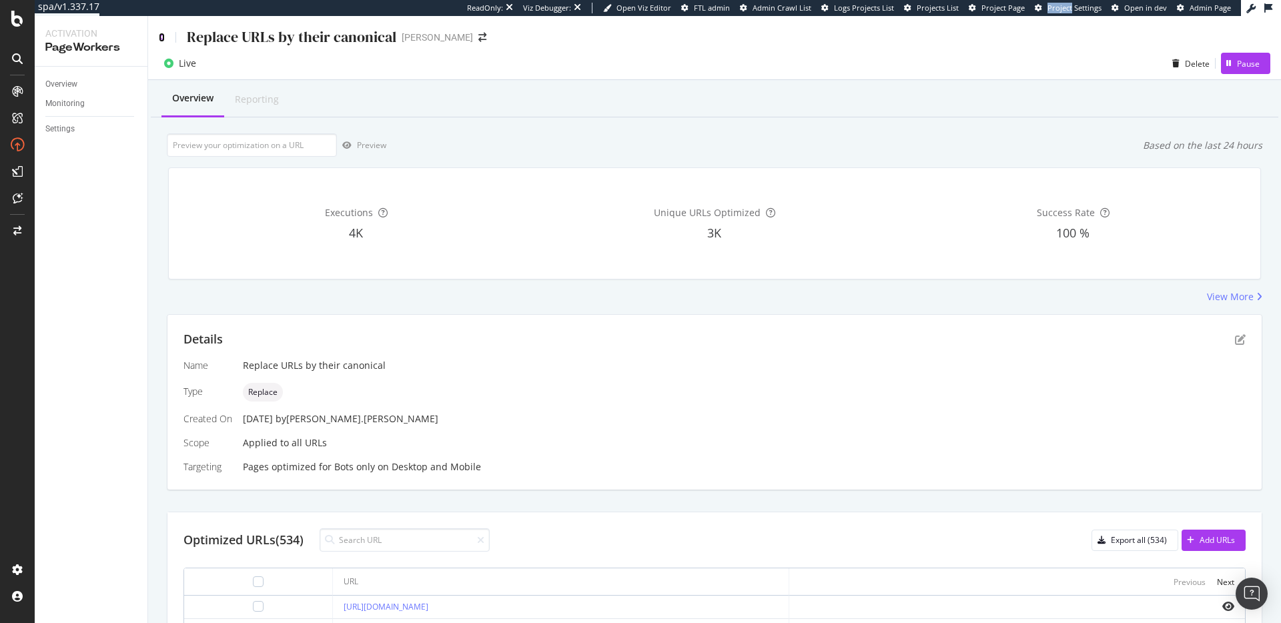
click at [161, 35] on icon at bounding box center [162, 37] width 6 height 9
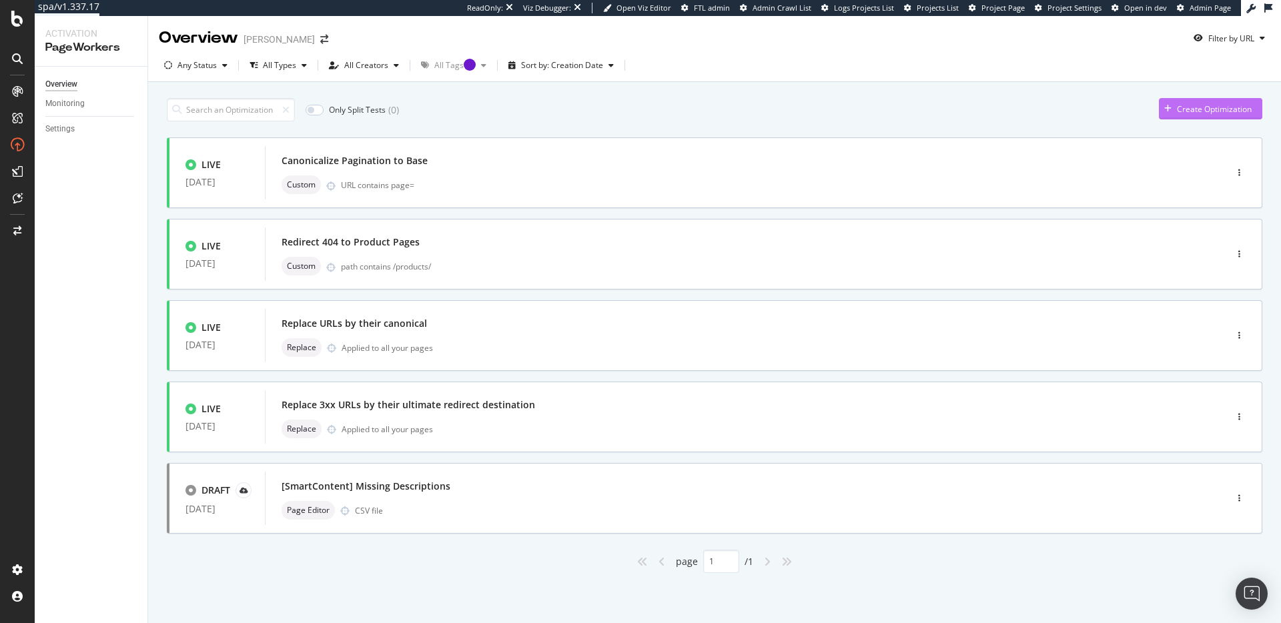
click at [1181, 109] on div "Create Optimization" at bounding box center [1214, 108] width 75 height 11
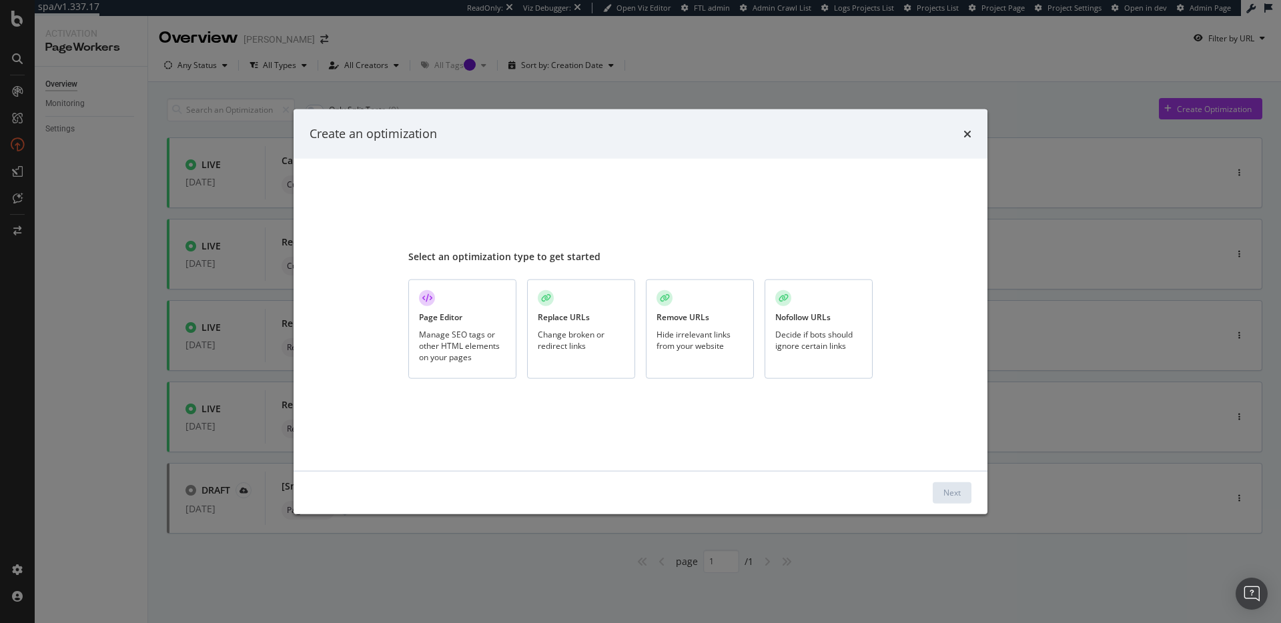
click at [459, 313] on div "Page Editor" at bounding box center [440, 317] width 43 height 11
click at [951, 490] on div "Next" at bounding box center [951, 492] width 17 height 11
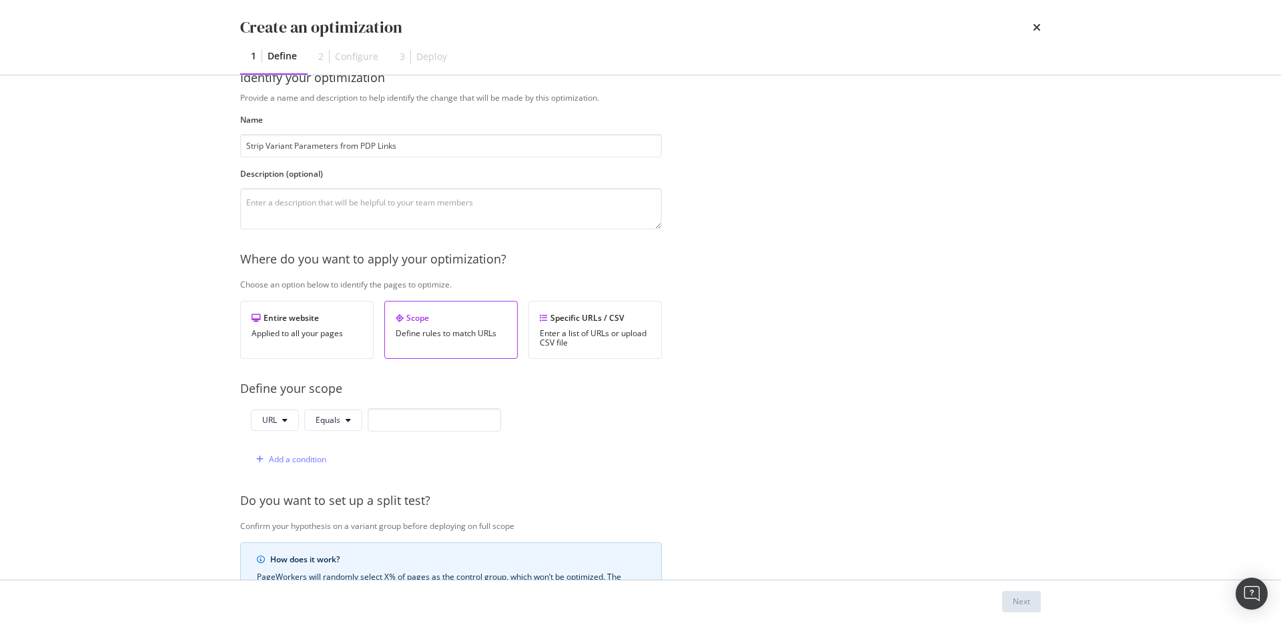
scroll to position [70, 0]
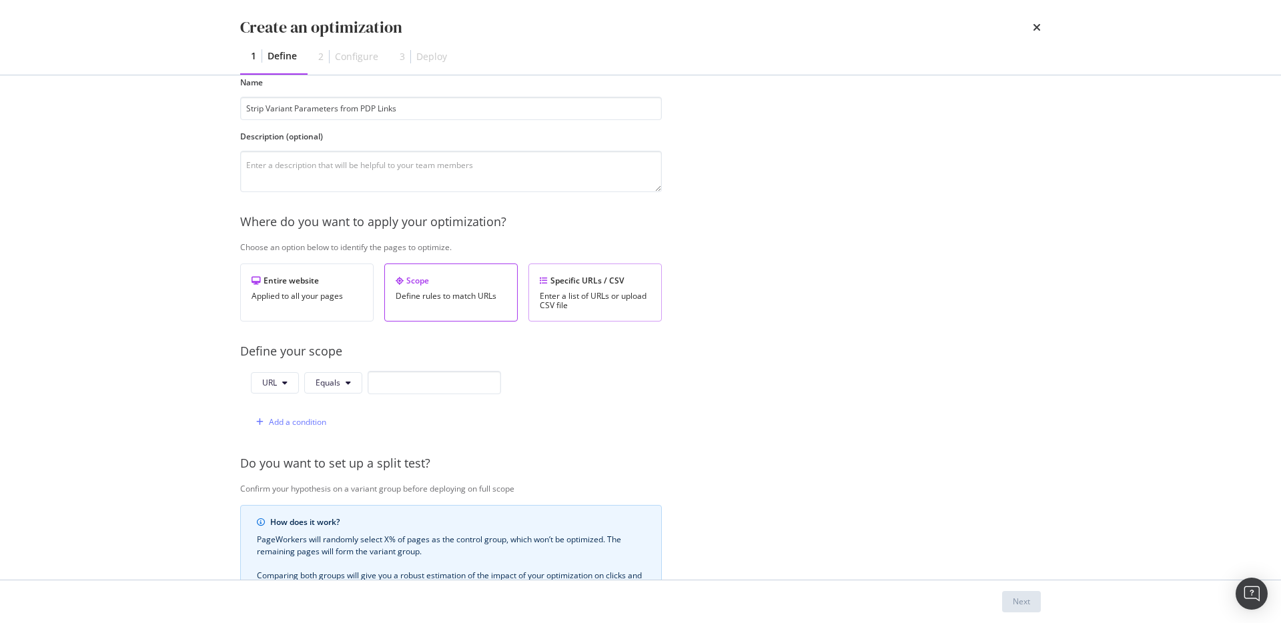
type input "Strip Variant Parameters from PDP Links"
click at [596, 301] on div "Enter a list of URLs or upload CSV file" at bounding box center [595, 301] width 111 height 19
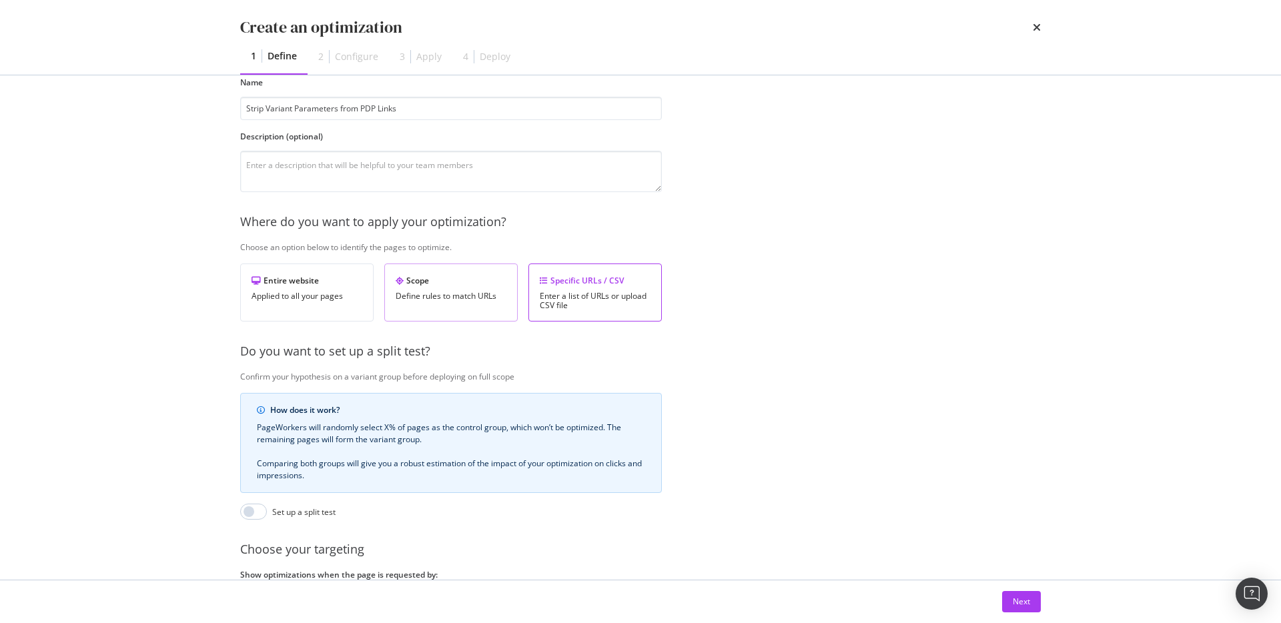
click at [450, 292] on div "Define rules to match URLs" at bounding box center [451, 296] width 111 height 9
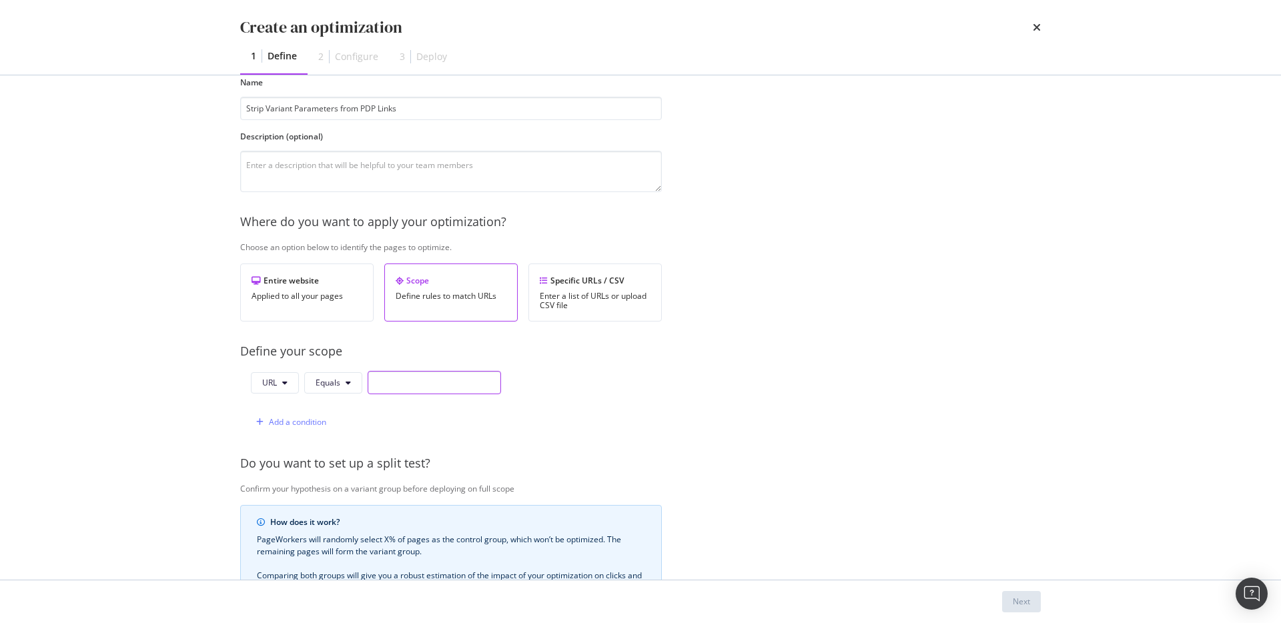
click at [416, 380] on input "modal" at bounding box center [434, 382] width 133 height 23
paste input "https://www.pjsalvage.com/products/"
click at [334, 384] on span "Equals" at bounding box center [328, 382] width 25 height 11
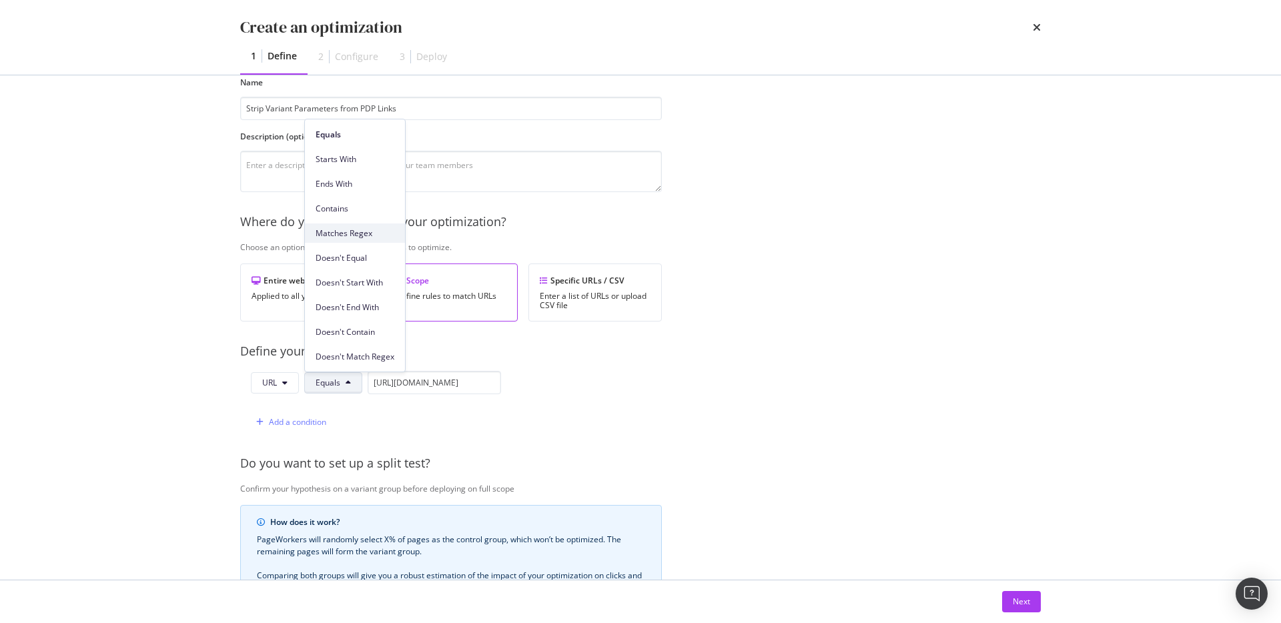
click at [356, 227] on span "Matches Regex" at bounding box center [355, 233] width 79 height 12
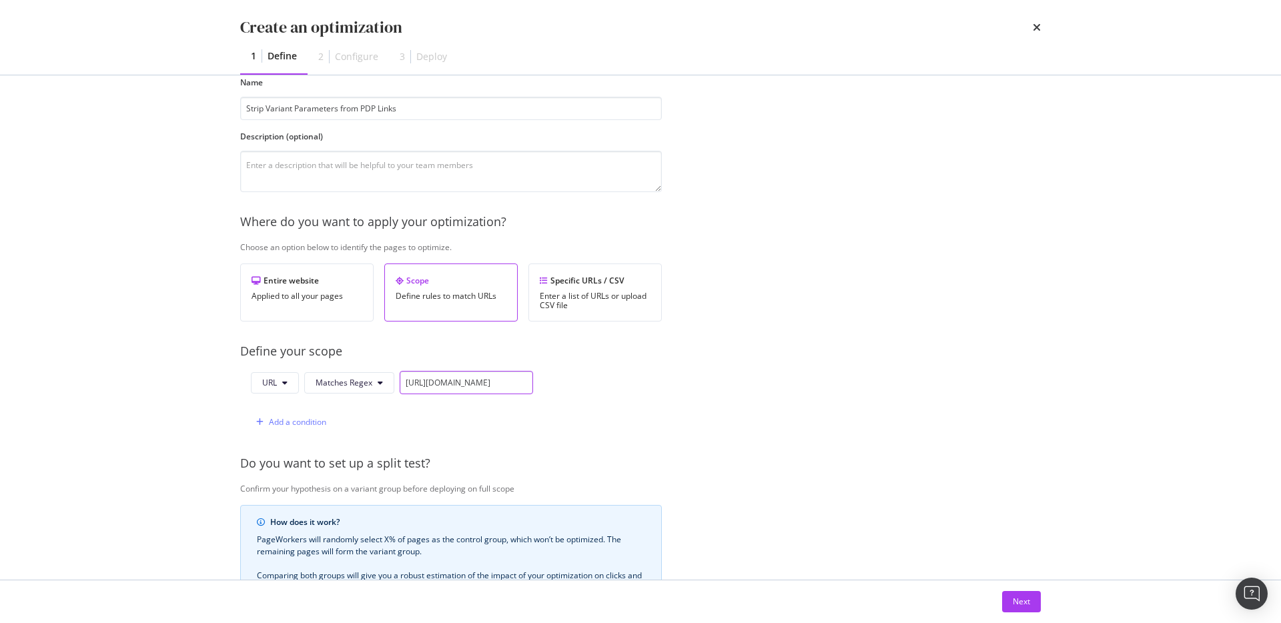
click at [528, 381] on input "https://www.pjsalvage.com/products/" at bounding box center [466, 382] width 133 height 23
drag, startPoint x: 527, startPoint y: 385, endPoint x: 542, endPoint y: 384, distance: 14.7
click at [542, 384] on div "URL Matches Regex https://www.pjsalvage.com/products/ Add a condition" at bounding box center [451, 402] width 422 height 63
click at [527, 381] on input "https://www.pjsalvage.com/products/" at bounding box center [466, 382] width 133 height 23
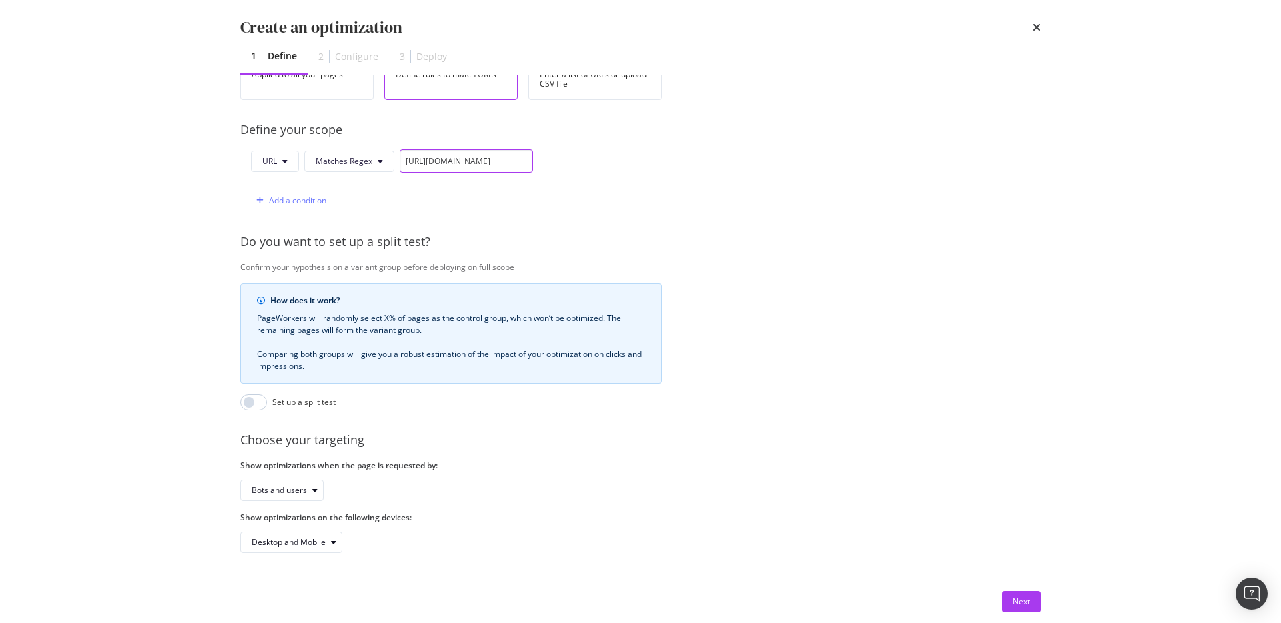
scroll to position [302, 0]
type input "https://www.pjsalvage.com/products/.*"
click at [274, 486] on div "Bots and users" at bounding box center [279, 490] width 55 height 8
drag, startPoint x: 288, startPoint y: 524, endPoint x: 320, endPoint y: 504, distance: 38.1
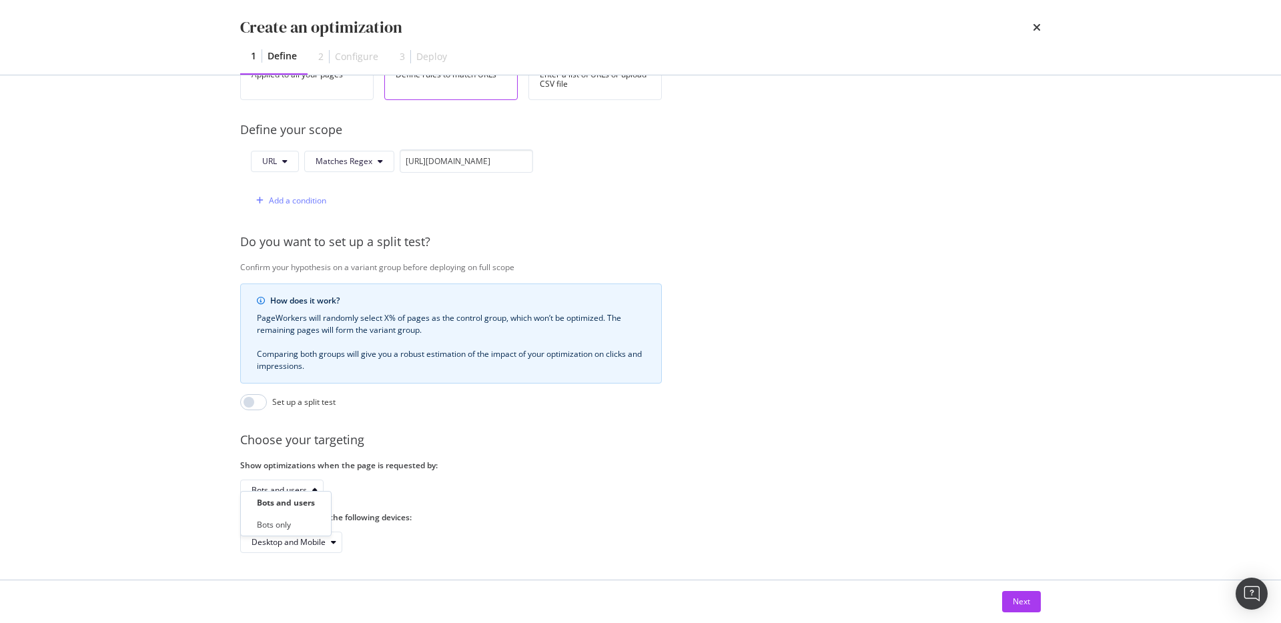
click at [288, 524] on div "Bots only" at bounding box center [274, 524] width 34 height 11
click at [448, 480] on div "Bots only" at bounding box center [451, 490] width 422 height 21
click at [1029, 602] on div "Next" at bounding box center [1021, 601] width 17 height 11
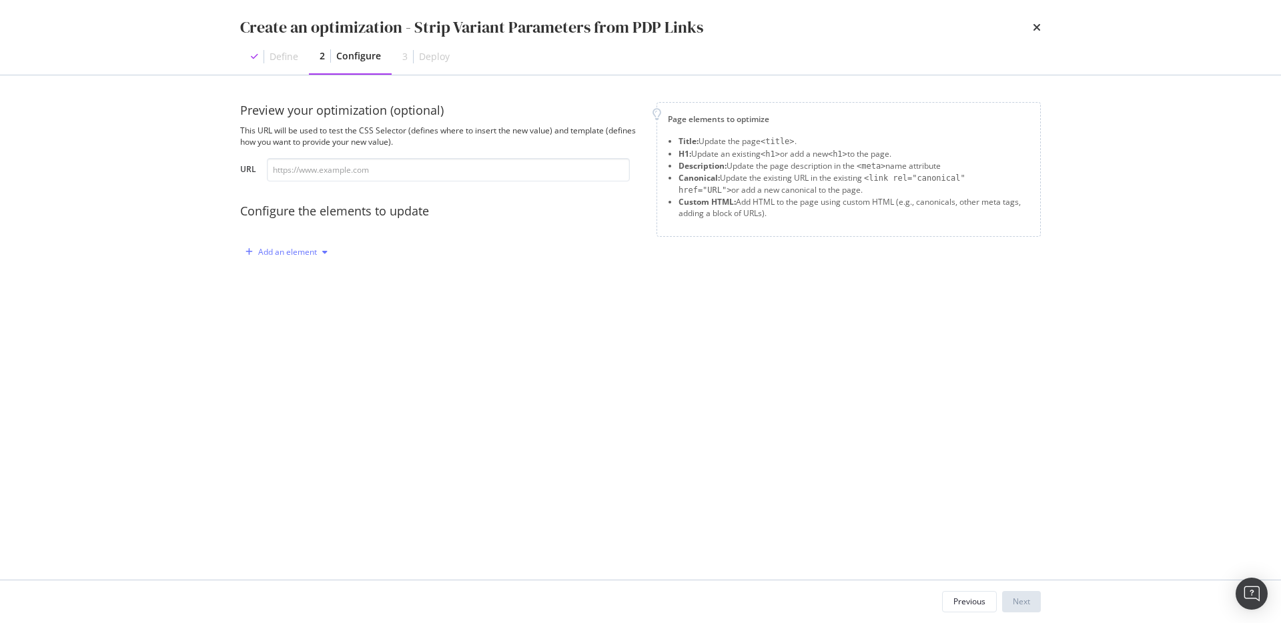
click at [292, 248] on div "Add an element" at bounding box center [287, 252] width 59 height 8
click at [322, 365] on div "Custom HTML" at bounding box center [302, 365] width 53 height 11
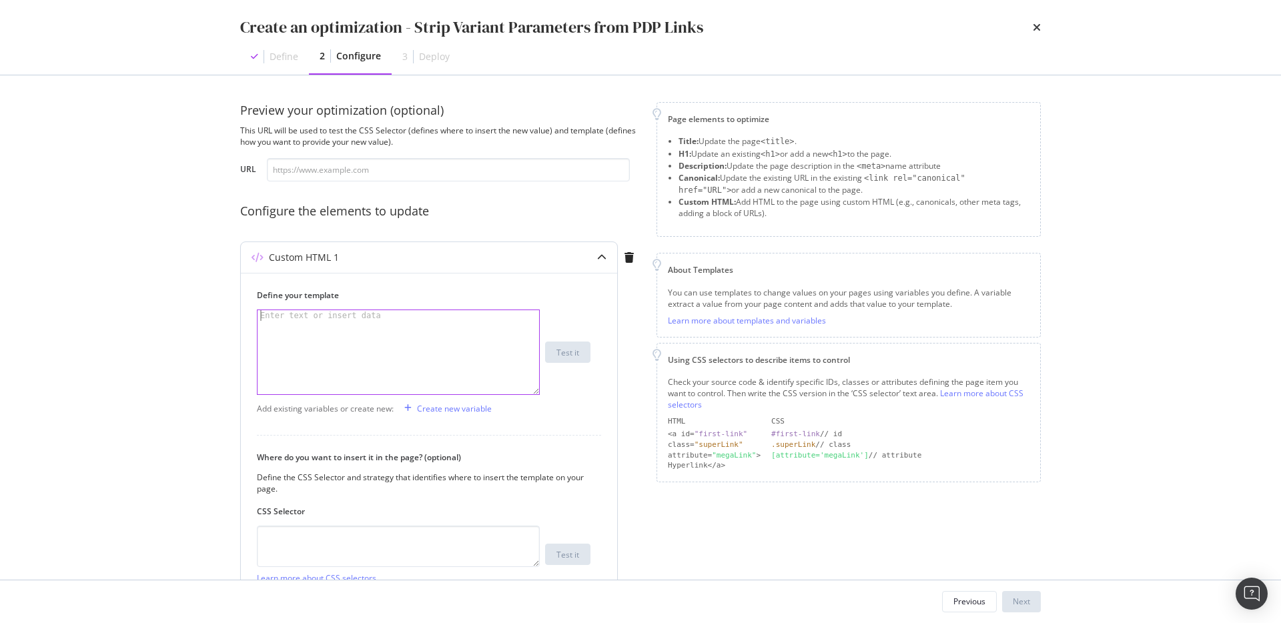
click at [381, 350] on div "modal" at bounding box center [399, 362] width 282 height 105
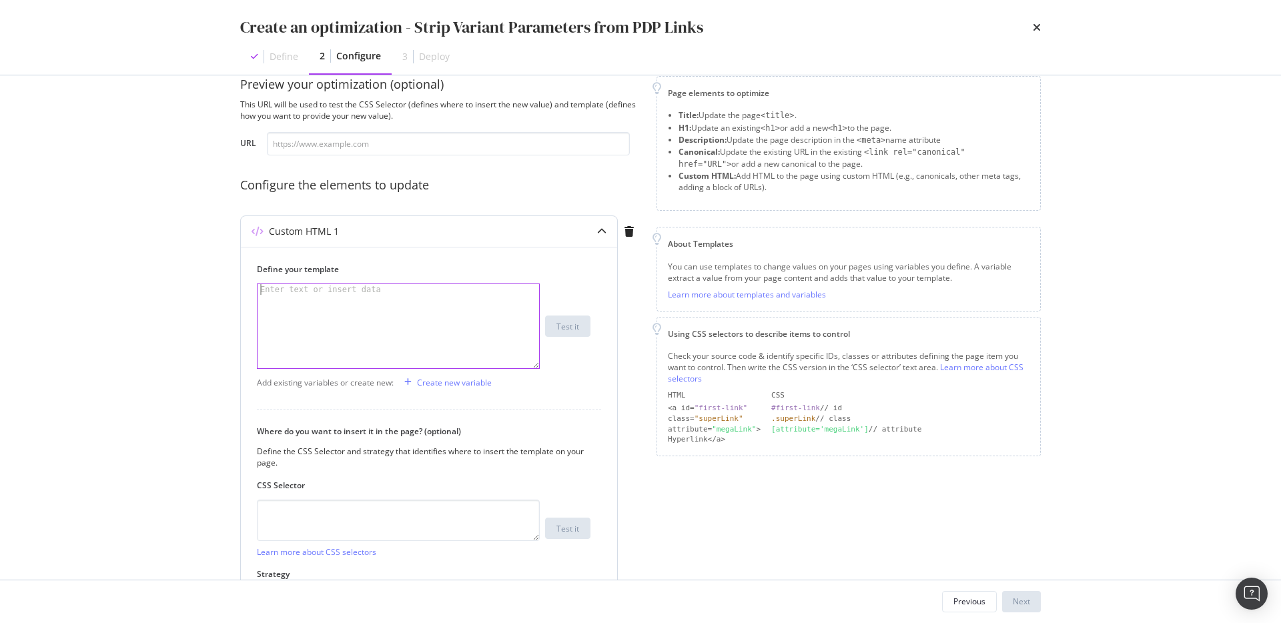
scroll to position [35, 0]
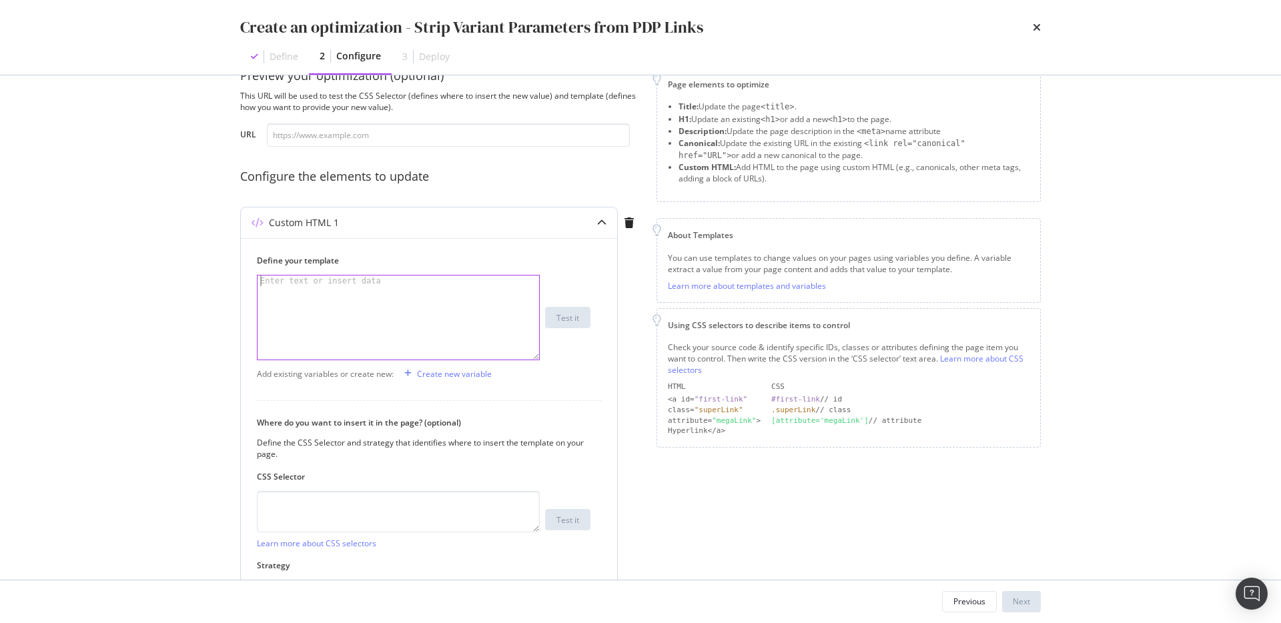
click at [443, 306] on div "modal" at bounding box center [399, 328] width 282 height 105
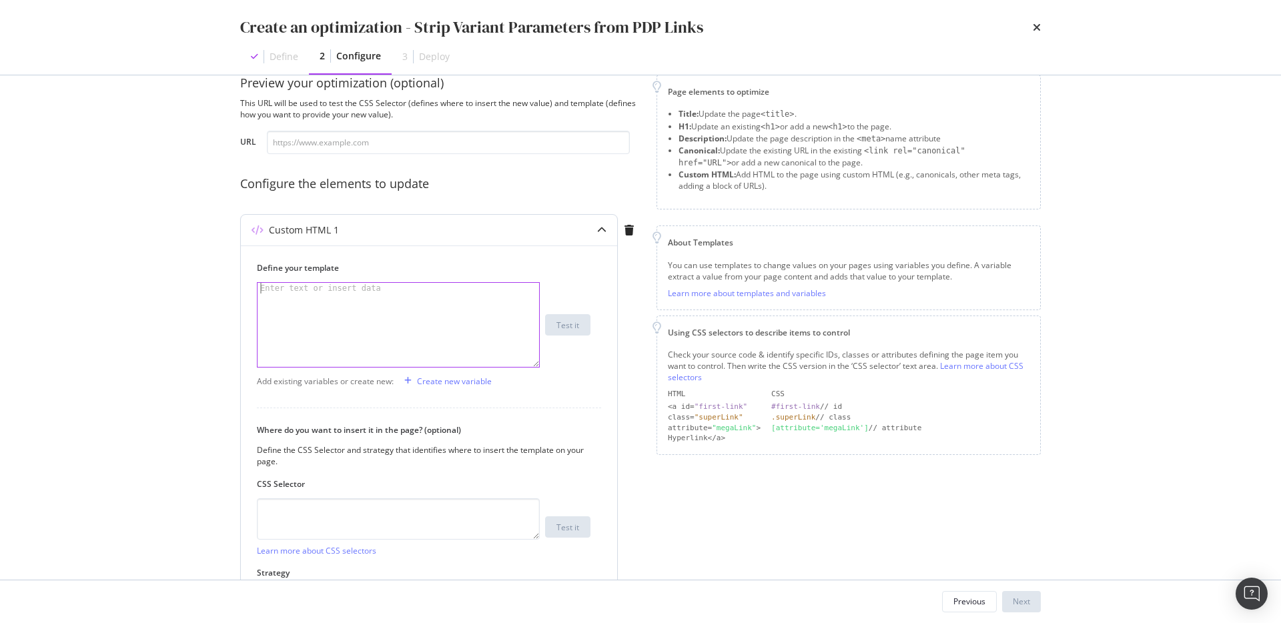
click at [604, 227] on icon "modal" at bounding box center [601, 229] width 9 height 9
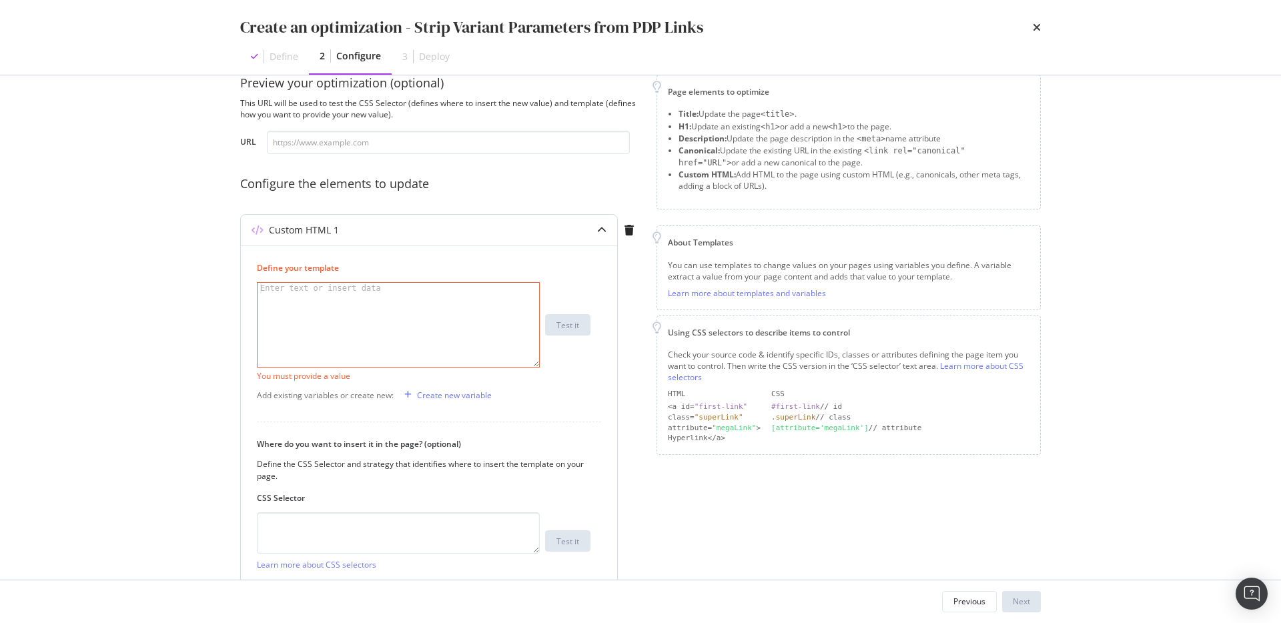
scroll to position [140, 0]
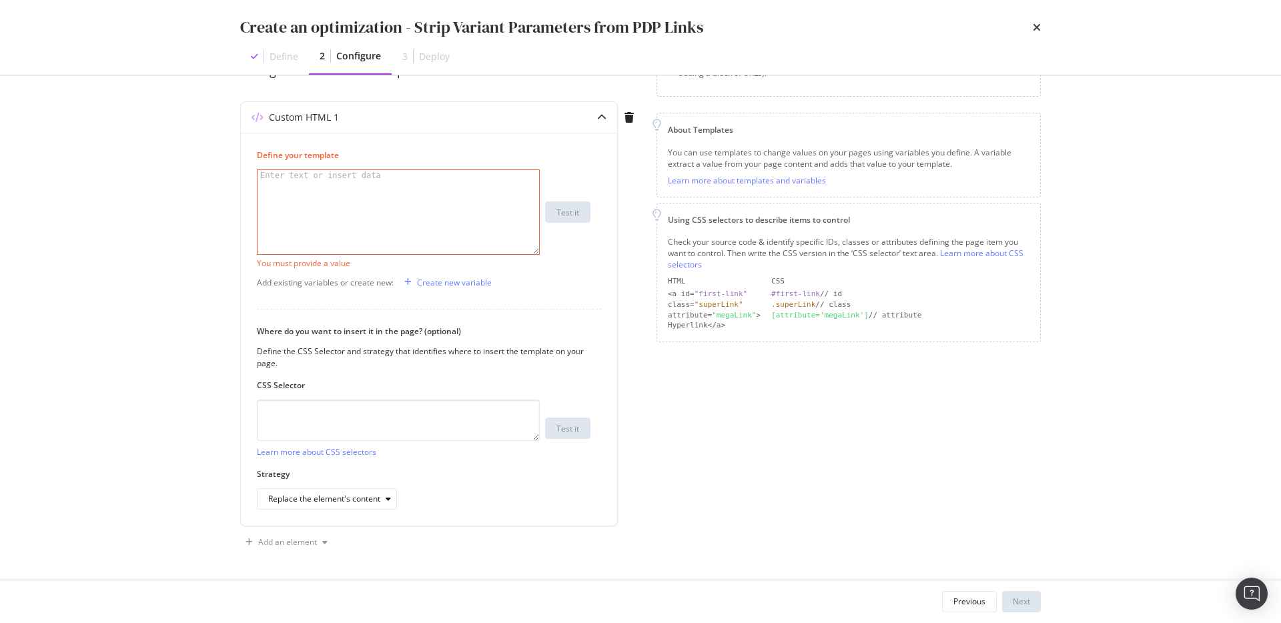
click at [291, 62] on div "Define" at bounding box center [284, 56] width 29 height 13
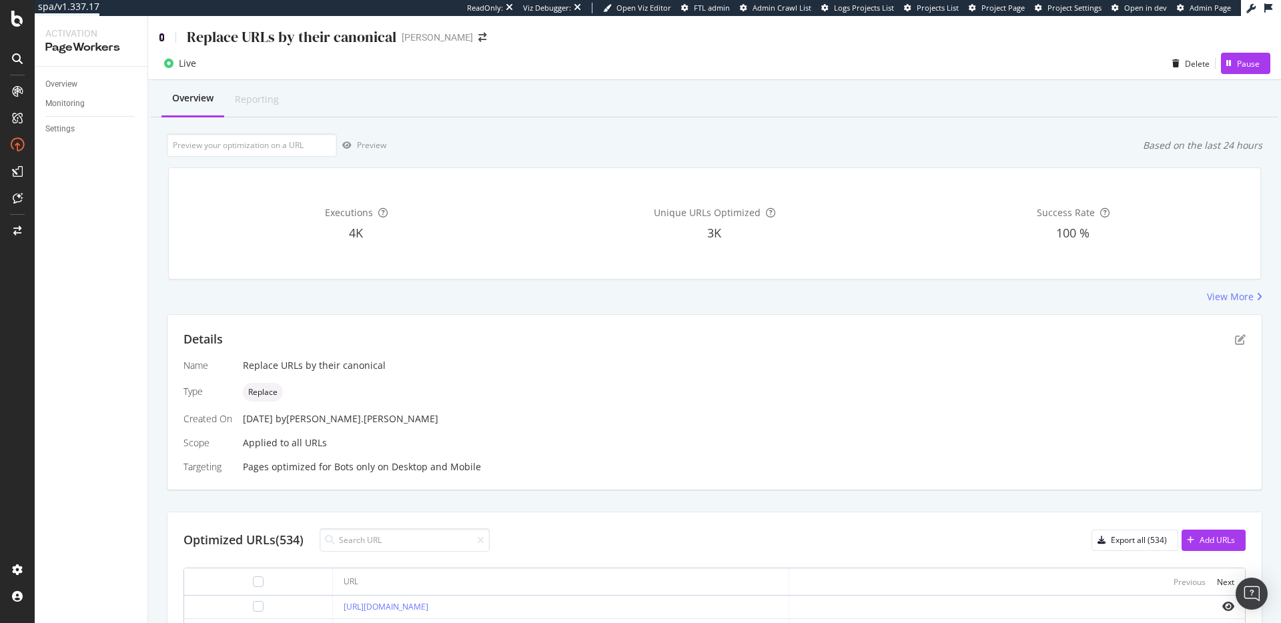
click at [159, 37] on icon at bounding box center [162, 37] width 6 height 9
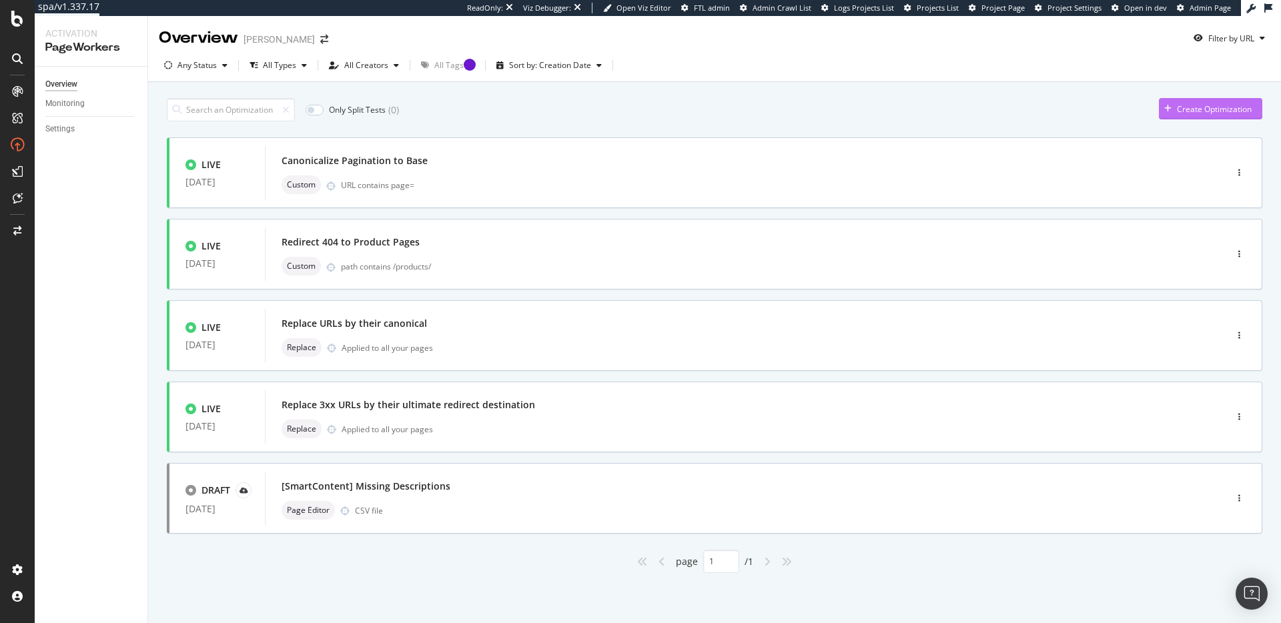
click at [1189, 111] on div "Create Optimization" at bounding box center [1214, 108] width 75 height 11
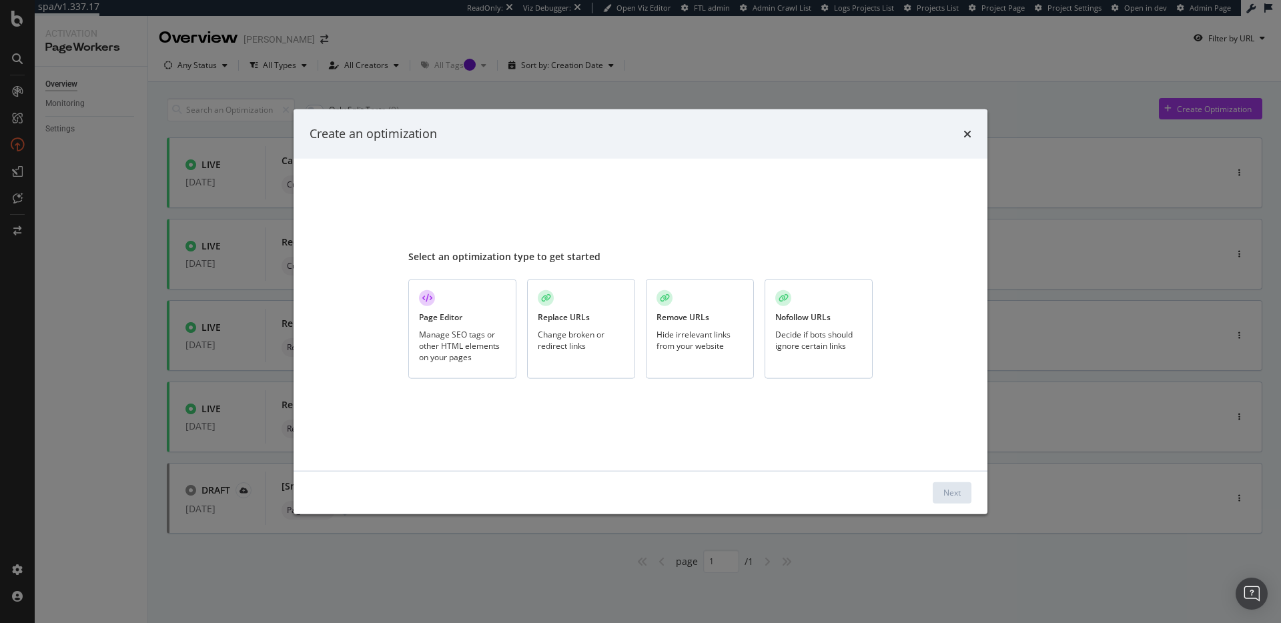
click at [103, 367] on div "Create an optimization Select an optimization type to get started Page Editor M…" at bounding box center [640, 311] width 1281 height 623
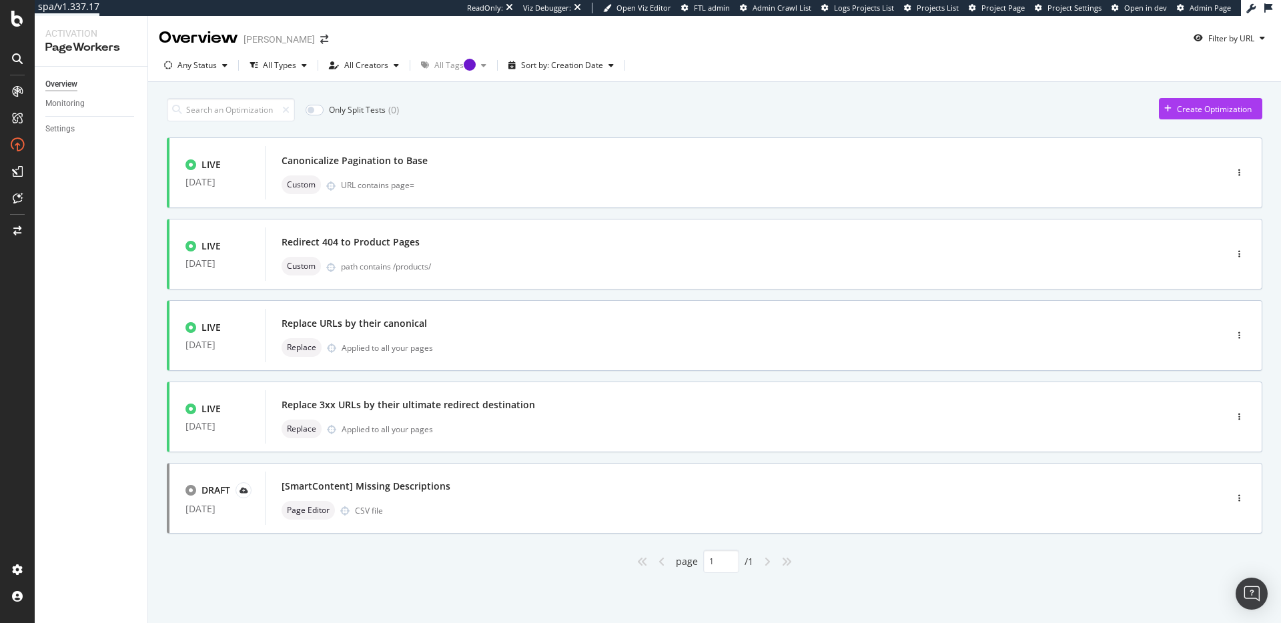
click at [1187, 97] on div "Only Split Tests ( 0 ) Create Optimization LIVE 10 Jul. 2025 Canonicalize Pagin…" at bounding box center [714, 332] width 1095 height 482
click at [1188, 127] on div "Only Split Tests ( 0 ) Create Optimization LIVE 10 Jul. 2025 Canonicalize Pagin…" at bounding box center [714, 332] width 1095 height 482
click at [1197, 107] on div "Create Optimization" at bounding box center [1214, 108] width 75 height 11
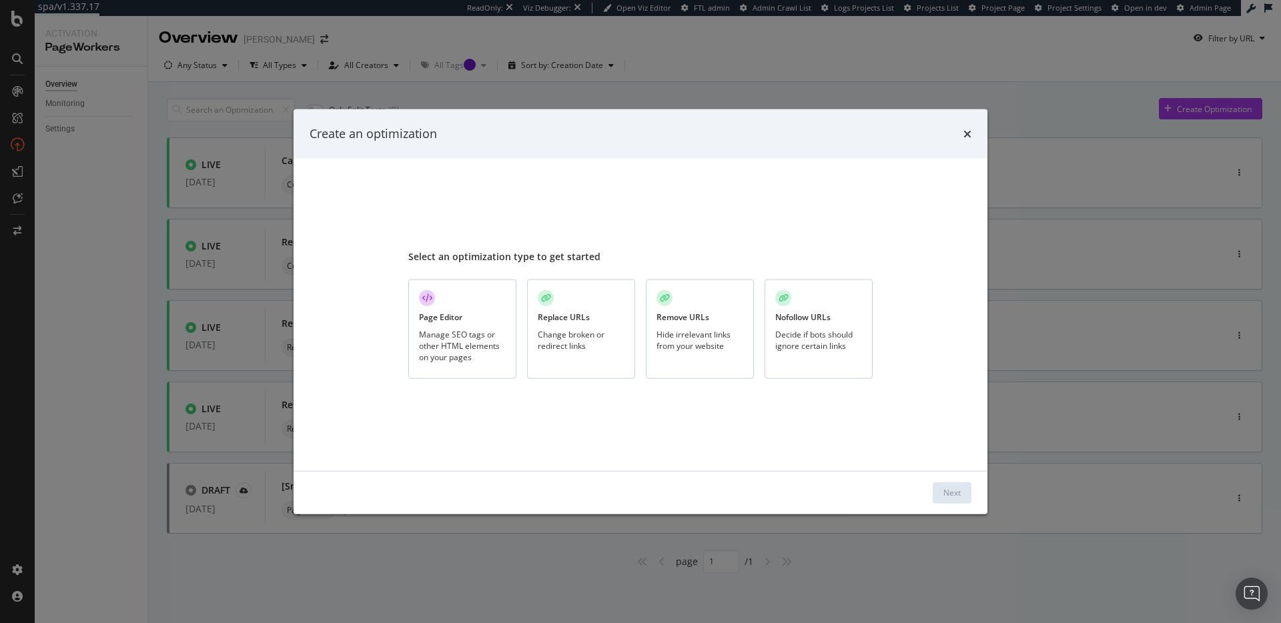
click at [477, 323] on div "Page Editor Manage SEO tags or other HTML elements on your pages" at bounding box center [462, 329] width 108 height 99
click at [959, 494] on div "Next" at bounding box center [951, 492] width 17 height 11
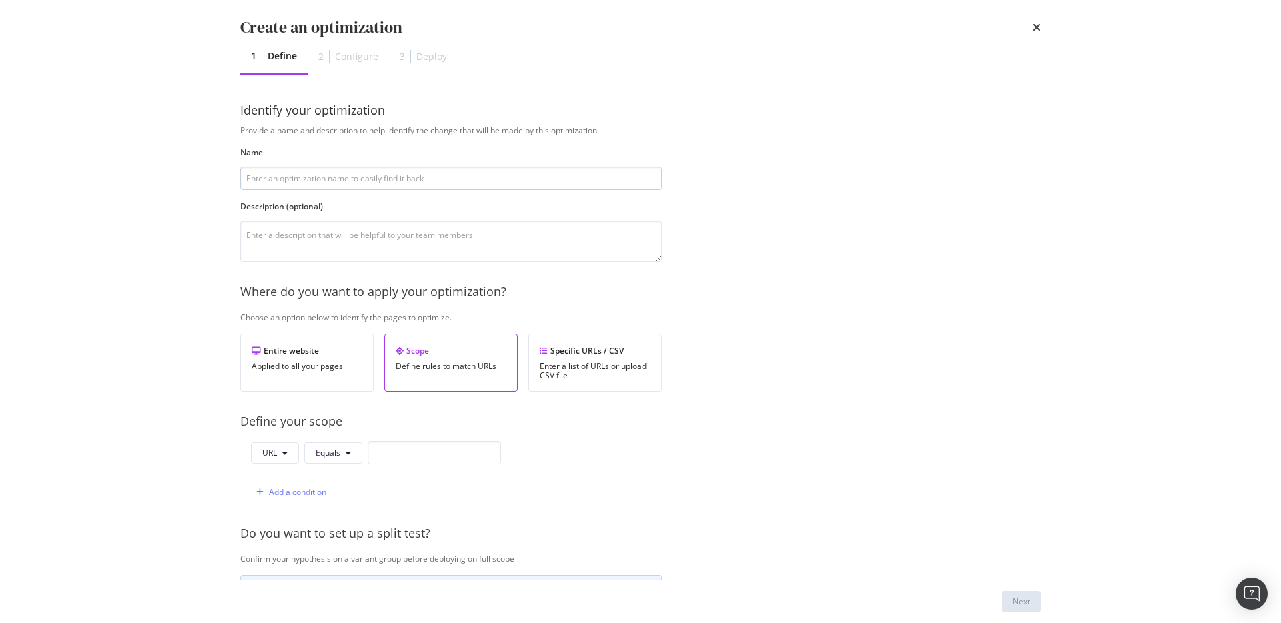
click at [392, 173] on input "modal" at bounding box center [451, 178] width 422 height 23
type input "Strip Variant Parameters from PDPS"
click at [414, 451] on input "modal" at bounding box center [434, 452] width 133 height 23
paste input "https://www.pjsalvage.com/products/"
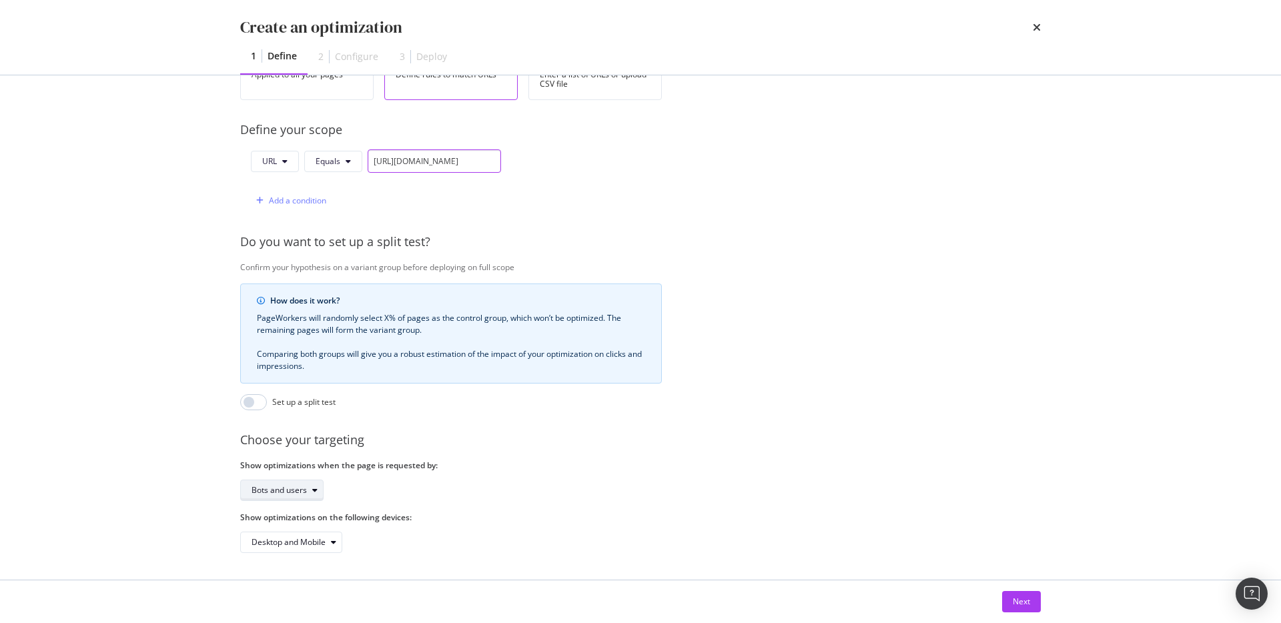
type input "https://www.pjsalvage.com/products/.*"
click at [309, 486] on div "modal" at bounding box center [315, 490] width 16 height 8
click at [302, 519] on div "Bots only" at bounding box center [285, 524] width 79 height 17
click at [612, 498] on div "Provide a name and description to help identify the change that will be made by…" at bounding box center [640, 193] width 801 height 720
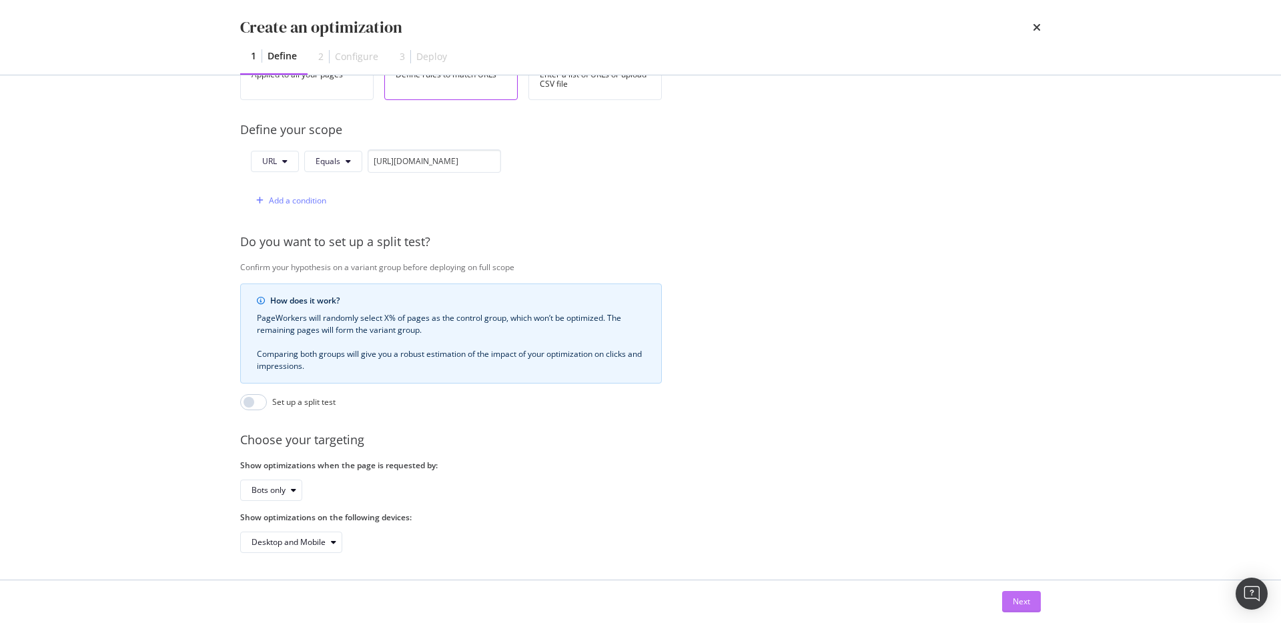
click at [1013, 601] on div "Next" at bounding box center [1021, 601] width 17 height 11
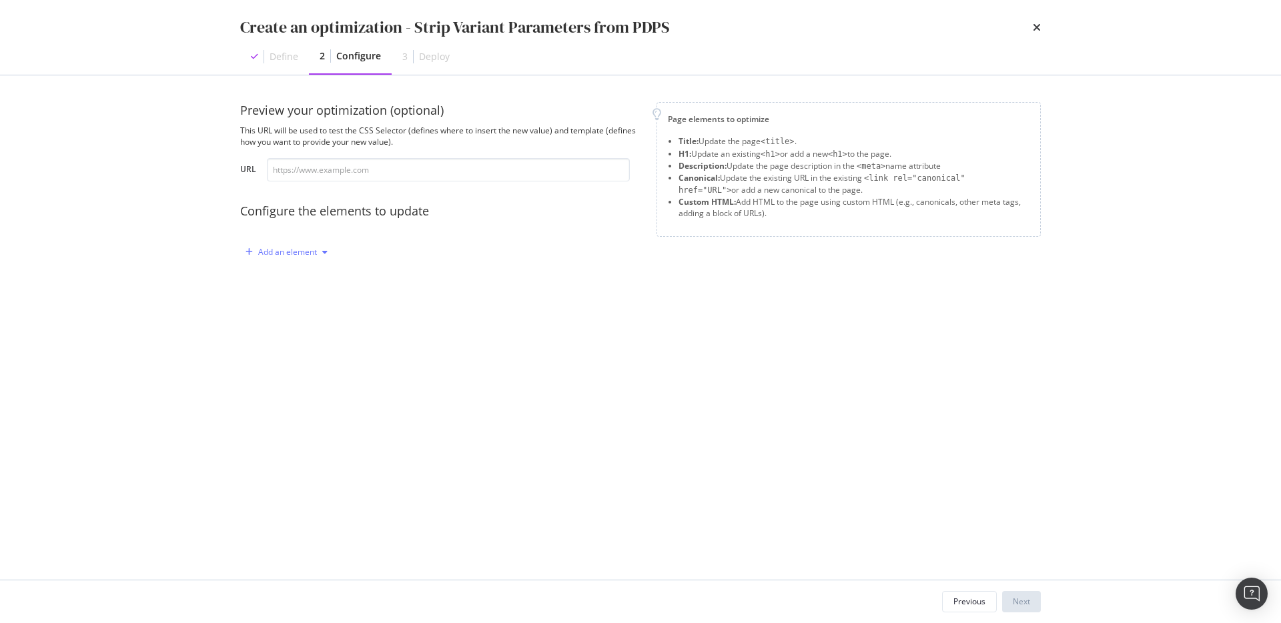
click at [317, 254] on div "modal" at bounding box center [325, 252] width 16 height 8
click at [315, 370] on div "Custom HTML" at bounding box center [302, 365] width 53 height 11
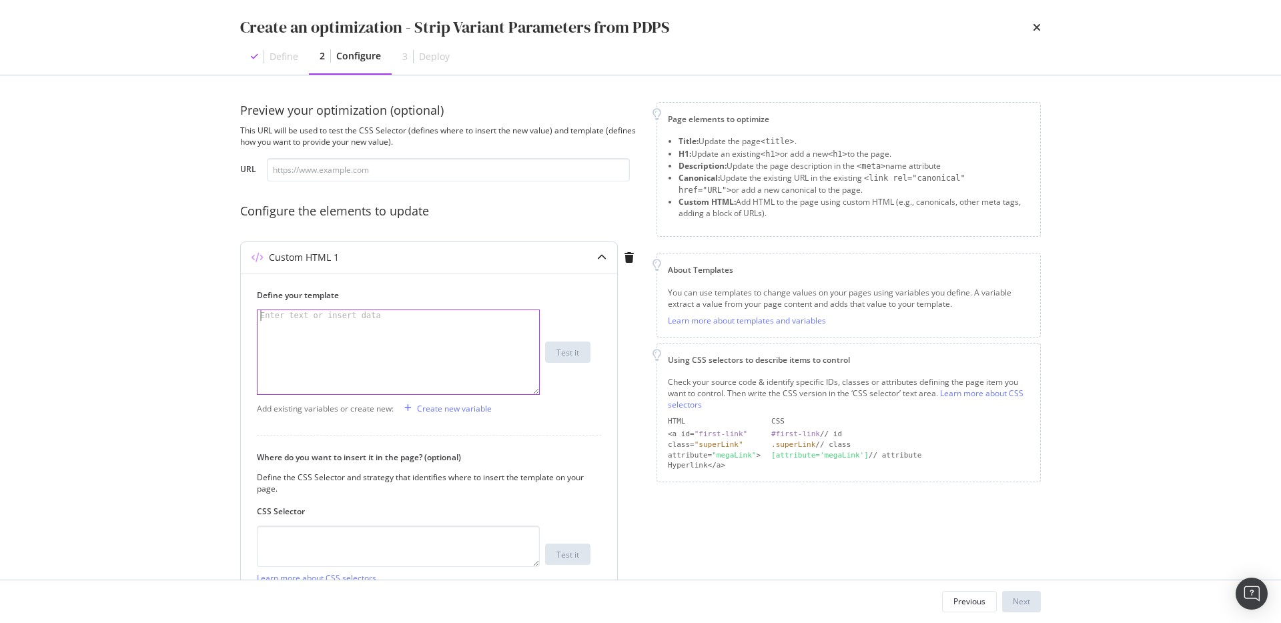
click at [440, 343] on div "modal" at bounding box center [399, 362] width 282 height 105
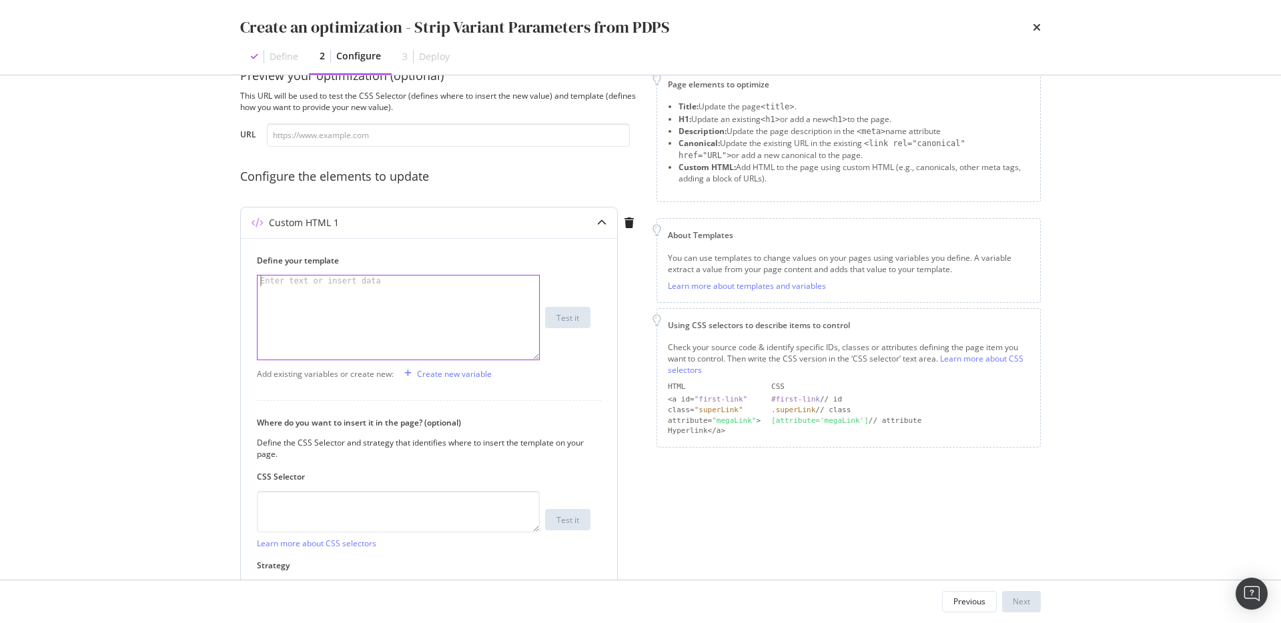
scroll to position [43, 0]
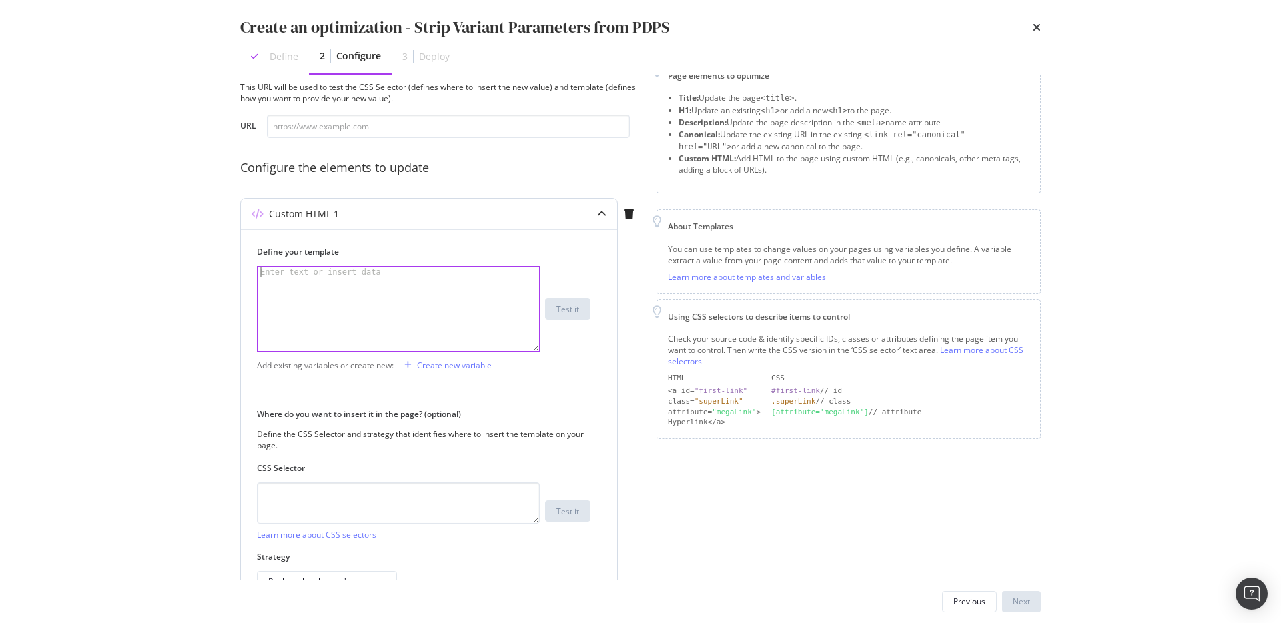
paste textarea "https://www.pjsalvage.com/products/"
type textarea "https://www.pjsalvage.com/products/"
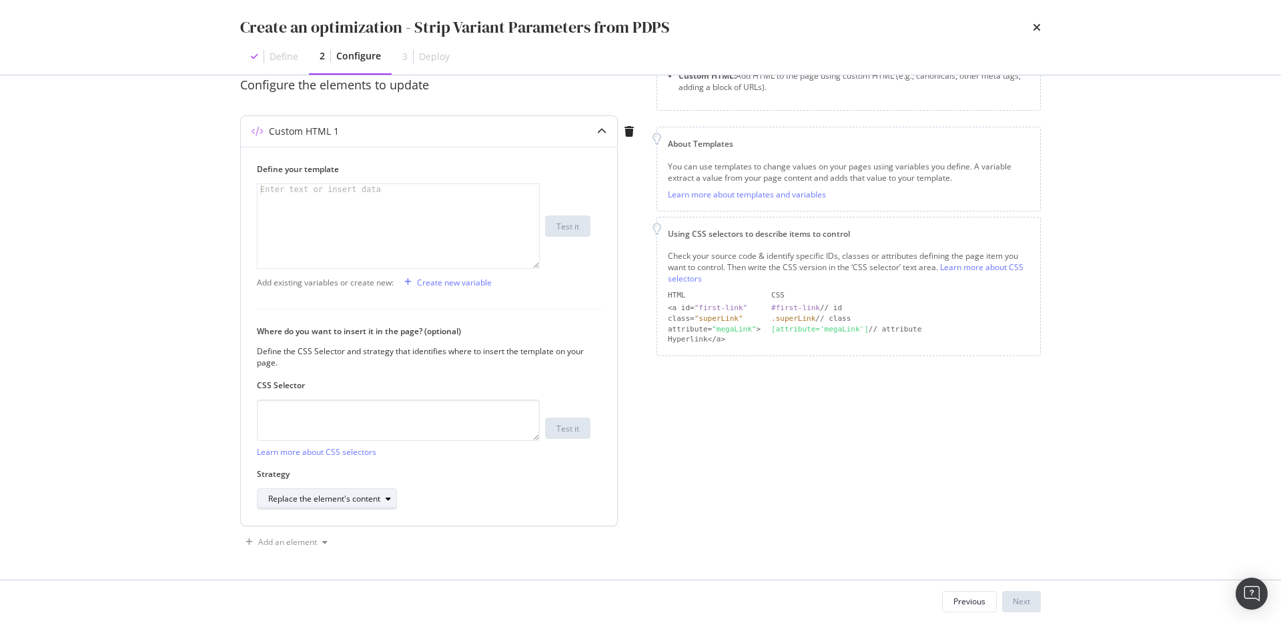
click at [353, 506] on div "Replace the element's content" at bounding box center [332, 499] width 128 height 19
click at [354, 506] on div "Replace the element's content" at bounding box center [332, 499] width 128 height 19
drag, startPoint x: 403, startPoint y: 167, endPoint x: 402, endPoint y: 201, distance: 33.4
click at [404, 167] on label "Define your template" at bounding box center [424, 168] width 334 height 11
click at [400, 210] on div "modal" at bounding box center [399, 236] width 282 height 105
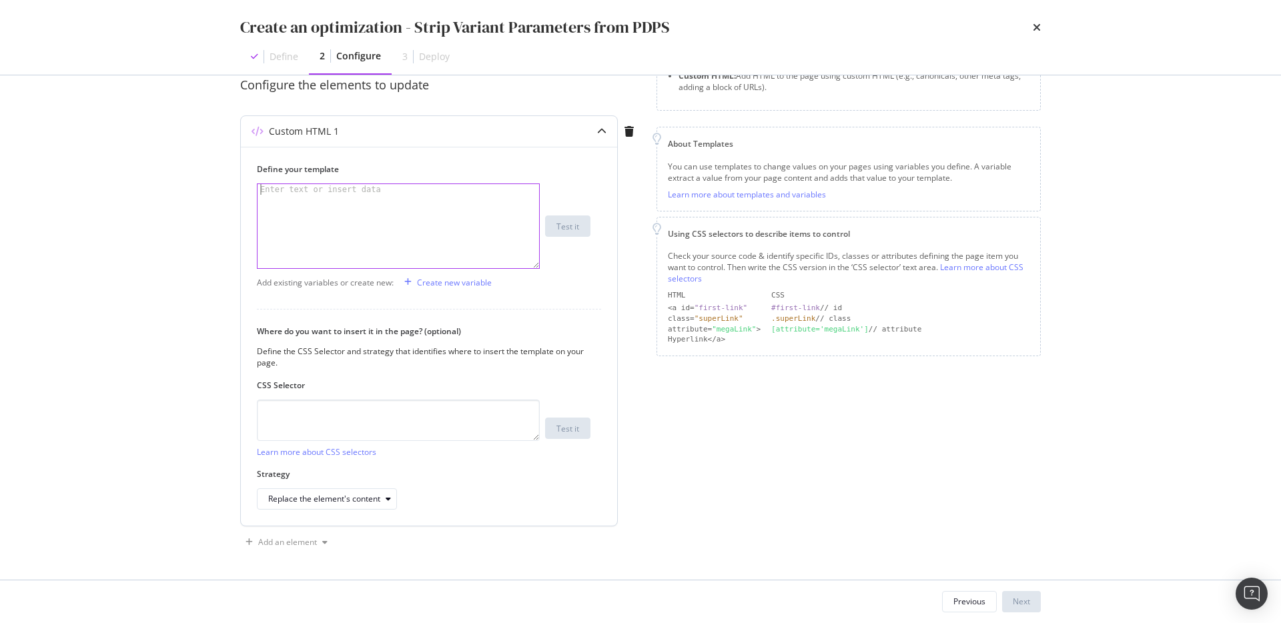
paste textarea "setTimeout(removeUselessLinks, 500);"
click at [585, 272] on div "Add existing variables or create new: Create new variable" at bounding box center [429, 282] width 344 height 21
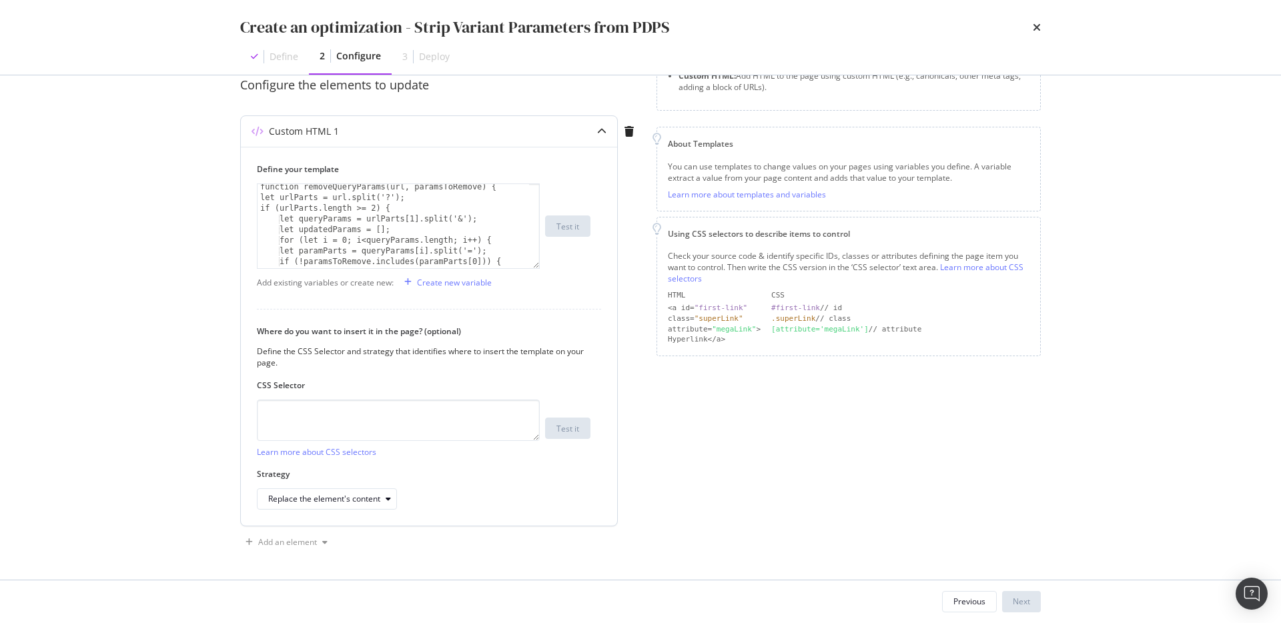
scroll to position [0, 0]
drag, startPoint x: 516, startPoint y: 302, endPoint x: 554, endPoint y: 267, distance: 51.5
click at [517, 301] on div "Define your template setTimeout(removeUselessLinks, 500); function removeQueryP…" at bounding box center [429, 336] width 376 height 379
click at [496, 249] on div "function removeQueryParams(url, paramsToRemove) { let urlParts = url.split('?')…" at bounding box center [394, 236] width 272 height 105
type textarea "} setTimeout(removeUselessLinks, 500);"
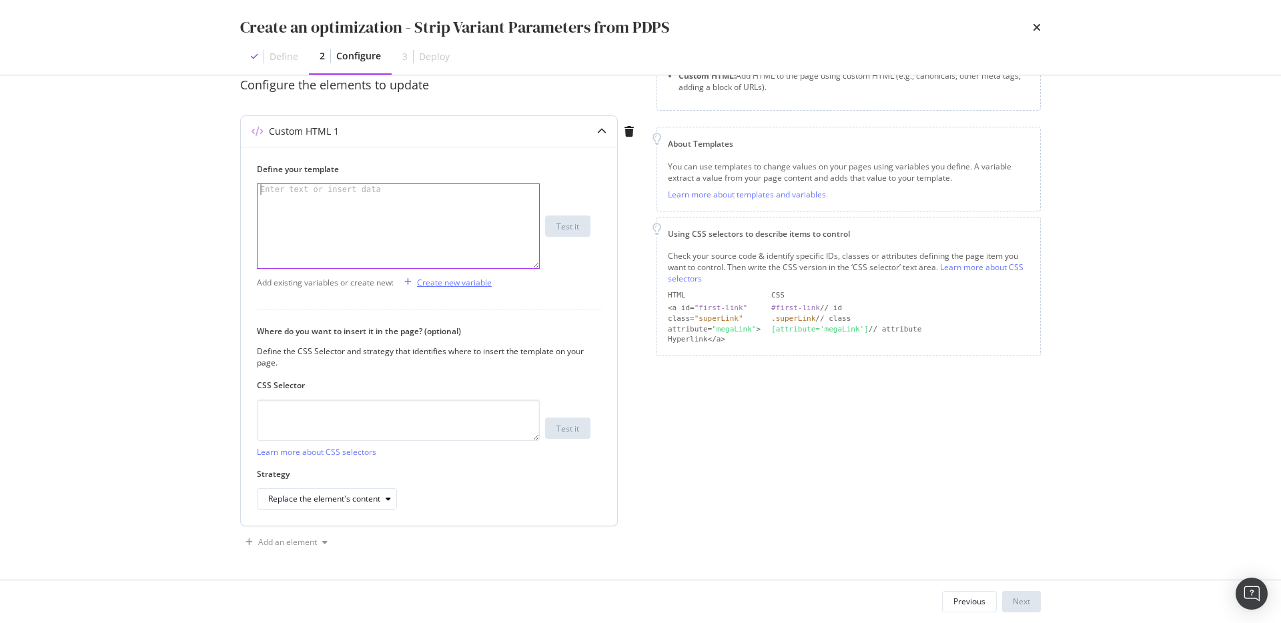
click at [464, 282] on div "Create new variable" at bounding box center [454, 282] width 75 height 11
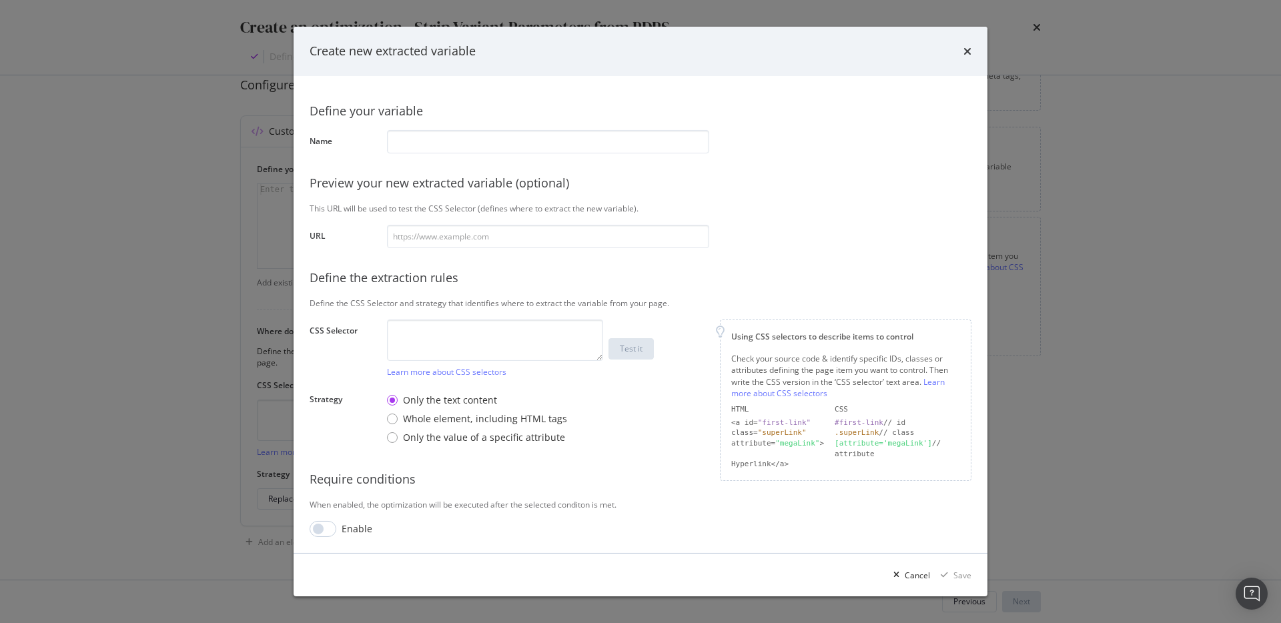
click at [974, 45] on div "Create new extracted variable" at bounding box center [641, 51] width 694 height 49
click at [973, 46] on div "Create new extracted variable" at bounding box center [641, 51] width 694 height 49
click at [967, 52] on icon "times" at bounding box center [967, 51] width 8 height 11
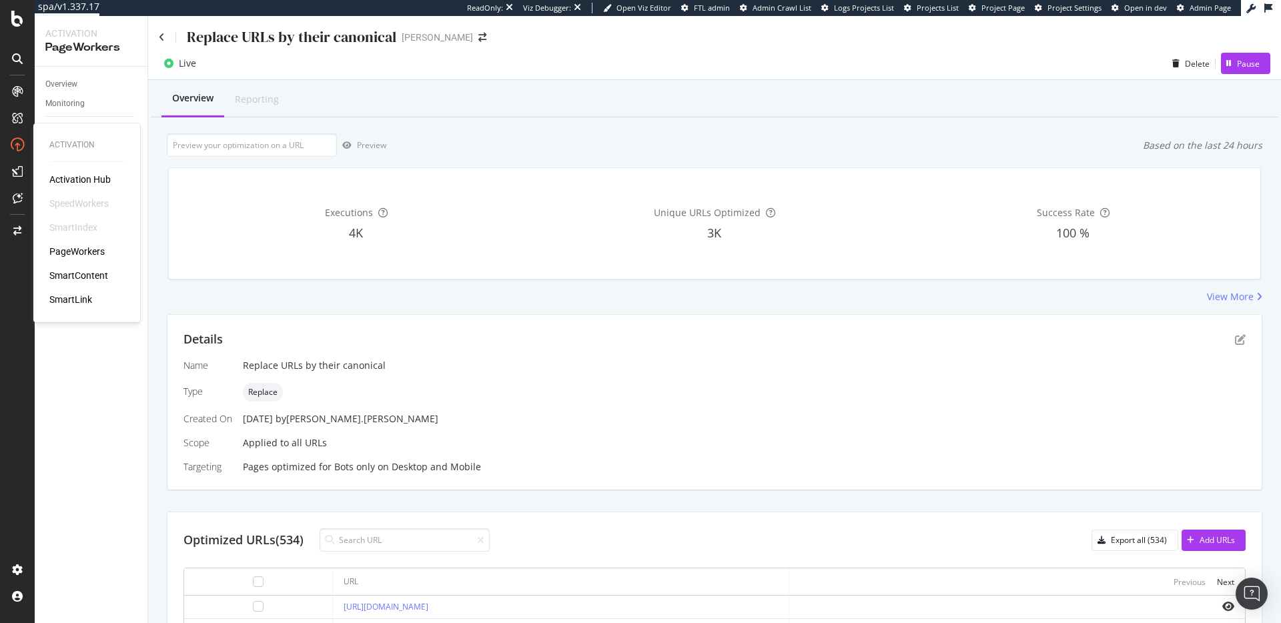
click at [83, 243] on div "Activation Hub SpeedWorkers SmartIndex PageWorkers SmartContent SmartLink" at bounding box center [86, 239] width 75 height 133
click at [85, 251] on div "PageWorkers" at bounding box center [76, 251] width 55 height 13
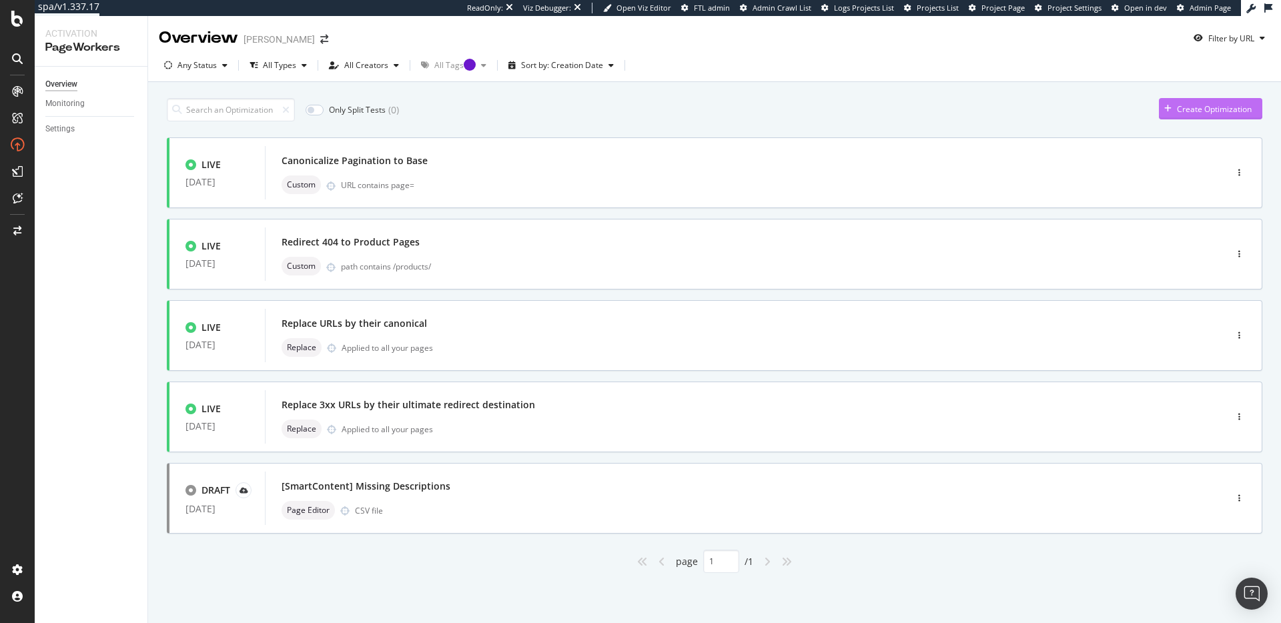
click at [1207, 119] on div "Create Optimization" at bounding box center [1205, 109] width 93 height 20
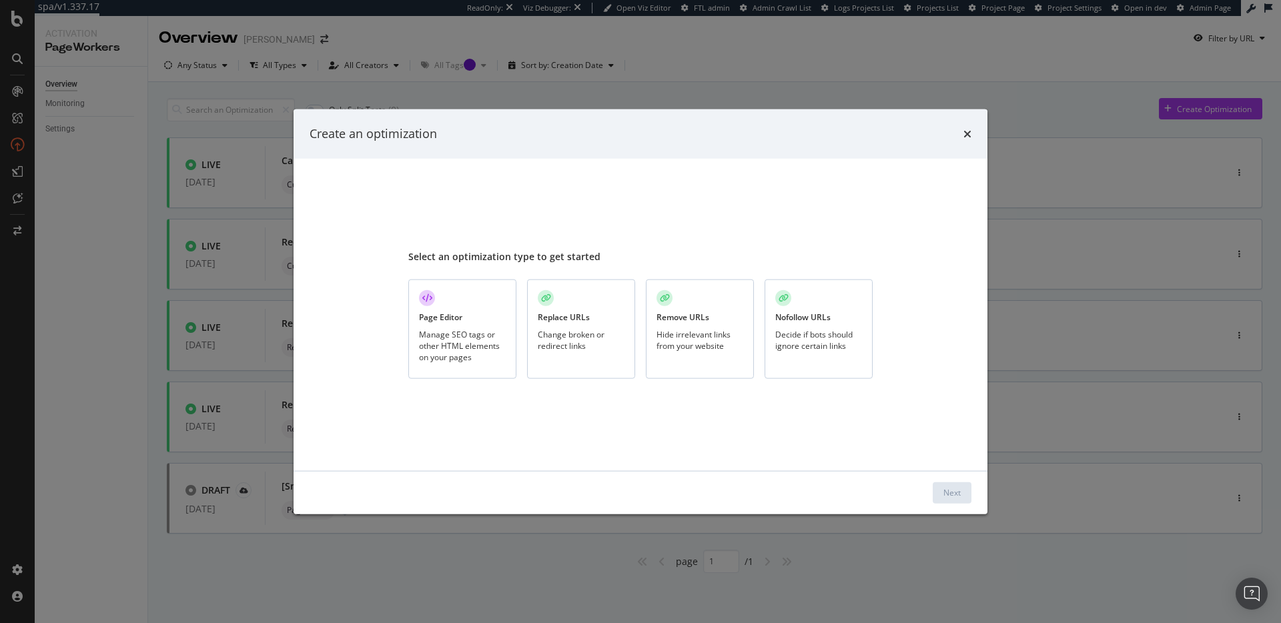
click at [581, 350] on div "Change broken or redirect links" at bounding box center [581, 339] width 87 height 23
click at [937, 494] on button "Next" at bounding box center [952, 492] width 39 height 21
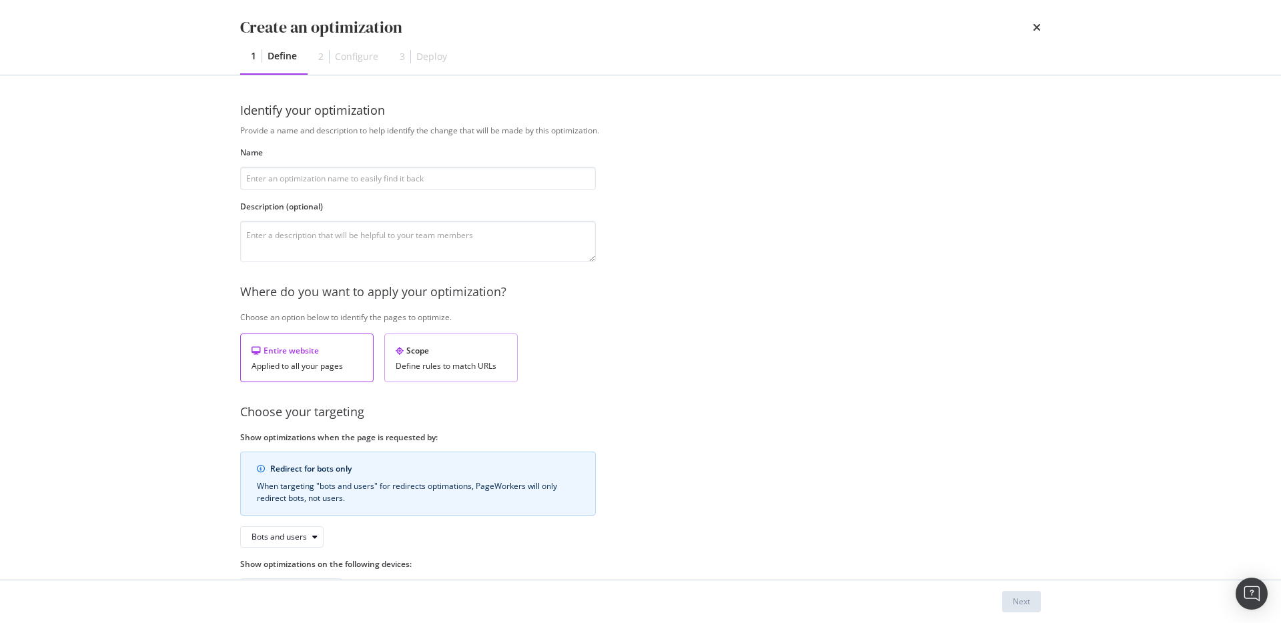
click at [480, 352] on div "Scope" at bounding box center [451, 350] width 111 height 11
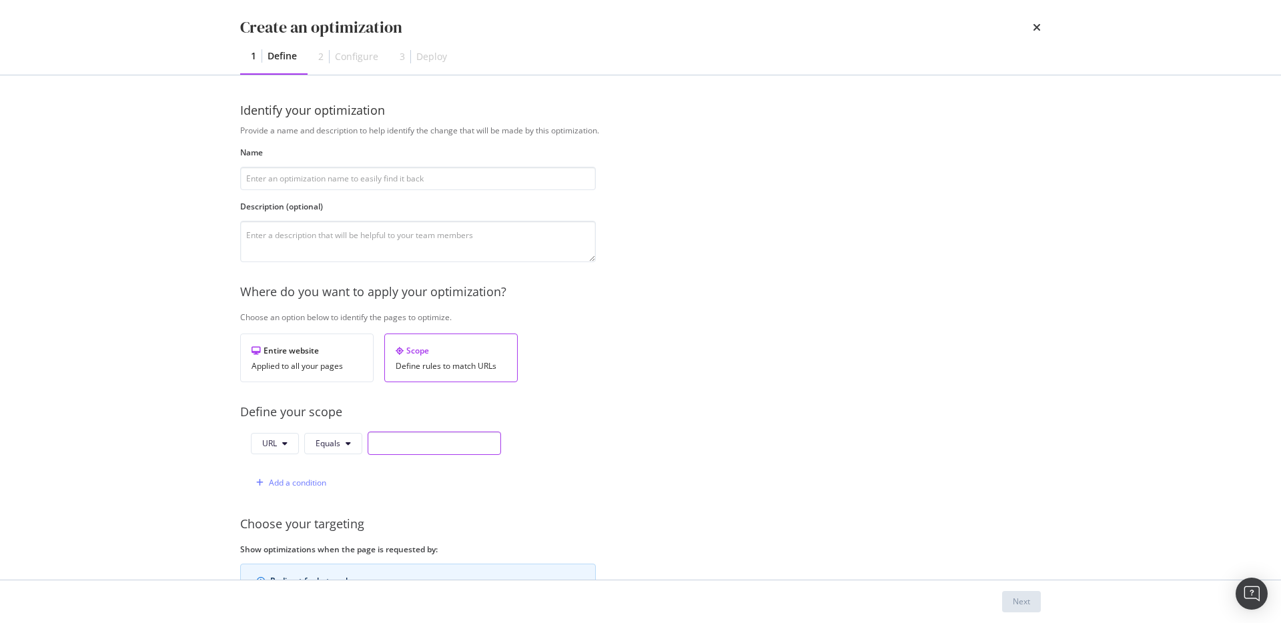
click at [415, 450] on input "modal" at bounding box center [434, 443] width 133 height 23
click at [422, 163] on div "Name" at bounding box center [418, 168] width 356 height 43
click at [423, 175] on input "modal" at bounding box center [418, 178] width 356 height 23
type input "Test"
click at [406, 372] on div "Scope Define rules to match URLs" at bounding box center [450, 358] width 133 height 49
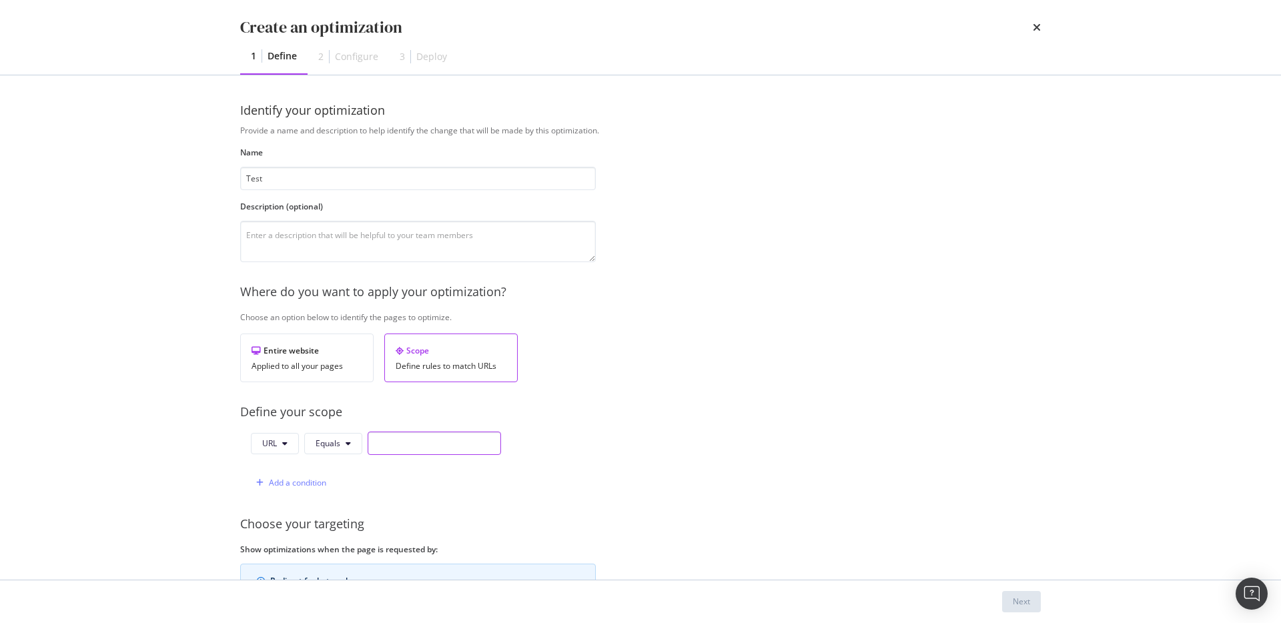
click at [398, 442] on input "modal" at bounding box center [434, 443] width 133 height 23
paste input "https://www.pjsalvage.com/products/ruffin-it-long-sleeve-top-1?variant=52299199…"
drag, startPoint x: 407, startPoint y: 441, endPoint x: 530, endPoint y: 438, distance: 122.8
click at [530, 438] on div "URL Equals https://www.pjsalvage.com/products/ruffin-it-long-sleeve-top-1?varia…" at bounding box center [418, 463] width 356 height 63
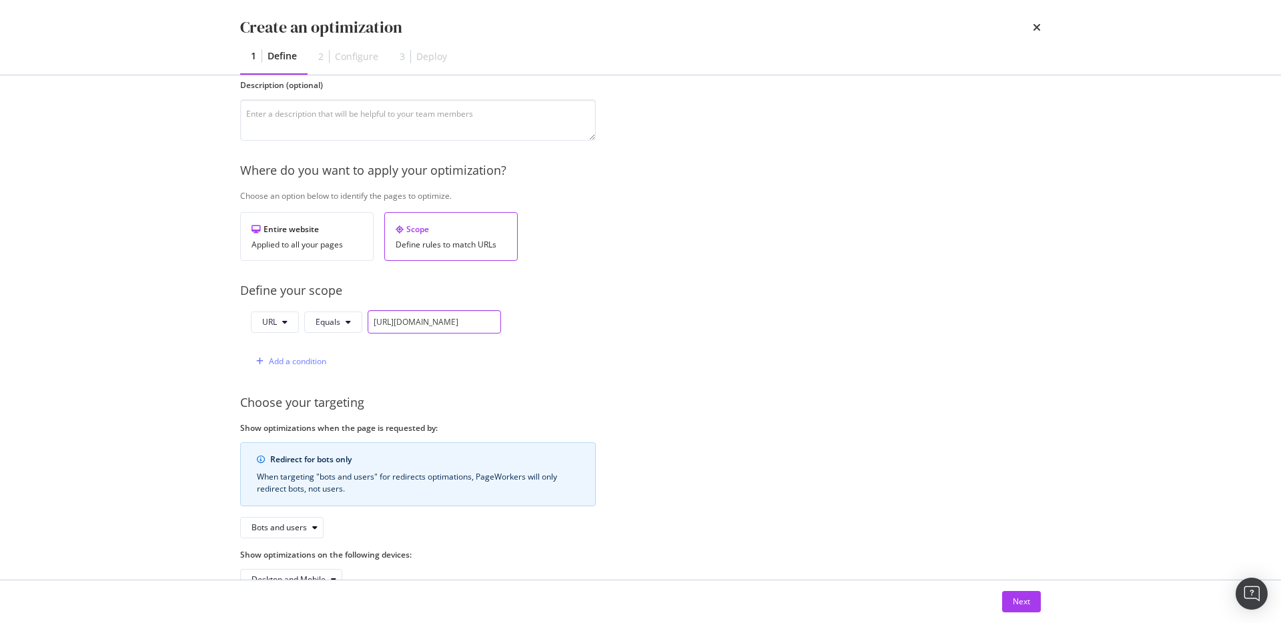
scroll to position [159, 0]
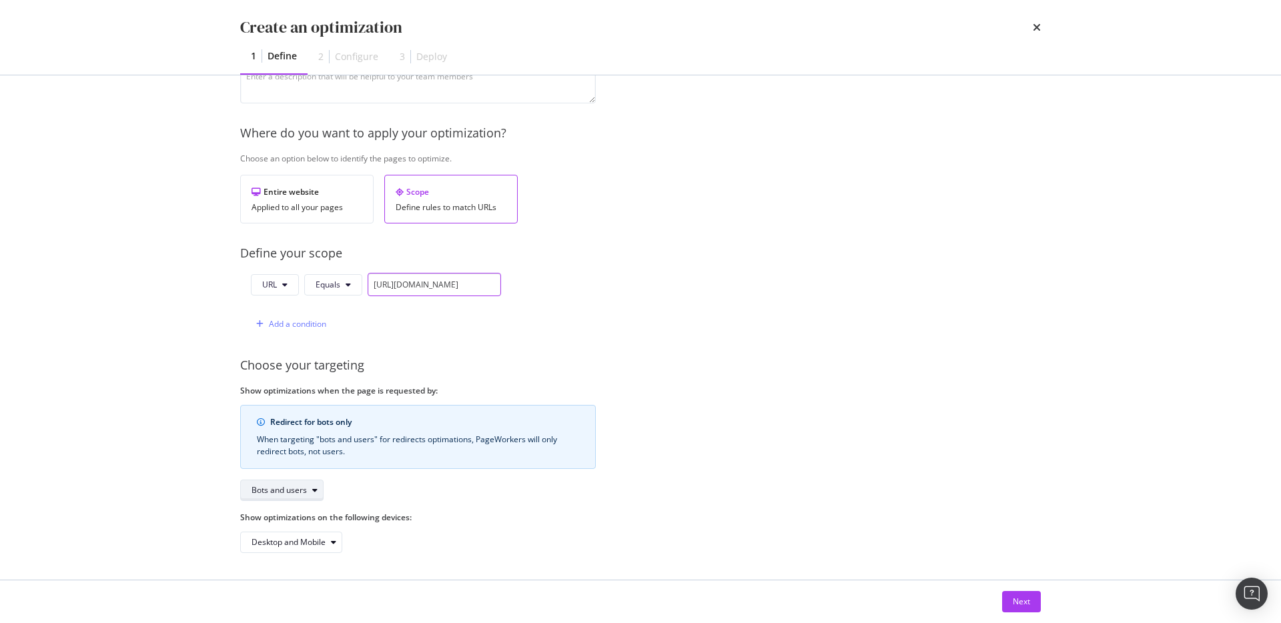
type input "https://www.pjsalvage.com/products/.*"
click at [295, 494] on div "Bots and users" at bounding box center [279, 490] width 55 height 8
click at [296, 528] on div "Bots only" at bounding box center [285, 534] width 79 height 17
click at [473, 485] on div "Redirect for bots only When targeting "bots and users" for redirects optimation…" at bounding box center [418, 453] width 356 height 96
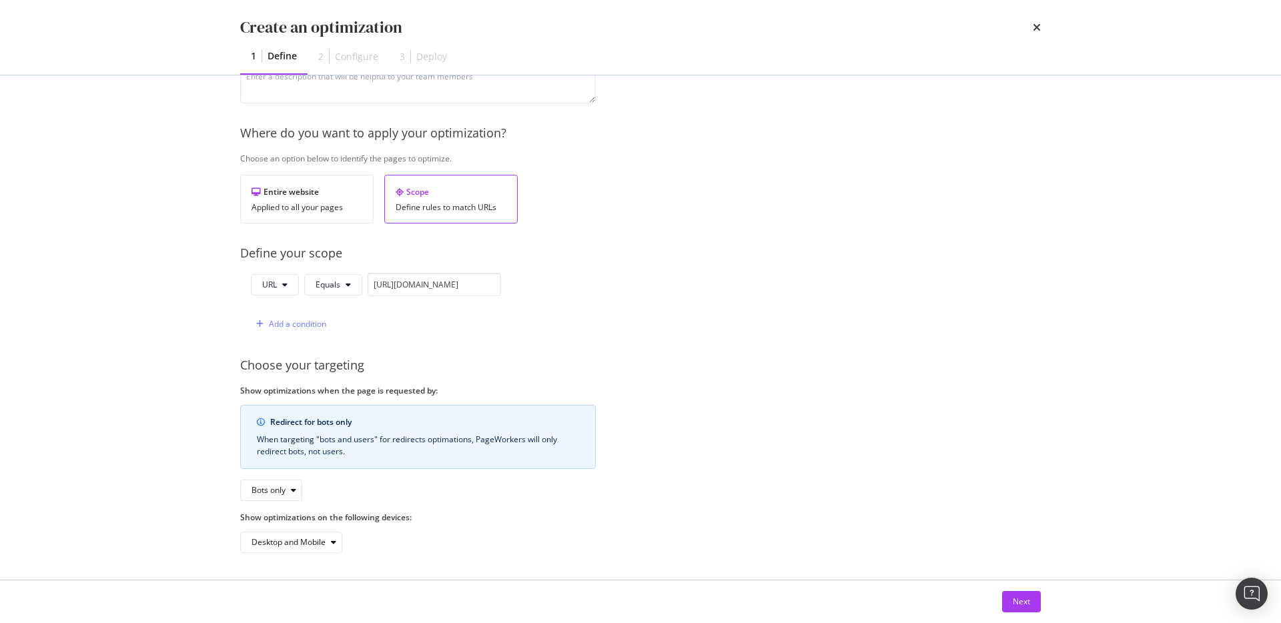
click at [660, 369] on div "Choose your targeting" at bounding box center [640, 365] width 801 height 17
click at [1017, 601] on div "Next" at bounding box center [1021, 601] width 17 height 11
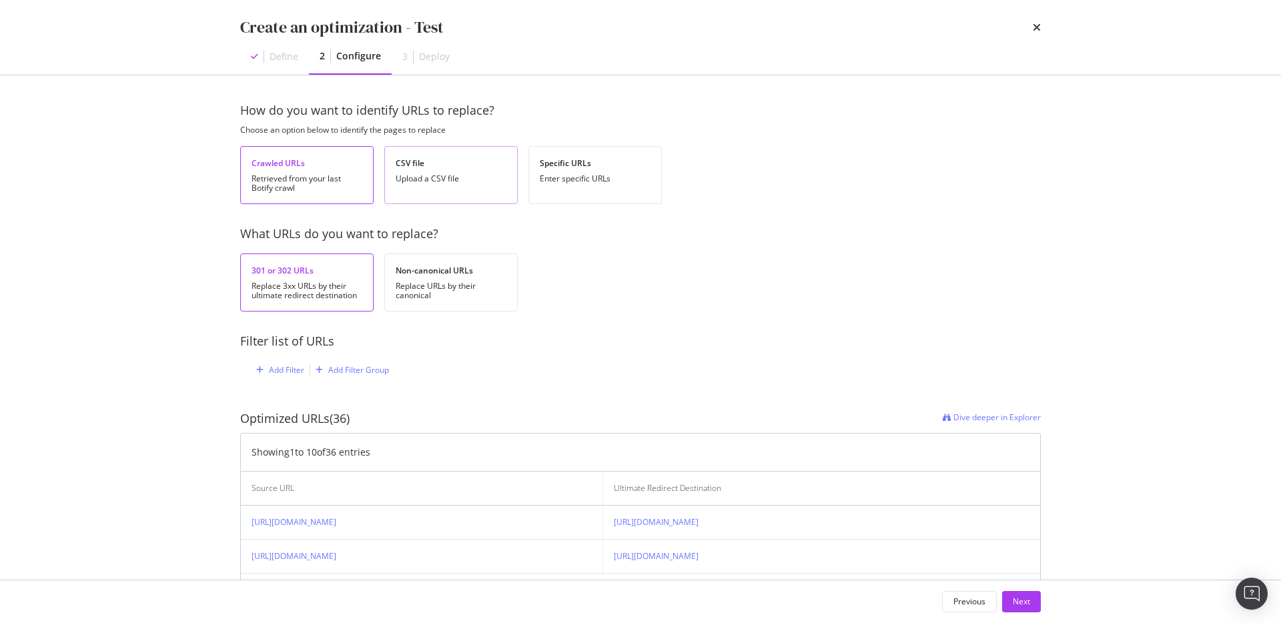
click at [452, 176] on div "Upload a CSV file" at bounding box center [451, 178] width 111 height 9
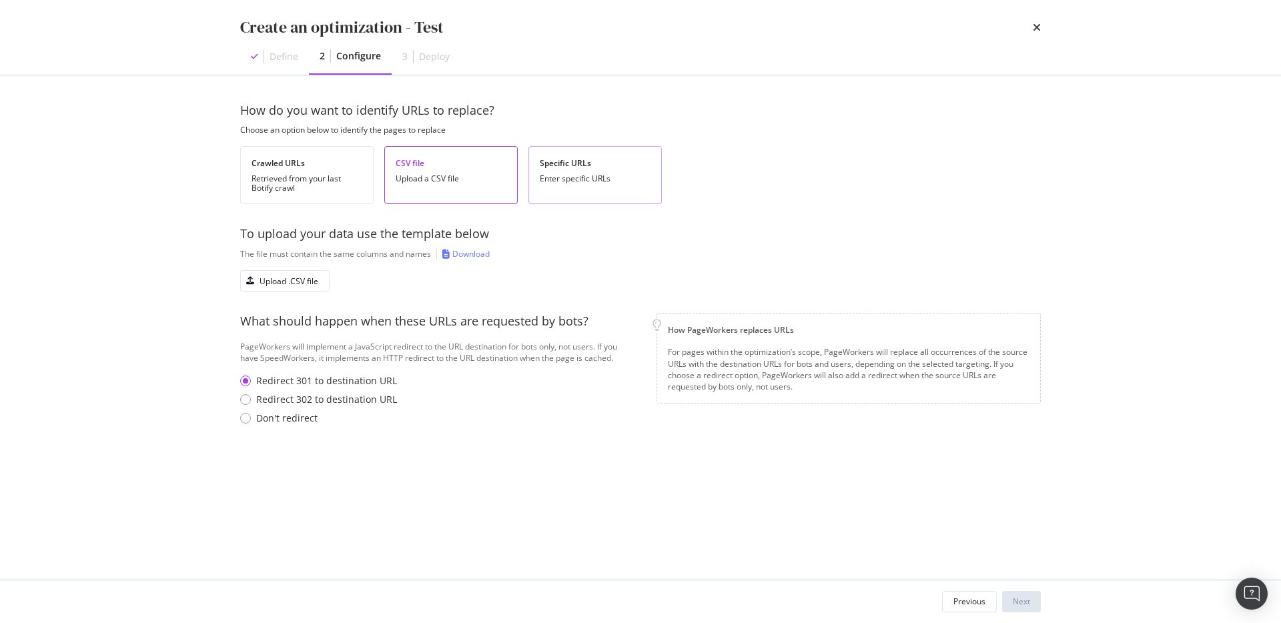
click at [574, 178] on div "Enter specific URLs" at bounding box center [595, 178] width 111 height 9
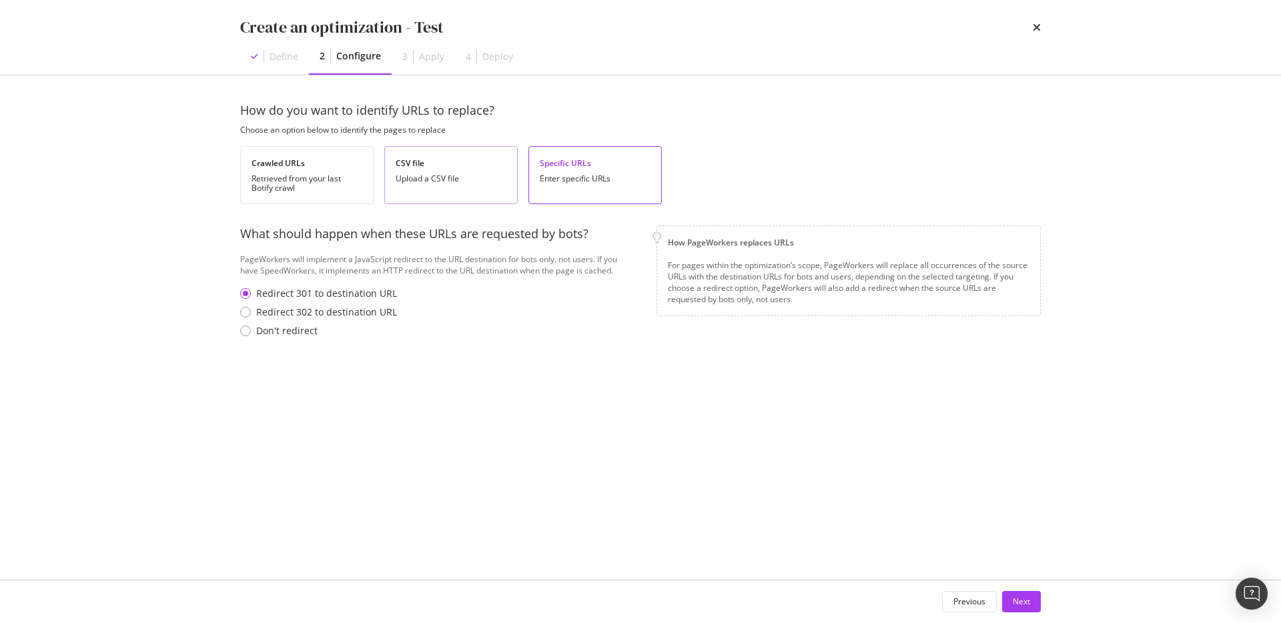
click at [458, 179] on div "Upload a CSV file" at bounding box center [451, 178] width 111 height 9
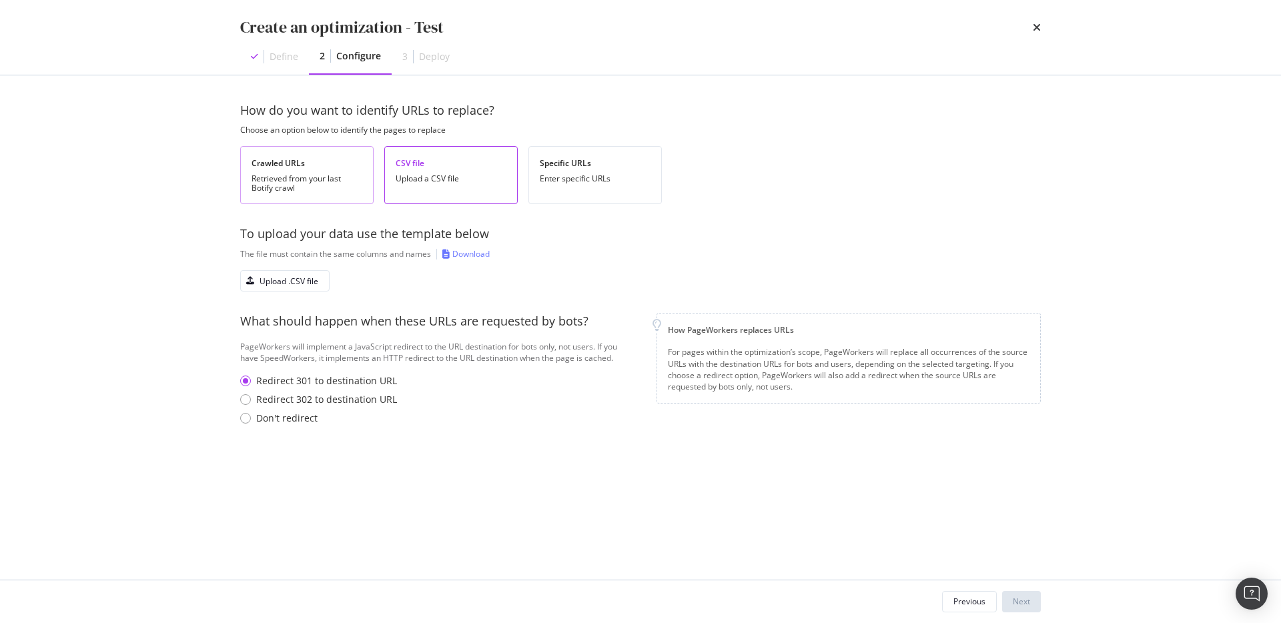
click at [330, 176] on div "Retrieved from your last Botify crawl" at bounding box center [307, 183] width 111 height 19
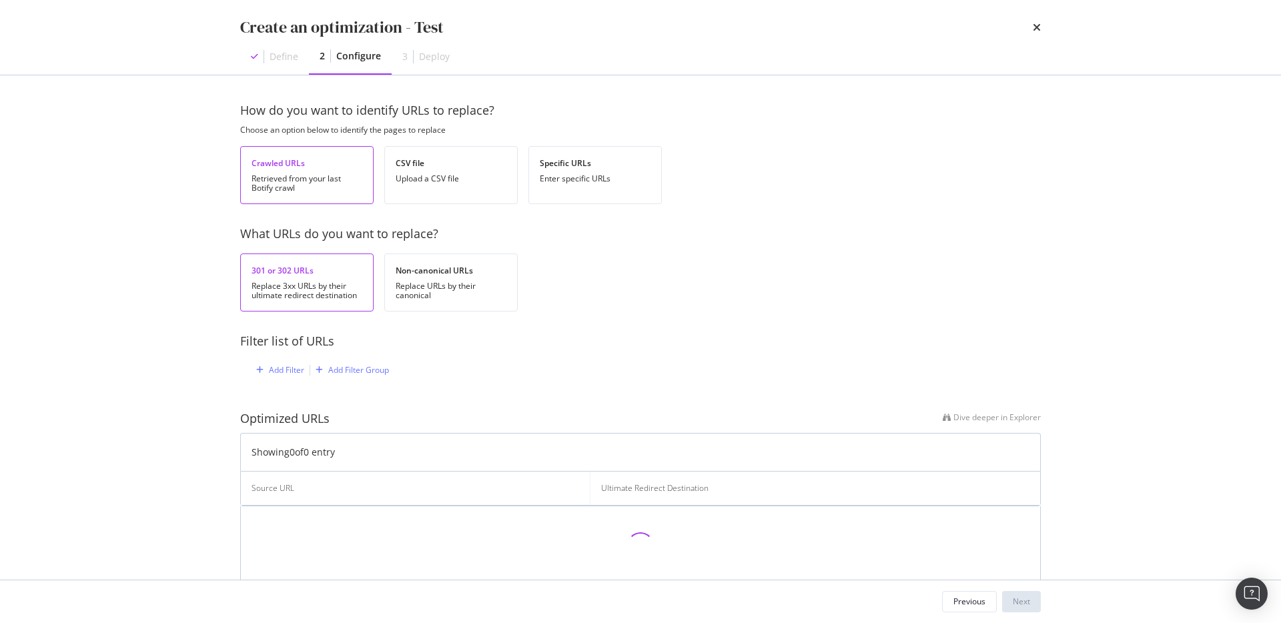
scroll to position [54, 0]
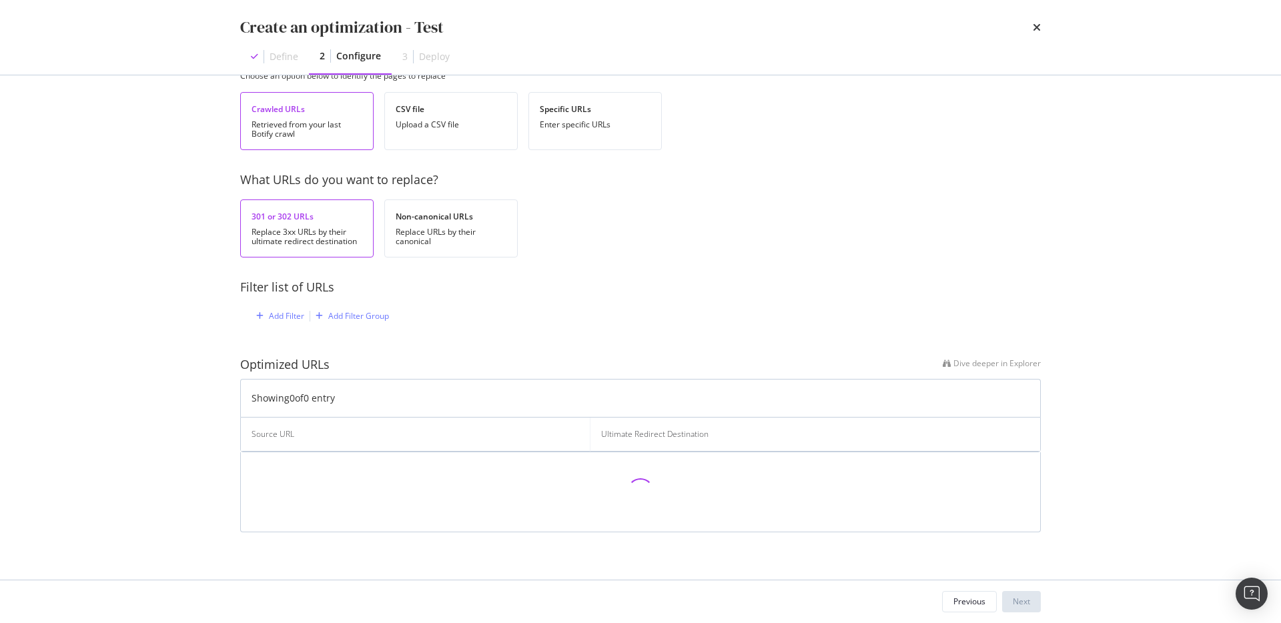
click at [1041, 27] on div "Create an optimization - Test Define 2 Configure 3 Deploy" at bounding box center [640, 37] width 854 height 75
click at [1037, 26] on icon "times" at bounding box center [1037, 27] width 8 height 11
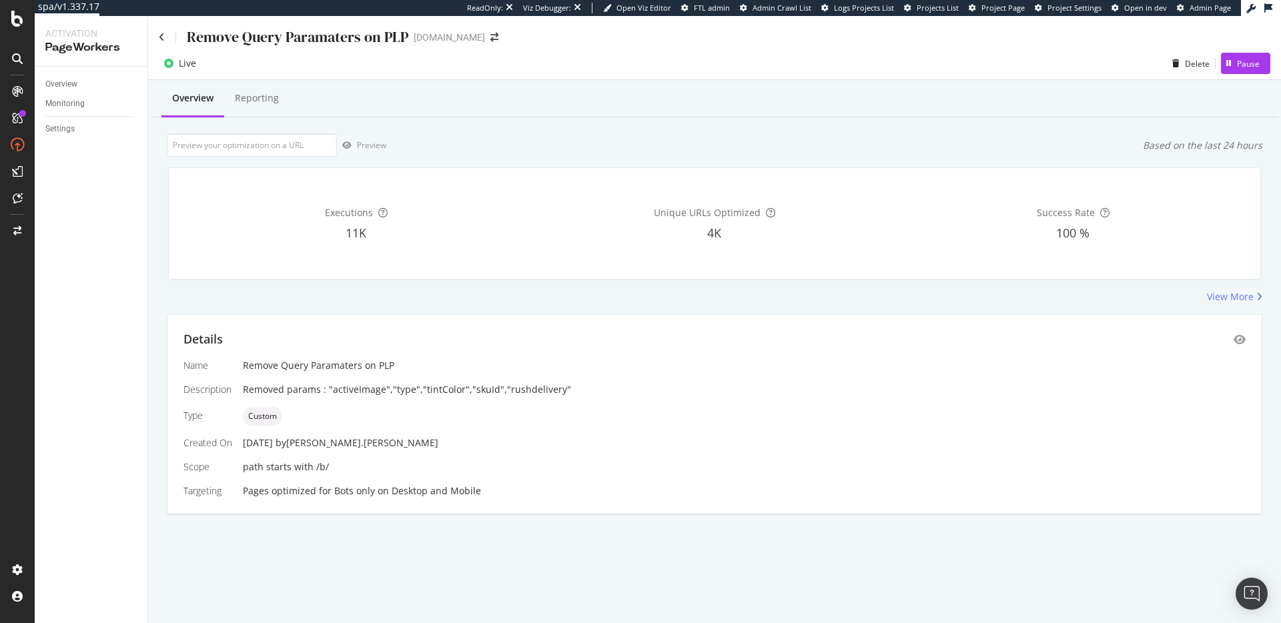
click at [313, 410] on div "Custom" at bounding box center [744, 416] width 1003 height 19
click at [1227, 298] on div "View More" at bounding box center [1230, 296] width 47 height 13
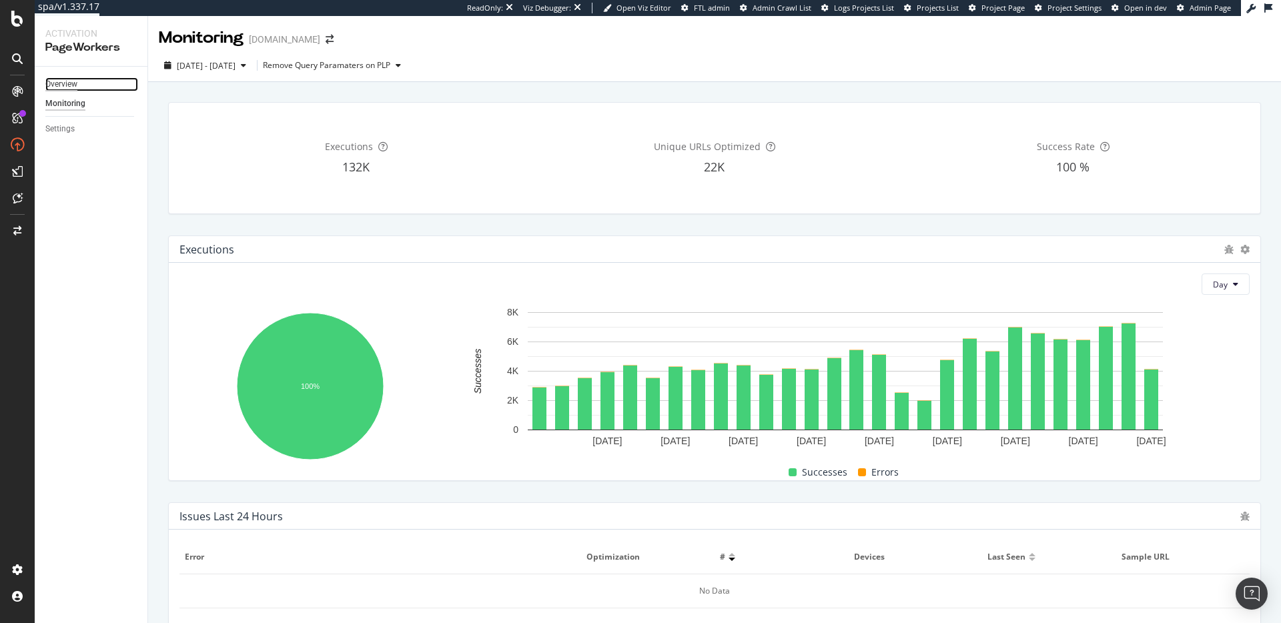
click at [63, 83] on div "Overview" at bounding box center [61, 84] width 32 height 14
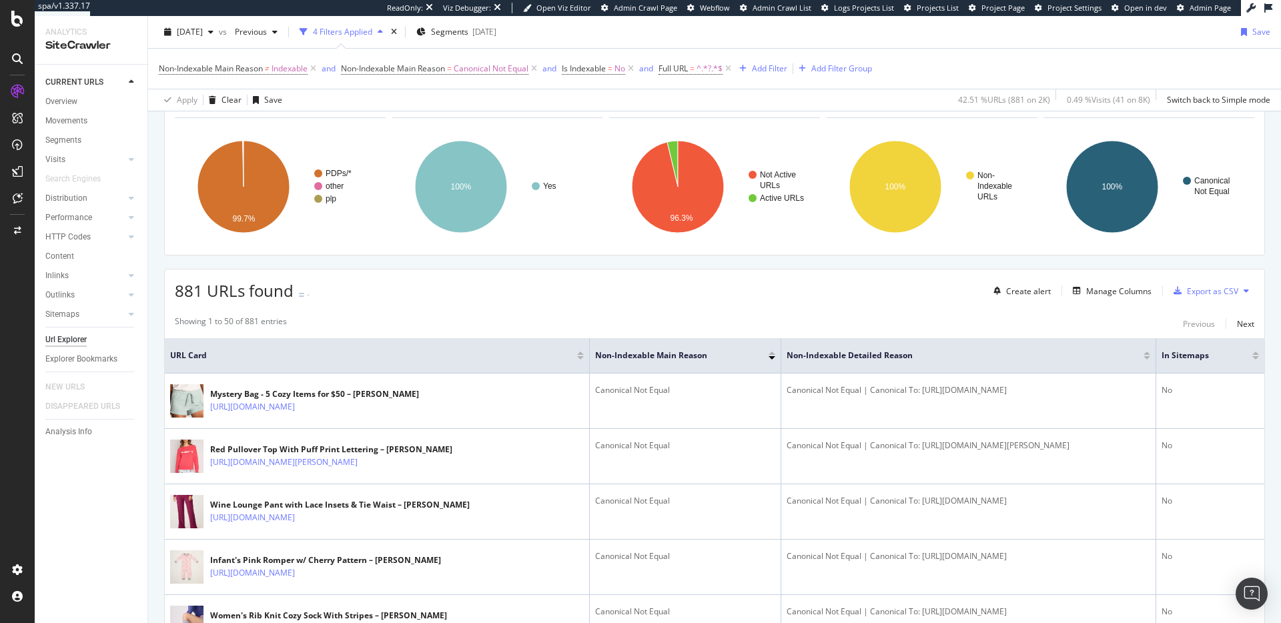
scroll to position [209, 0]
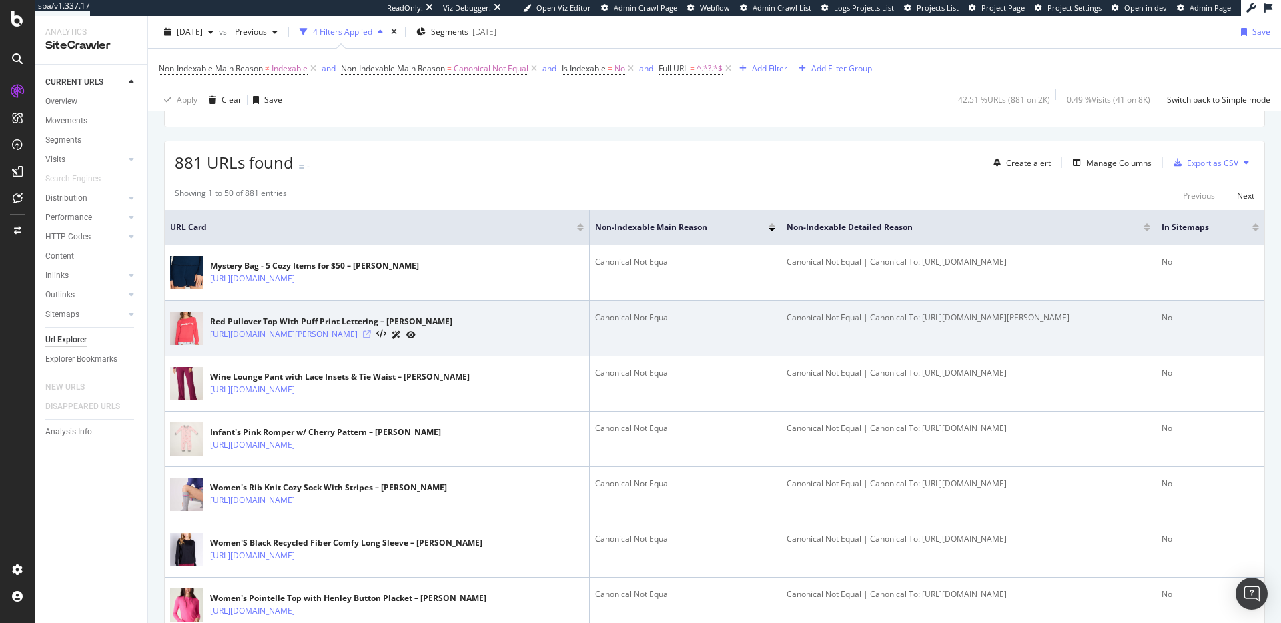
click at [371, 336] on icon at bounding box center [367, 334] width 8 height 8
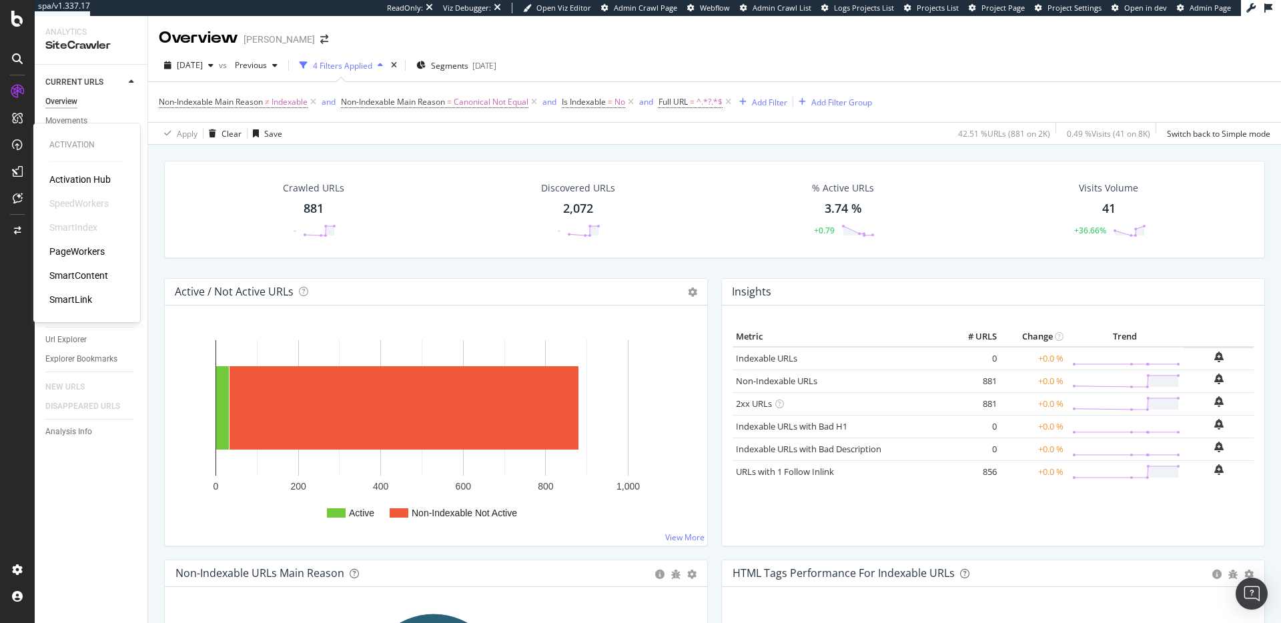
click at [60, 249] on div "PageWorkers" at bounding box center [76, 251] width 55 height 13
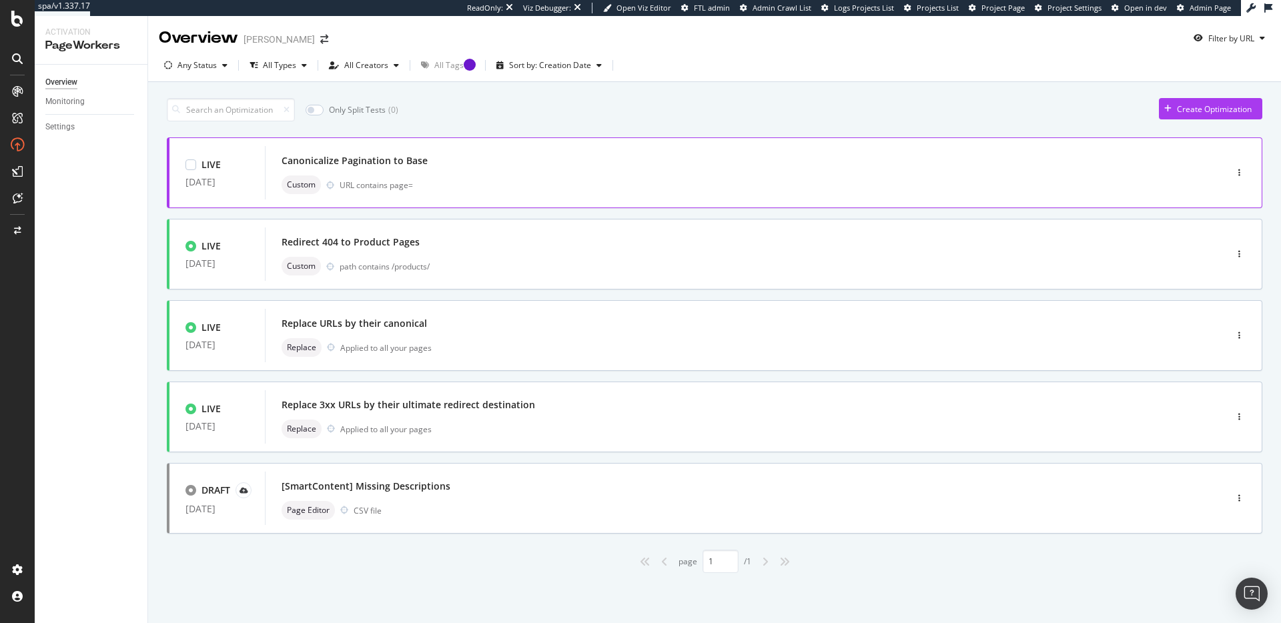
click at [587, 174] on div "Canonicalize Pagination to Base Custom URL contains page=" at bounding box center [725, 172] width 887 height 43
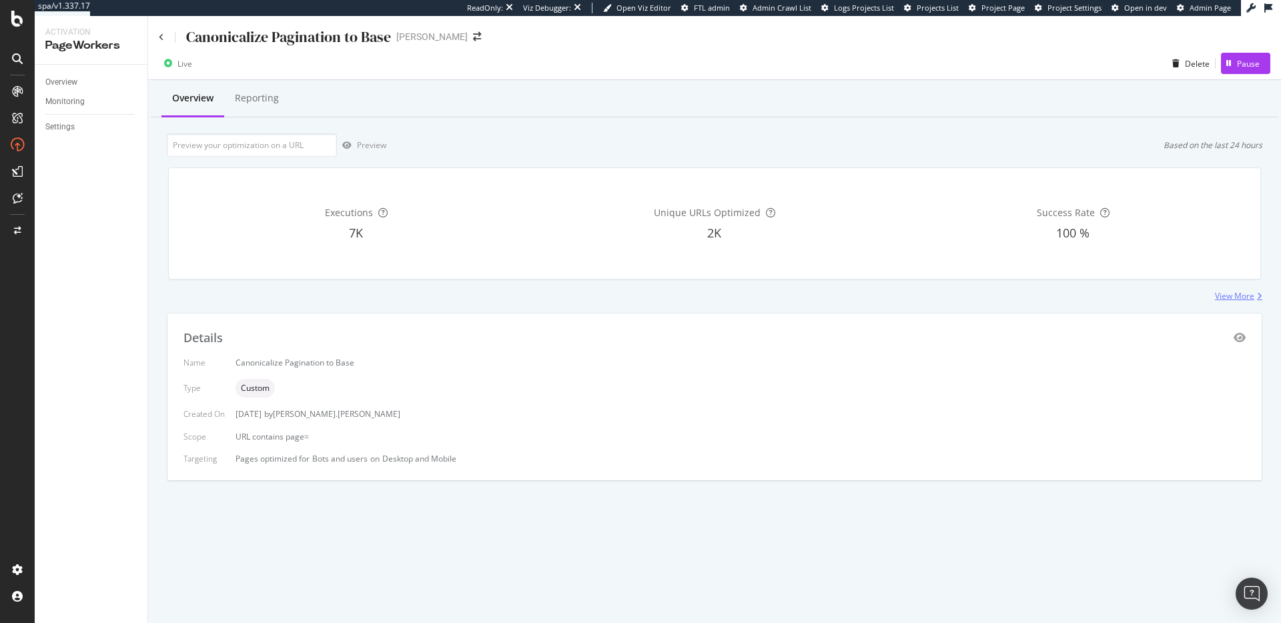
click at [1225, 295] on div "View More" at bounding box center [1234, 295] width 39 height 11
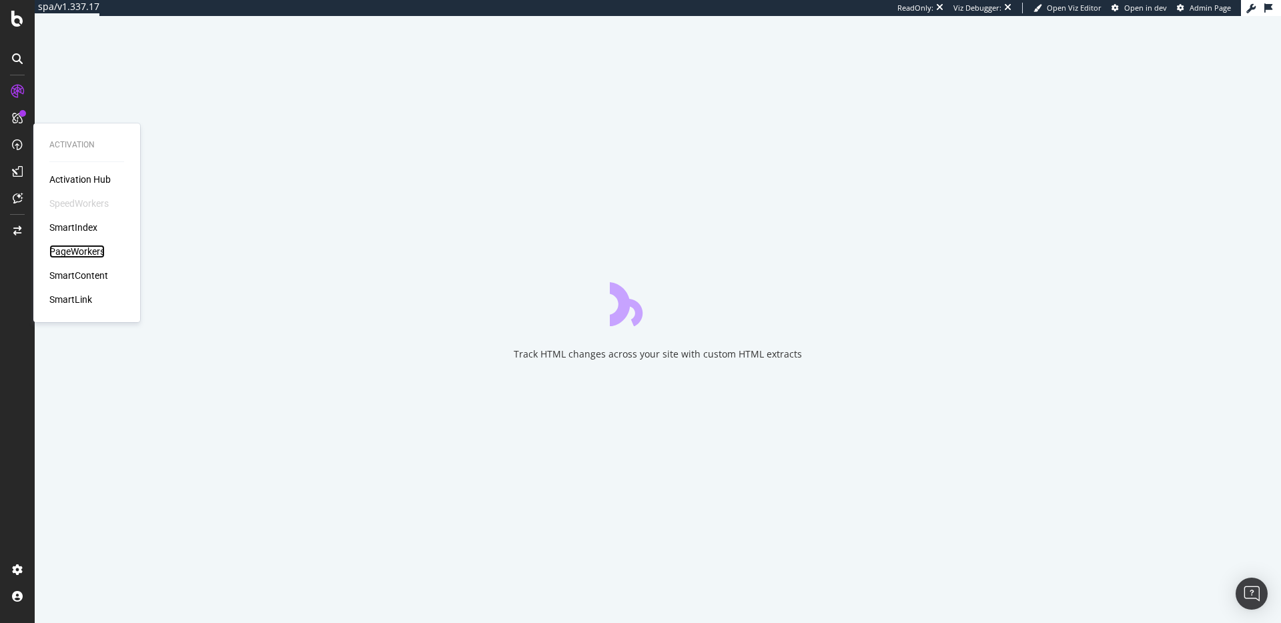
click at [60, 249] on div "PageWorkers" at bounding box center [76, 251] width 55 height 13
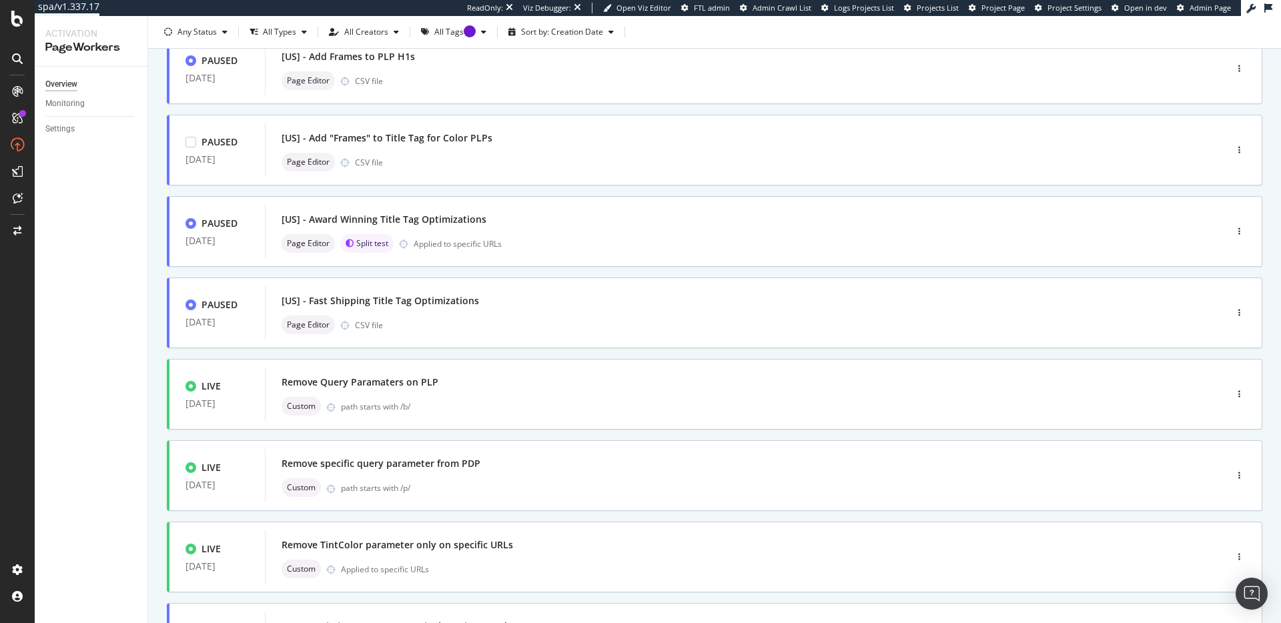
scroll to position [393, 0]
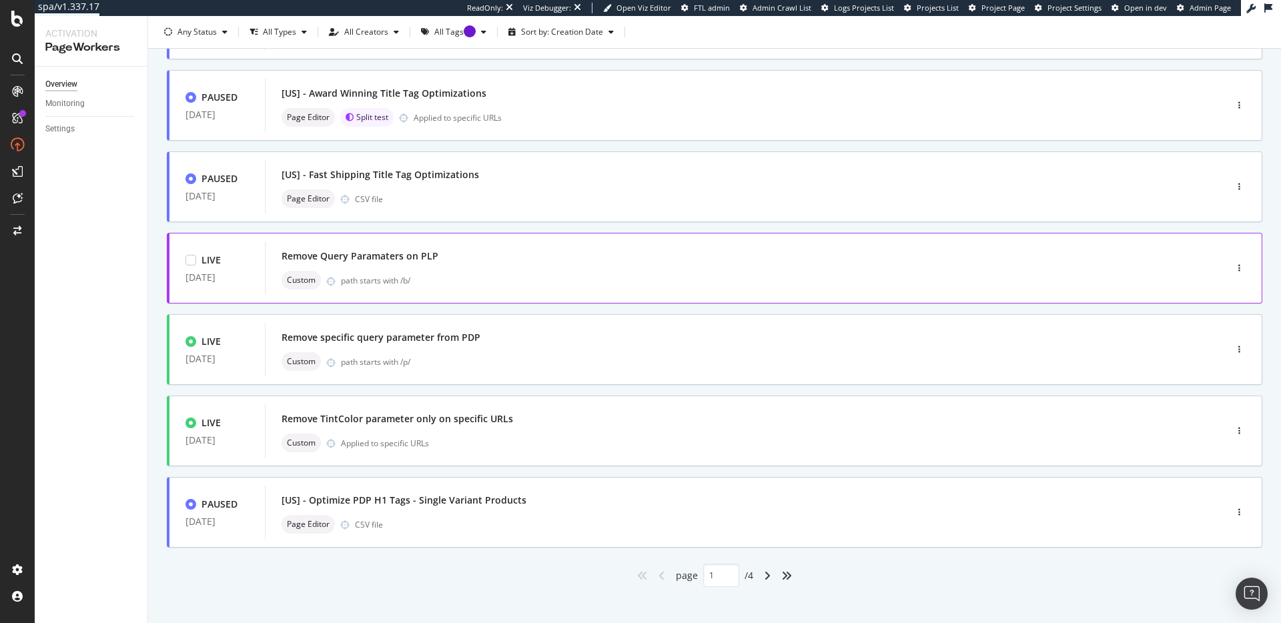
click at [564, 266] on div "Remove Query Paramaters on PLP Custom path starts with /b/" at bounding box center [725, 268] width 887 height 43
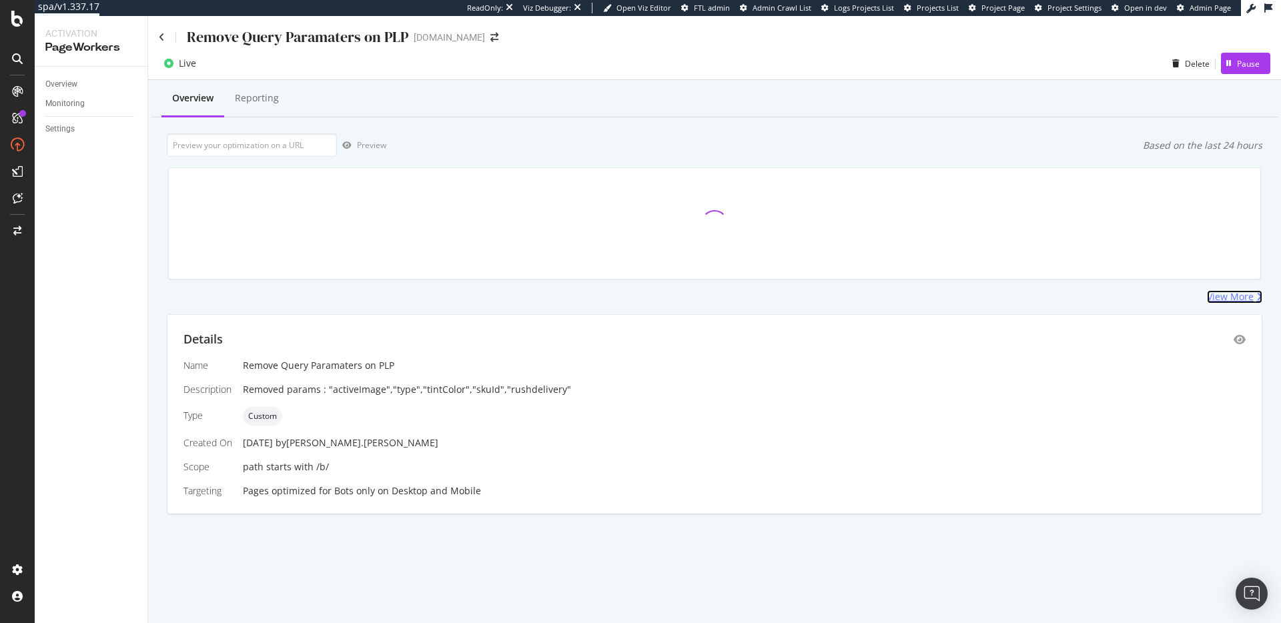
click at [1213, 296] on div "View More" at bounding box center [1230, 296] width 47 height 13
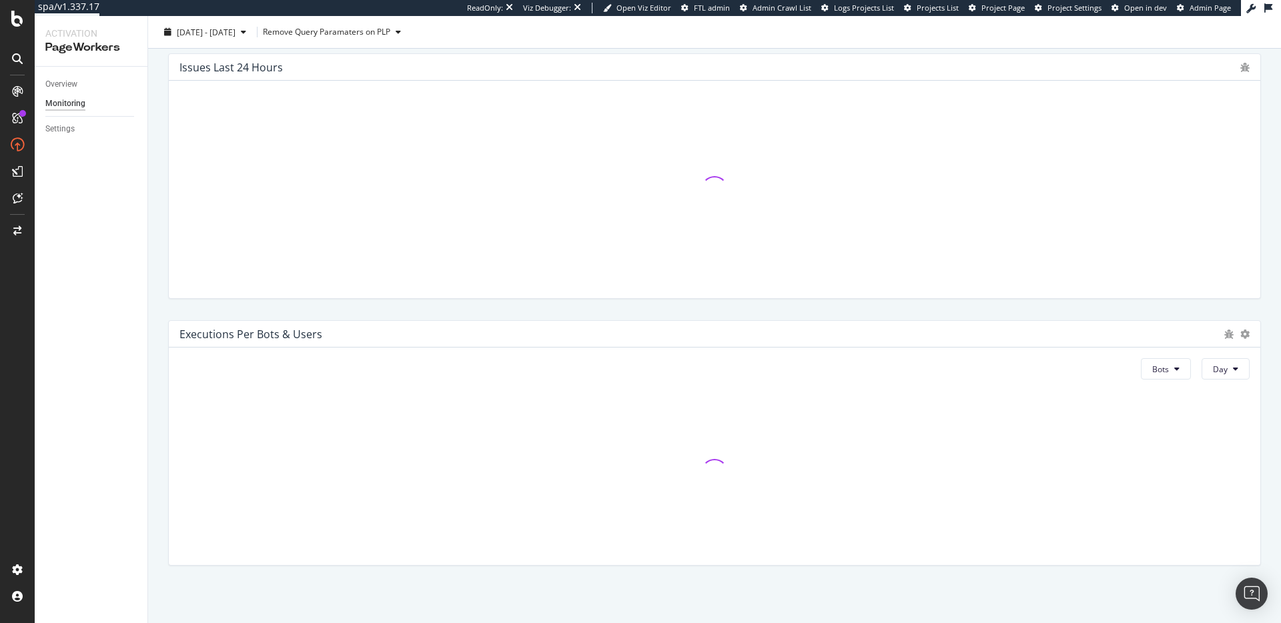
scroll to position [30, 0]
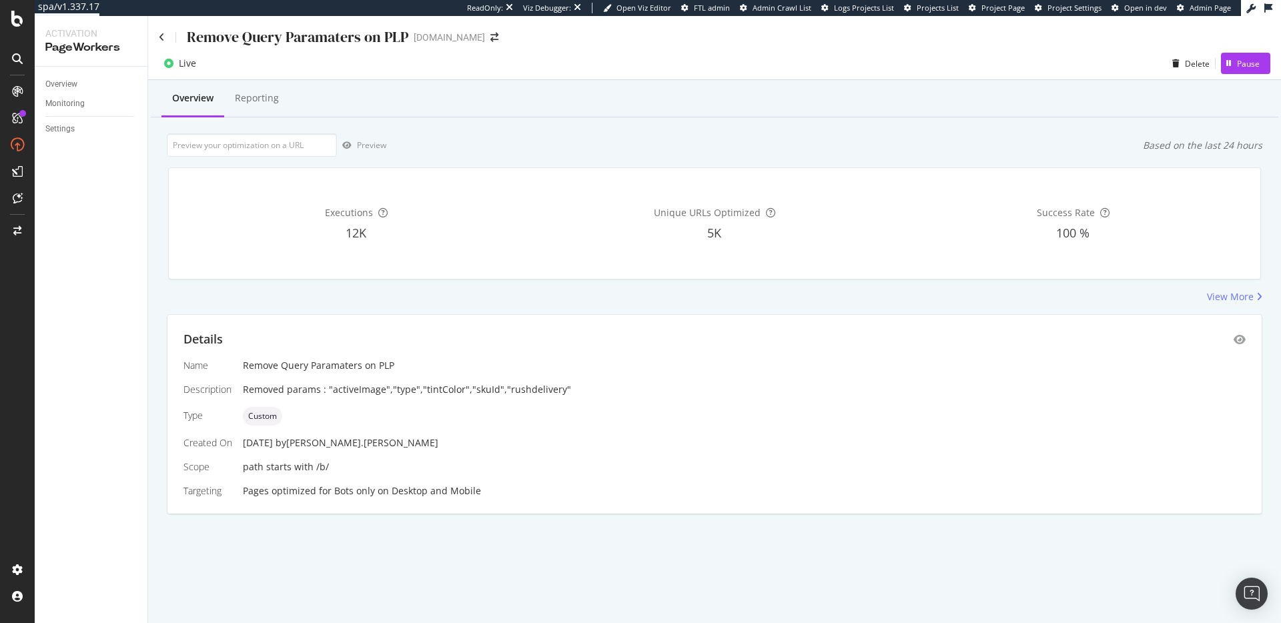
click at [269, 416] on span "Custom" at bounding box center [262, 416] width 29 height 8
click at [281, 420] on div "Custom" at bounding box center [744, 416] width 1003 height 19
click at [280, 420] on div "Custom" at bounding box center [262, 416] width 39 height 19
click at [266, 415] on span "Custom" at bounding box center [262, 416] width 29 height 8
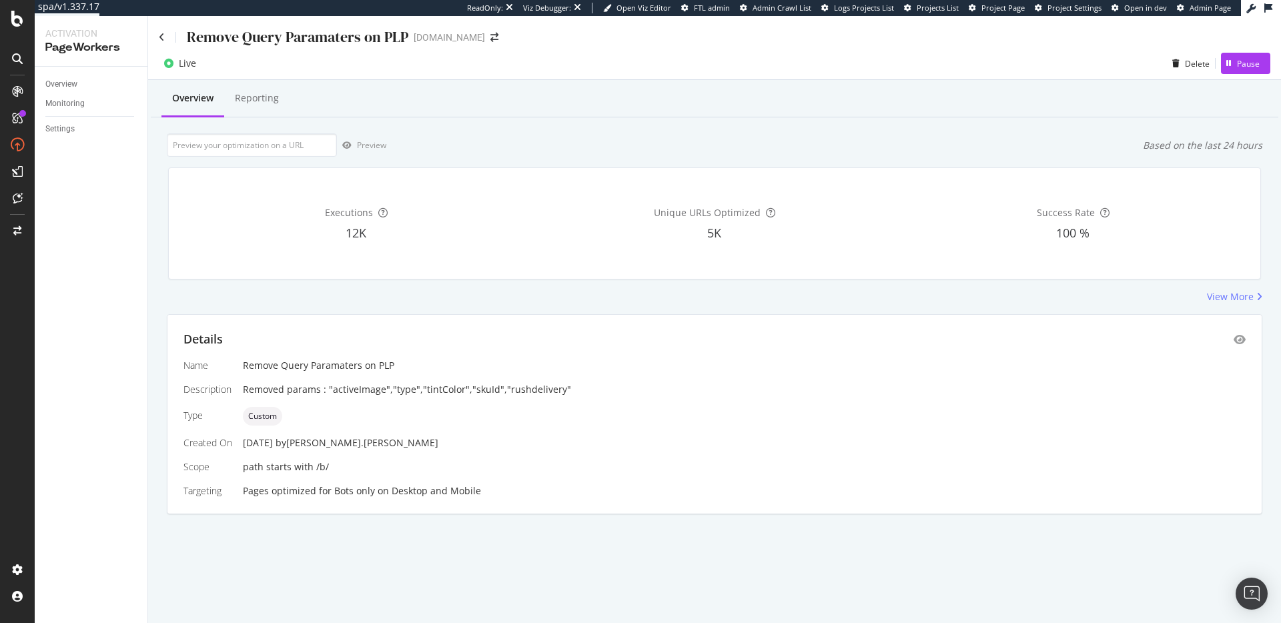
click at [231, 399] on div "Name Remove Query Paramaters on PLP Description Removed params : "activeImage",…" at bounding box center [714, 428] width 1062 height 139
click at [231, 398] on div "Name Remove Query Paramaters on PLP Description Removed params : "activeImage",…" at bounding box center [714, 428] width 1062 height 139
click at [224, 386] on div "Description" at bounding box center [207, 389] width 49 height 13
click at [228, 387] on div "Description" at bounding box center [207, 389] width 49 height 13
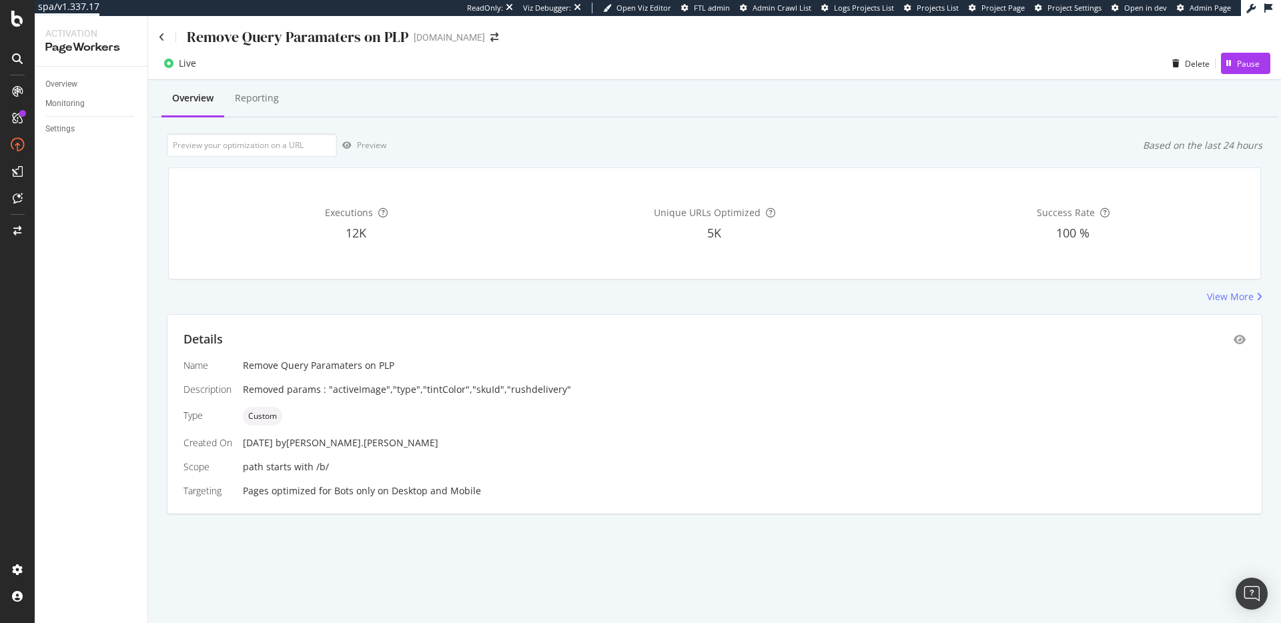
click at [267, 415] on span "Custom" at bounding box center [262, 416] width 29 height 8
click at [266, 415] on span "Custom" at bounding box center [262, 416] width 29 height 8
click at [346, 425] on div "Custom" at bounding box center [744, 416] width 1003 height 19
click at [1245, 344] on div "Details Name Remove Query Paramaters on PLP Description Removed params : "activ…" at bounding box center [714, 414] width 1094 height 199
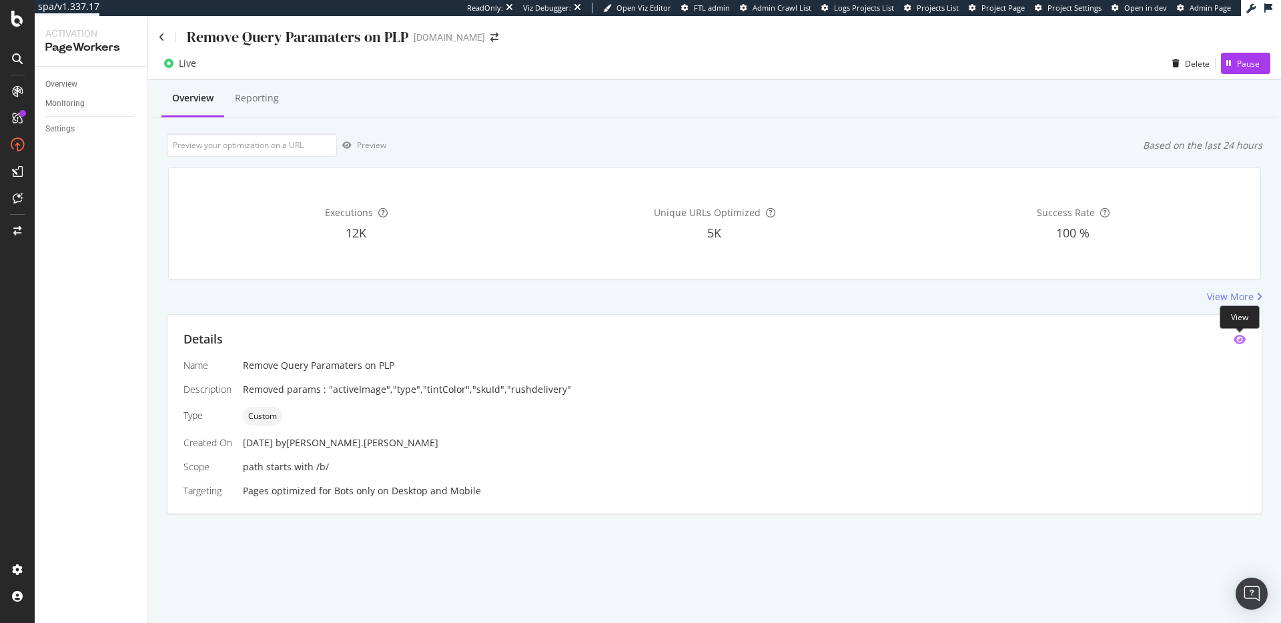
click at [1235, 342] on icon "eye" at bounding box center [1239, 339] width 12 height 11
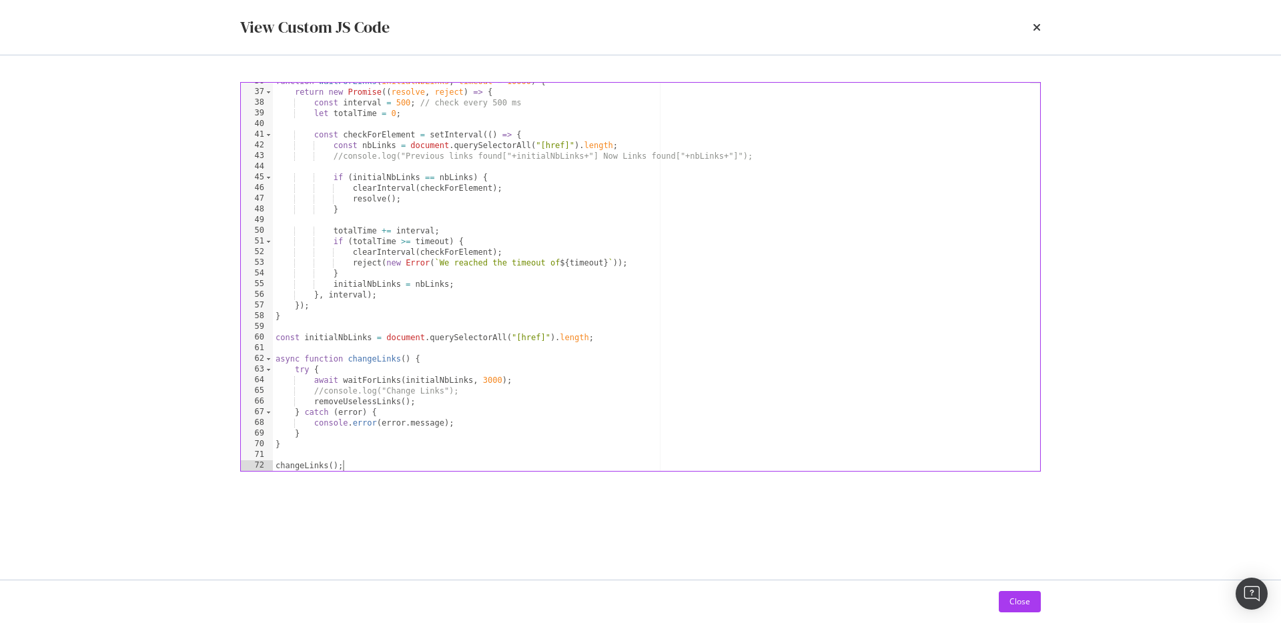
scroll to position [380, 0]
click at [1035, 25] on icon "times" at bounding box center [1037, 27] width 8 height 11
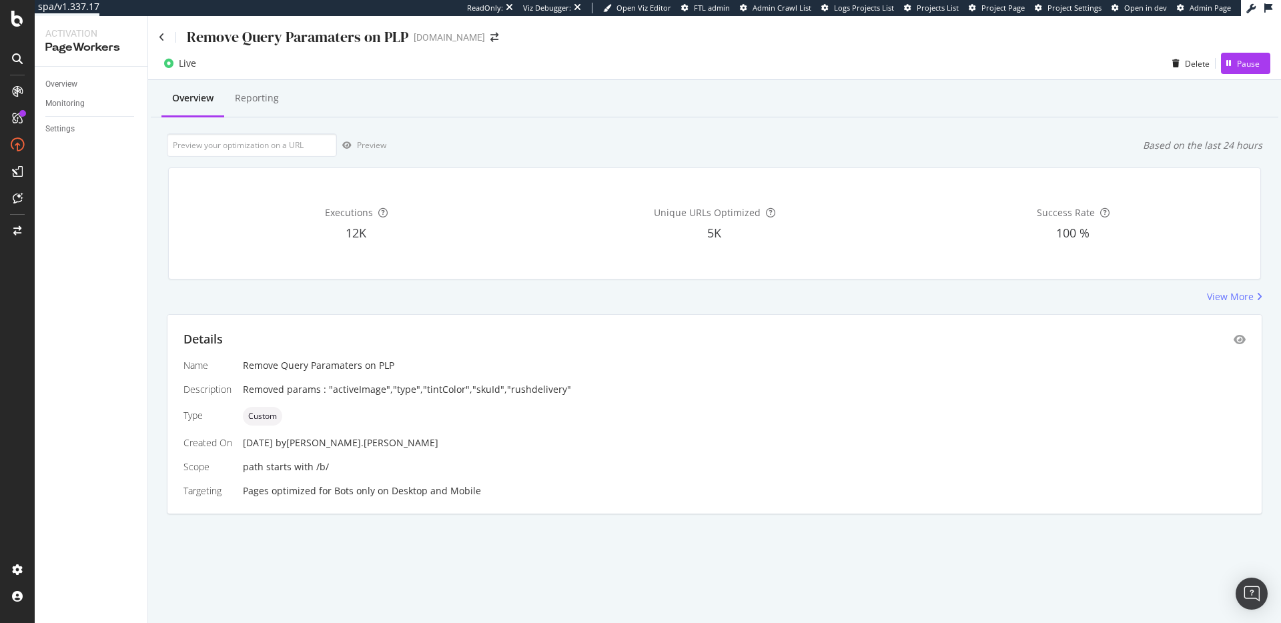
click at [157, 39] on div "Remove Query Paramaters on PLP [DOMAIN_NAME]" at bounding box center [714, 31] width 1133 height 31
click at [161, 40] on icon at bounding box center [162, 37] width 6 height 9
